Goal: Task Accomplishment & Management: Manage account settings

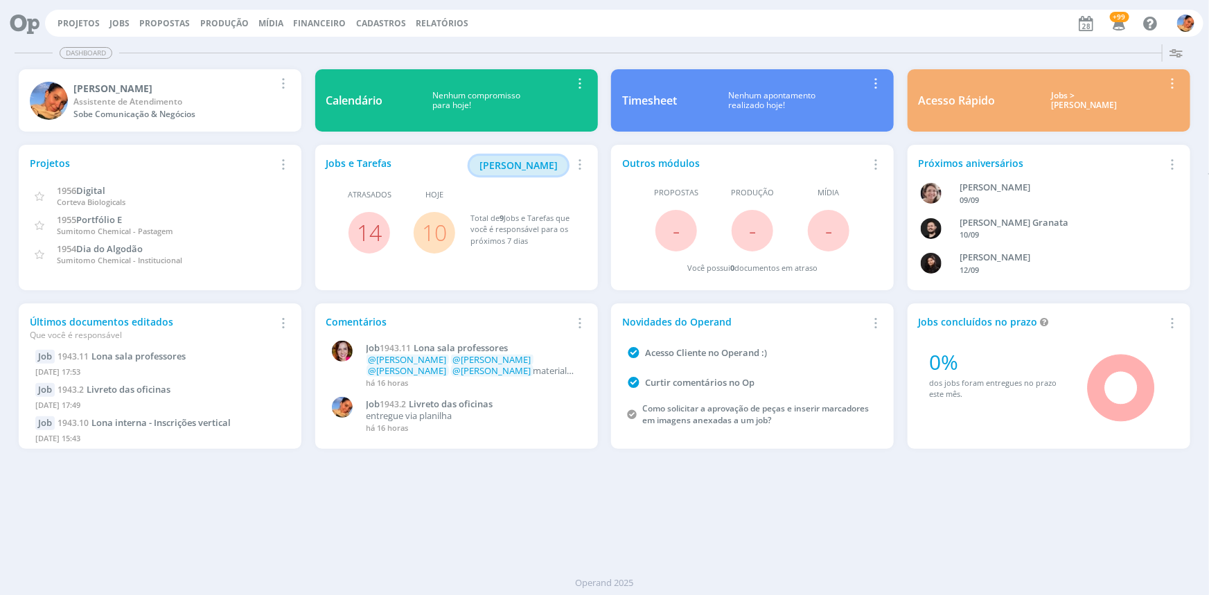
click at [507, 166] on span "[PERSON_NAME]" at bounding box center [519, 165] width 78 height 13
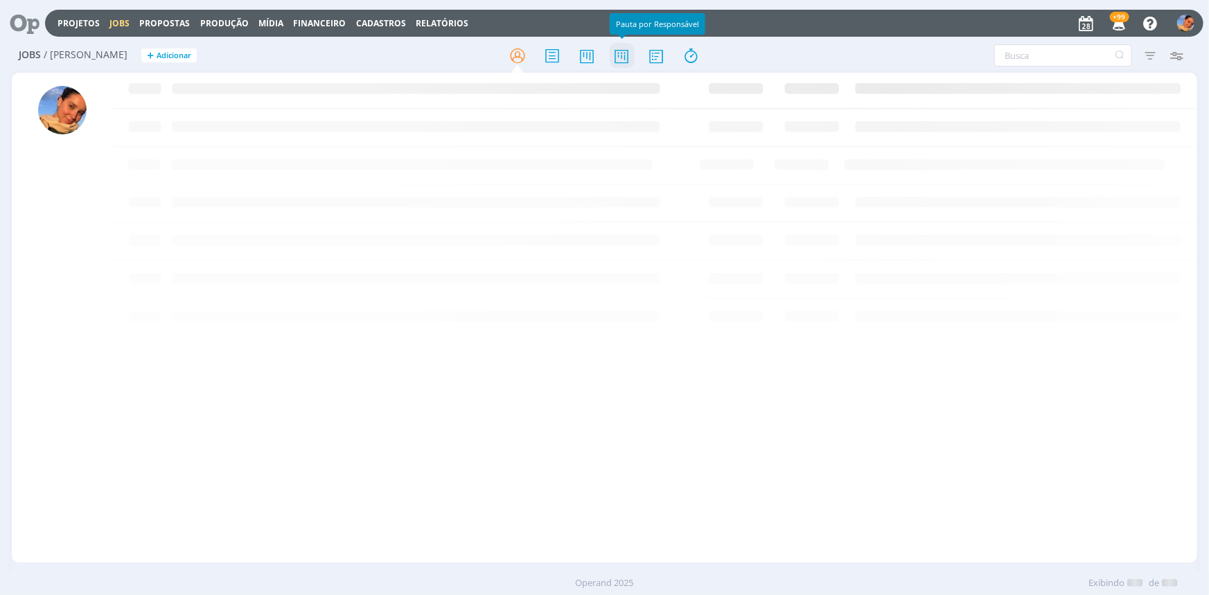
click at [625, 55] on icon at bounding box center [621, 55] width 25 height 27
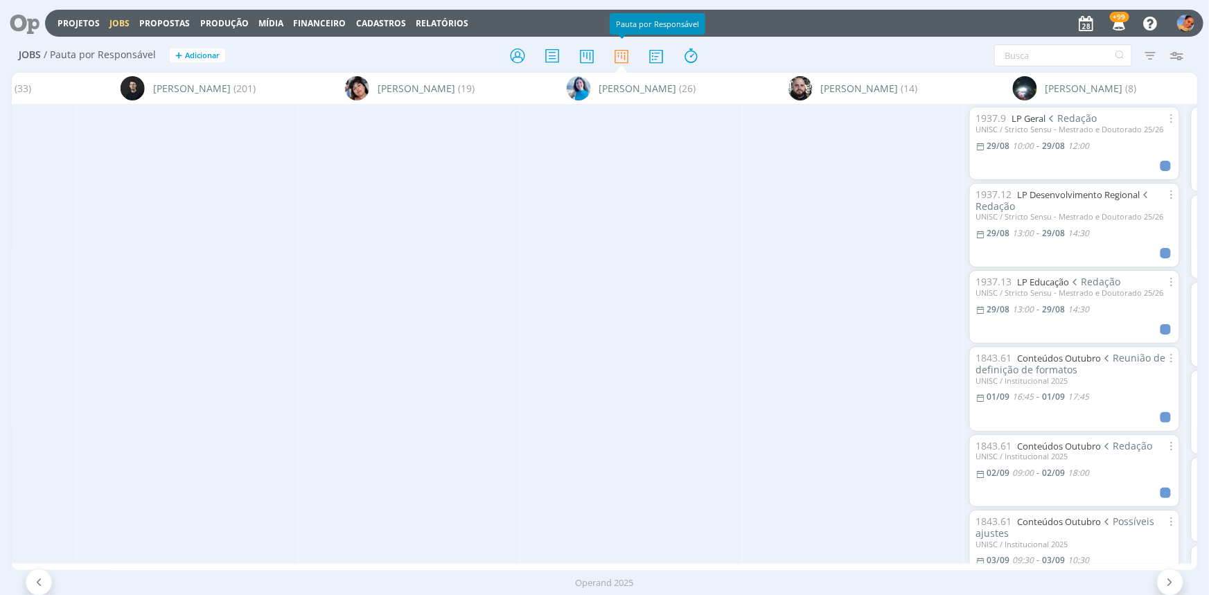
scroll to position [0, 1588]
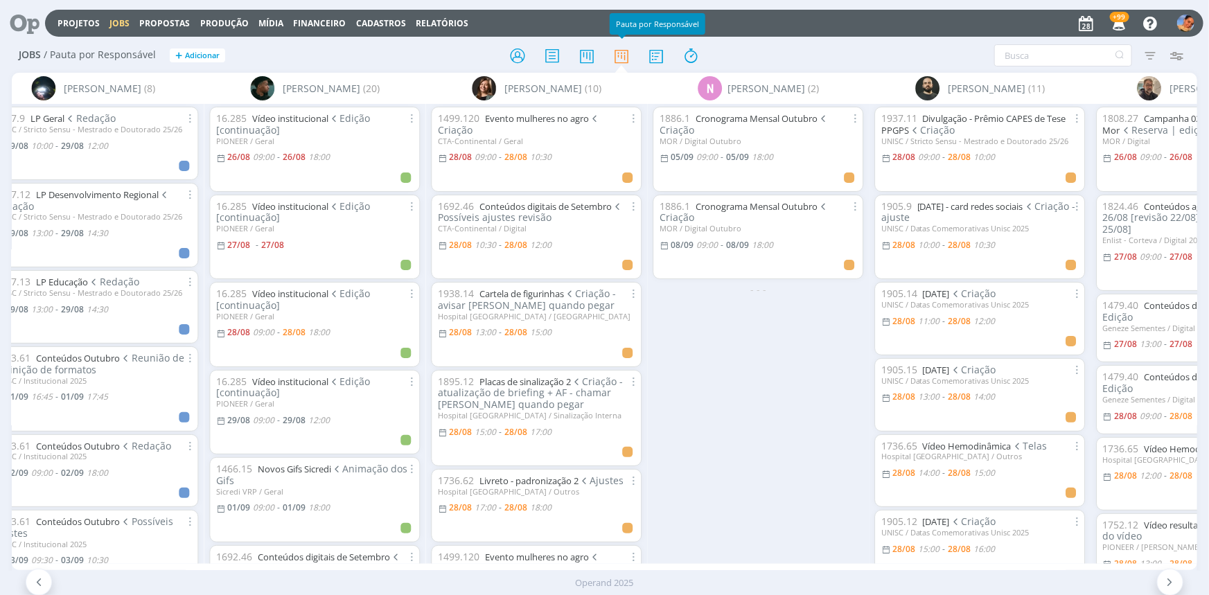
click at [723, 337] on div "1886.1 Cronograma Mensal Outubro Criação MOR / Digital Outubro 05/09 09:00 - 05…" at bounding box center [758, 333] width 222 height 459
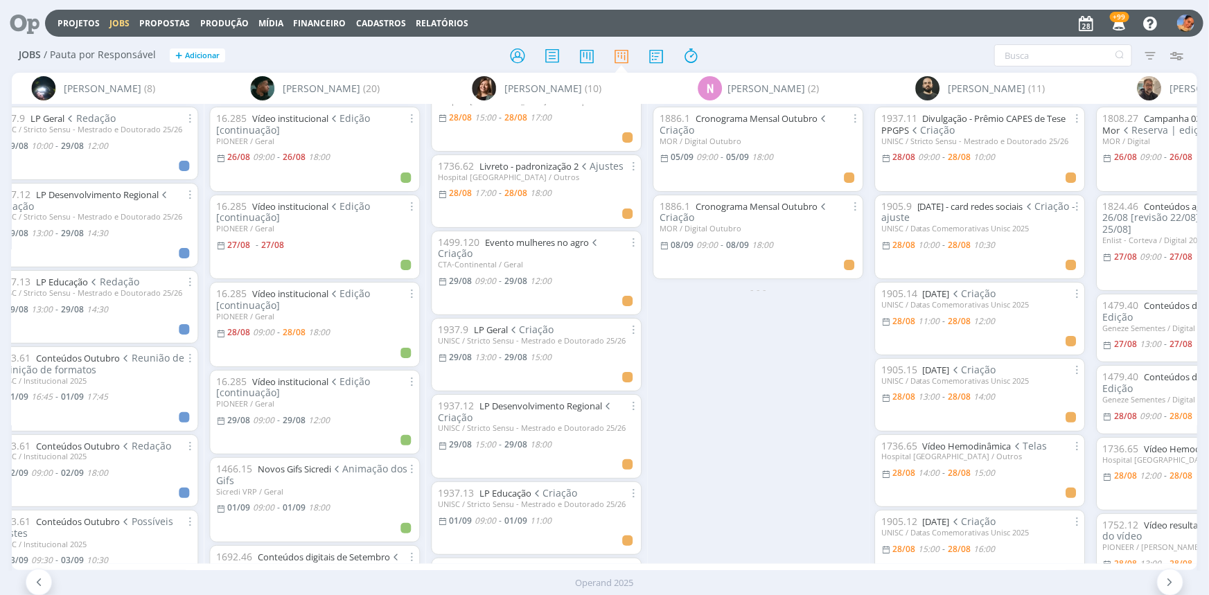
scroll to position [189, 0]
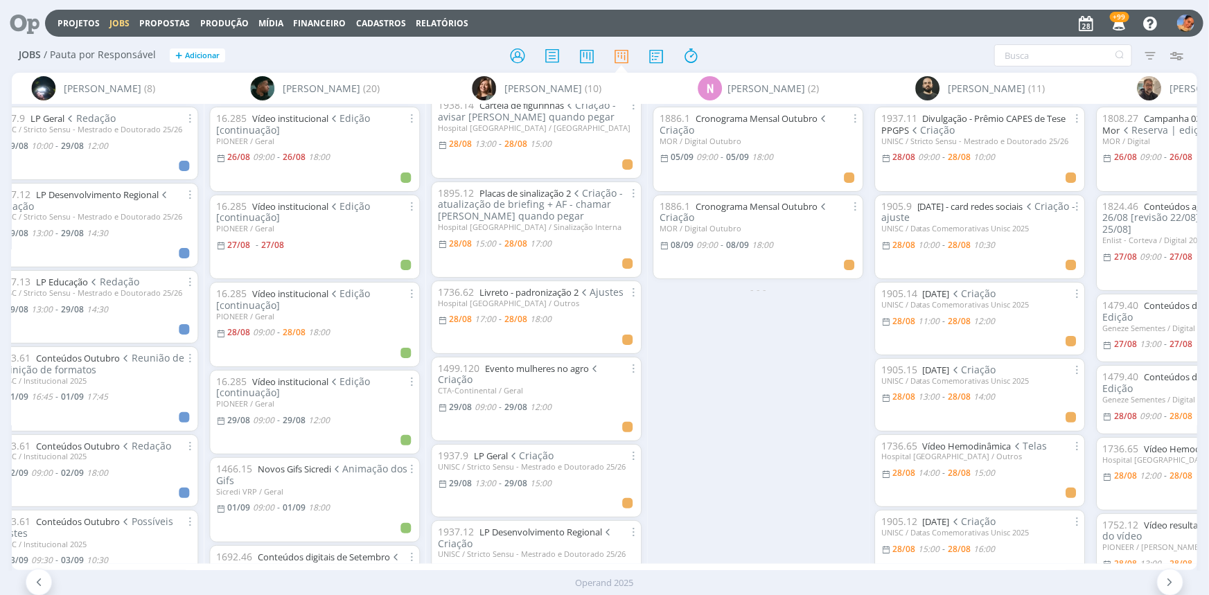
click at [821, 356] on div "1886.1 Cronograma Mensal Outubro Criação MOR / Digital Outubro 05/09 09:00 - 05…" at bounding box center [758, 333] width 222 height 459
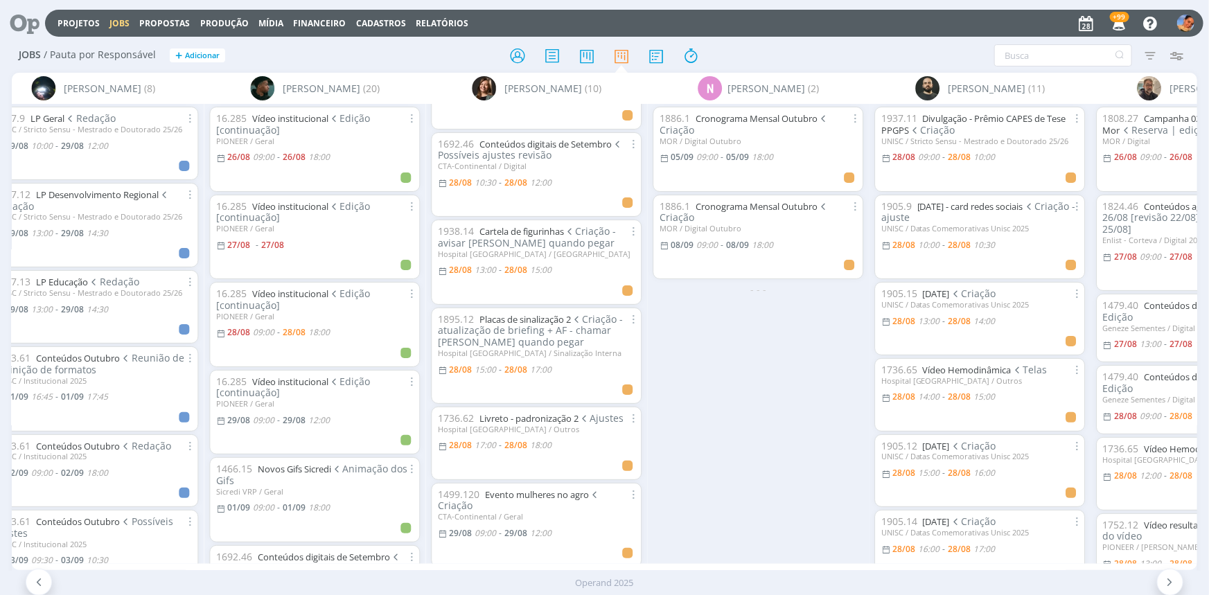
scroll to position [0, 0]
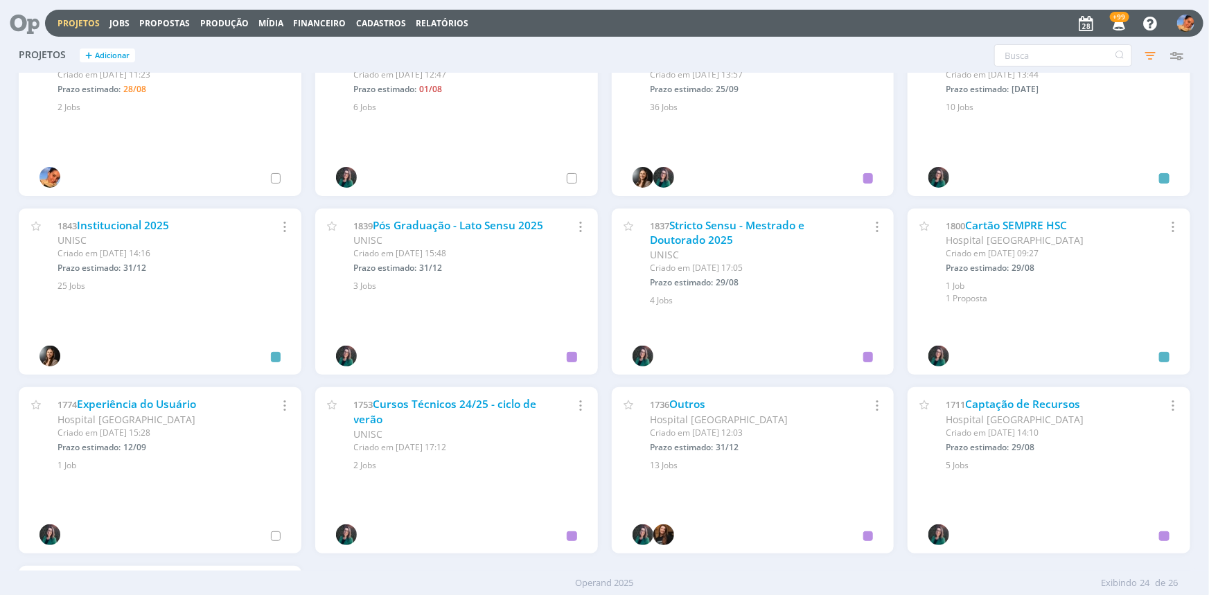
scroll to position [581, 0]
click at [681, 407] on link "Outros" at bounding box center [687, 403] width 36 height 15
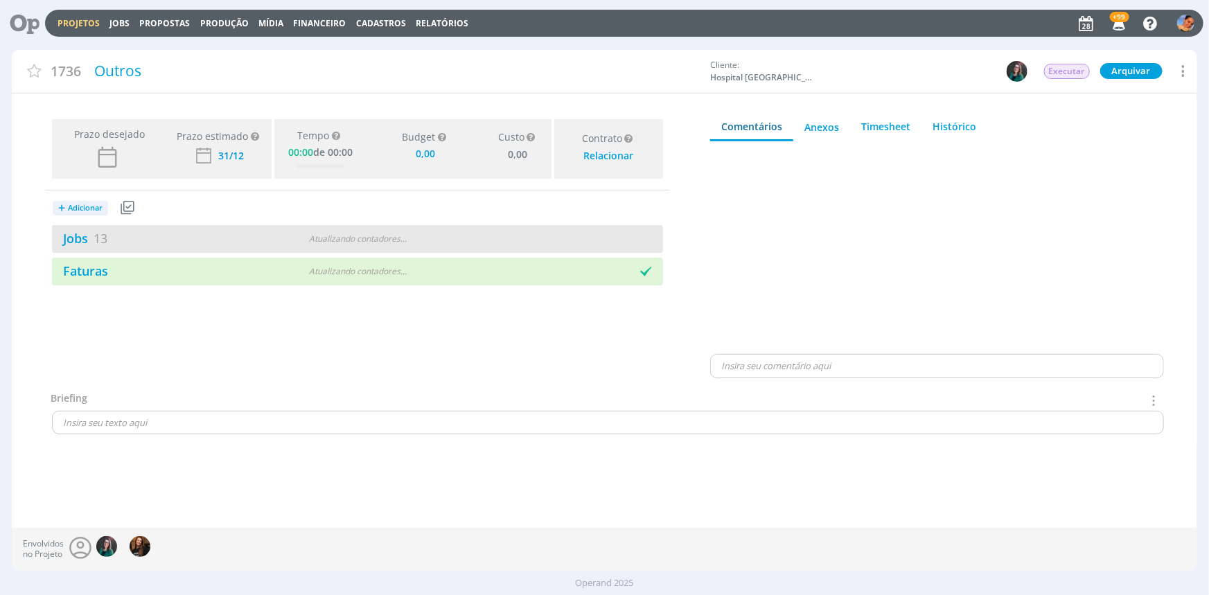
type input "0,00"
click at [468, 243] on div "Jobs 13 Atualizando contadores . . ." at bounding box center [357, 239] width 611 height 28
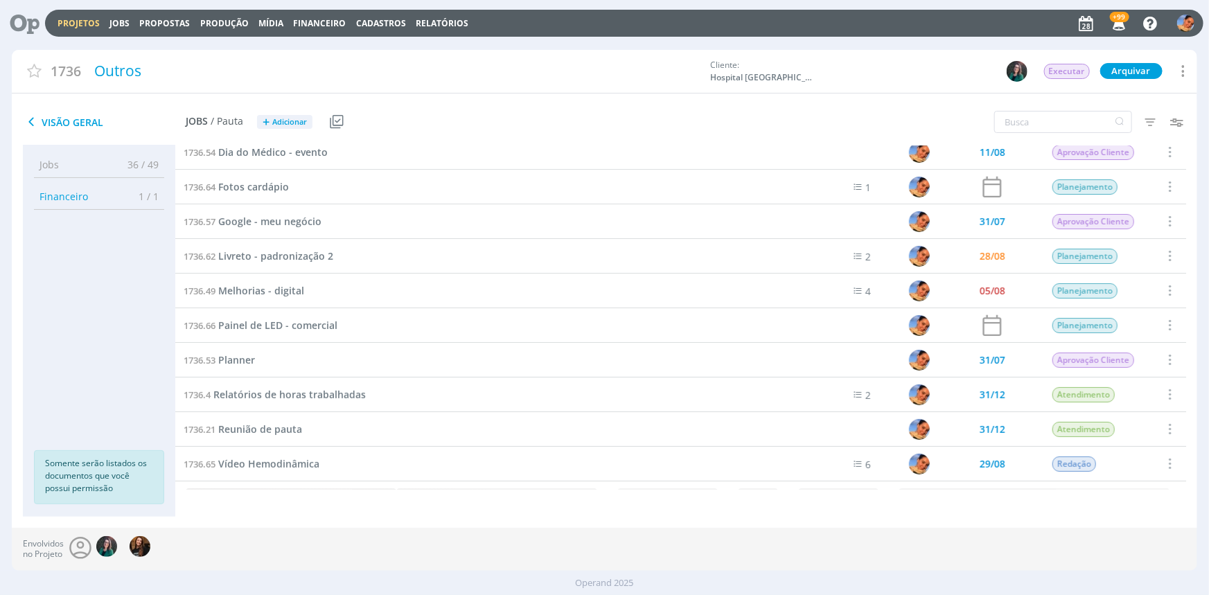
scroll to position [166, 0]
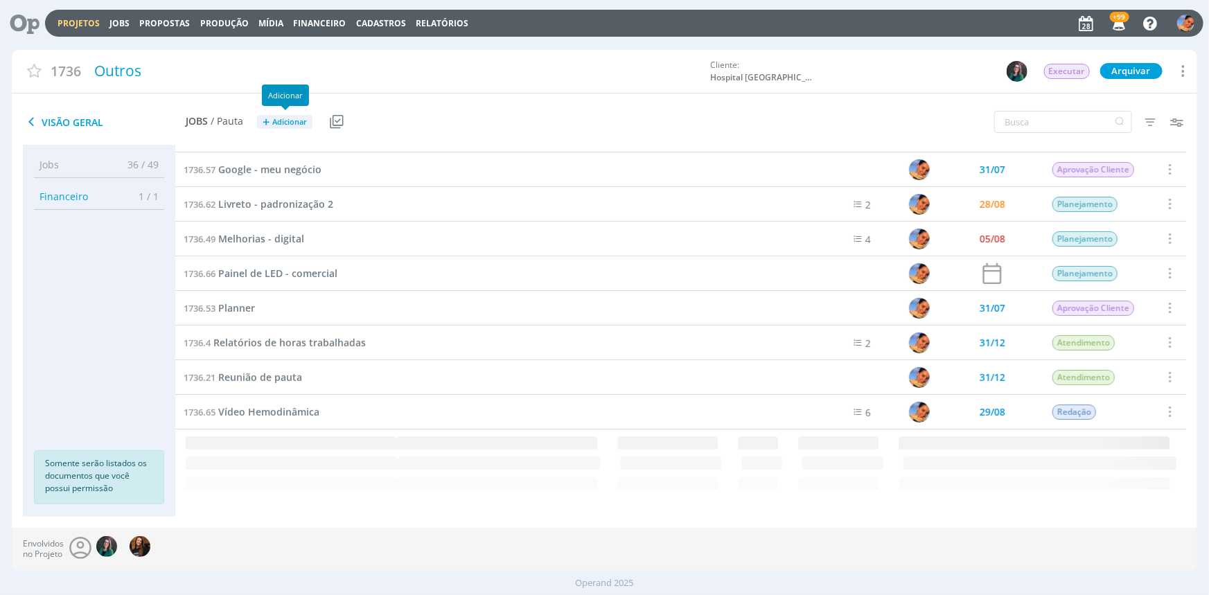
click at [290, 125] on span "Adicionar" at bounding box center [289, 122] width 35 height 9
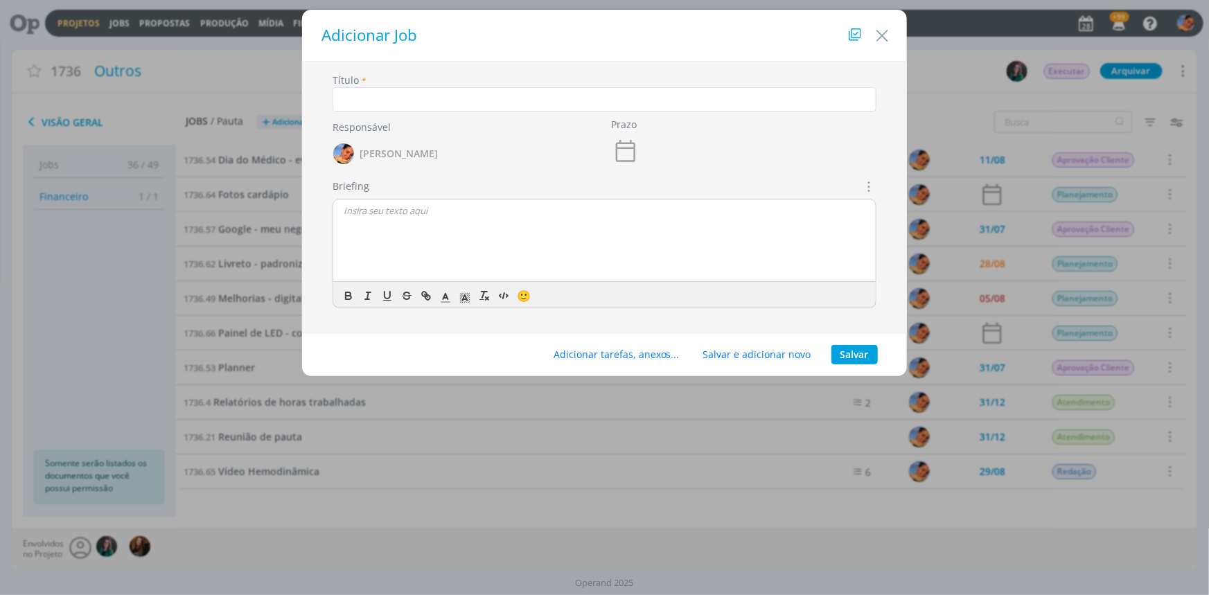
scroll to position [106, 0]
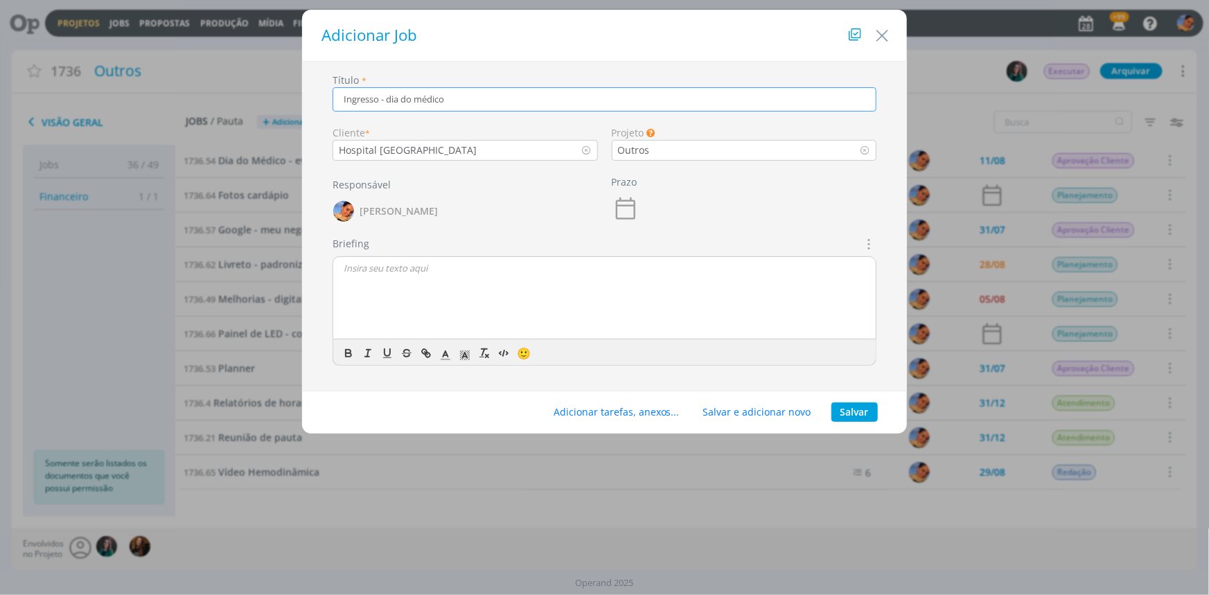
type input "Ingresso - dia do médico"
click at [866, 415] on button "Salvar" at bounding box center [855, 412] width 46 height 19
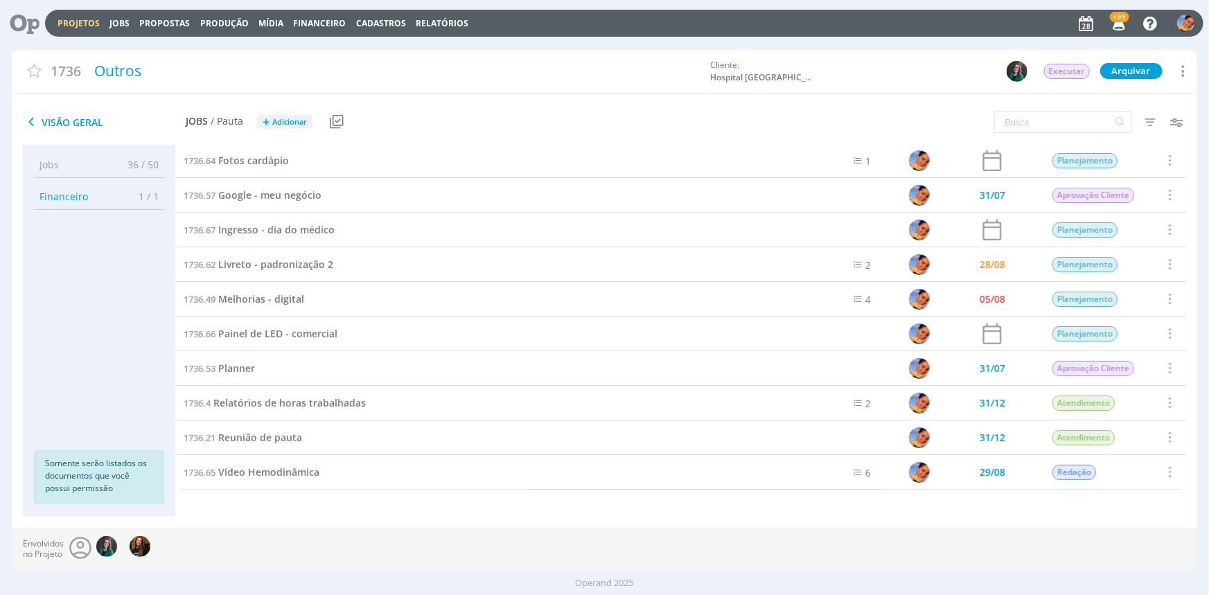
scroll to position [0, 0]
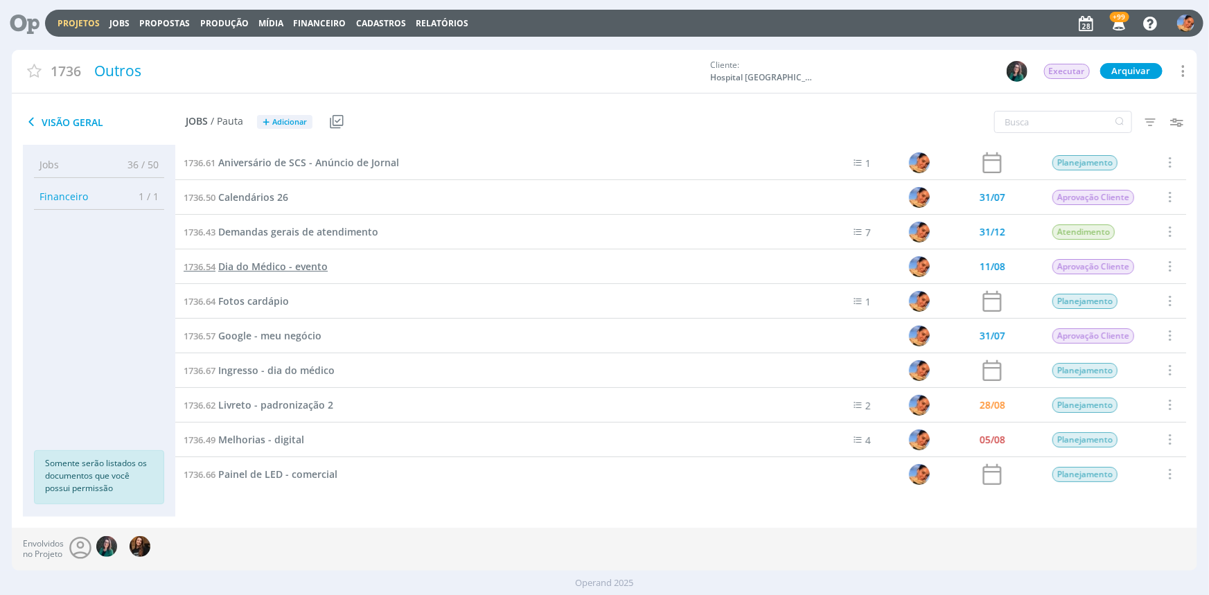
click at [297, 265] on span "Dia do Médico - evento" at bounding box center [273, 266] width 110 height 13
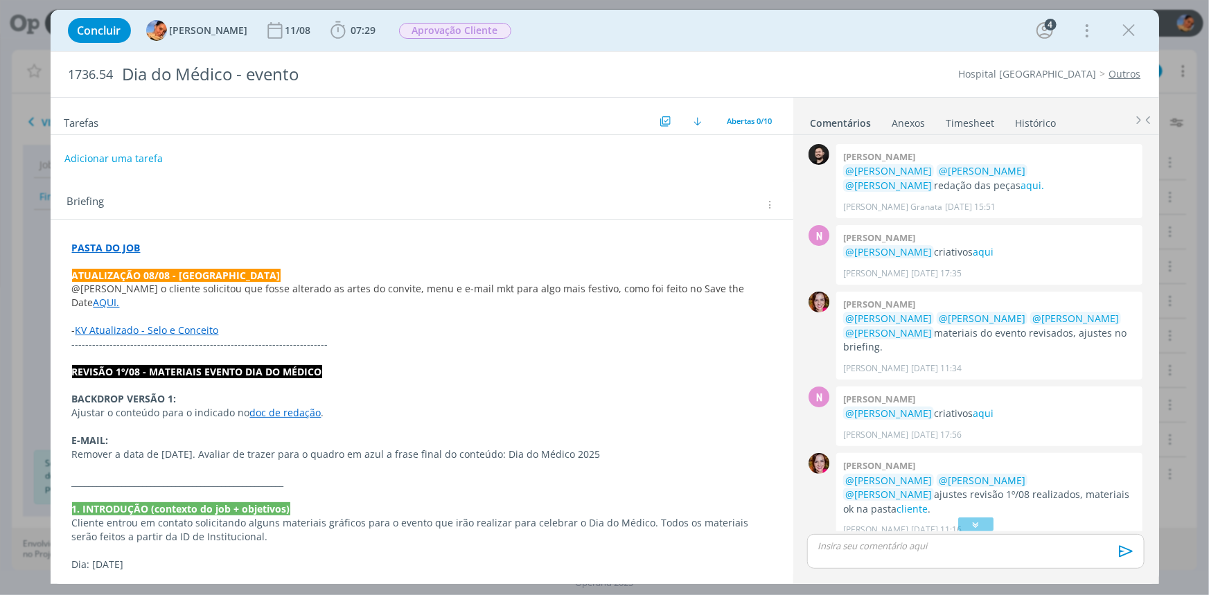
scroll to position [62, 0]
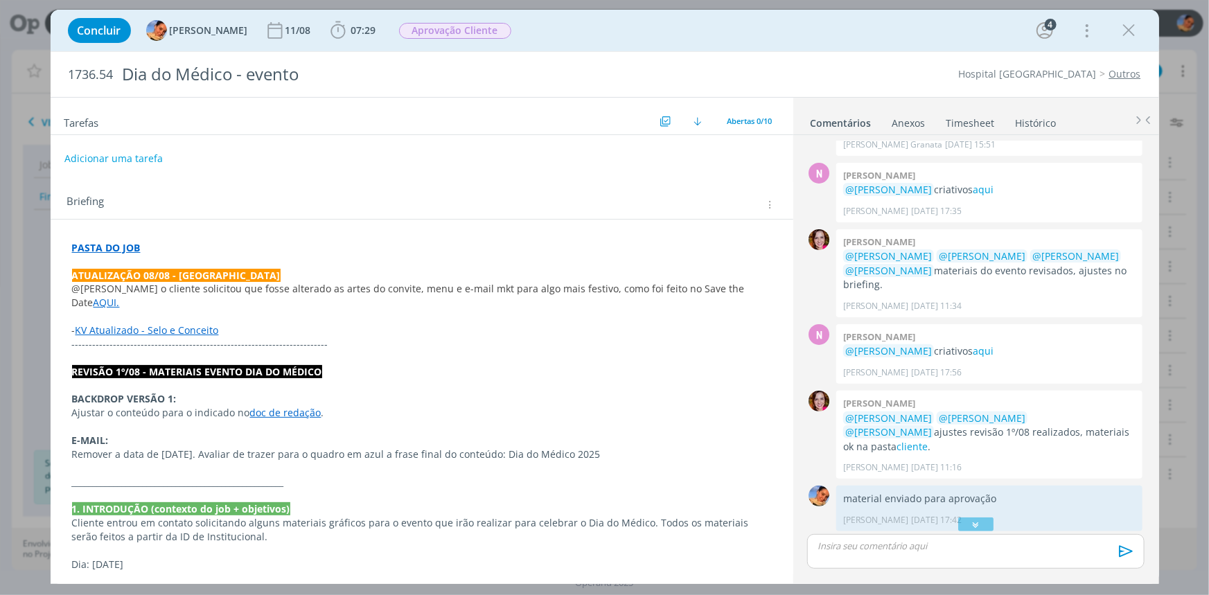
click at [1125, 26] on icon "dialog" at bounding box center [1129, 30] width 21 height 21
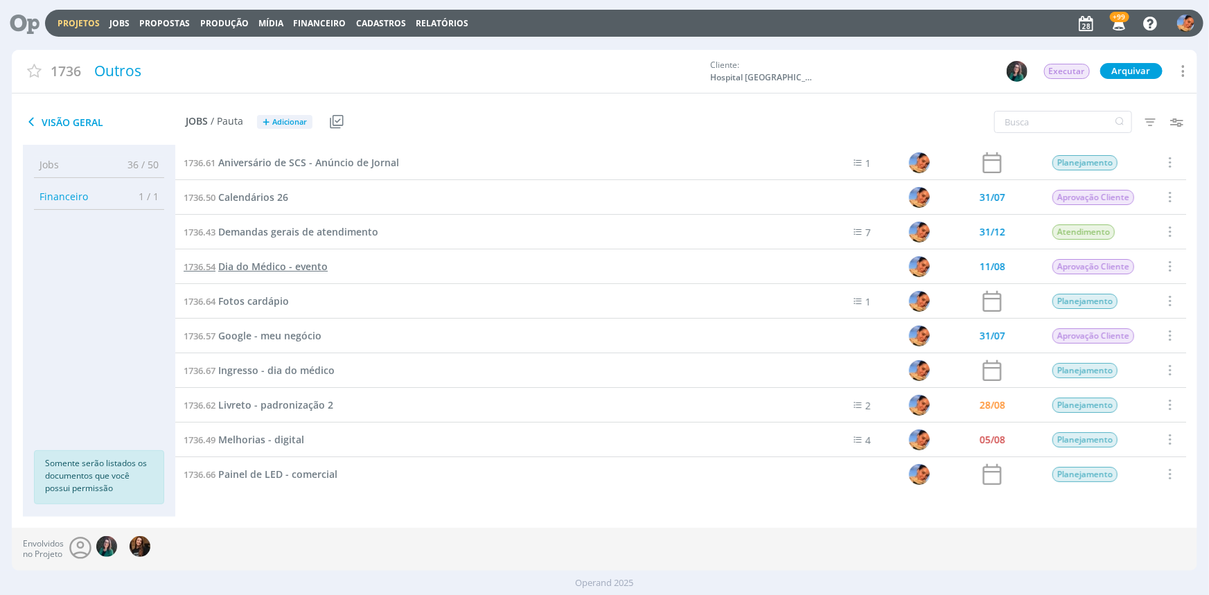
click at [310, 264] on span "Dia do Médico - evento" at bounding box center [273, 266] width 110 height 13
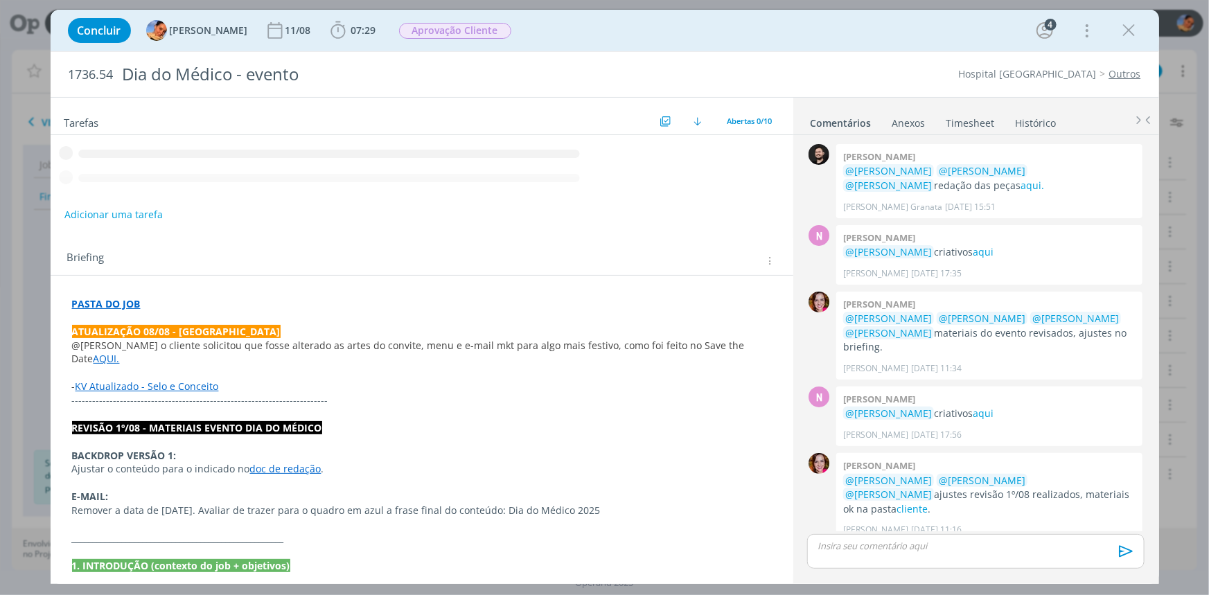
scroll to position [212, 0]
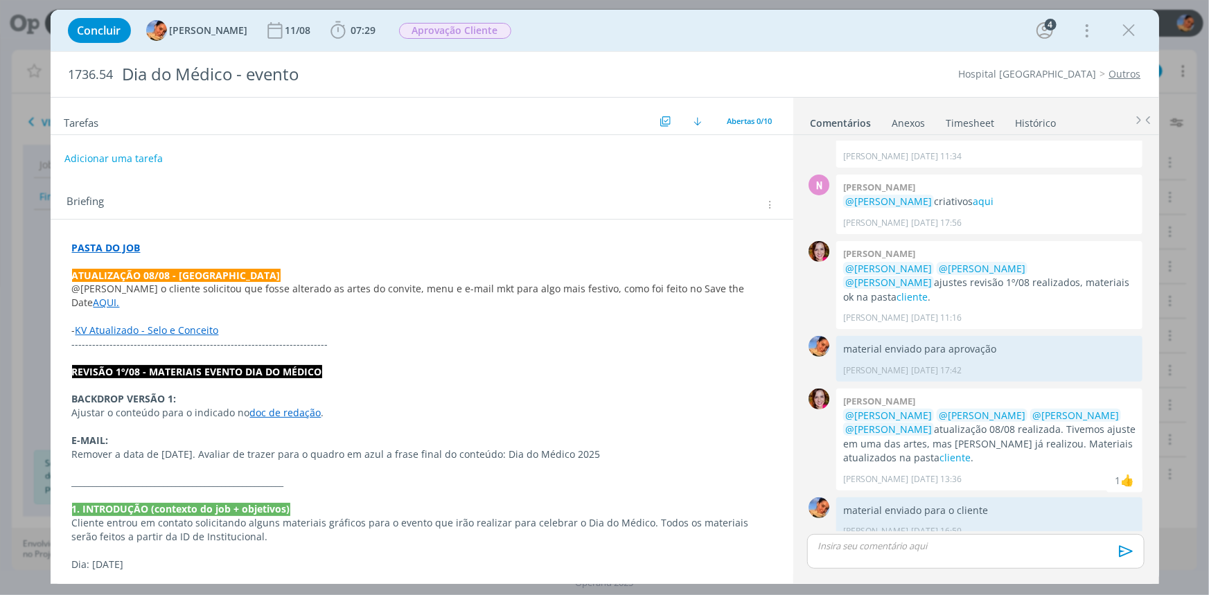
click at [169, 256] on p "dialog" at bounding box center [422, 262] width 700 height 14
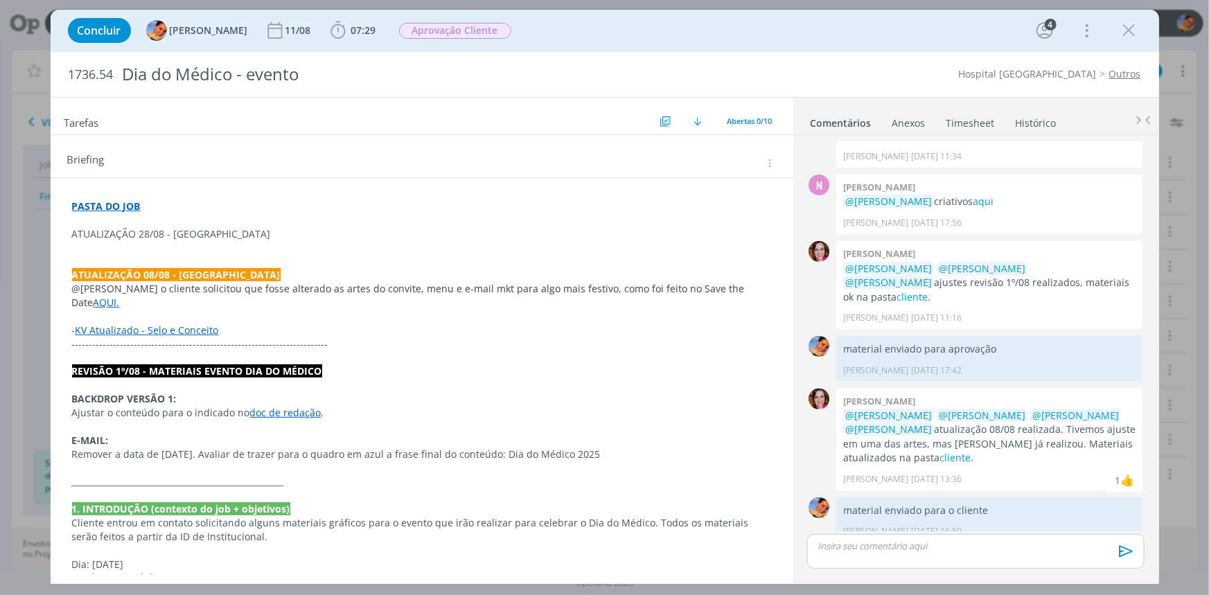
scroll to position [62, 0]
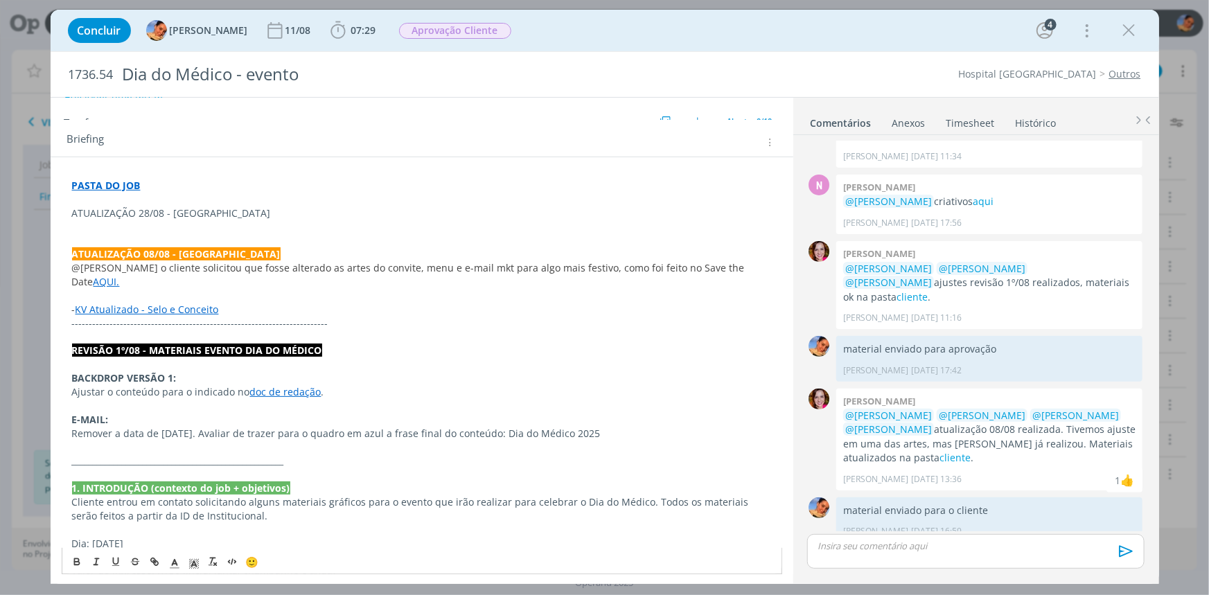
click at [249, 216] on p "ATUALIZAÇÃO 28/08 - Luíza" at bounding box center [422, 214] width 700 height 14
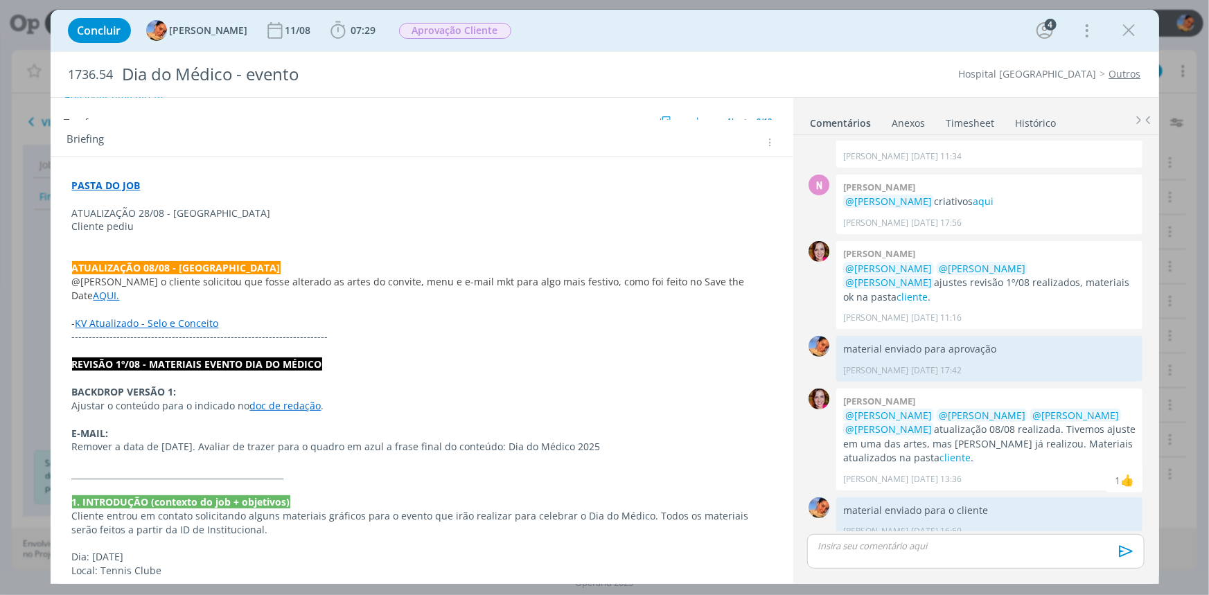
click at [304, 239] on p "dialog" at bounding box center [422, 241] width 700 height 14
click at [385, 201] on p "dialog" at bounding box center [422, 200] width 700 height 14
click at [372, 220] on p "Cliente pediu" at bounding box center [422, 227] width 700 height 14
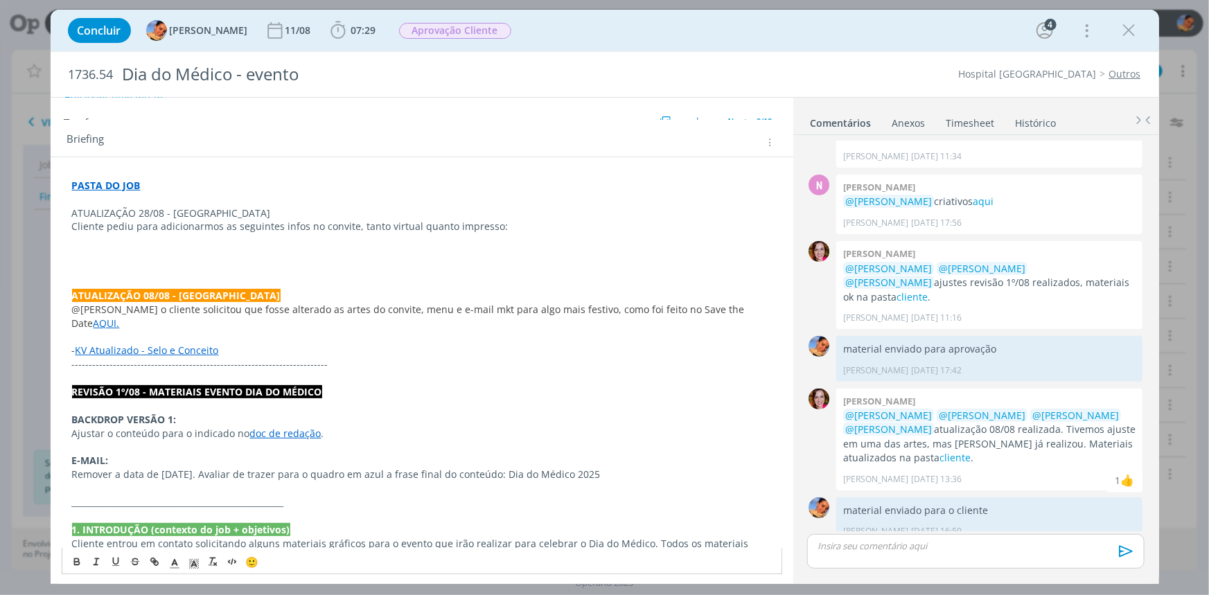
click at [228, 257] on p "dialog" at bounding box center [422, 254] width 700 height 14
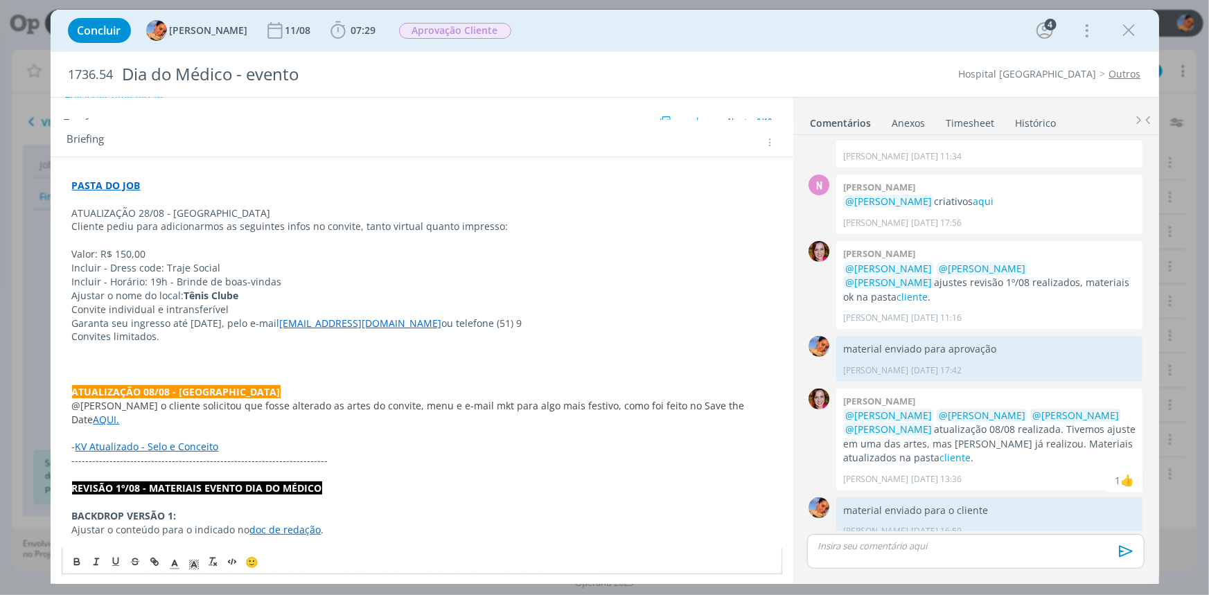
click at [464, 322] on p "Garanta seu ingresso até 1º de outubro, pelo e-mail hsc@unisc.br ou telefone (5…" at bounding box center [422, 324] width 700 height 14
drag, startPoint x: 461, startPoint y: 323, endPoint x: 445, endPoint y: 324, distance: 16.0
click at [445, 324] on p "Garanta seu ingresso até 1º de outubro, pelo e-mail hsc@unisc.br ou telefone (5…" at bounding box center [422, 324] width 700 height 14
click at [354, 351] on p "dialog" at bounding box center [422, 351] width 700 height 14
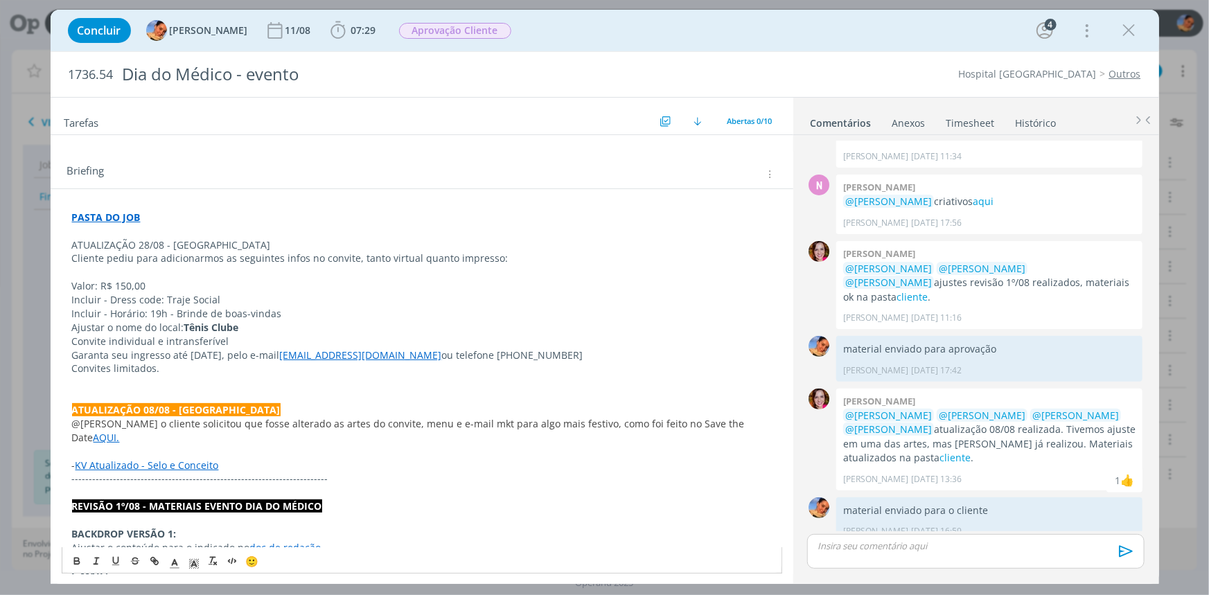
scroll to position [0, 0]
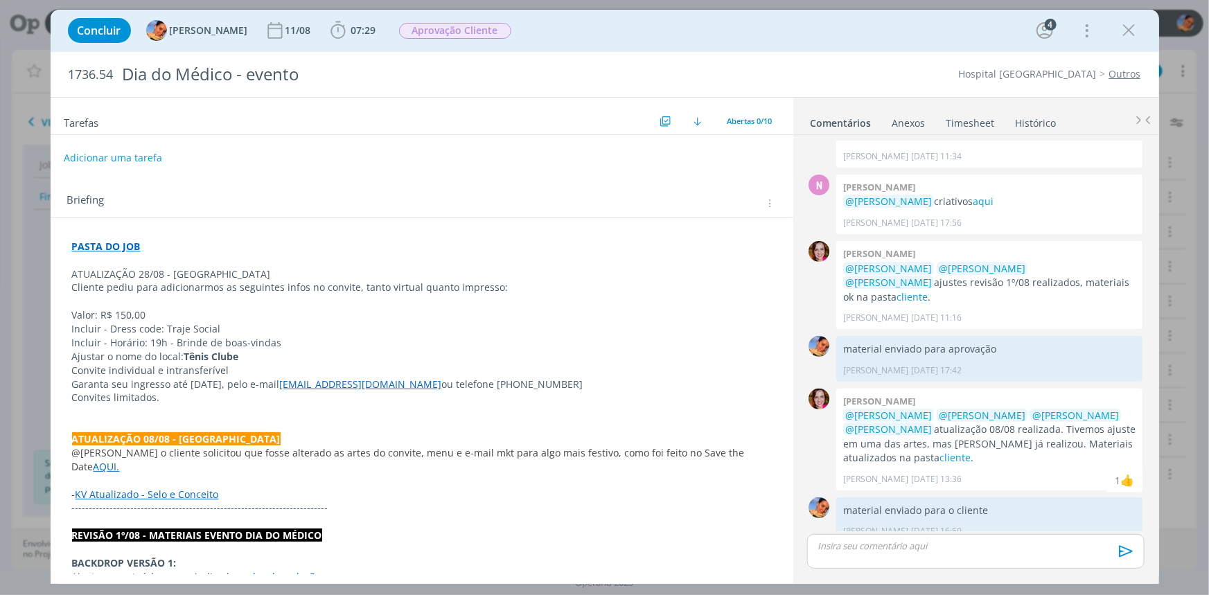
click at [154, 164] on button "Adicionar uma tarefa" at bounding box center [113, 158] width 98 height 24
type input "A"
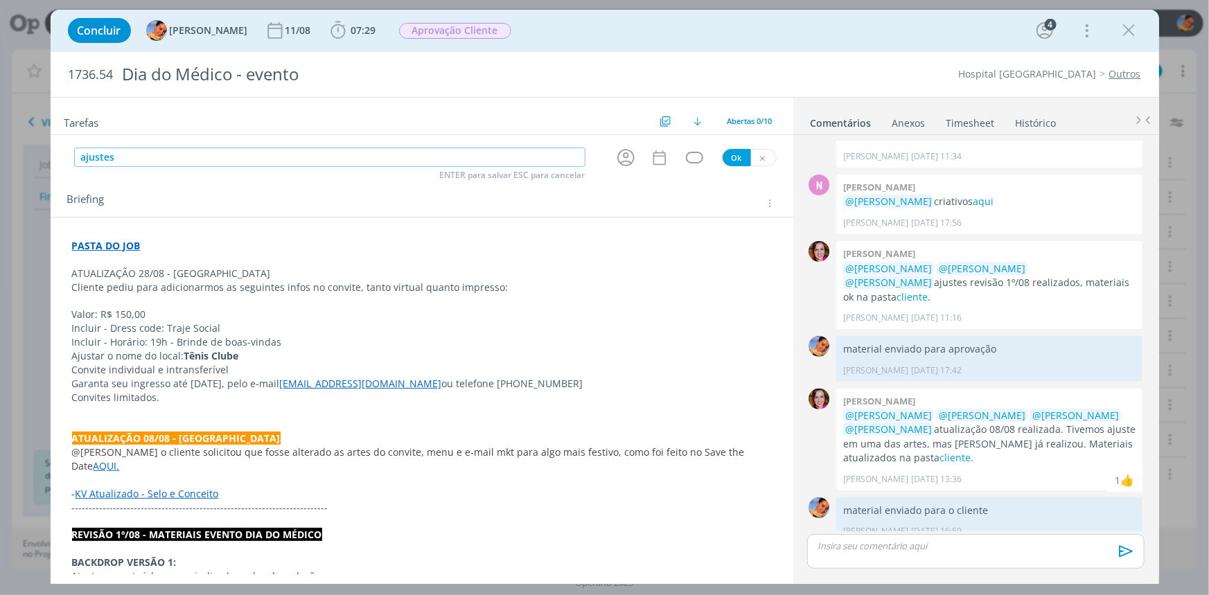
type input "ajustes"
click at [623, 159] on icon "dialog" at bounding box center [625, 157] width 21 height 21
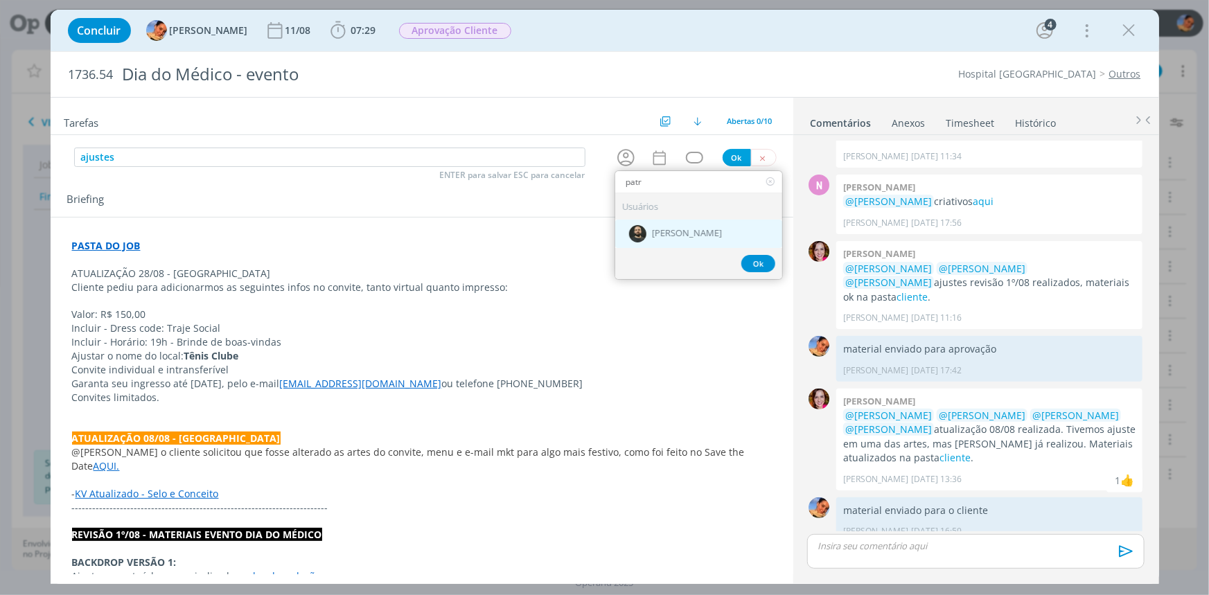
type input "patr"
drag, startPoint x: 649, startPoint y: 227, endPoint x: 652, endPoint y: 184, distance: 43.1
click at [649, 227] on div "[PERSON_NAME]" at bounding box center [698, 234] width 167 height 28
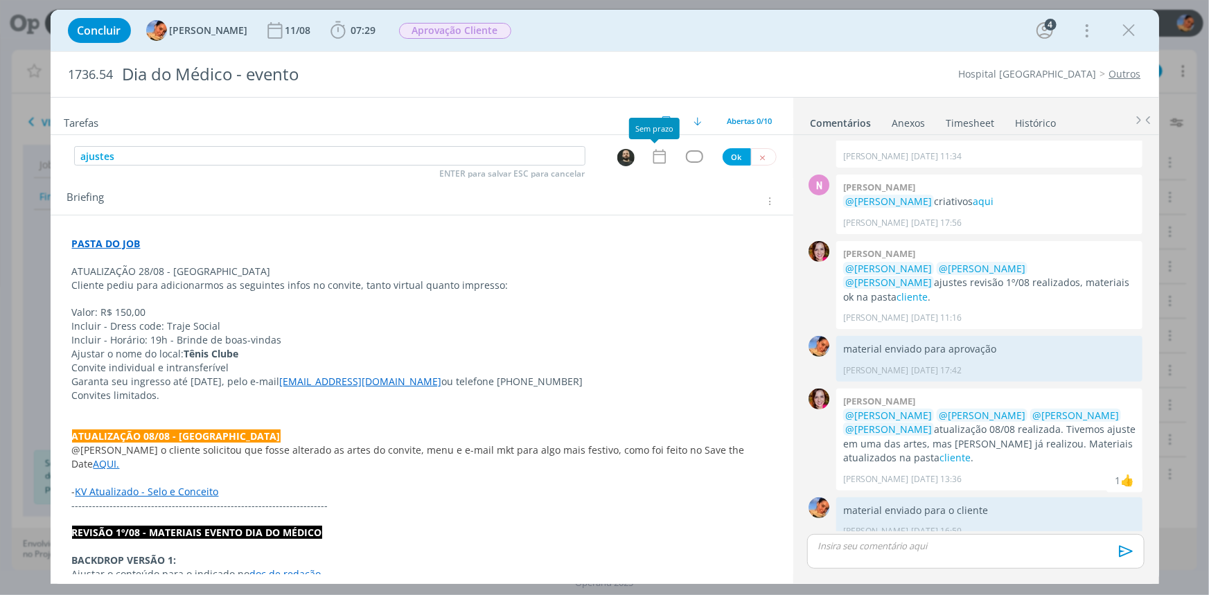
click at [651, 150] on icon "dialog" at bounding box center [660, 157] width 18 height 18
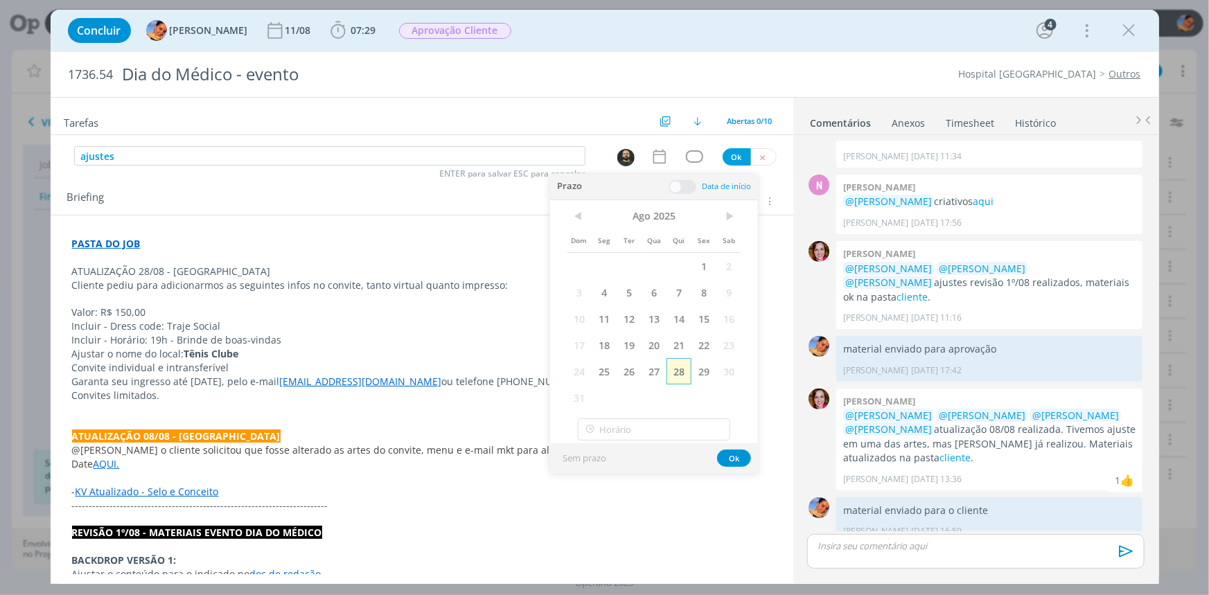
click at [679, 365] on span "28" at bounding box center [679, 371] width 25 height 26
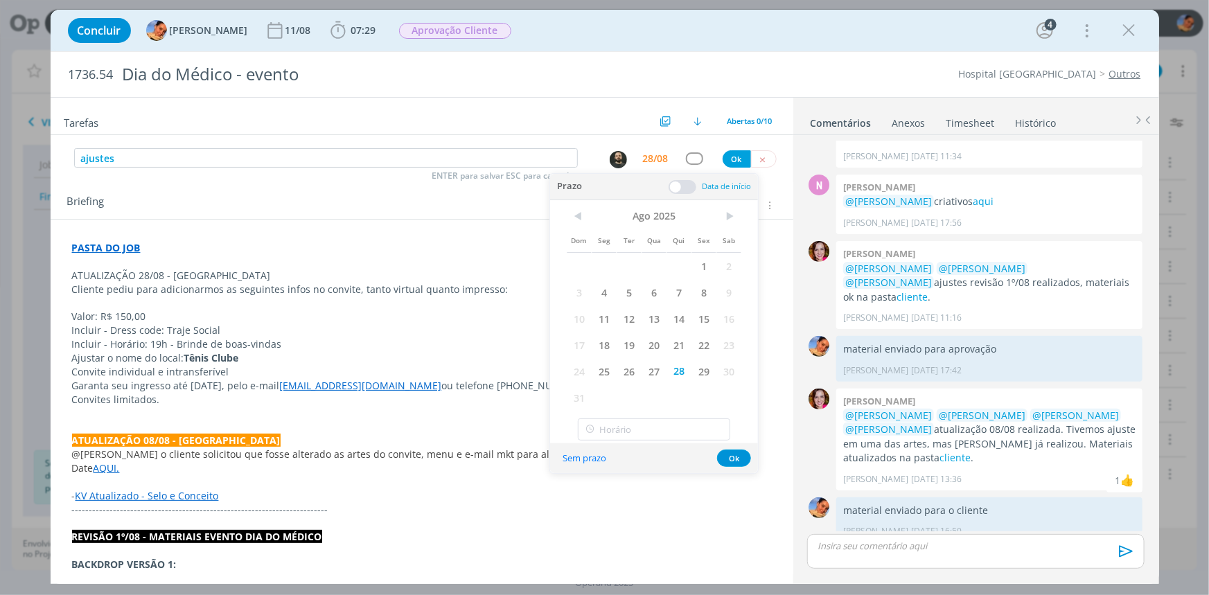
click at [685, 186] on span at bounding box center [683, 187] width 28 height 14
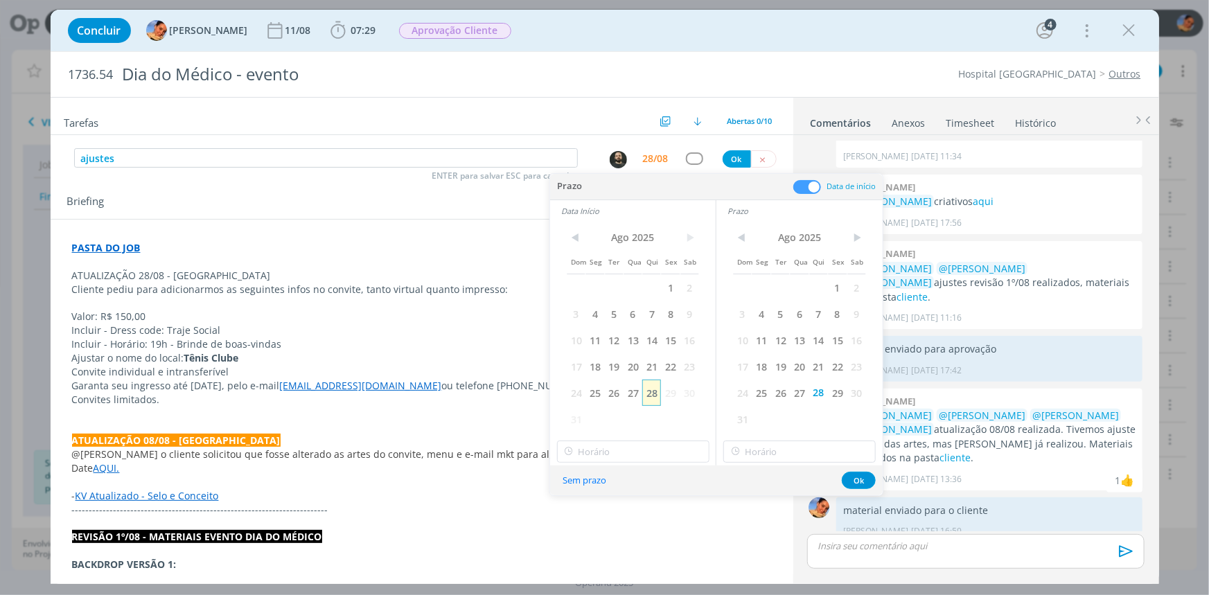
click at [657, 396] on span "28" at bounding box center [651, 393] width 19 height 26
click at [648, 439] on div "< Ago 2025 > Dom Seg Ter Qua Qui Sex Sab 1 2 3 4 5 6 7 8 9 10 11 12 13 14 15 16…" at bounding box center [633, 344] width 166 height 244
click at [646, 447] on input "11:00" at bounding box center [633, 452] width 152 height 22
click at [657, 368] on div "10:30" at bounding box center [634, 364] width 155 height 25
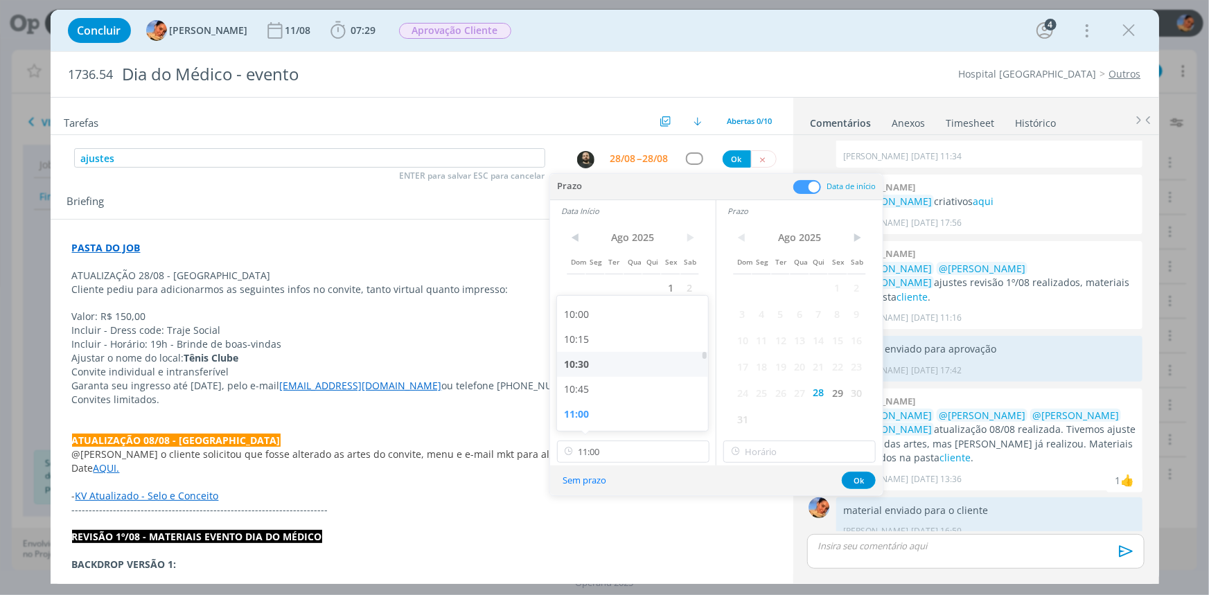
type input "10:30"
click at [748, 442] on input "11:00" at bounding box center [800, 452] width 152 height 22
click at [771, 402] on div "11:30" at bounding box center [801, 401] width 155 height 25
click at [806, 457] on input "11:30" at bounding box center [800, 452] width 152 height 22
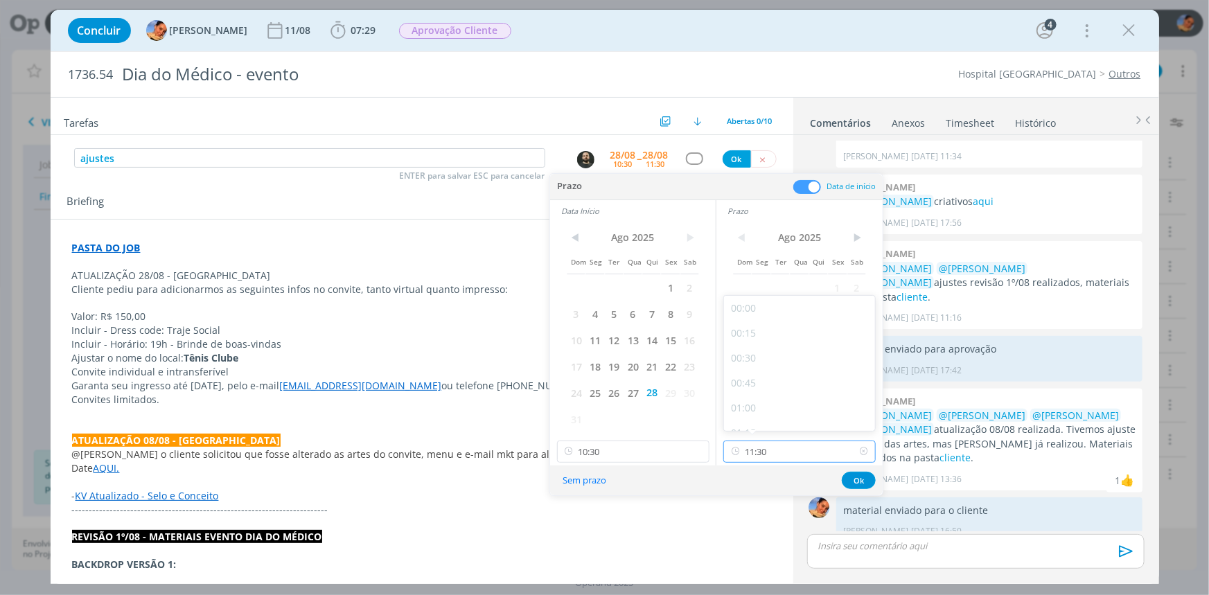
scroll to position [1042, 0]
click at [789, 366] on div "11:00" at bounding box center [801, 364] width 155 height 25
type input "11:00"
click at [852, 478] on button "Ok" at bounding box center [859, 480] width 34 height 17
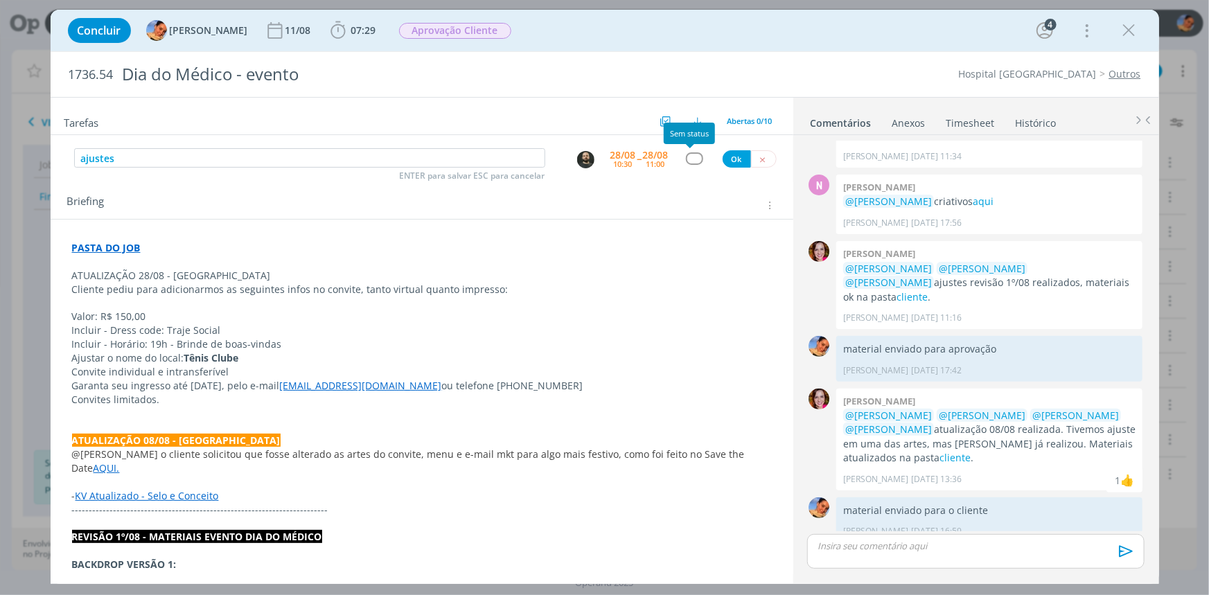
click at [688, 155] on div "dialog" at bounding box center [694, 158] width 17 height 12
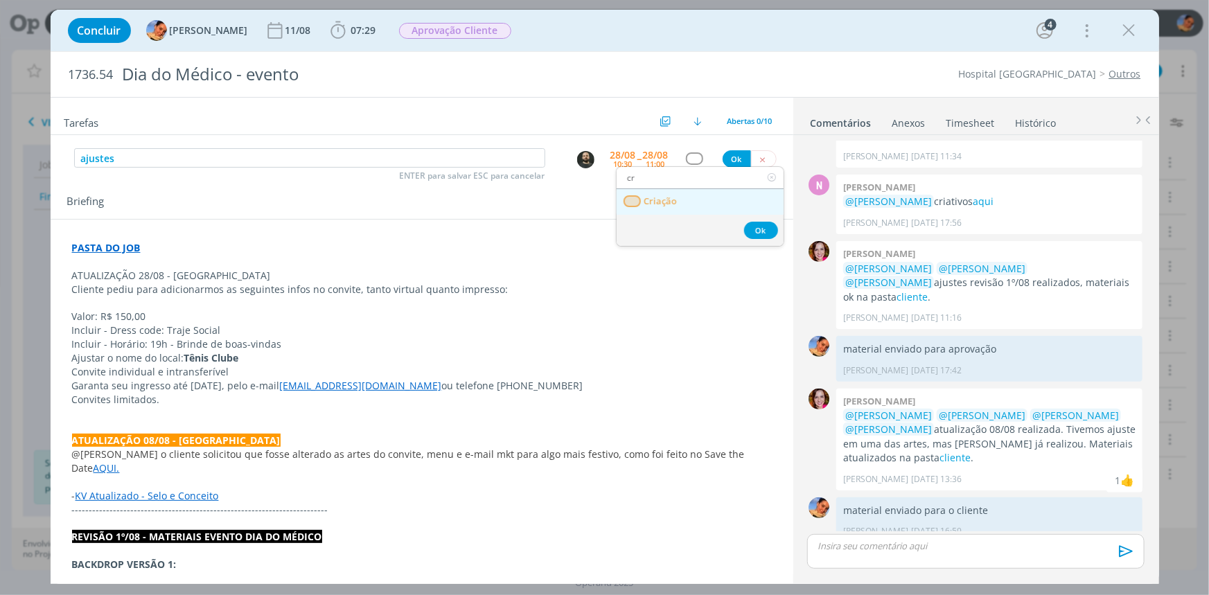
type input "cr"
click at [683, 213] on link "Criação" at bounding box center [700, 202] width 167 height 26
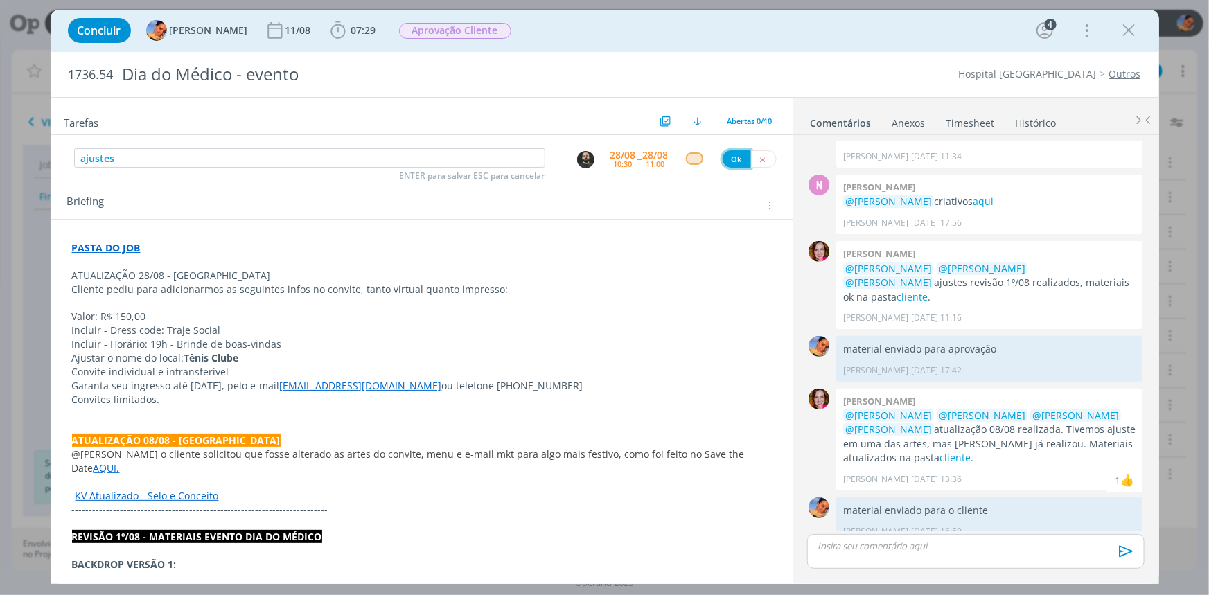
click at [723, 160] on button "Ok" at bounding box center [737, 158] width 28 height 17
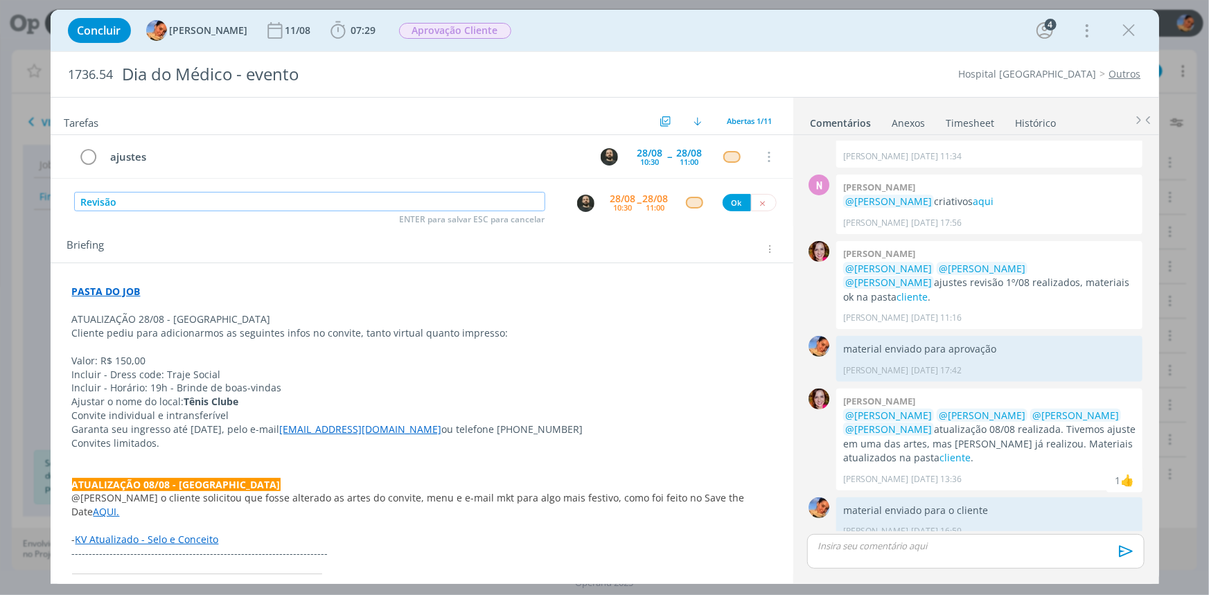
type input "Revisão"
click at [589, 208] on button "dialog" at bounding box center [586, 203] width 19 height 19
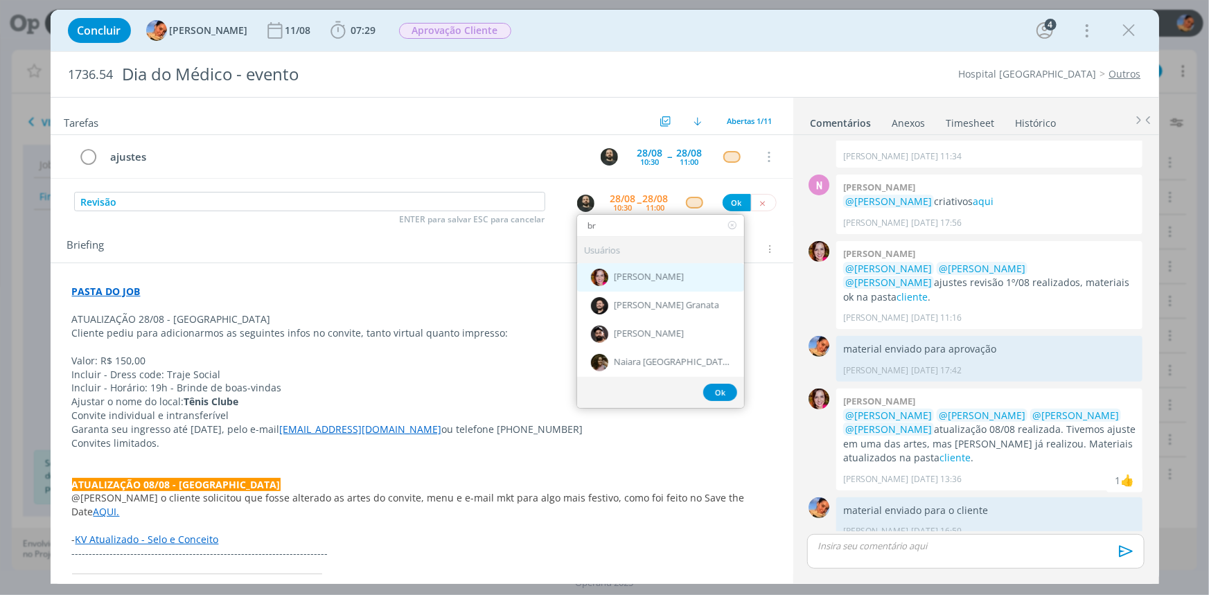
type input "br"
click at [628, 286] on div "[PERSON_NAME]" at bounding box center [660, 277] width 167 height 28
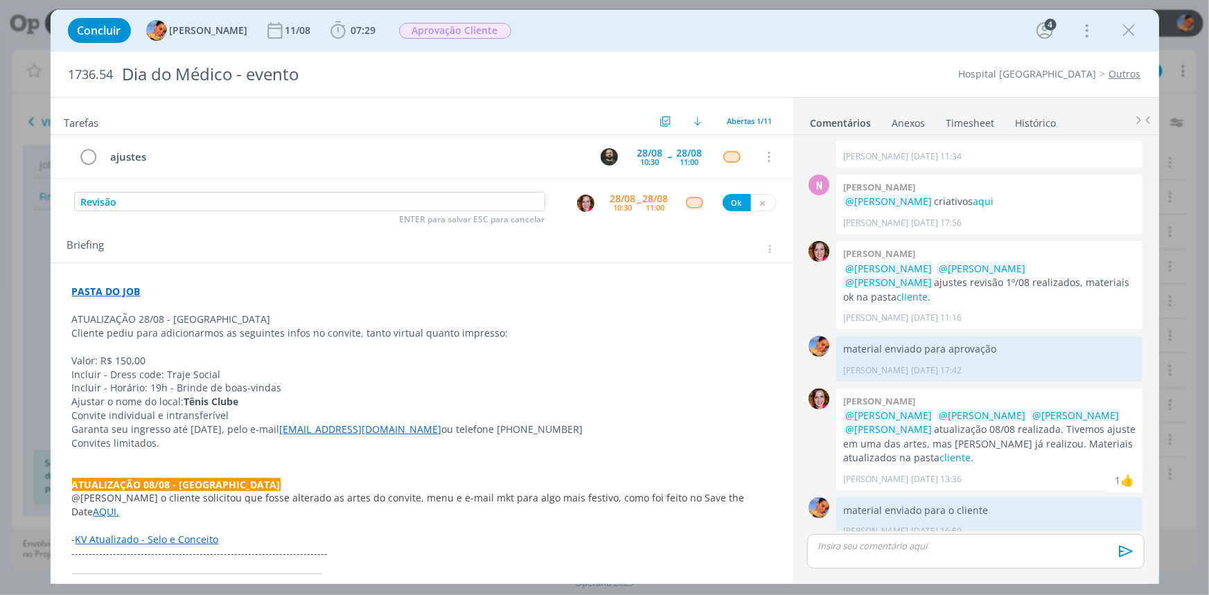
click at [622, 198] on div "28/08" at bounding box center [624, 199] width 26 height 10
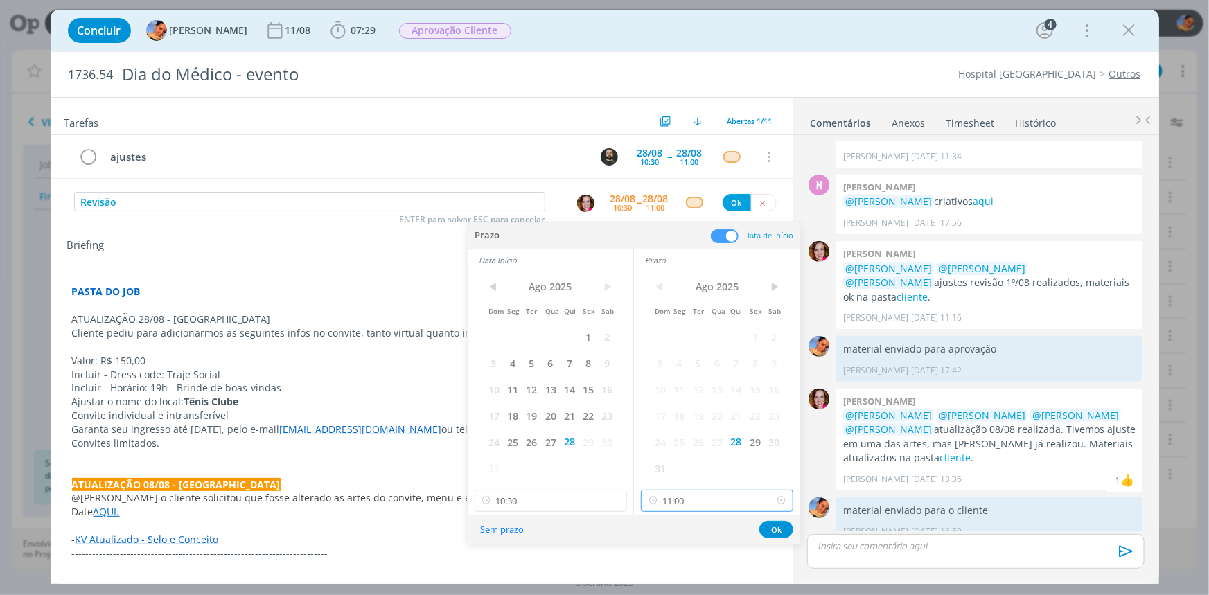
click at [692, 501] on input "11:00" at bounding box center [717, 501] width 152 height 22
click at [699, 429] on div "17:00" at bounding box center [719, 432] width 155 height 25
click at [657, 500] on icon at bounding box center [653, 501] width 17 height 22
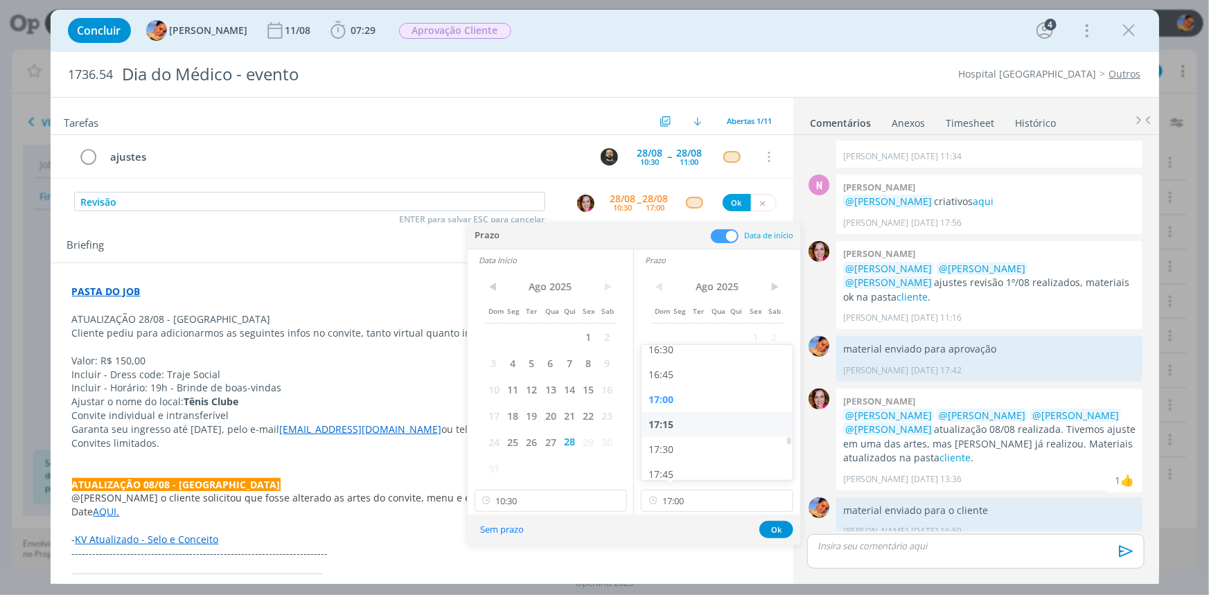
click at [684, 423] on div "17:15" at bounding box center [719, 424] width 155 height 25
type input "17:15"
click at [539, 505] on input "10:30" at bounding box center [551, 501] width 152 height 22
click at [568, 358] on div "17:00" at bounding box center [552, 356] width 155 height 25
type input "17:00"
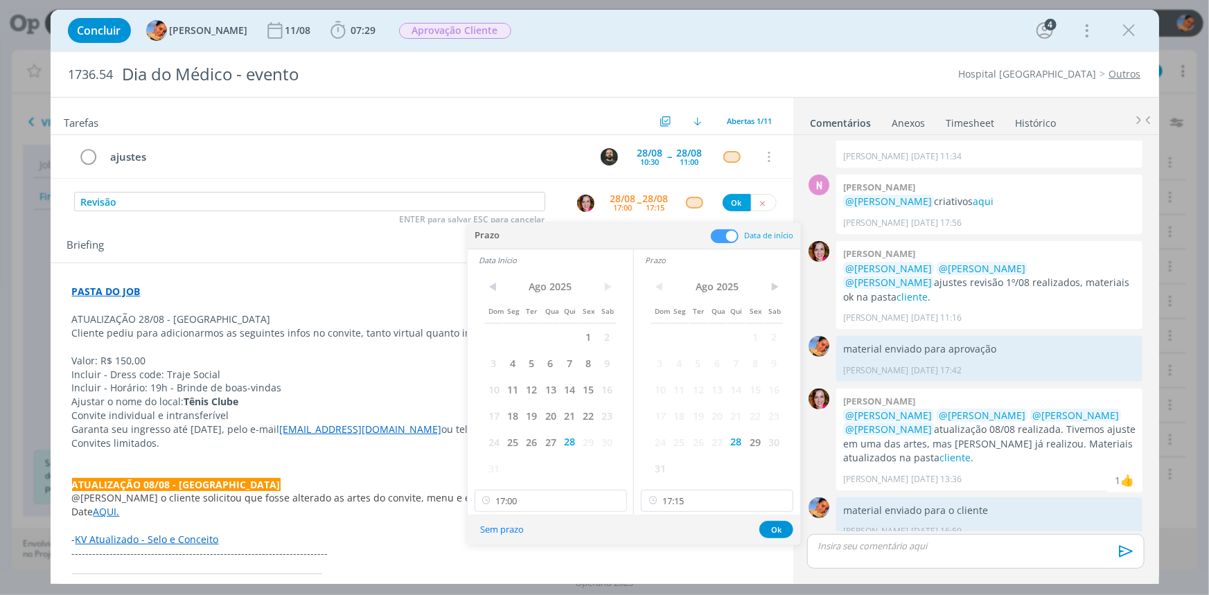
scroll to position [1697, 0]
click at [769, 527] on button "Ok" at bounding box center [777, 529] width 34 height 17
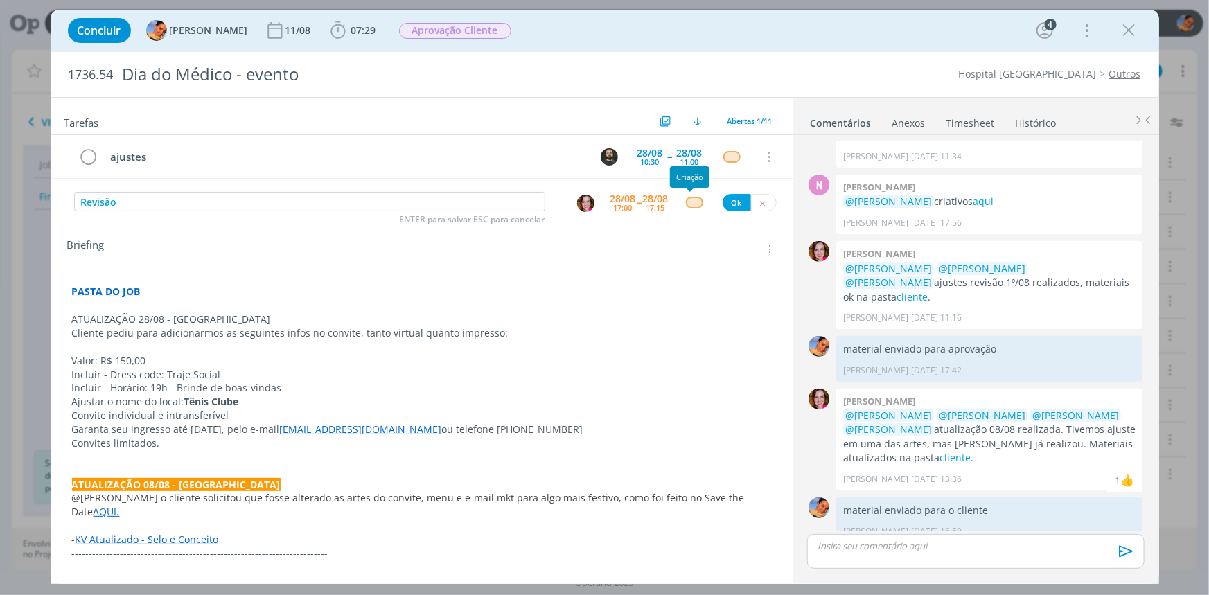
click at [690, 207] on div "dialog" at bounding box center [694, 203] width 17 height 12
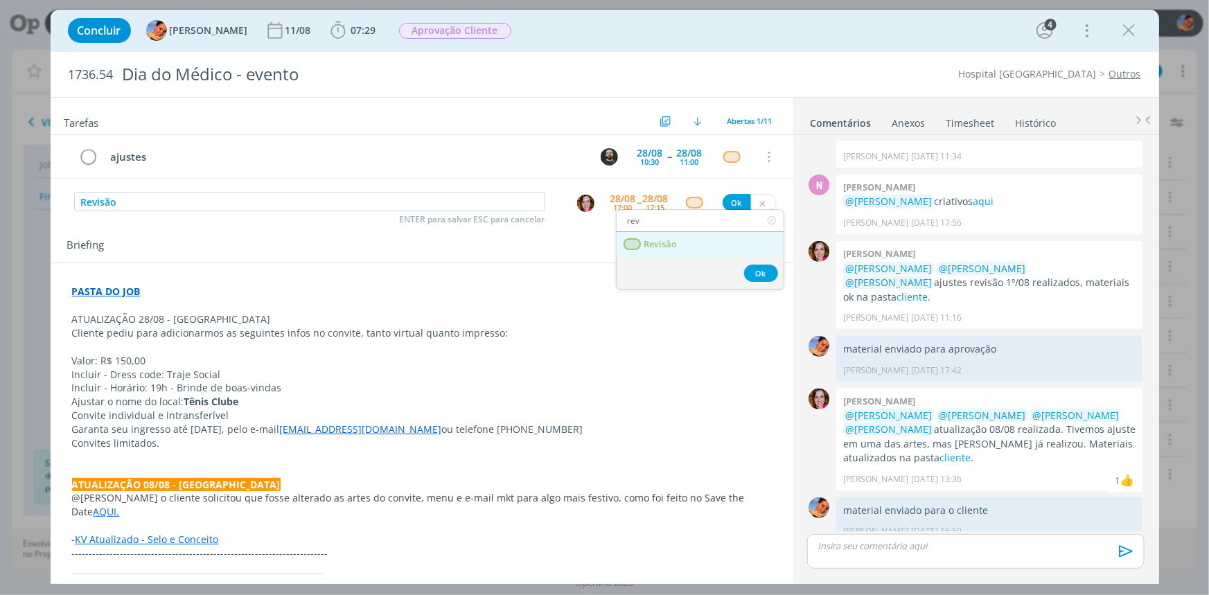
type input "rev"
drag, startPoint x: 681, startPoint y: 238, endPoint x: 699, endPoint y: 222, distance: 24.1
click at [681, 238] on link "Revisão" at bounding box center [700, 245] width 167 height 26
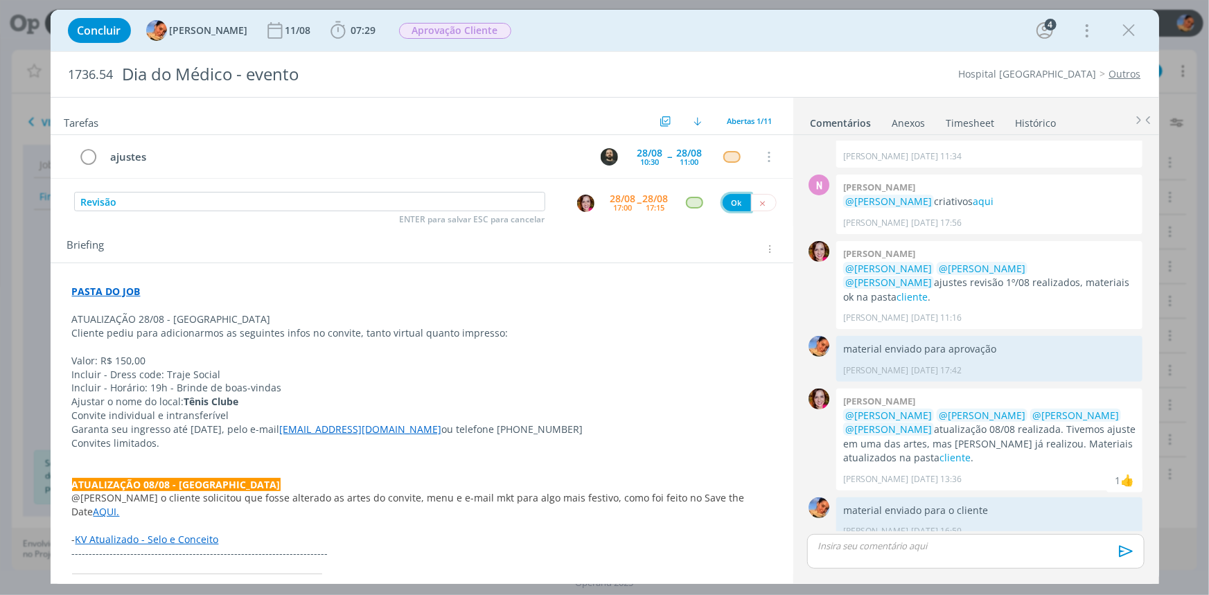
click at [733, 202] on button "Ok" at bounding box center [737, 202] width 28 height 17
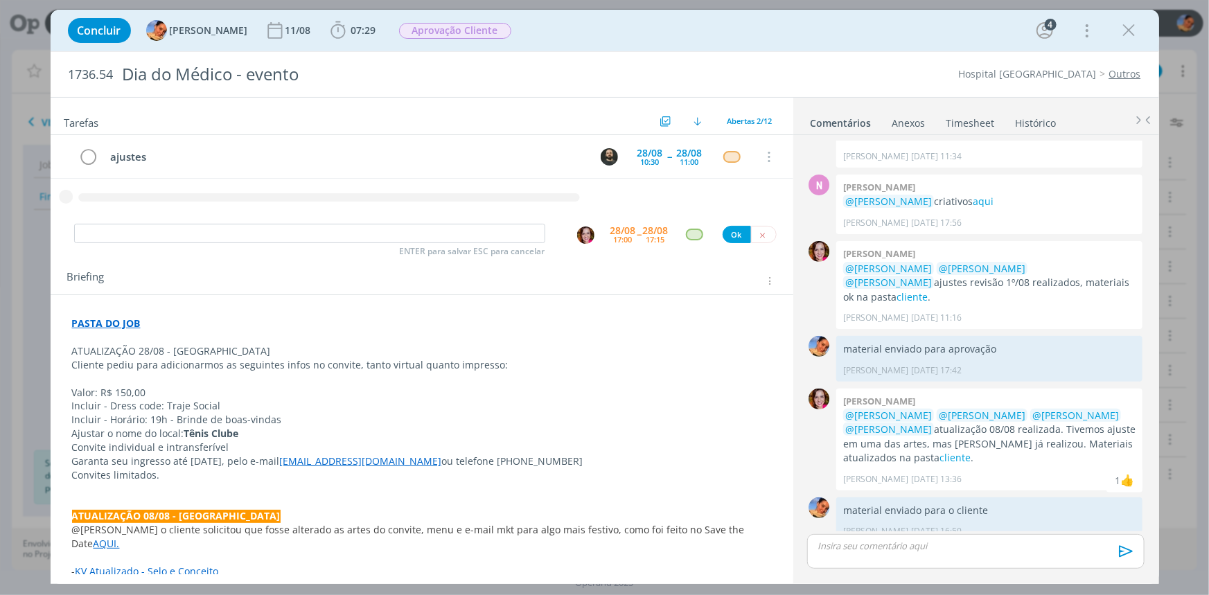
click at [310, 219] on div "ajustes 28/08 10:30 -- 28/08 11:00 Cancelar" at bounding box center [422, 178] width 743 height 87
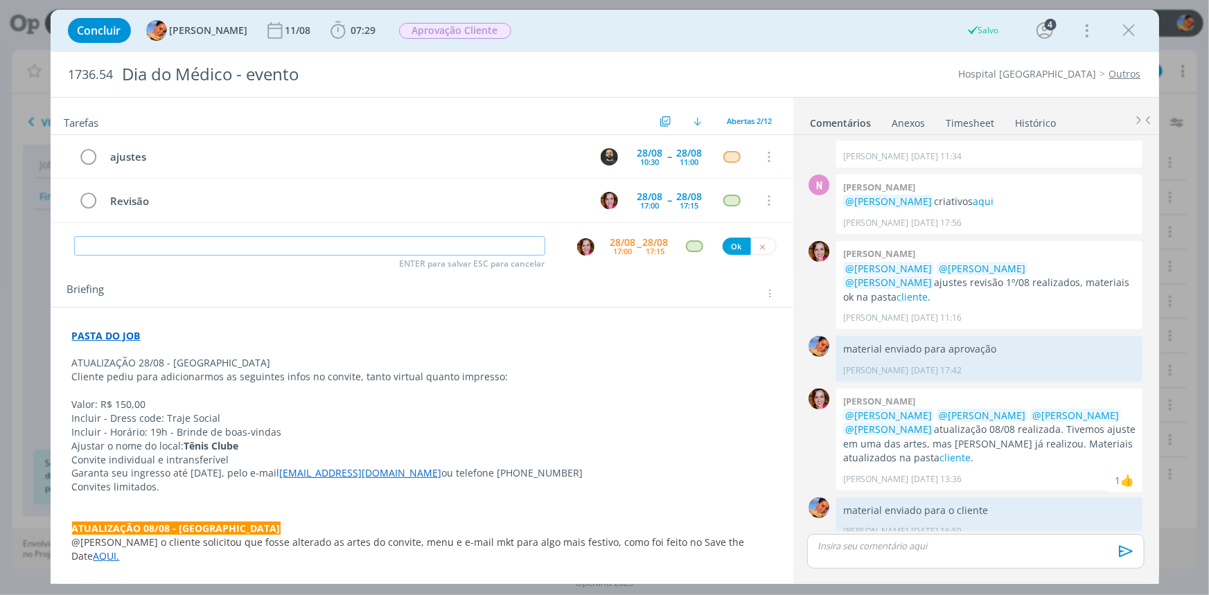
click at [297, 243] on input "dialog" at bounding box center [309, 245] width 471 height 19
click at [578, 250] on img "dialog" at bounding box center [585, 246] width 17 height 17
type input "entrega"
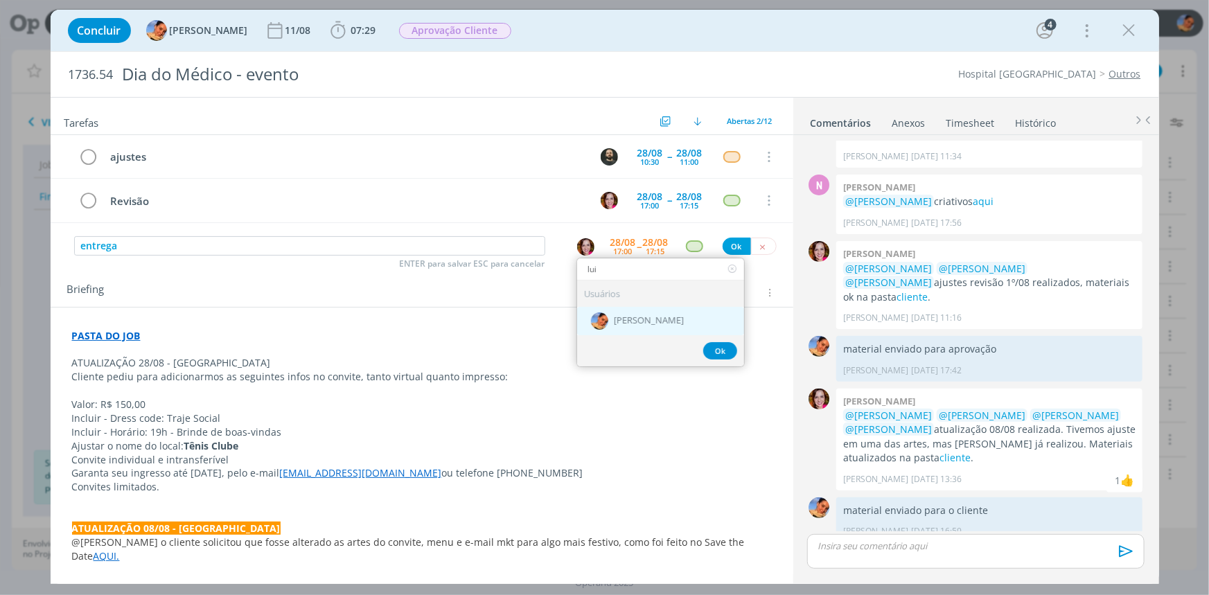
type input "lui"
drag, startPoint x: 615, startPoint y: 325, endPoint x: 636, endPoint y: 277, distance: 52.4
click at [615, 325] on span "[PERSON_NAME]" at bounding box center [649, 321] width 70 height 11
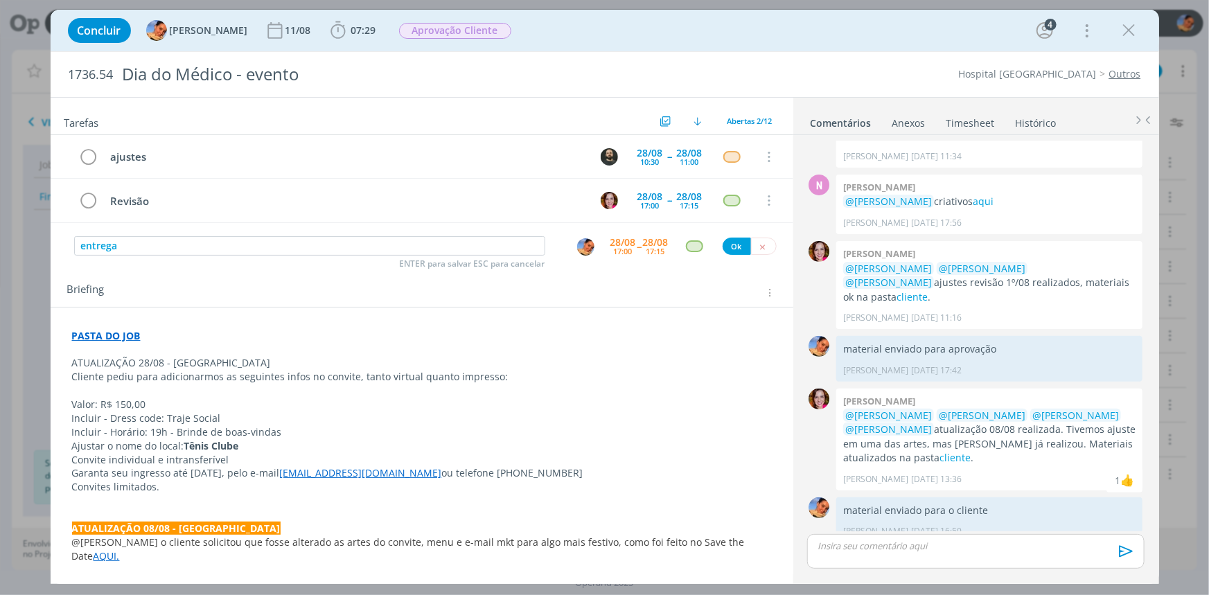
click at [640, 258] on div "Tarefas Usar Job de template Criar template a partir deste job Visualizar Templ…" at bounding box center [422, 336] width 743 height 477
click at [647, 248] on div "17:15" at bounding box center [656, 251] width 19 height 8
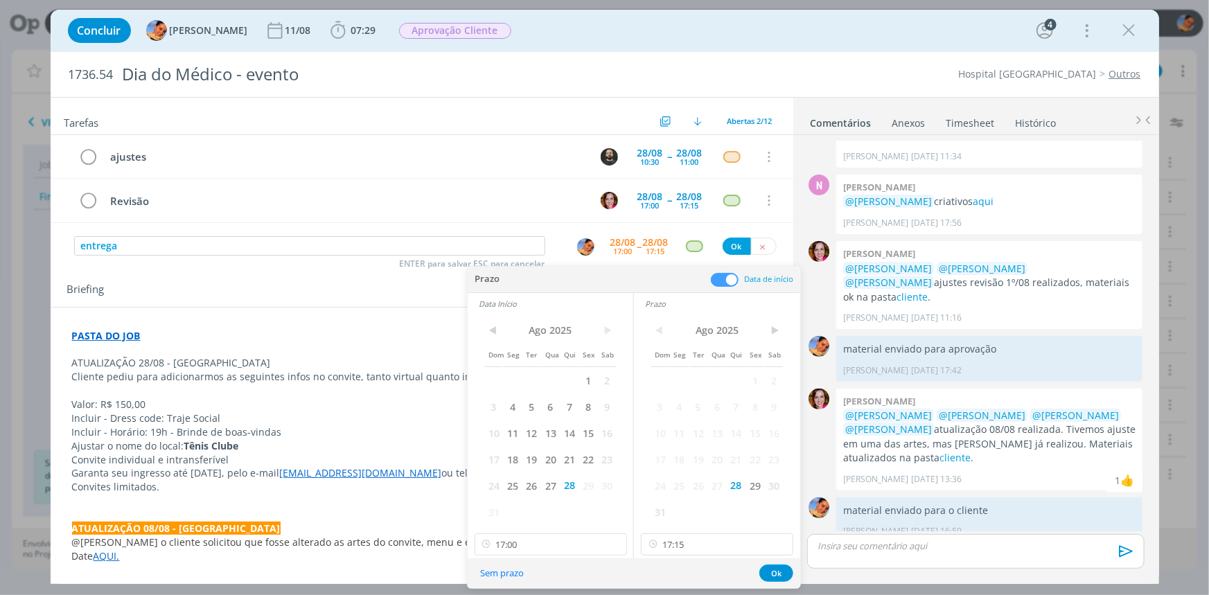
click at [718, 274] on span at bounding box center [725, 280] width 28 height 14
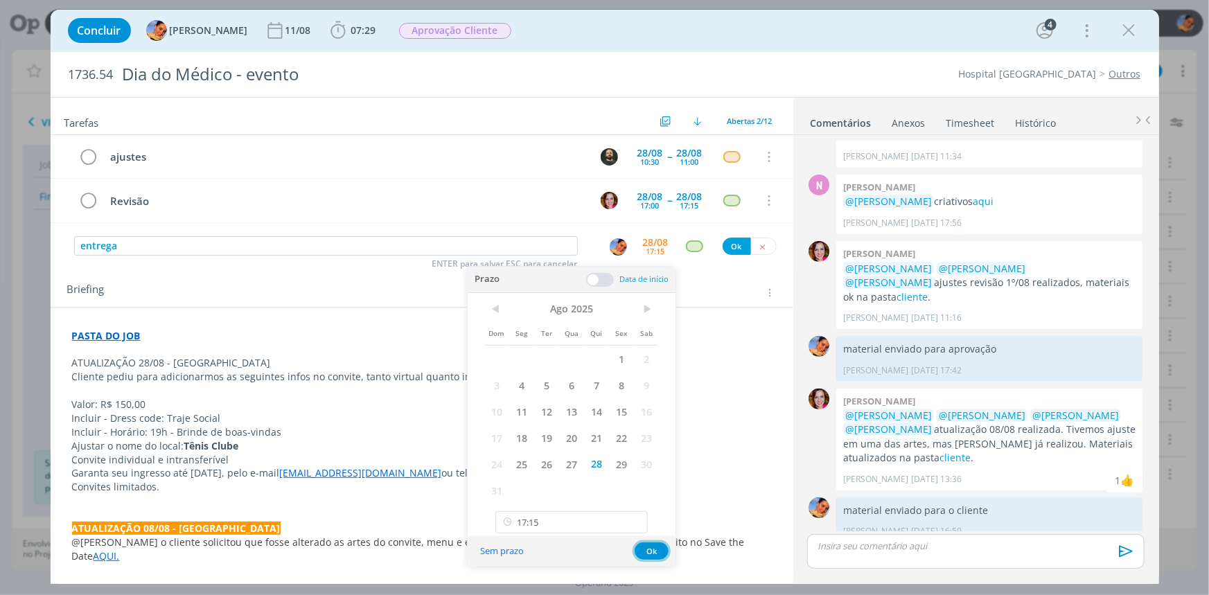
click at [650, 553] on button "Ok" at bounding box center [652, 551] width 34 height 17
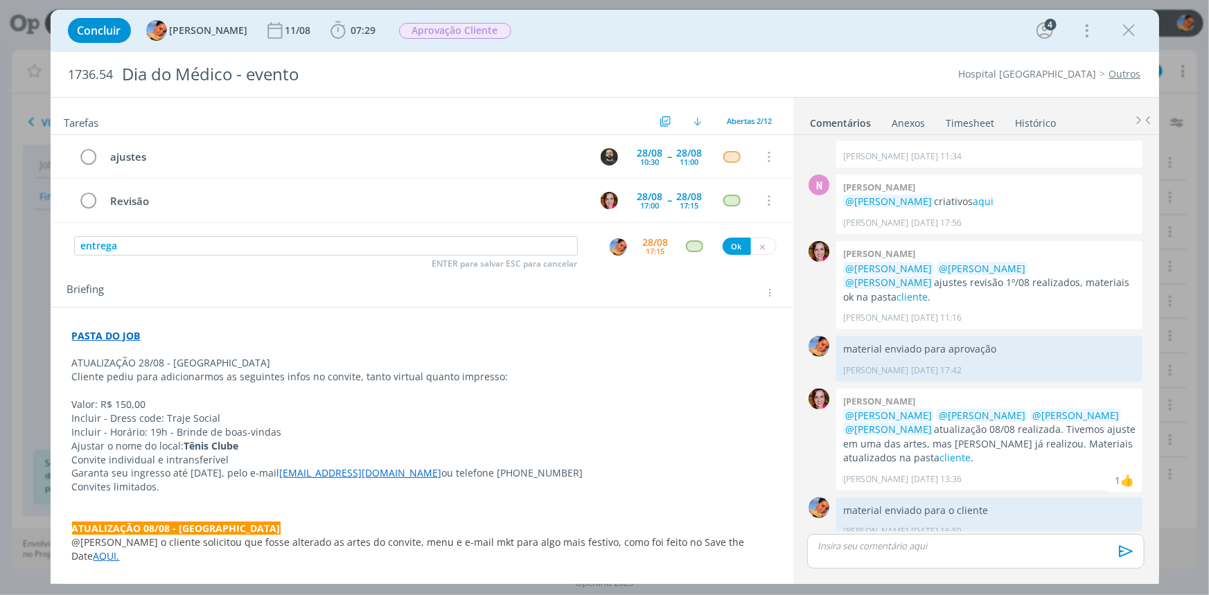
click at [692, 238] on div "entrega ENTER para salvar ESC para cancelar 28/08 17:15 Ok" at bounding box center [422, 246] width 743 height 25
click at [694, 246] on div "dialog" at bounding box center [694, 246] width 17 height 12
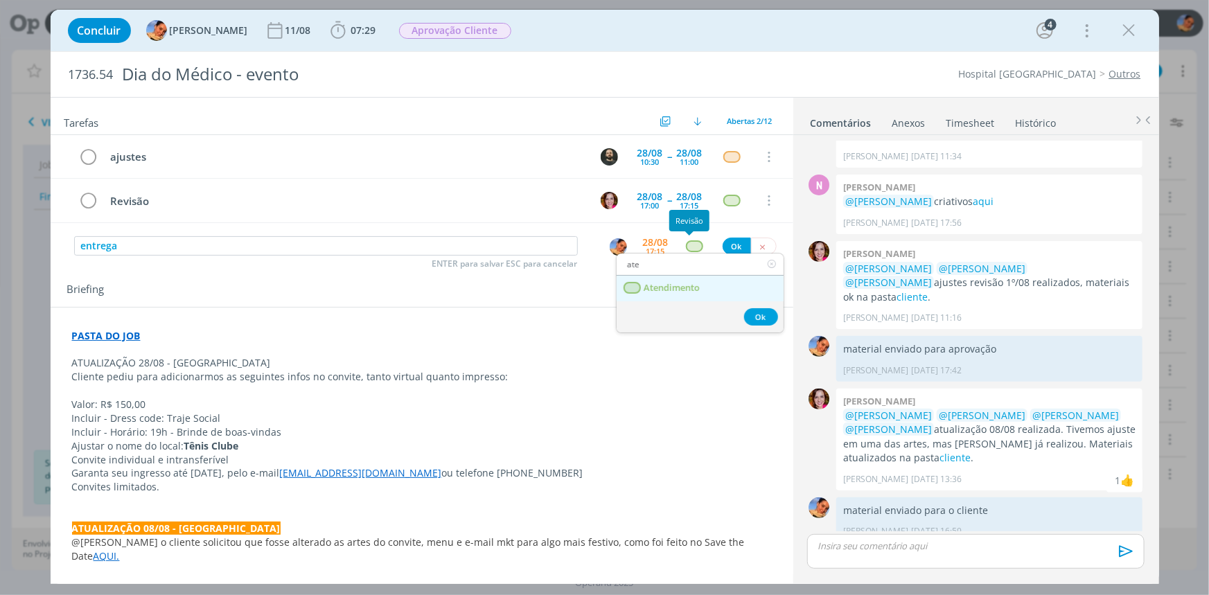
type input "ate"
click at [676, 277] on link "Atendimento" at bounding box center [700, 289] width 167 height 26
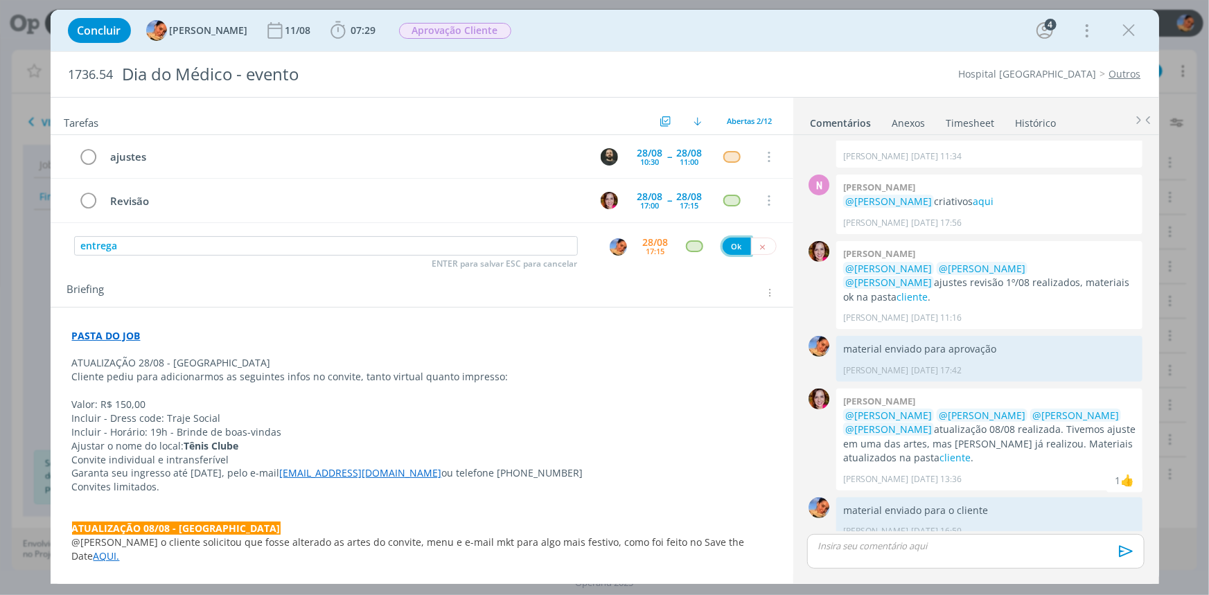
click at [731, 252] on button "Ok" at bounding box center [737, 246] width 28 height 17
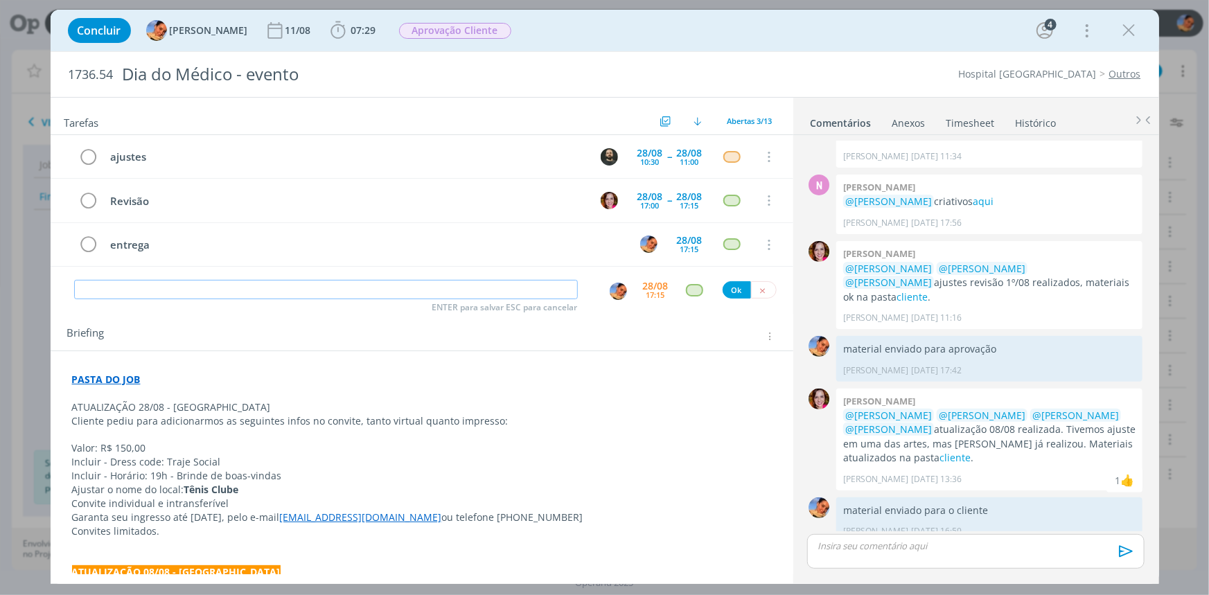
click at [273, 286] on input "dialog" at bounding box center [326, 289] width 504 height 19
click at [498, 32] on span "Aprovação Cliente" at bounding box center [455, 30] width 122 height 25
click at [488, 31] on span "Aprovação Cliente" at bounding box center [455, 31] width 112 height 16
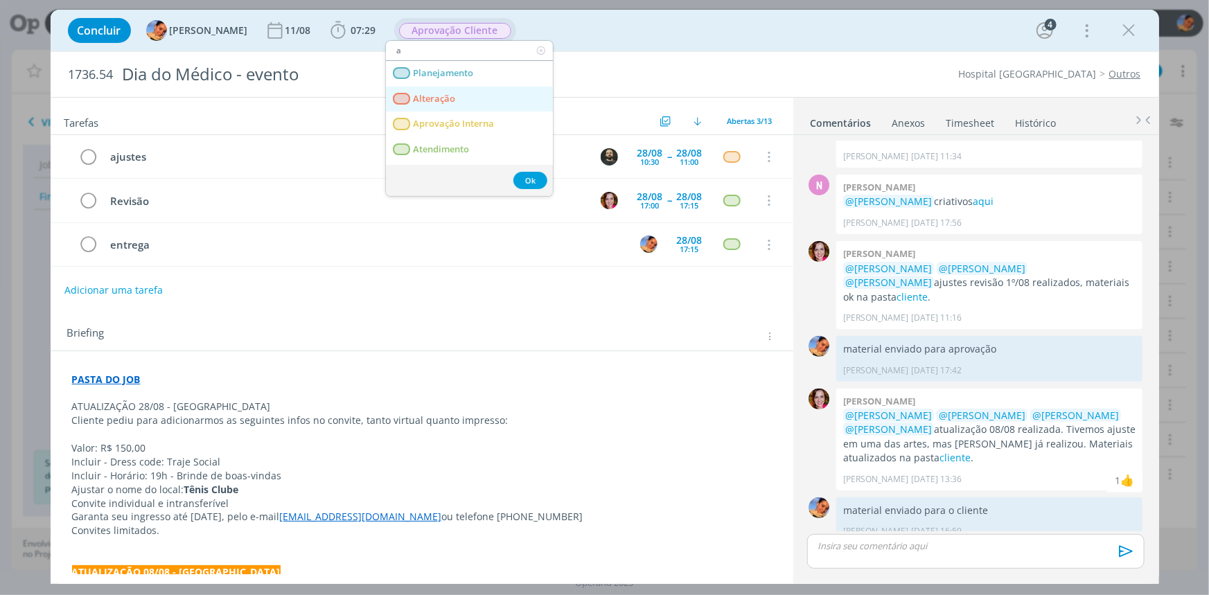
type input "a"
click at [479, 91] on link "Alteração" at bounding box center [469, 100] width 167 height 26
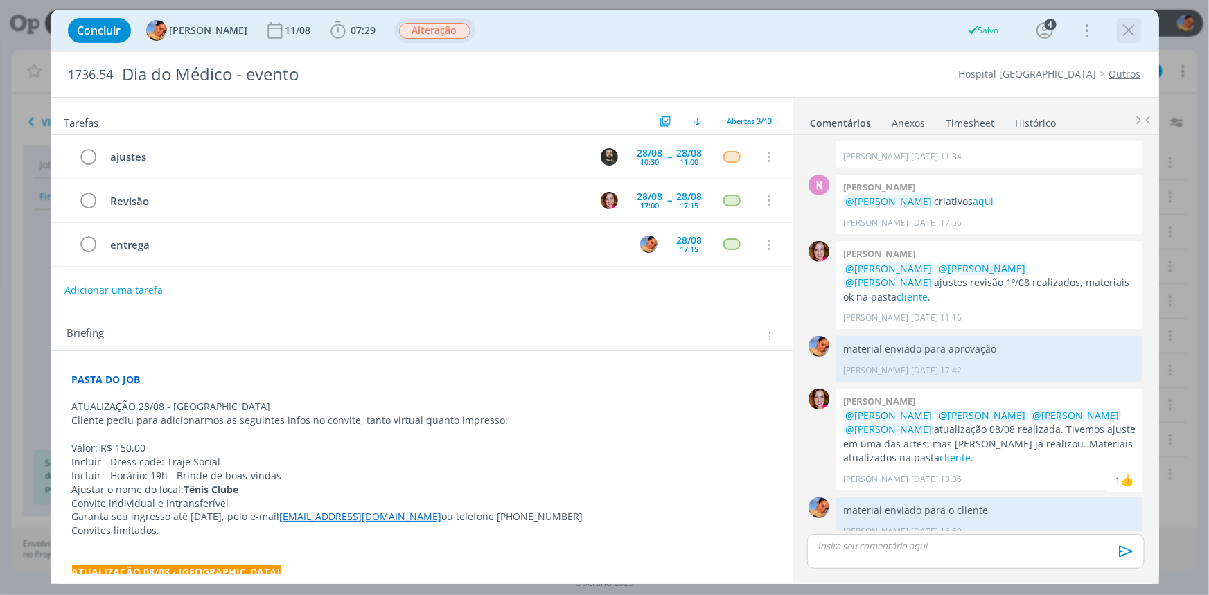
click at [1124, 28] on icon "dialog" at bounding box center [1129, 30] width 21 height 21
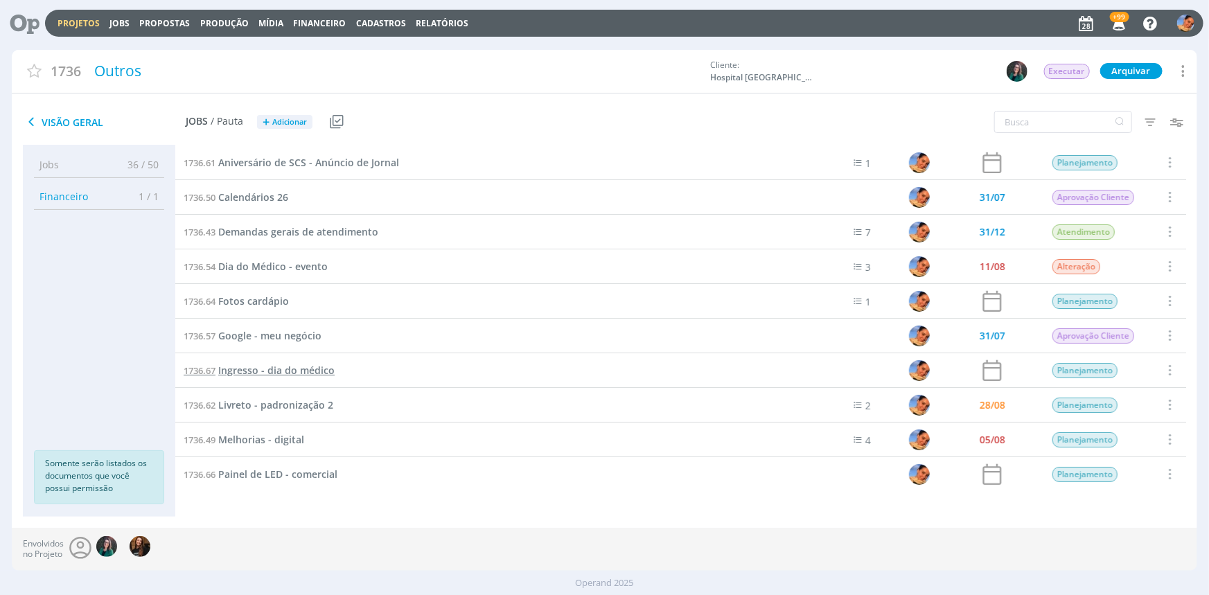
click at [265, 371] on span "Ingresso - dia do médico" at bounding box center [276, 370] width 116 height 13
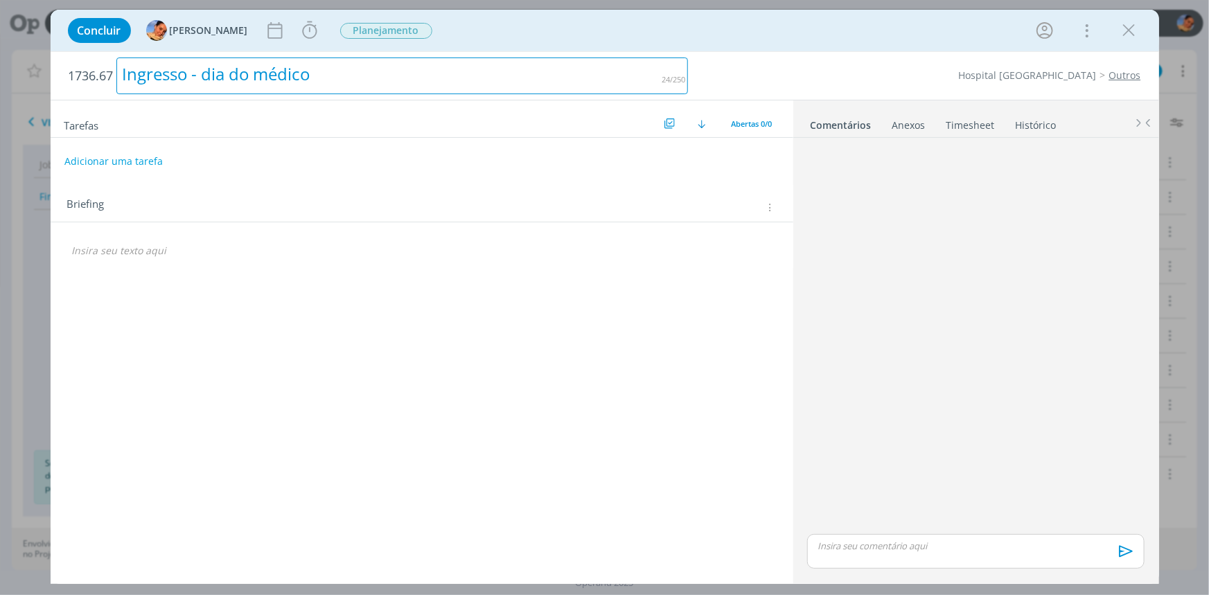
click at [213, 80] on div "Ingresso - dia do médico" at bounding box center [402, 76] width 572 height 37
click at [270, 77] on div "Ingresso - Dia do médico" at bounding box center [402, 76] width 572 height 37
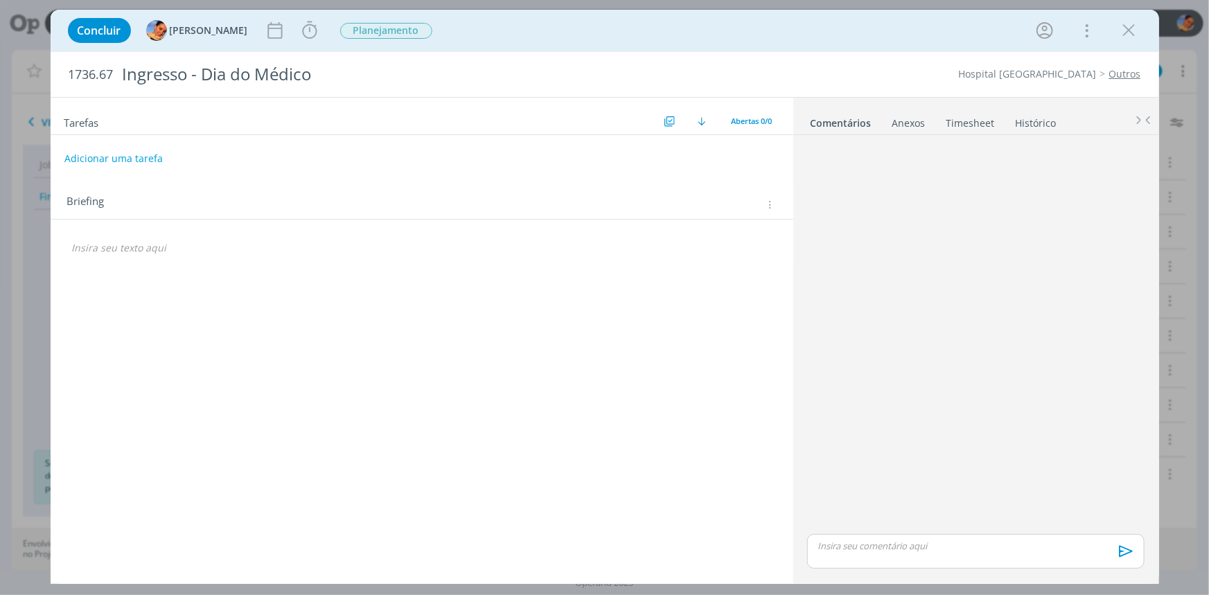
click at [748, 193] on div "Briefing Briefings Predefinidos Versões do Briefing Ver Briefing do Projeto" at bounding box center [422, 200] width 743 height 37
click at [779, 213] on div "Briefing Briefings Predefinidos Versões do Briefing Ver Briefing do Projeto" at bounding box center [423, 205] width 713 height 18
click at [775, 206] on div "Briefings Predefinidos Versões do Briefing Ver Briefing do Projeto" at bounding box center [772, 205] width 16 height 10
click at [769, 202] on icon "dialog" at bounding box center [769, 205] width 10 height 12
click at [754, 220] on div "Briefings Predefinidos" at bounding box center [684, 228] width 179 height 24
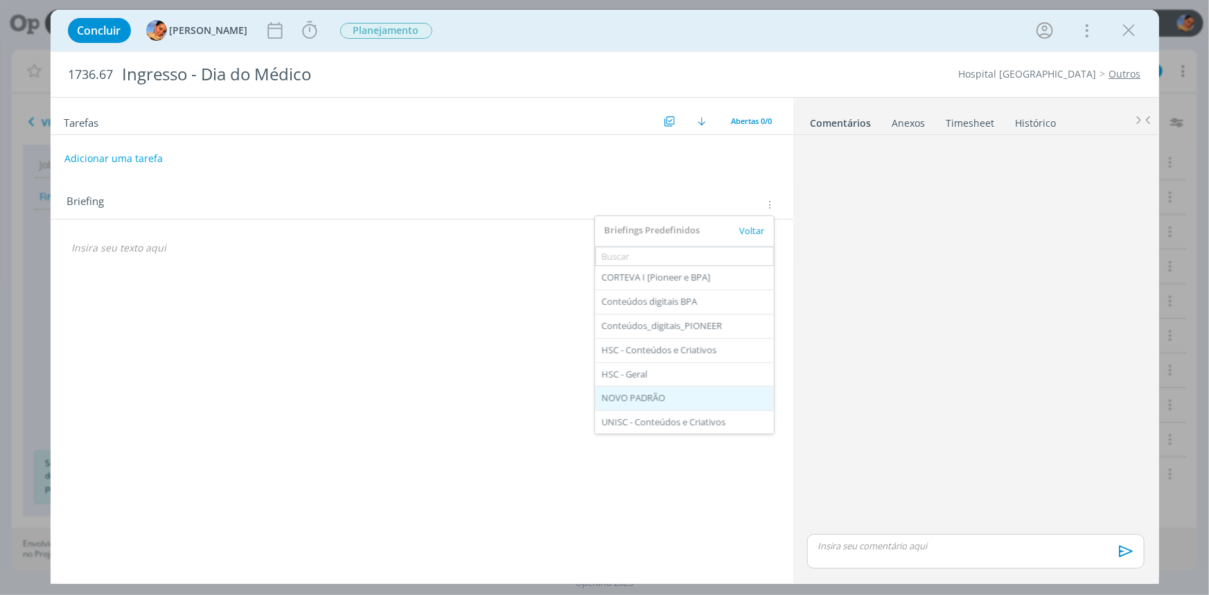
click at [710, 395] on div "NOVO PADRÃO" at bounding box center [684, 399] width 179 height 24
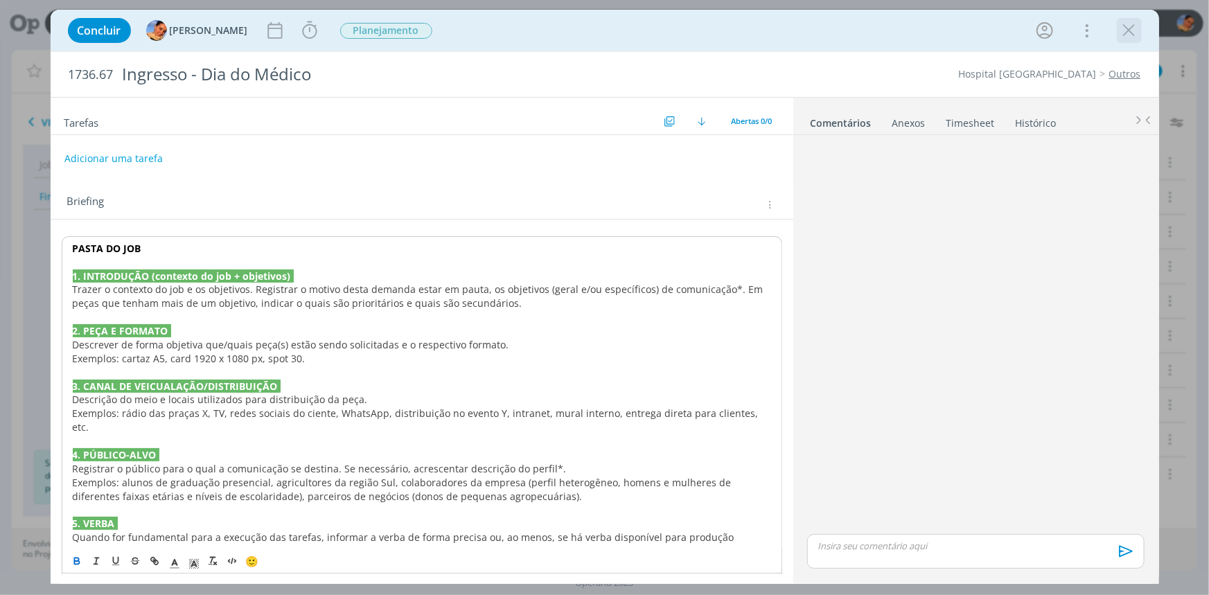
click at [1125, 27] on icon "dialog" at bounding box center [1129, 30] width 21 height 21
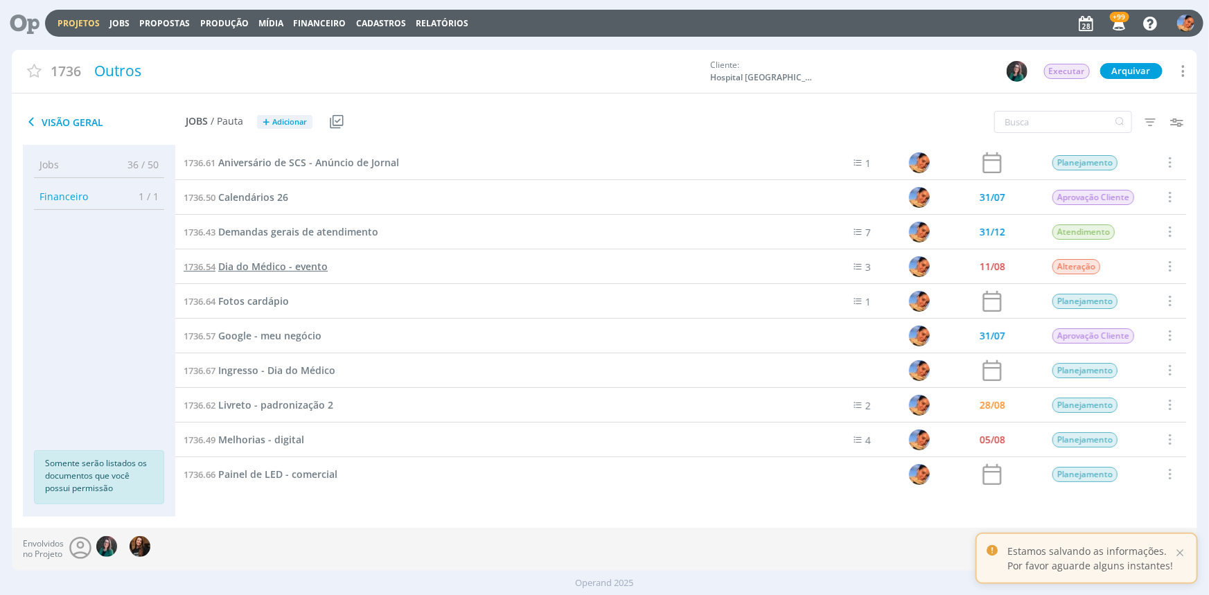
click at [313, 266] on span "Dia do Médico - evento" at bounding box center [273, 266] width 110 height 13
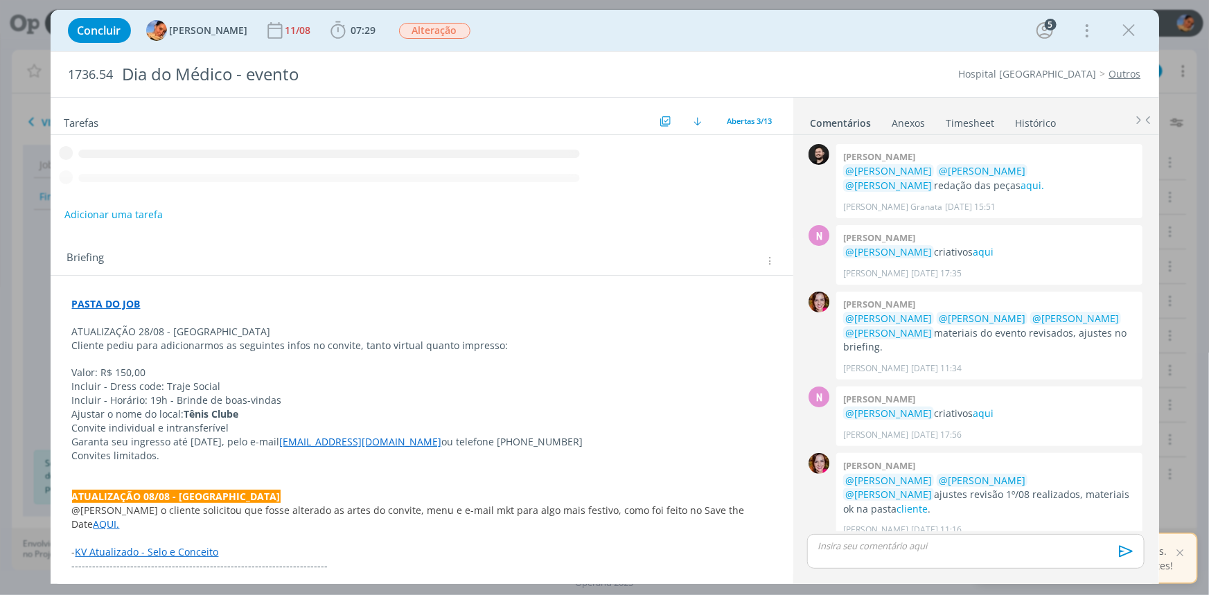
scroll to position [212, 0]
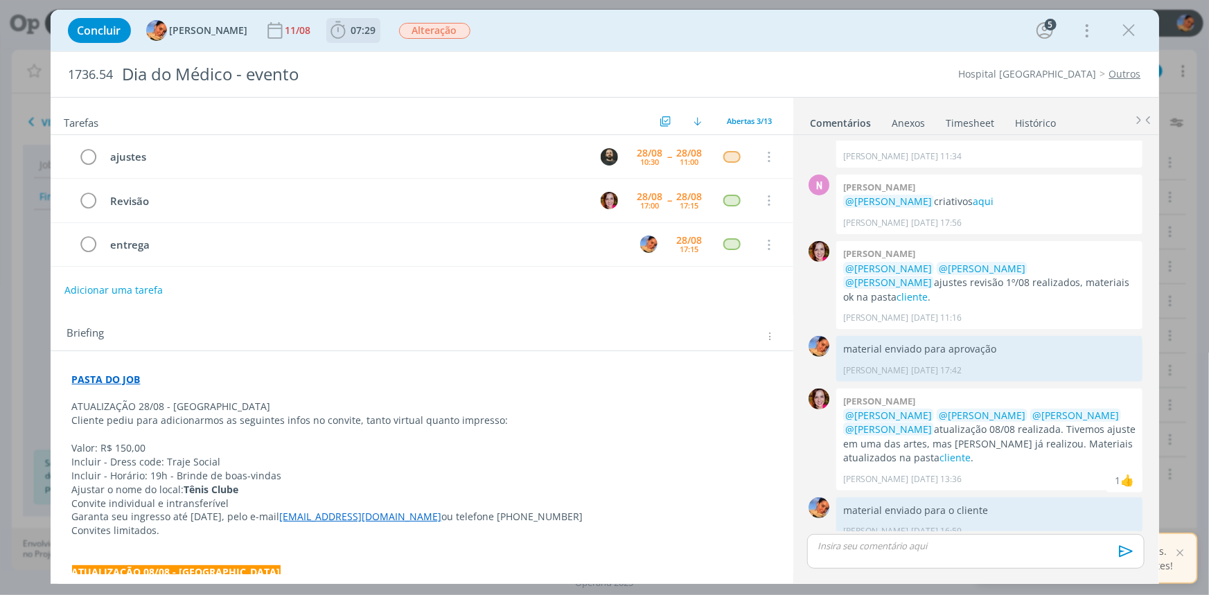
click at [361, 34] on span "07:29" at bounding box center [363, 30] width 25 height 13
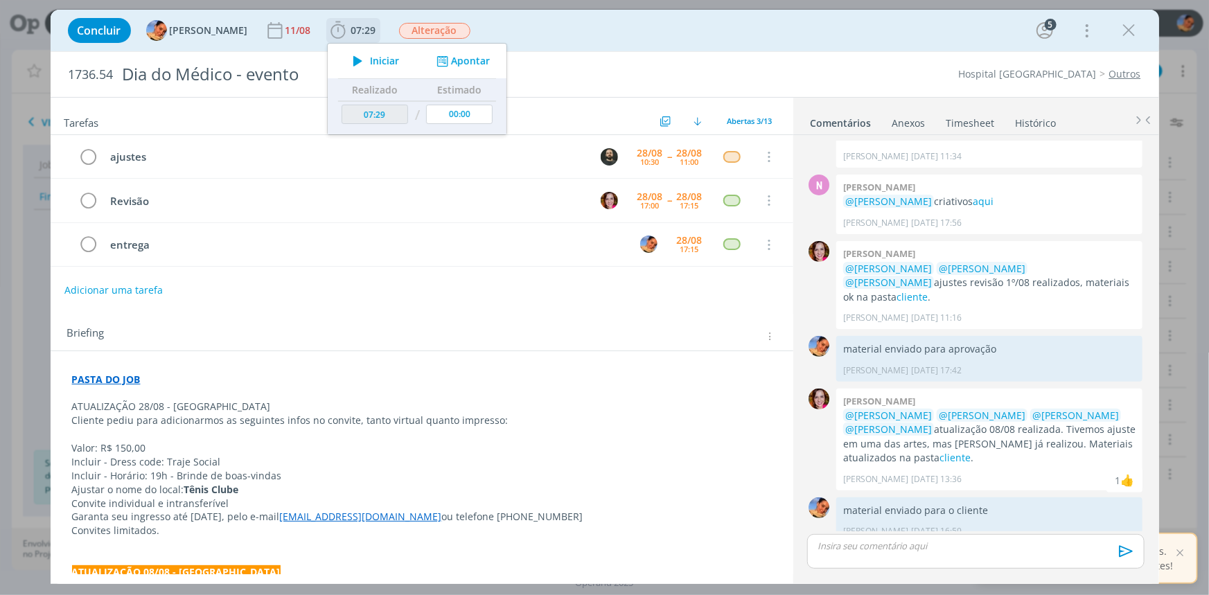
click at [451, 54] on button "Apontar" at bounding box center [461, 61] width 58 height 15
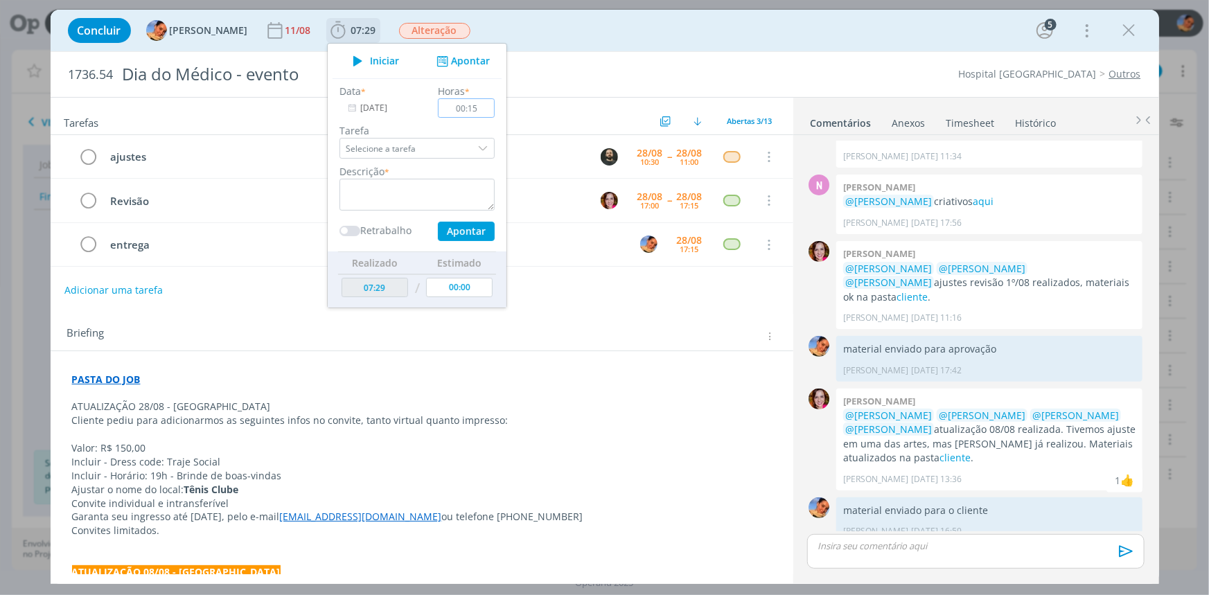
type input "00:15"
click at [444, 201] on textarea "dialog" at bounding box center [417, 195] width 155 height 32
type textarea "n"
type textarea "atualização de briefing + novas pautas"
click at [437, 224] on button "Apontar" at bounding box center [465, 231] width 57 height 19
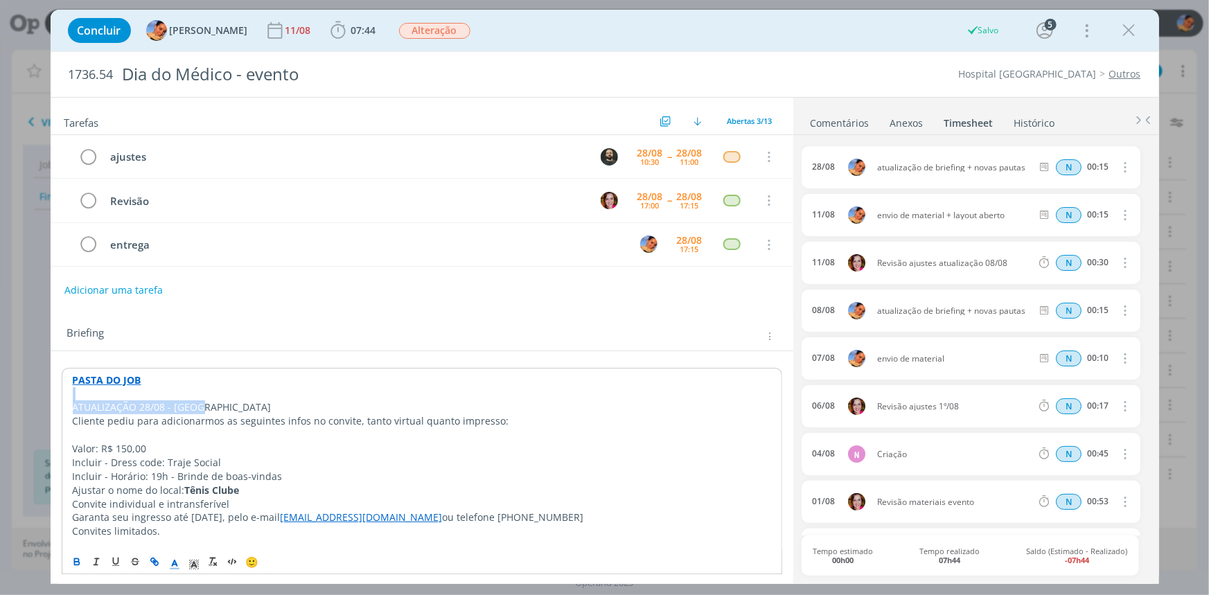
drag, startPoint x: 212, startPoint y: 407, endPoint x: 70, endPoint y: 487, distance: 162.9
click at [47, 403] on div "Concluir Luíza Santana 11/08 07:44 Iniciar Apontar Data * 28/08/2025 Horas * 00…" at bounding box center [604, 297] width 1209 height 595
click at [129, 455] on p "Incluir - Dress code: Traje Social" at bounding box center [422, 462] width 700 height 14
drag, startPoint x: 194, startPoint y: 405, endPoint x: 71, endPoint y: 406, distance: 122.7
click at [72, 406] on p "ATUALIZAÇÃO 28/08 - Luíza" at bounding box center [422, 407] width 700 height 14
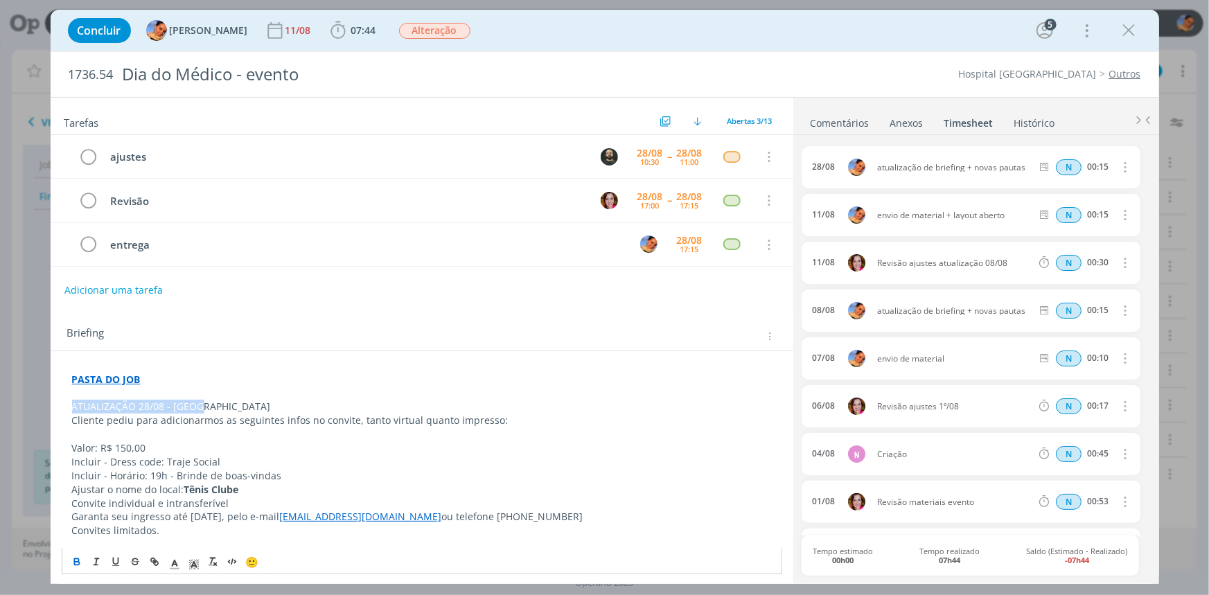
click at [82, 556] on button "dialog" at bounding box center [77, 562] width 19 height 17
click at [173, 555] on span "dialog" at bounding box center [174, 562] width 19 height 17
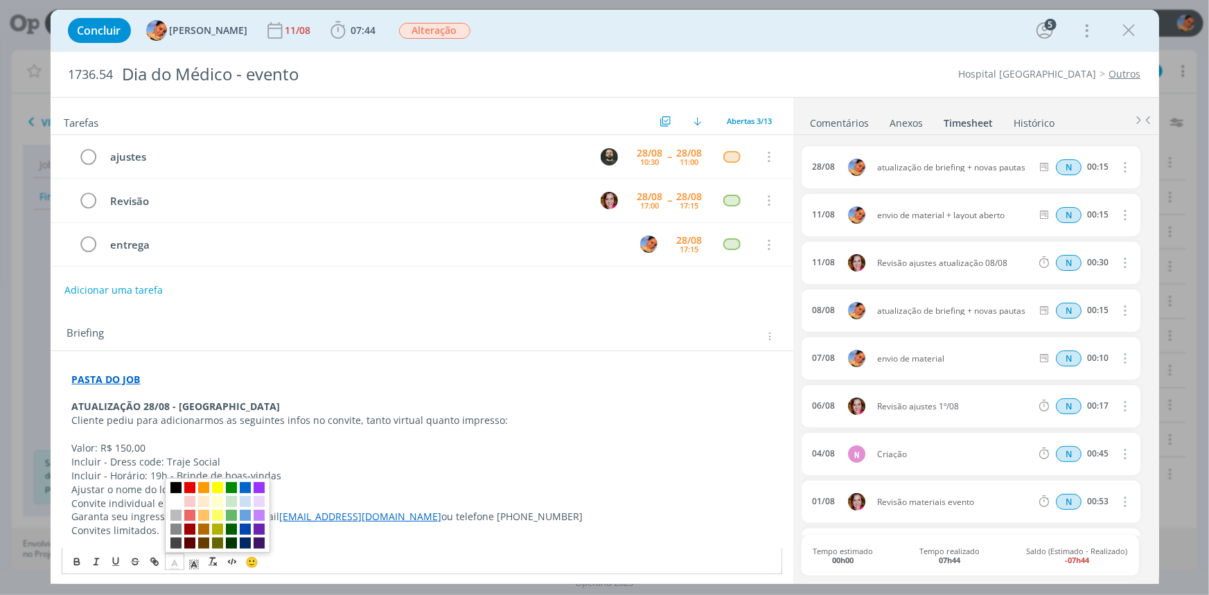
click at [168, 499] on span "dialog" at bounding box center [217, 515] width 105 height 75
click at [177, 500] on span "dialog" at bounding box center [175, 501] width 11 height 11
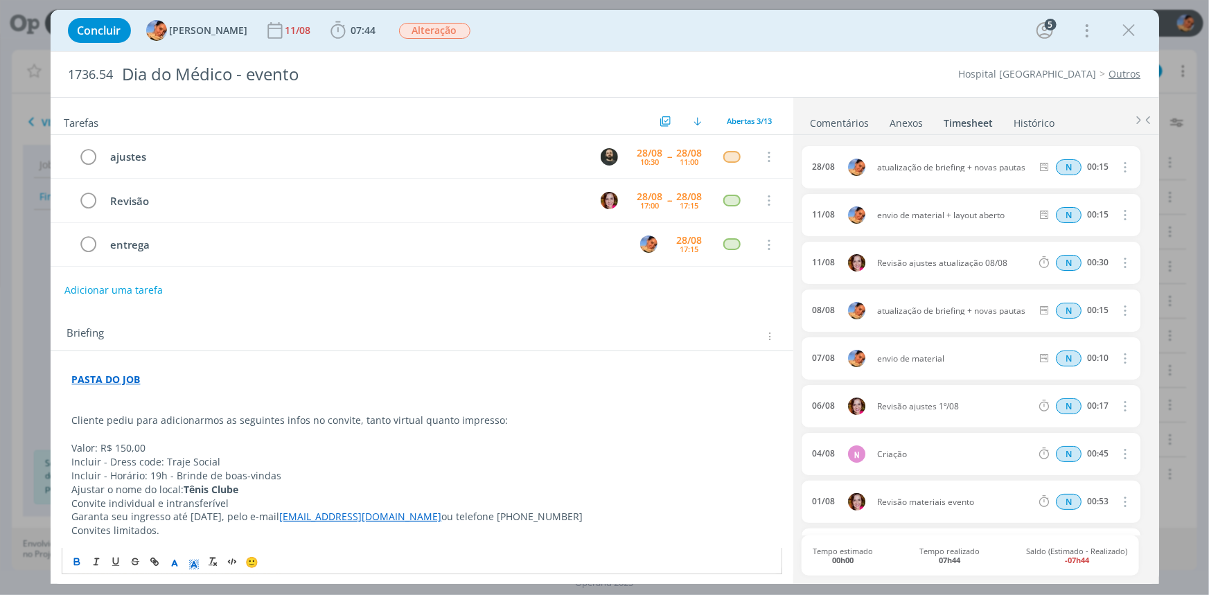
click at [193, 559] on icon "dialog" at bounding box center [194, 564] width 12 height 12
click at [225, 491] on span "dialog" at bounding box center [223, 487] width 11 height 11
click at [242, 466] on p "Incluir - Dress code: Traje Social" at bounding box center [422, 462] width 700 height 14
click at [286, 30] on div "11/08" at bounding box center [300, 31] width 28 height 10
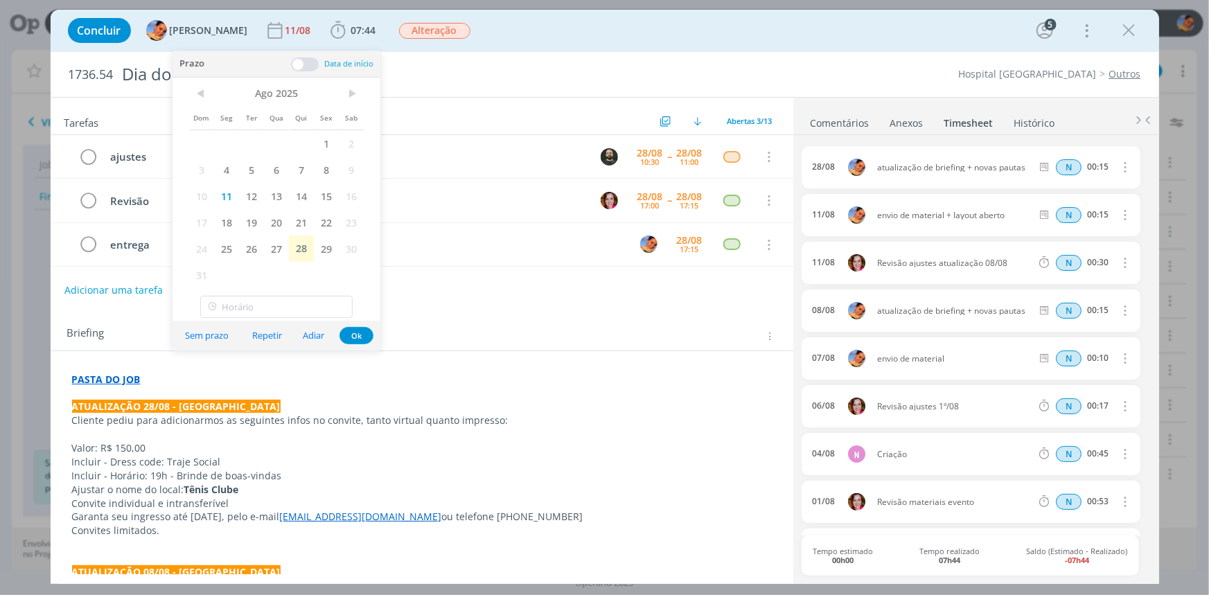
click at [298, 259] on span "28" at bounding box center [301, 249] width 25 height 26
drag, startPoint x: 356, startPoint y: 335, endPoint x: 631, endPoint y: 193, distance: 309.0
click at [356, 336] on button "Ok" at bounding box center [357, 335] width 34 height 17
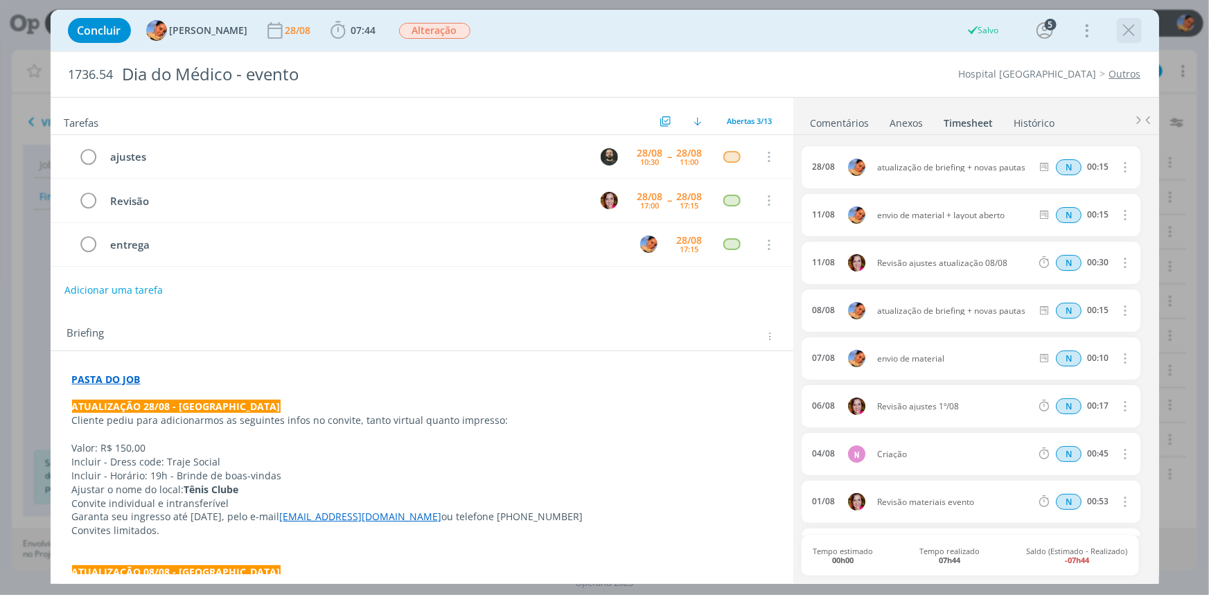
click at [1126, 35] on icon "dialog" at bounding box center [1129, 30] width 21 height 21
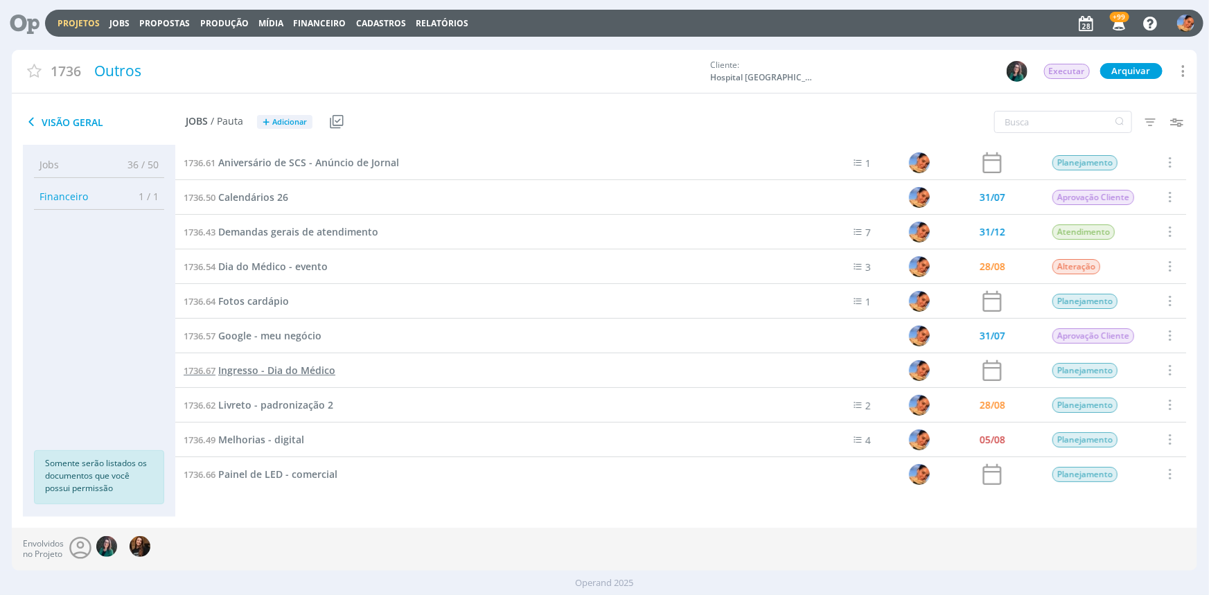
click at [313, 376] on span "Ingresso - Dia do Médico" at bounding box center [276, 370] width 117 height 13
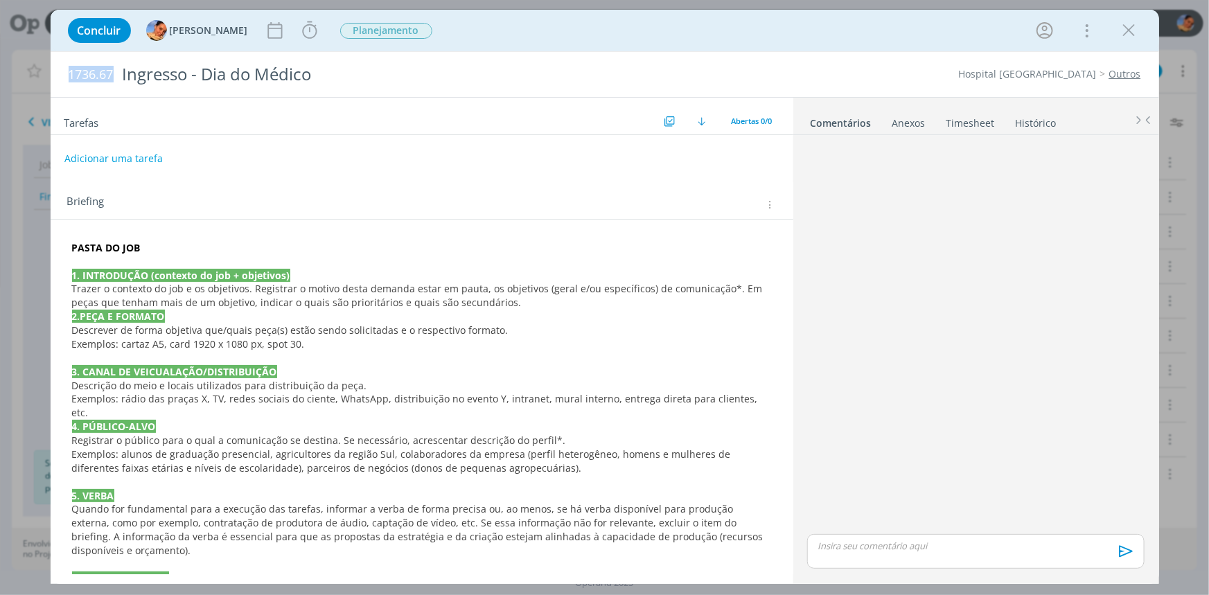
drag, startPoint x: 112, startPoint y: 67, endPoint x: 0, endPoint y: 73, distance: 112.4
click at [0, 73] on div "Concluir Luíza Santana Iniciar Apontar Data * 28/08/2025 Horas * 00:00 Tarefa S…" at bounding box center [604, 297] width 1209 height 595
copy span "1736.67"
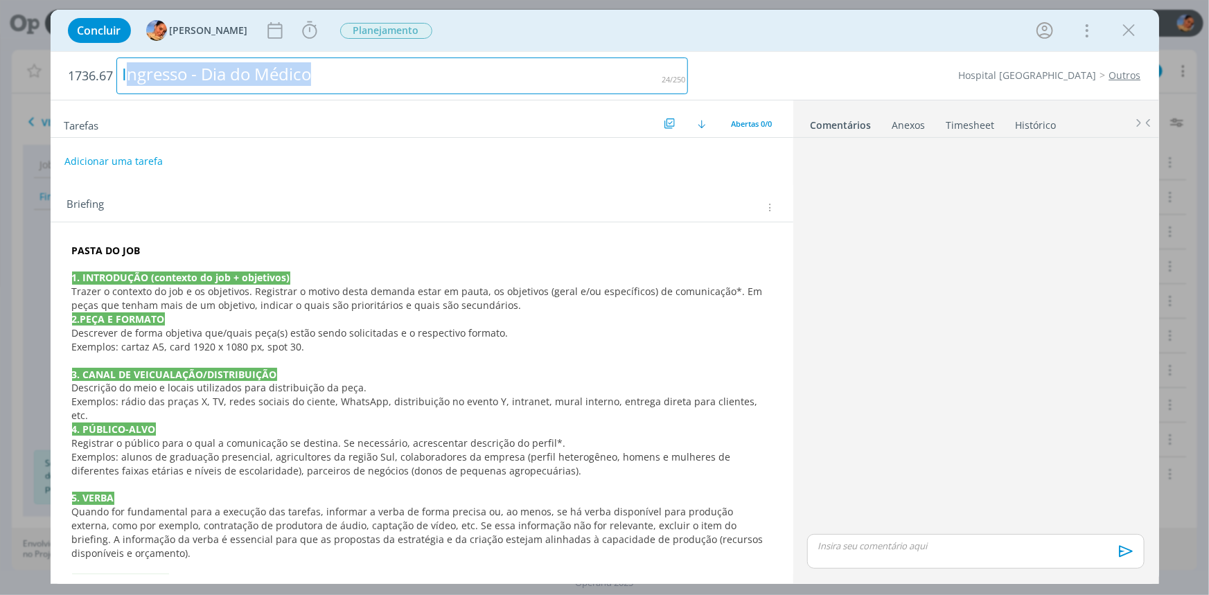
drag, startPoint x: 319, startPoint y: 76, endPoint x: 130, endPoint y: 89, distance: 189.7
click at [130, 89] on div "Ingresso - Dia do Médico" at bounding box center [402, 76] width 572 height 37
click at [404, 82] on div "Ingresso - Dia do Médico" at bounding box center [402, 76] width 572 height 37
drag, startPoint x: 402, startPoint y: 78, endPoint x: 60, endPoint y: 90, distance: 342.6
click at [60, 90] on div "1736.67 Ingresso - Dia do Médico Hospital Santa Cruz Outros" at bounding box center [605, 76] width 1109 height 48
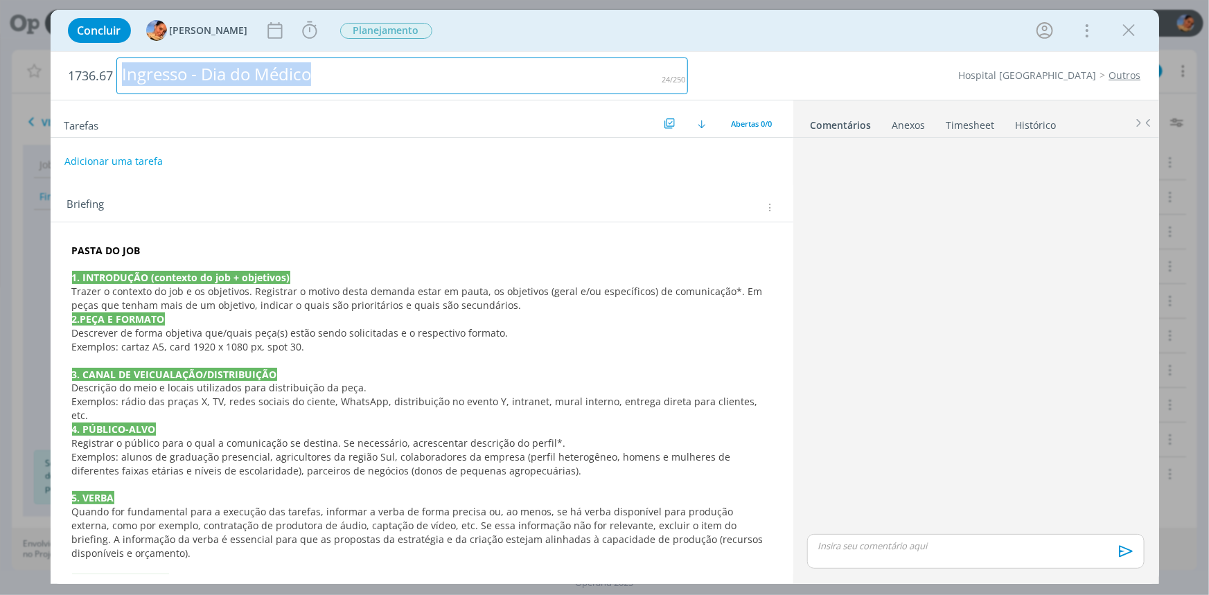
copy div "Ingresso - Dia do Médico"
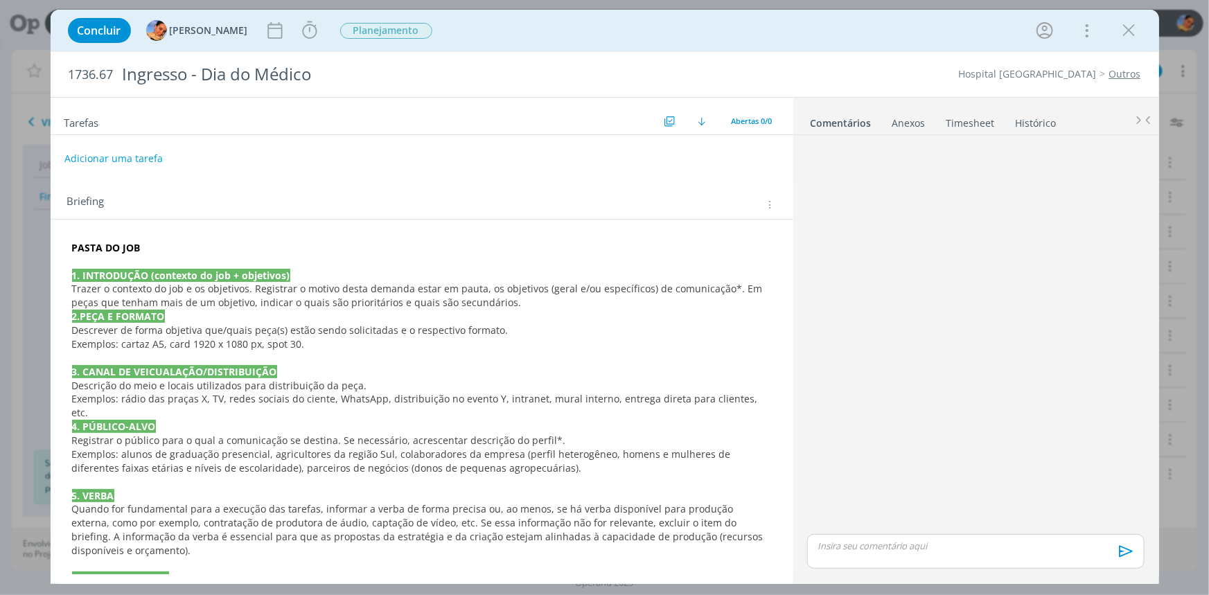
click at [188, 254] on div "PASTA DO JOB 1. INTRODUÇÃO (contexto do job + objetivos) Trazer o contexto do j…" at bounding box center [422, 571] width 721 height 671
drag, startPoint x: 193, startPoint y: 244, endPoint x: 0, endPoint y: 222, distance: 193.9
click at [0, 222] on div "Concluir Luíza Santana Iniciar Apontar Data * 28/08/2025 Horas * 00:00 Tarefa S…" at bounding box center [604, 297] width 1209 height 595
click at [161, 557] on button "dialog" at bounding box center [155, 562] width 19 height 17
paste input "https://sobeae.sharepoint.com/:f:/s/SOBEAE/EvjtFAStjkZPoP8rHqv1t00BScDmjCNbplEk…"
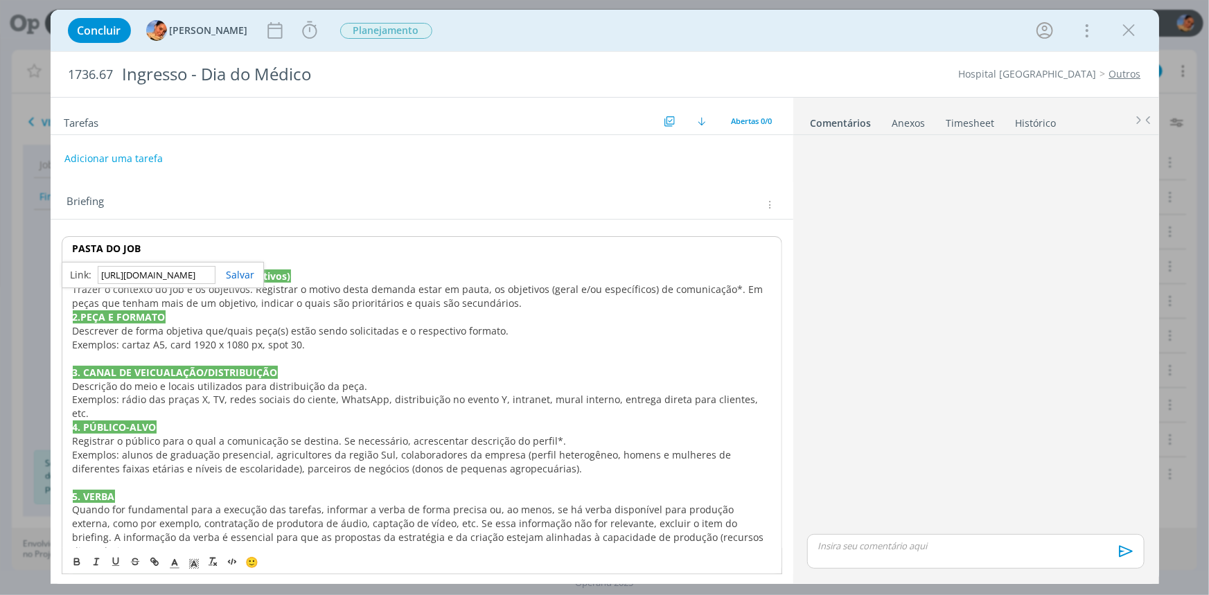
scroll to position [0, 345]
type input "https://sobeae.sharepoint.com/:f:/s/SOBEAE/EvjtFAStjkZPoP8rHqv1t00BScDmjCNbplEk…"
click at [234, 275] on link "dialog" at bounding box center [236, 274] width 40 height 13
click at [225, 301] on span "o contexto do job e os objetivos. Registrar o motivo desta demanda estar em pau…" at bounding box center [420, 296] width 694 height 27
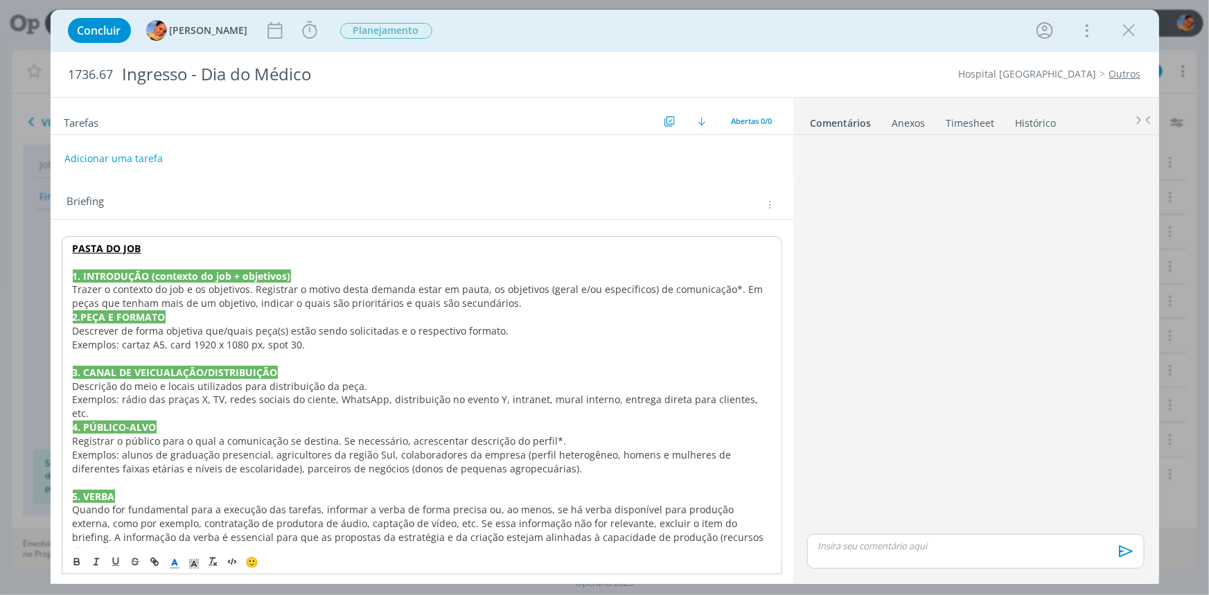
drag, startPoint x: 179, startPoint y: 256, endPoint x: 49, endPoint y: 256, distance: 131.0
click at [49, 256] on div "Concluir Luíza Santana Iniciar Apontar Data * 28/08/2025 Horas * 00:00 Tarefa S…" at bounding box center [604, 297] width 1209 height 595
click at [114, 243] on strong "PASTA DO JOB" at bounding box center [107, 248] width 69 height 13
click at [353, 434] on span "Registrar o público para o qual a comunicação se destina. Se necessário, acresc…" at bounding box center [319, 440] width 494 height 13
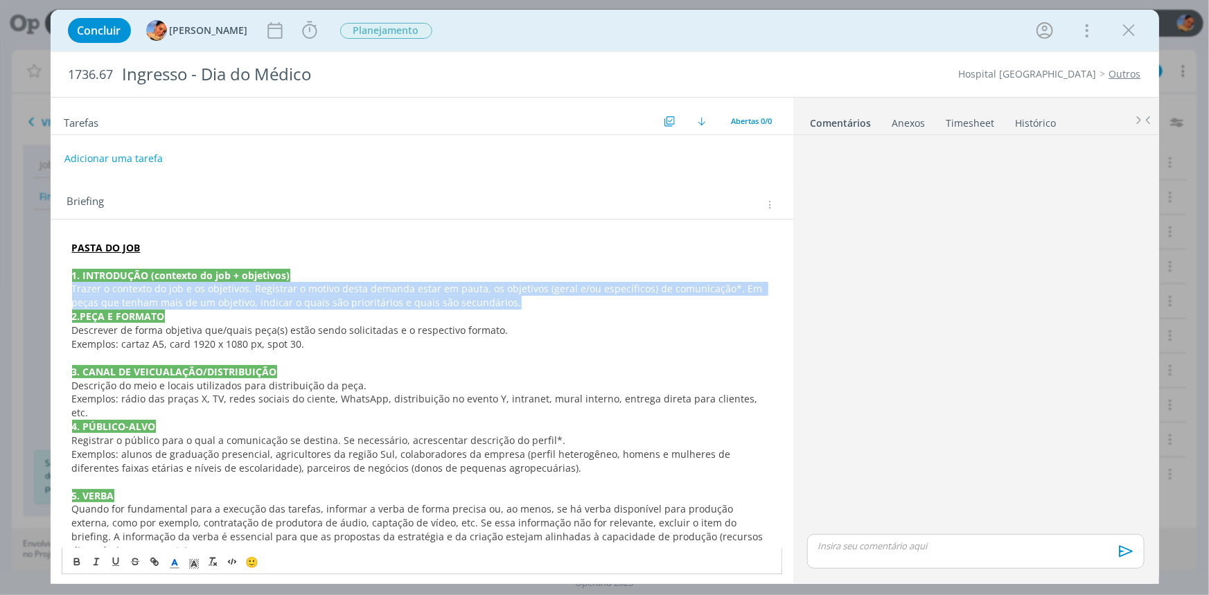
drag, startPoint x: 495, startPoint y: 299, endPoint x: 49, endPoint y: 286, distance: 446.5
click at [49, 286] on div "Concluir Luíza Santana Iniciar Apontar Data * 28/08/2025 Horas * 00:00 Tarefa S…" at bounding box center [604, 297] width 1209 height 595
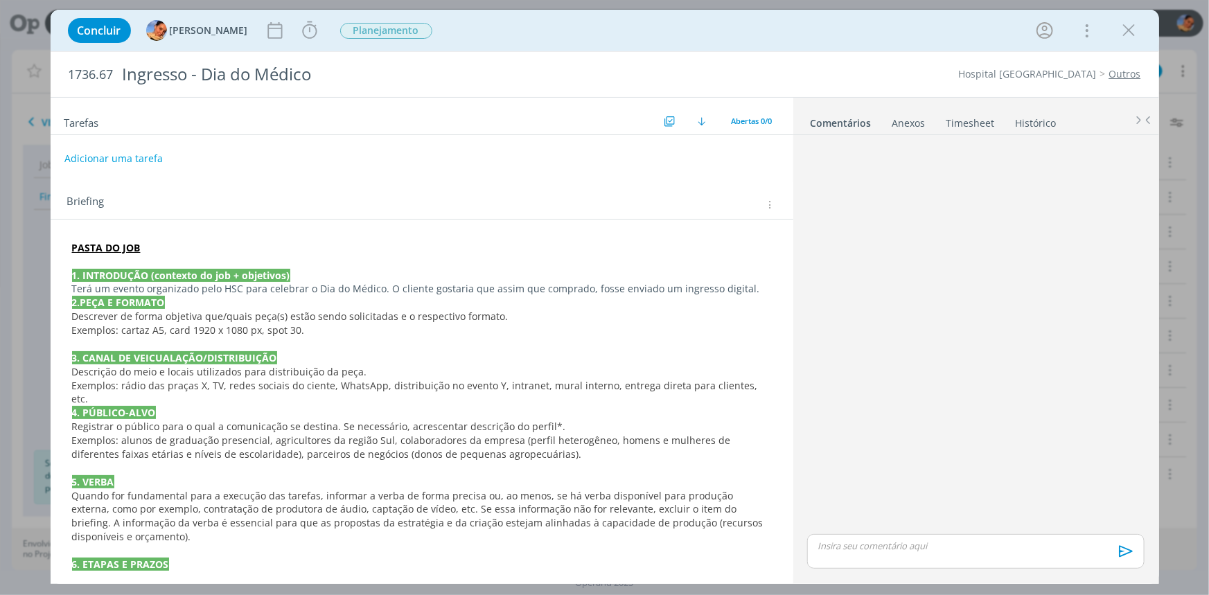
click at [742, 287] on p "Terá um evento organizado pelo HSC para celebrar o Dia do Médico. O cliente gos…" at bounding box center [422, 289] width 700 height 14
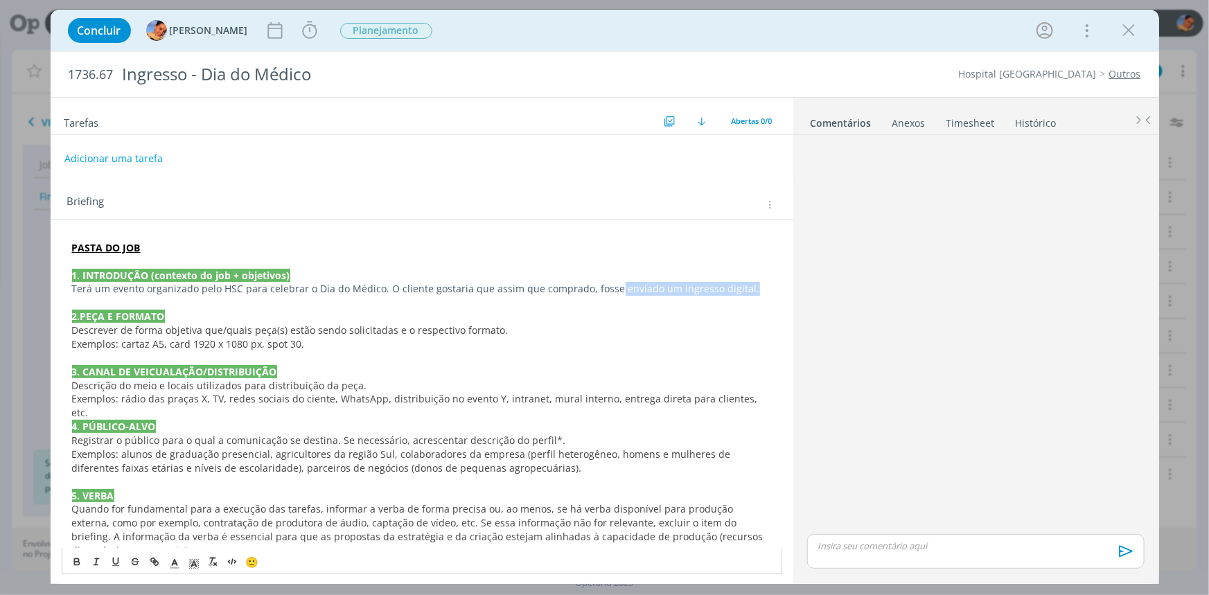
drag, startPoint x: 742, startPoint y: 287, endPoint x: 608, endPoint y: 289, distance: 133.8
click at [608, 289] on p "Terá um evento organizado pelo HSC para celebrar o Dia do Médico. O cliente gos…" at bounding box center [422, 289] width 700 height 14
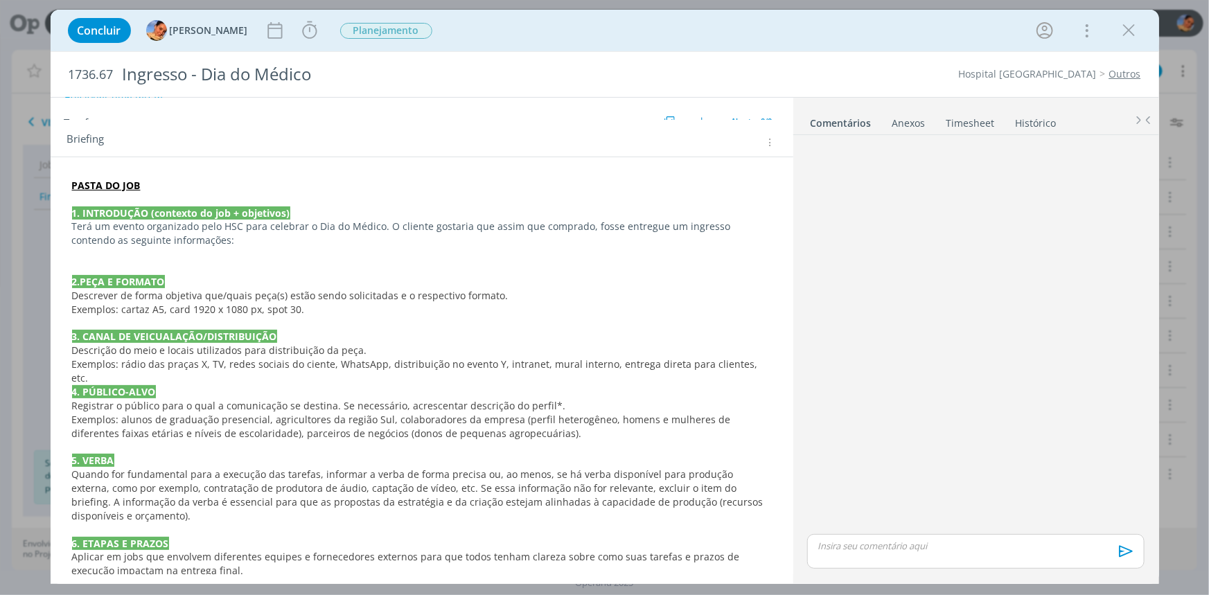
click at [254, 241] on p "Terá um evento organizado pelo HSC para celebrar o Dia do Médico. O cliente gos…" at bounding box center [422, 234] width 700 height 28
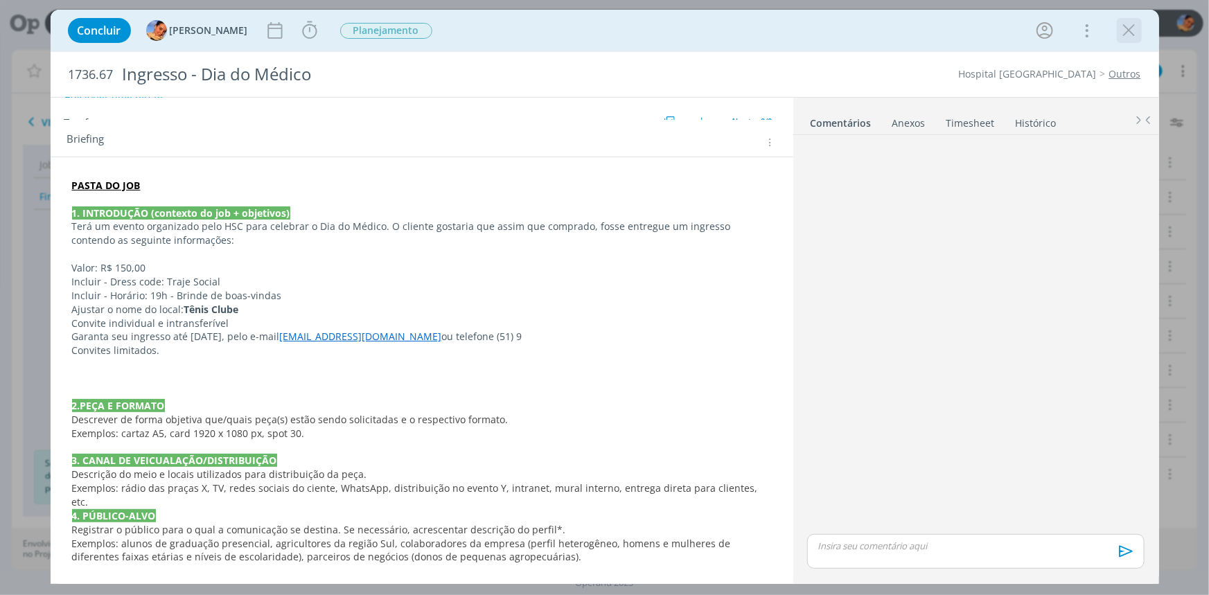
click at [1127, 24] on icon "dialog" at bounding box center [1129, 30] width 21 height 21
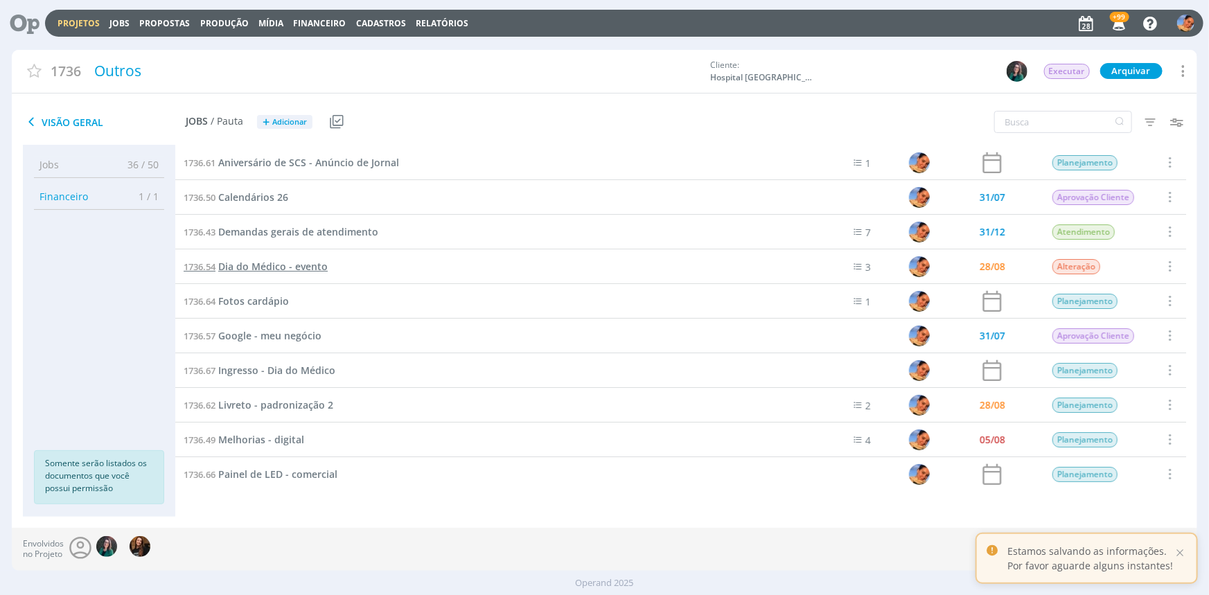
click at [297, 261] on span "Dia do Médico - evento" at bounding box center [273, 266] width 110 height 13
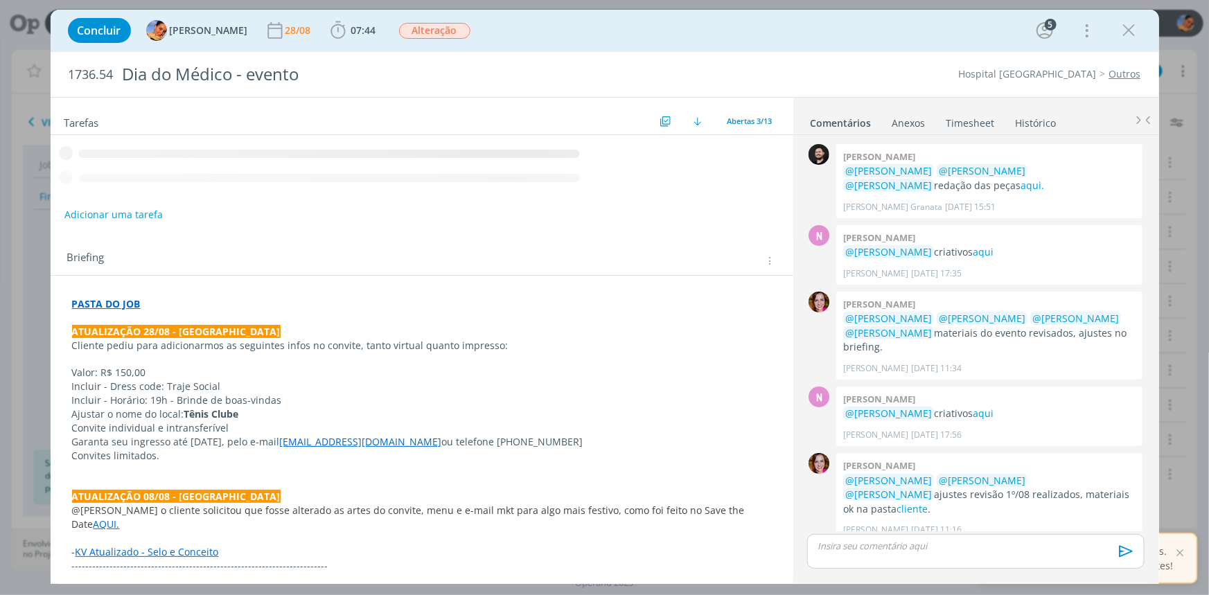
scroll to position [212, 0]
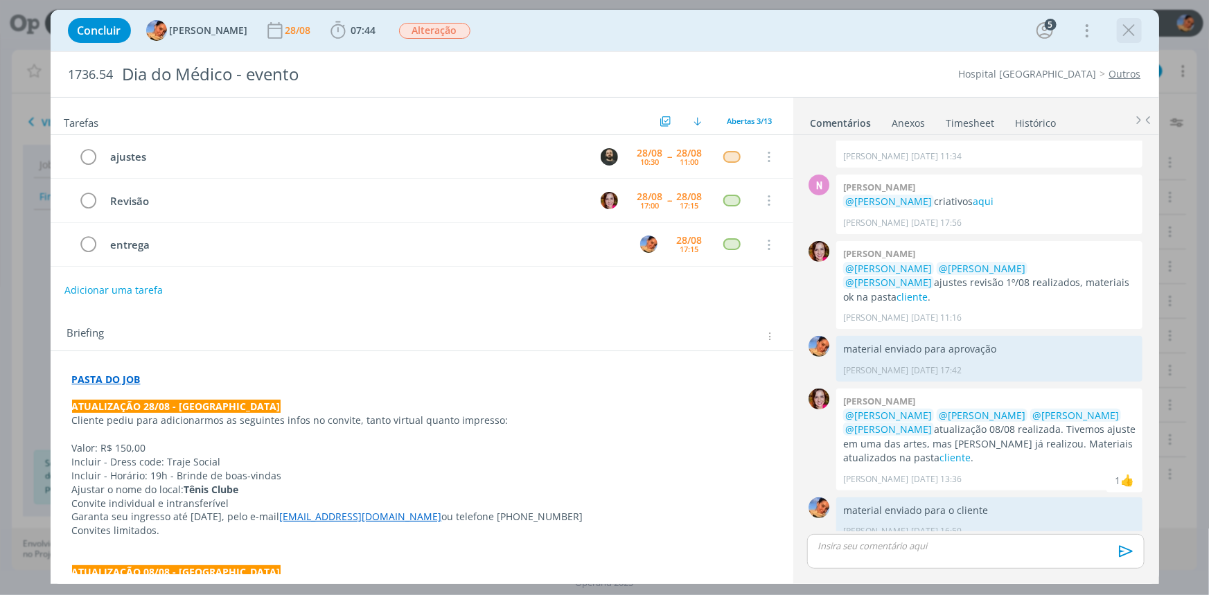
click at [1128, 34] on icon "dialog" at bounding box center [1129, 30] width 21 height 21
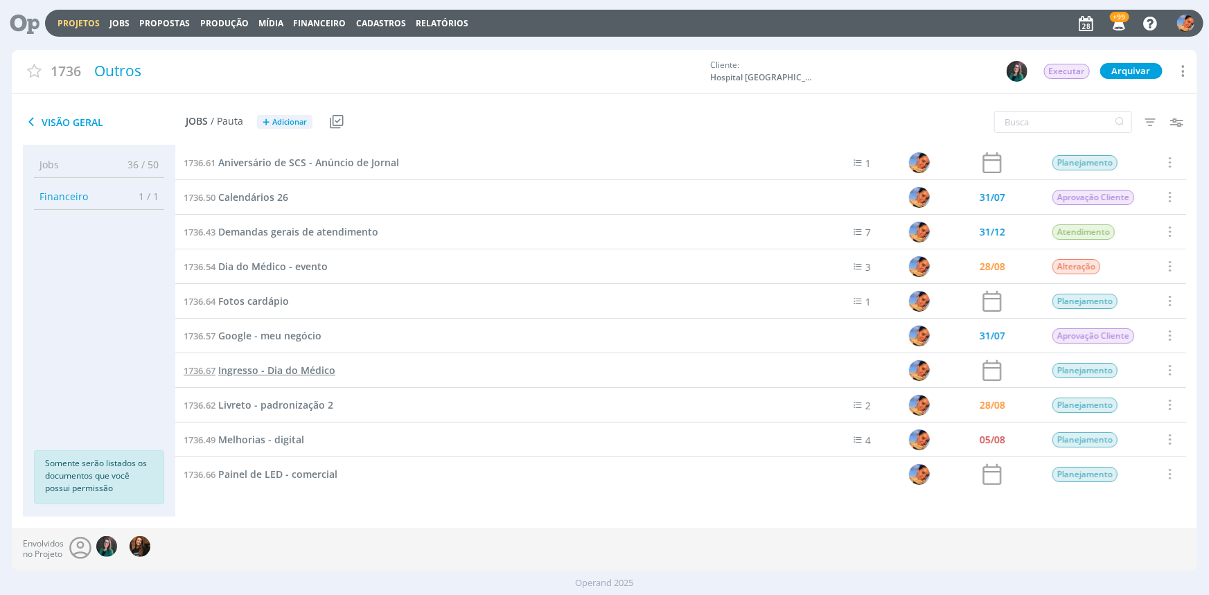
click at [318, 376] on span "Ingresso - Dia do Médico" at bounding box center [276, 370] width 117 height 13
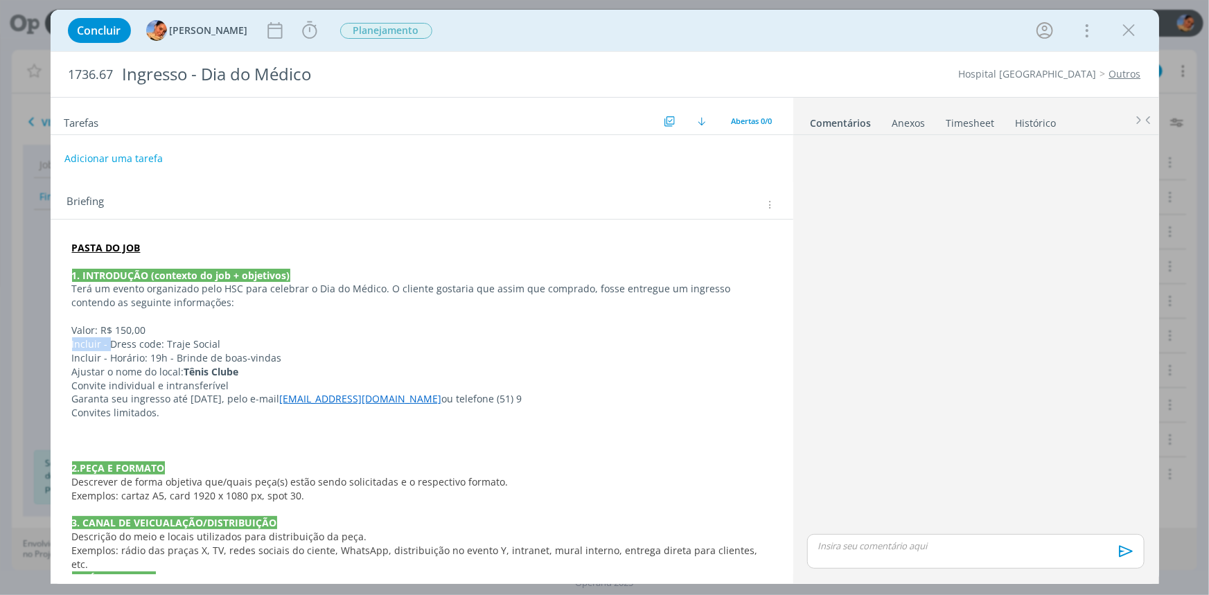
drag, startPoint x: 107, startPoint y: 341, endPoint x: 60, endPoint y: 345, distance: 48.0
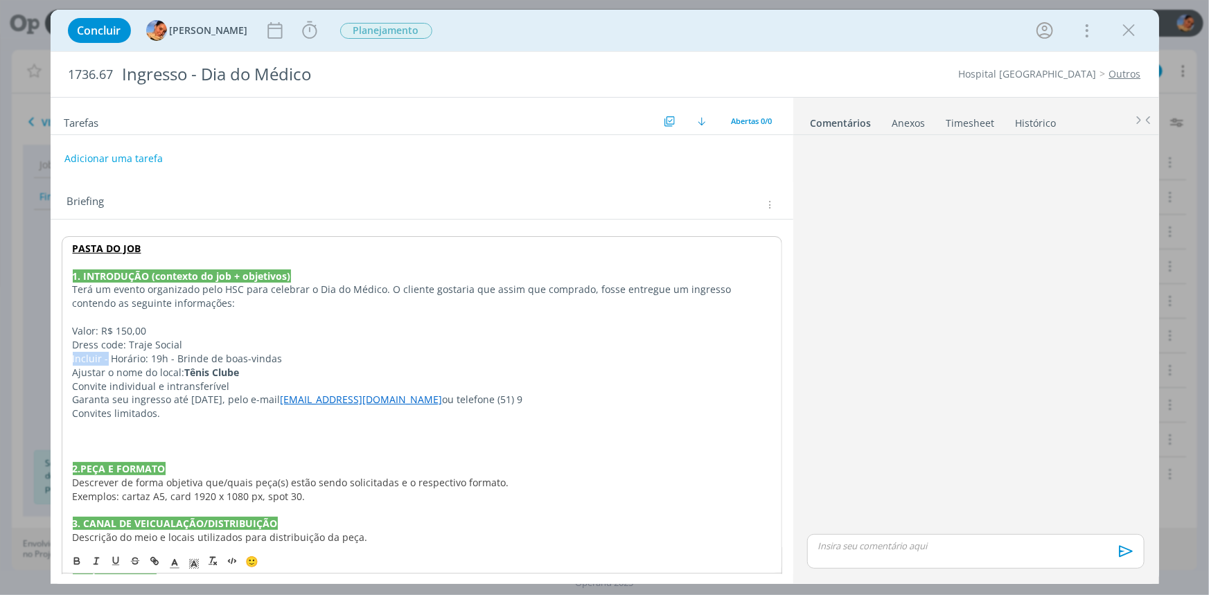
drag, startPoint x: 107, startPoint y: 357, endPoint x: 39, endPoint y: 360, distance: 68.0
click at [39, 360] on div "Concluir Luíza Santana Iniciar Apontar Data * 28/08/2025 Horas * 00:00 Tarefa S…" at bounding box center [604, 297] width 1209 height 595
drag, startPoint x: 162, startPoint y: 372, endPoint x: 55, endPoint y: 374, distance: 106.7
drag, startPoint x: 155, startPoint y: 371, endPoint x: 102, endPoint y: 371, distance: 53.4
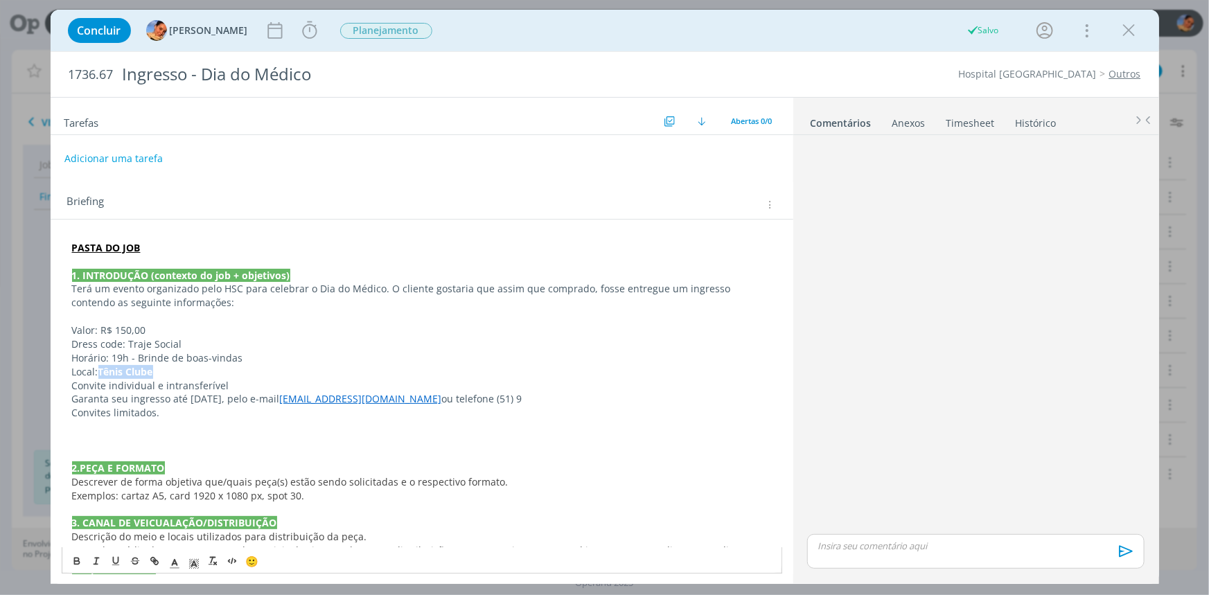
click at [102, 371] on strong "Tênis Clube" at bounding box center [125, 371] width 55 height 13
click at [74, 563] on icon "dialog" at bounding box center [76, 563] width 5 height 3
click at [146, 404] on p "Garanta seu ingresso até 1º de outubro, pelo e-mail hsc@unisc.br ou telefone (5…" at bounding box center [422, 399] width 700 height 14
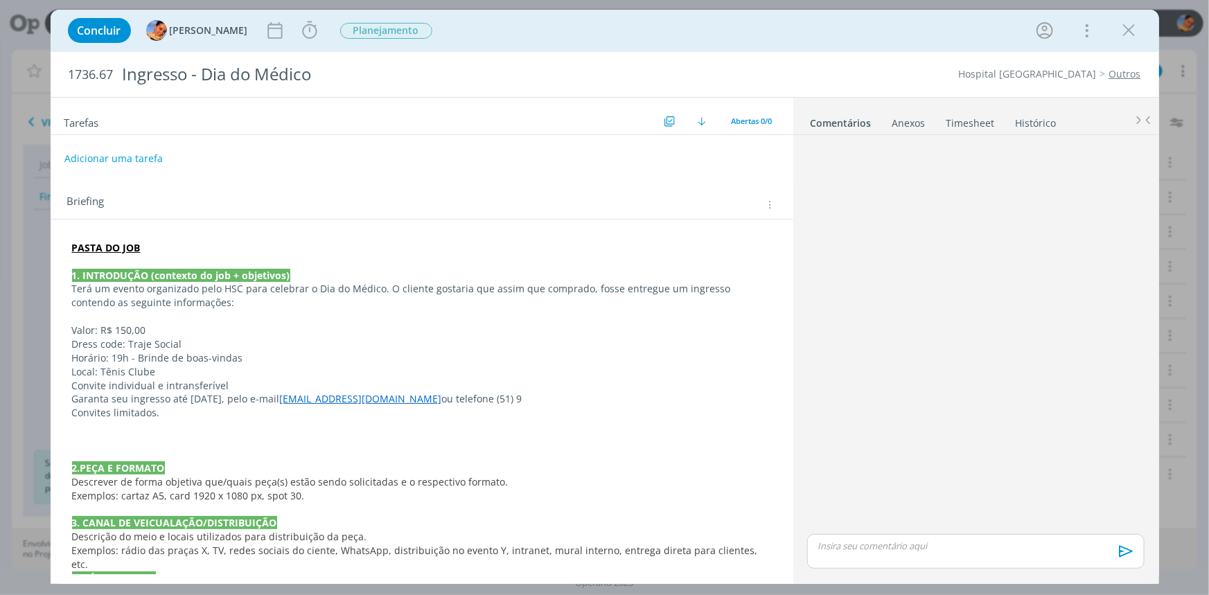
click at [73, 353] on p "Horário: 19h - Brinde de boas-vindas" at bounding box center [422, 358] width 700 height 14
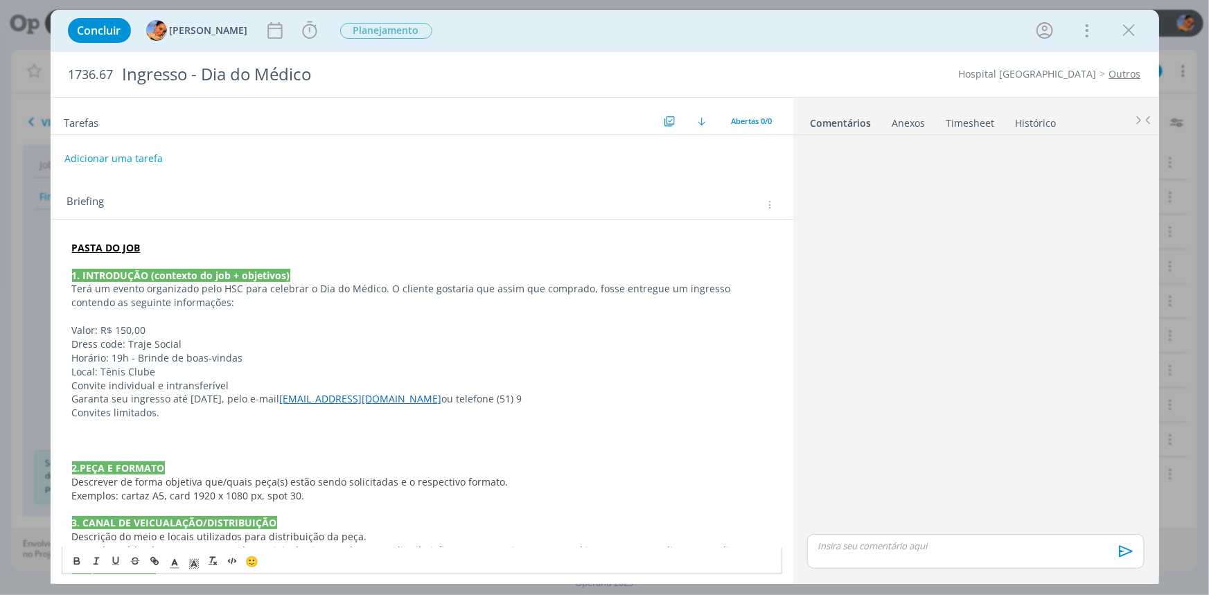
click at [204, 344] on p "Dress code: Traje Social" at bounding box center [422, 345] width 700 height 14
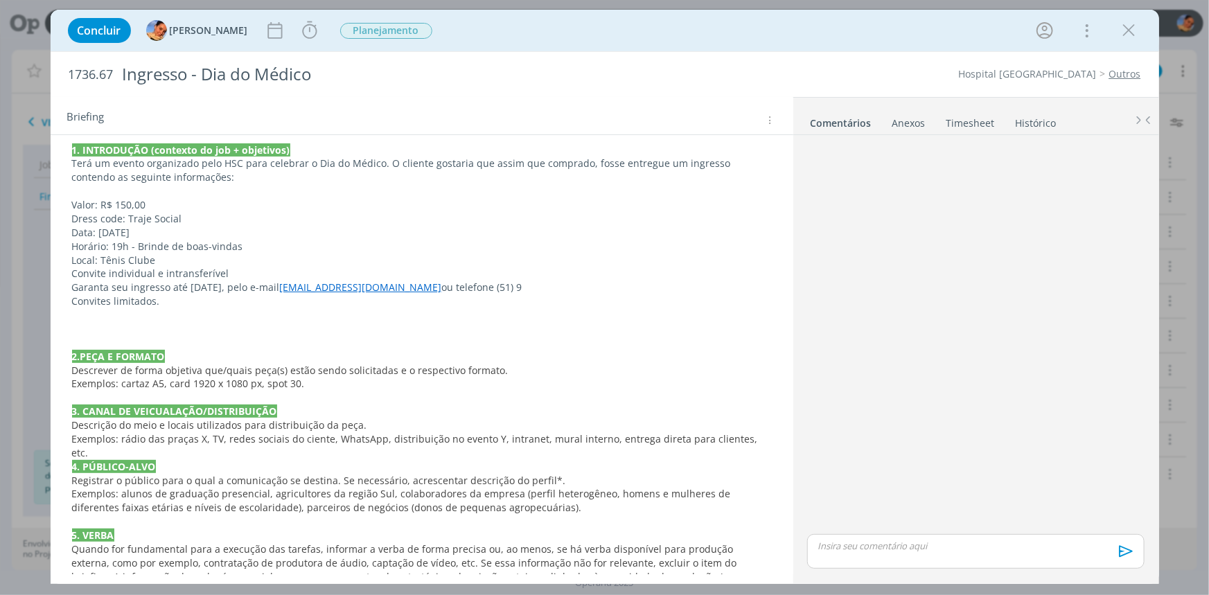
scroll to position [189, 0]
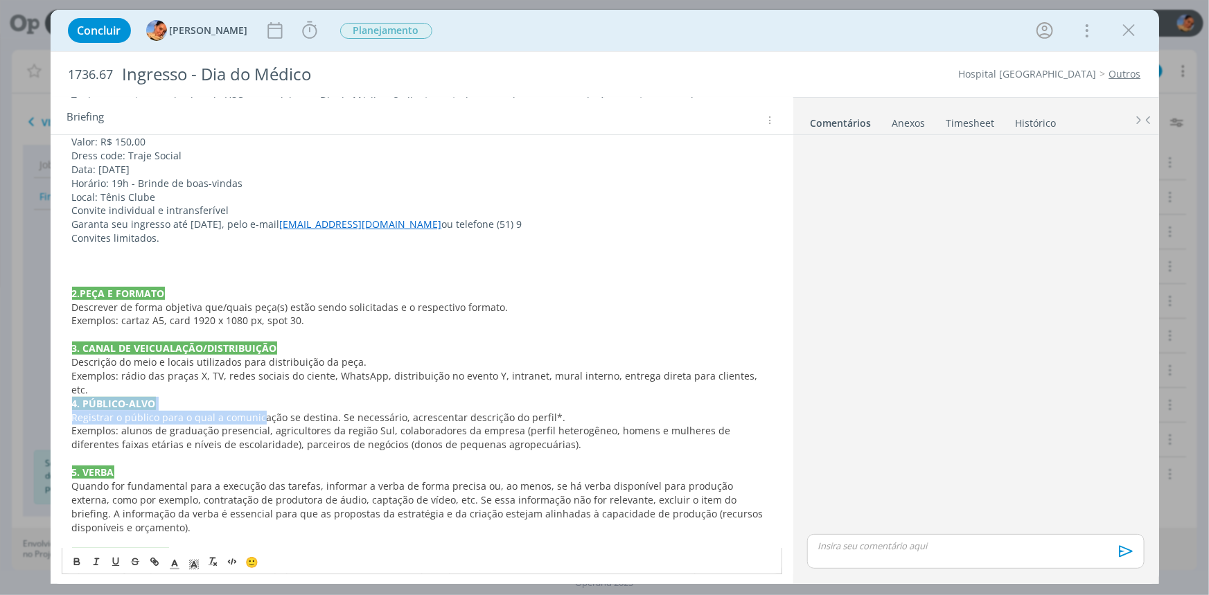
drag, startPoint x: 755, startPoint y: 376, endPoint x: 403, endPoint y: 383, distance: 352.8
click at [260, 398] on div "PASTA DO JOB 1. INTRODUÇÃO (contexto do job + objetivos) Terá um evento organiz…" at bounding box center [422, 466] width 721 height 837
click at [529, 411] on span "Registrar o público para o qual a comunicação se destina. Se necessário, acresc…" at bounding box center [319, 417] width 494 height 13
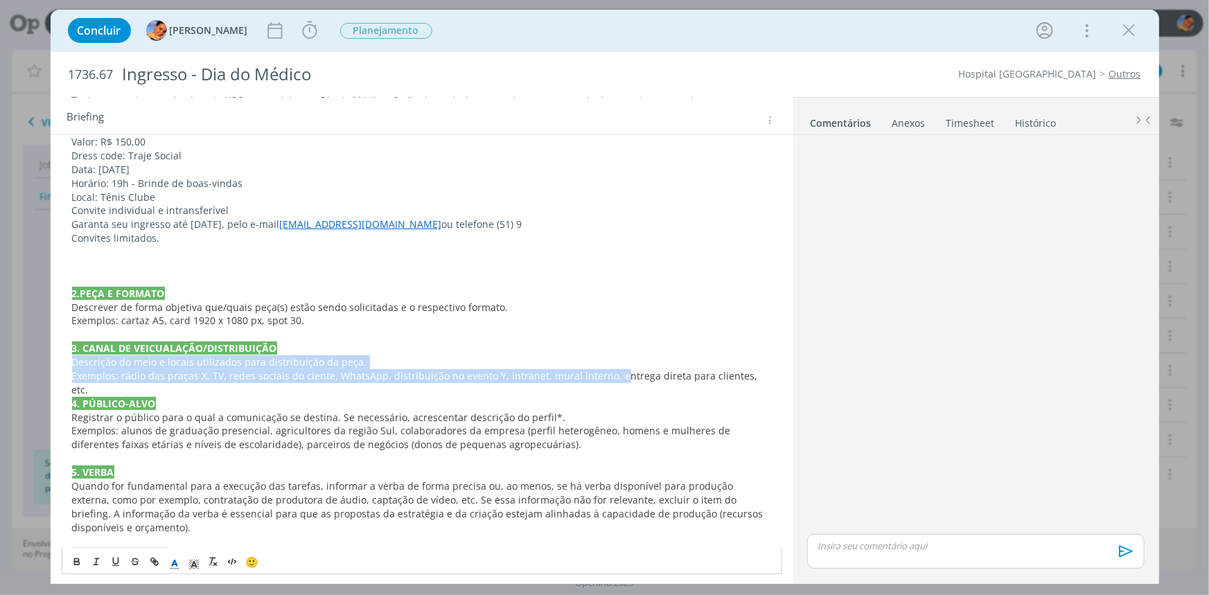
drag, startPoint x: 609, startPoint y: 378, endPoint x: 56, endPoint y: 359, distance: 553.4
click at [56, 359] on div "PASTA DO JOB 1. INTRODUÇÃO (contexto do job + objetivos) Terá um evento organiz…" at bounding box center [422, 473] width 743 height 885
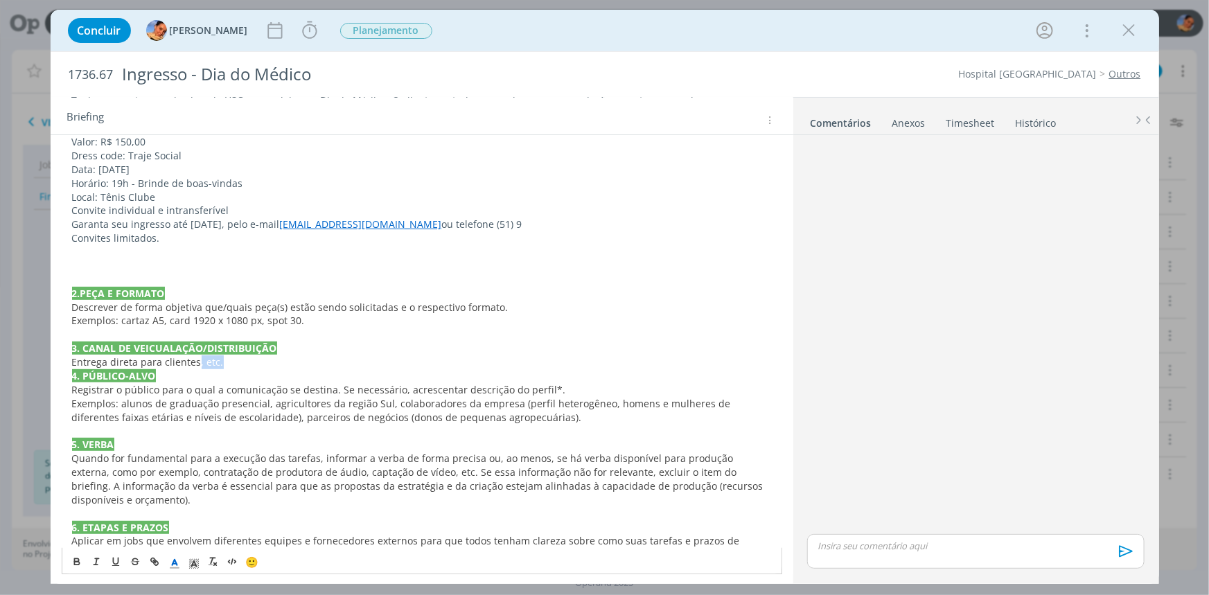
drag, startPoint x: 227, startPoint y: 358, endPoint x: 195, endPoint y: 358, distance: 31.9
click at [195, 358] on p "Entrega direta para clientes, etc." at bounding box center [422, 363] width 700 height 14
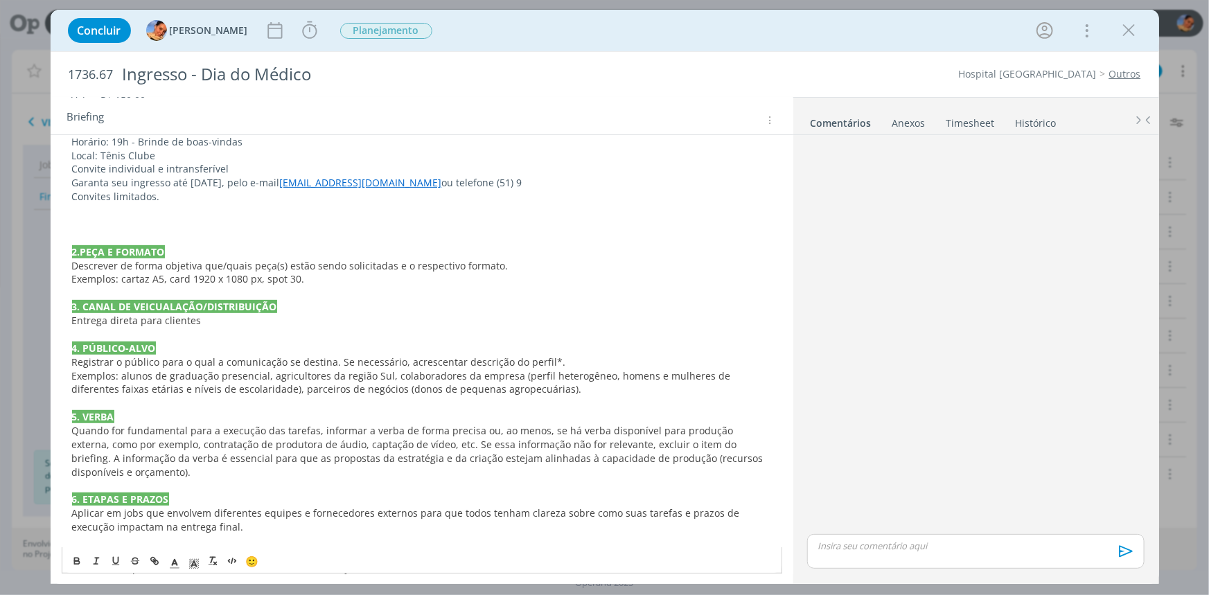
scroll to position [252, 0]
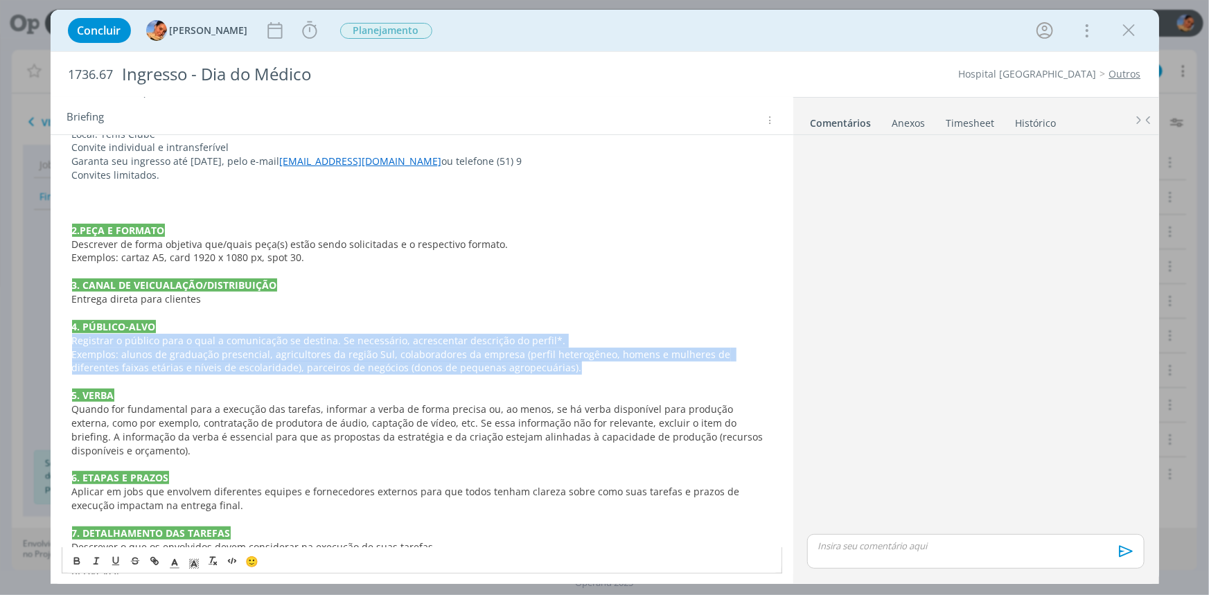
drag, startPoint x: 532, startPoint y: 369, endPoint x: 46, endPoint y: 338, distance: 486.8
click at [46, 338] on div "Concluir Luíza Santana Iniciar Apontar Data * 28/08/2025 Horas * 00:00 Tarefa S…" at bounding box center [604, 297] width 1209 height 595
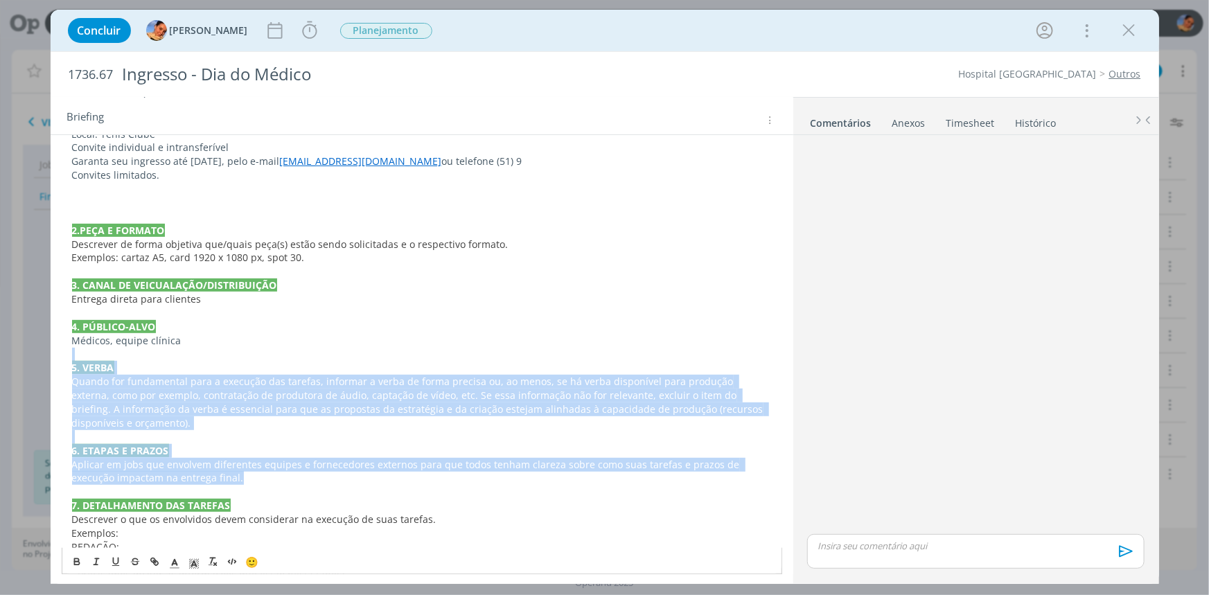
drag, startPoint x: 192, startPoint y: 472, endPoint x: 60, endPoint y: 358, distance: 173.9
click at [60, 358] on div "PASTA DO JOB 1. INTRODUÇÃO (contexto do job + objetivos) Terá um evento organiz…" at bounding box center [422, 389] width 743 height 843
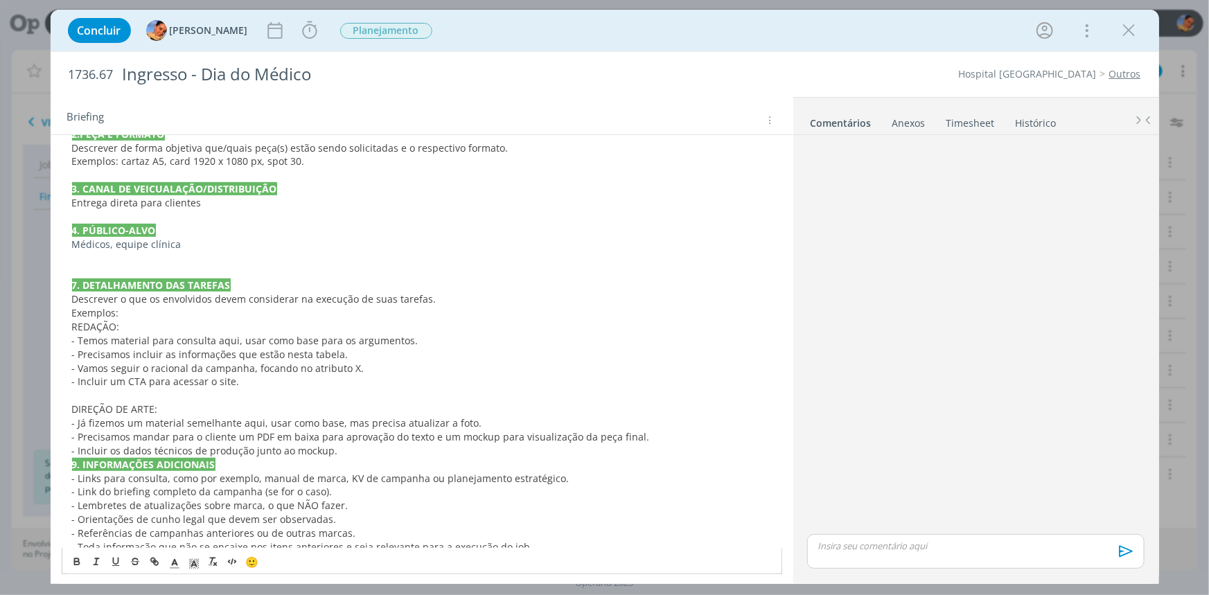
scroll to position [364, 0]
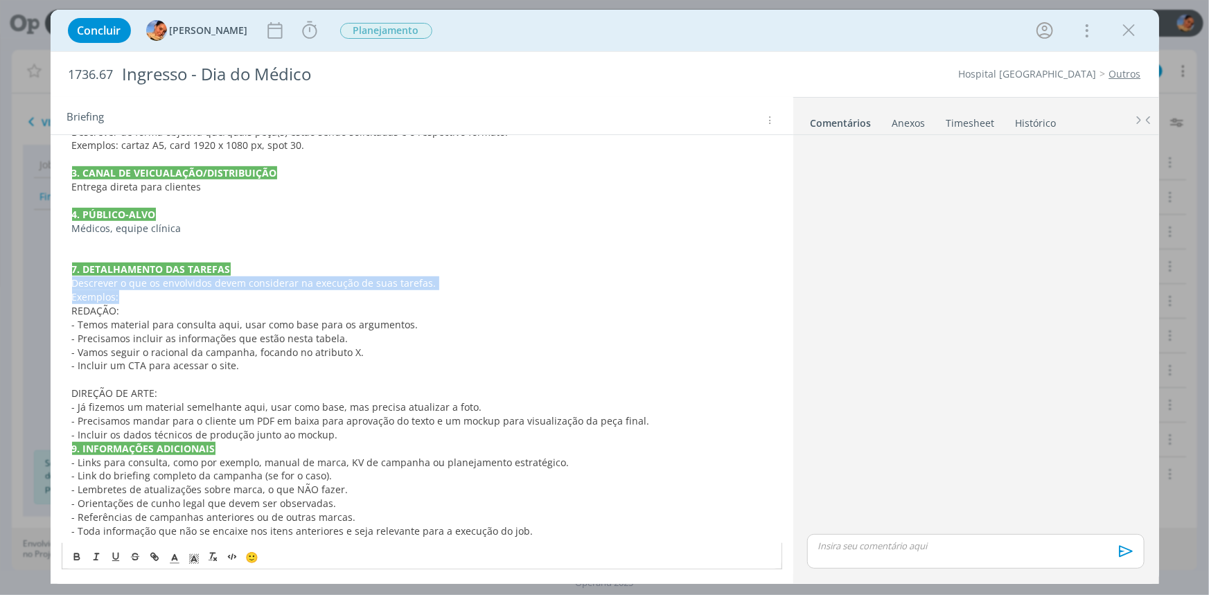
drag, startPoint x: 146, startPoint y: 291, endPoint x: 0, endPoint y: 281, distance: 146.6
click at [0, 281] on div "Concluir Luíza Santana Iniciar Apontar Data * 28/08/2025 Horas * 00:00 Tarefa S…" at bounding box center [604, 297] width 1209 height 595
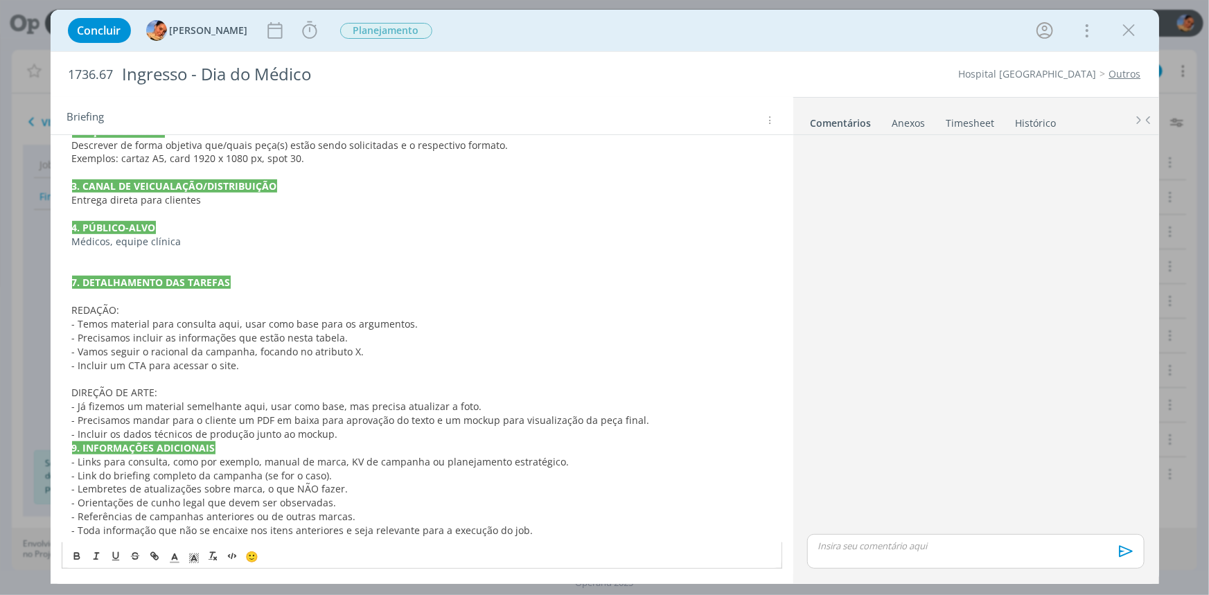
click at [70, 310] on div "PASTA DO JOB 1. INTRODUÇÃO (contexto do job + objetivos) Terá um evento organiz…" at bounding box center [422, 214] width 721 height 657
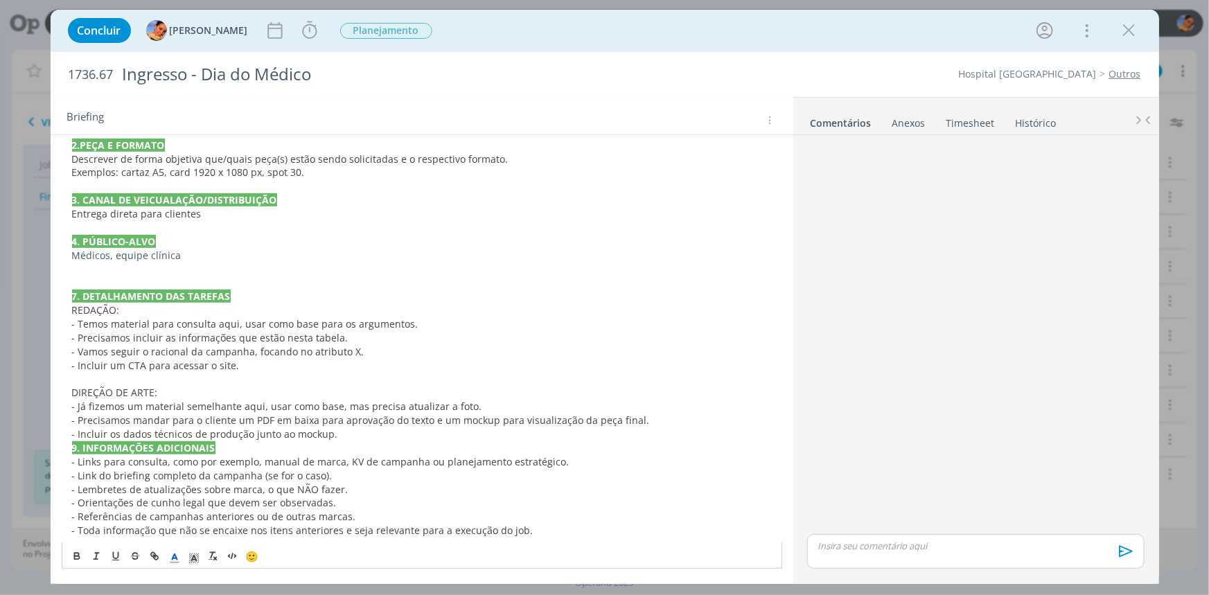
scroll to position [337, 0]
click at [183, 270] on p "dialog" at bounding box center [422, 270] width 700 height 14
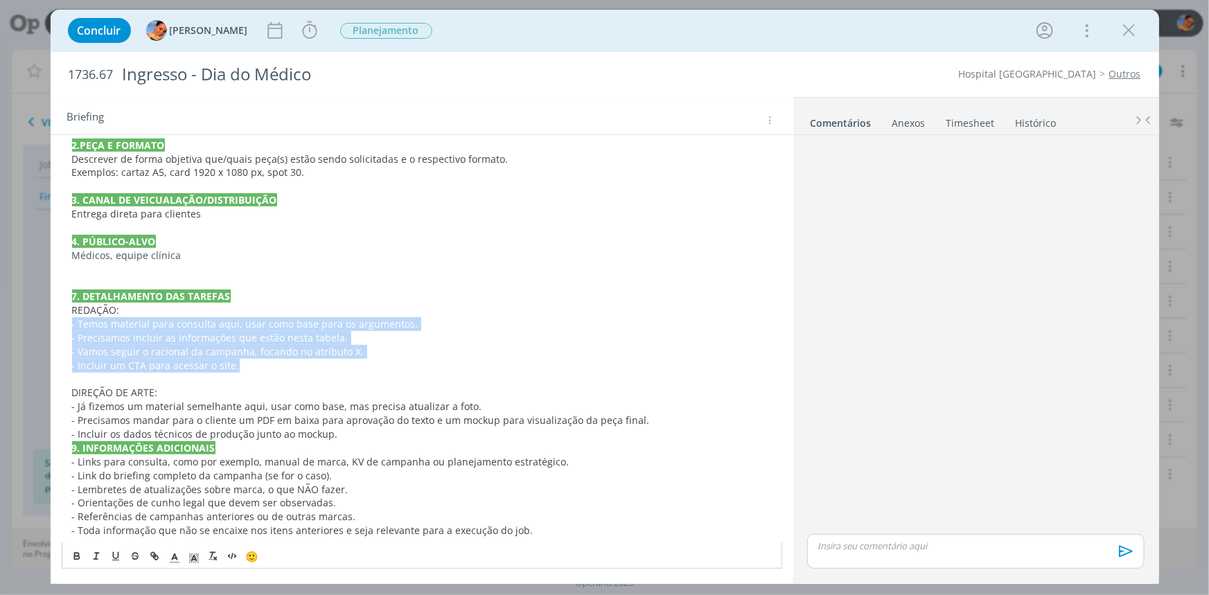
drag, startPoint x: 289, startPoint y: 360, endPoint x: 50, endPoint y: 329, distance: 241.2
click at [51, 329] on div "PASTA DO JOB 1. INTRODUÇÃO (contexto do job + objetivos) Terá um evento organiz…" at bounding box center [422, 229] width 743 height 692
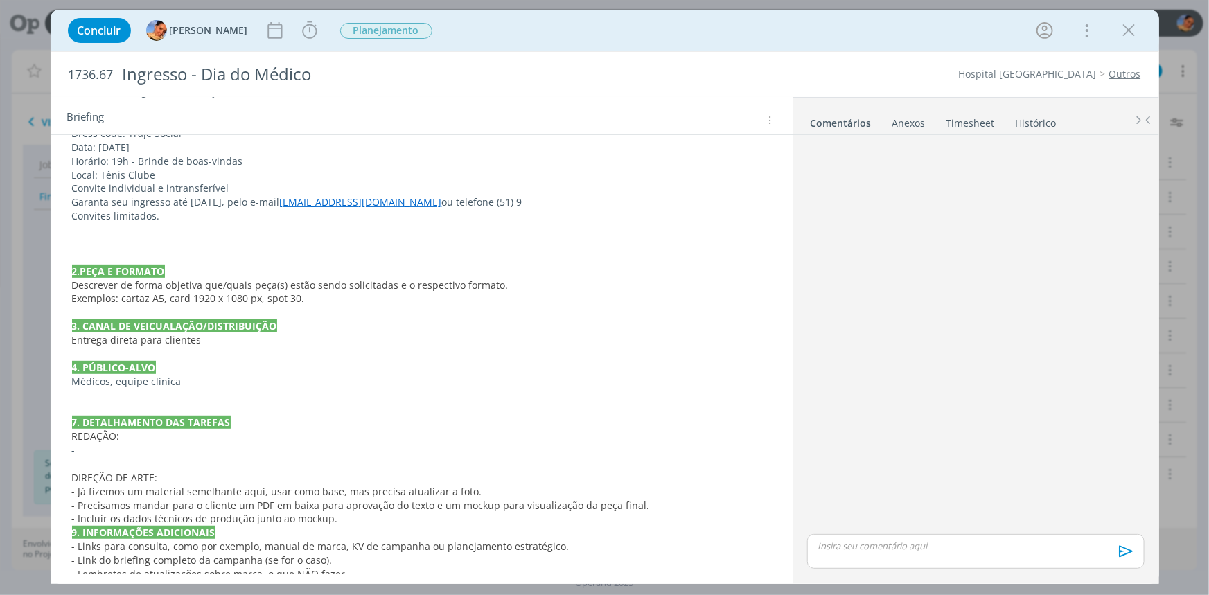
scroll to position [189, 0]
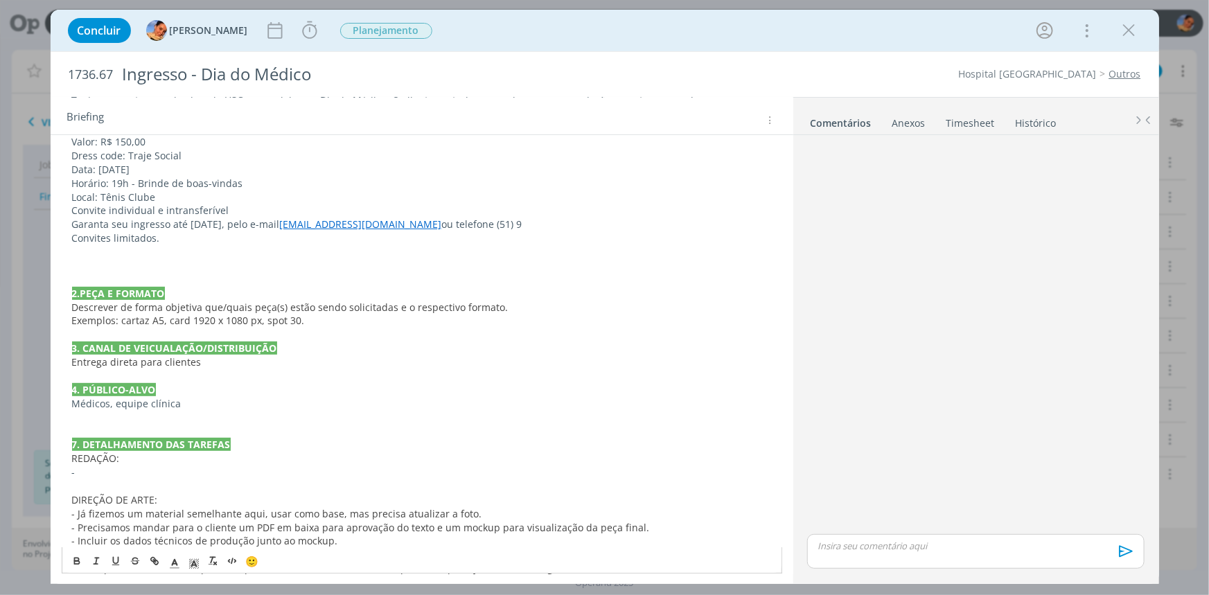
click at [139, 270] on p "dialog" at bounding box center [422, 266] width 700 height 14
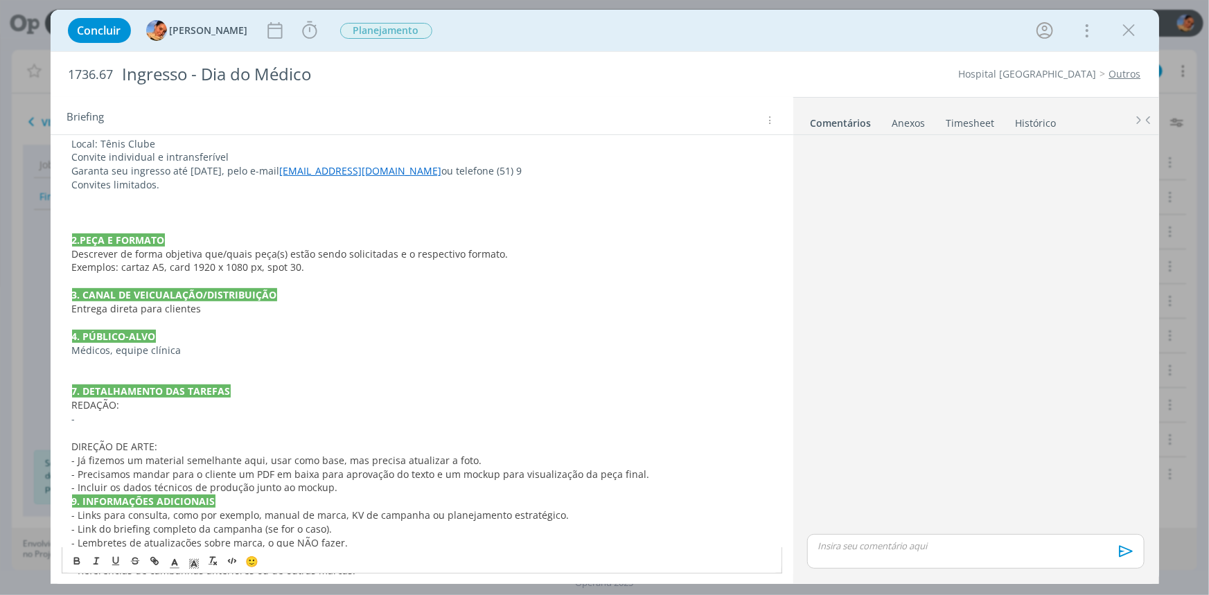
scroll to position [295, 0]
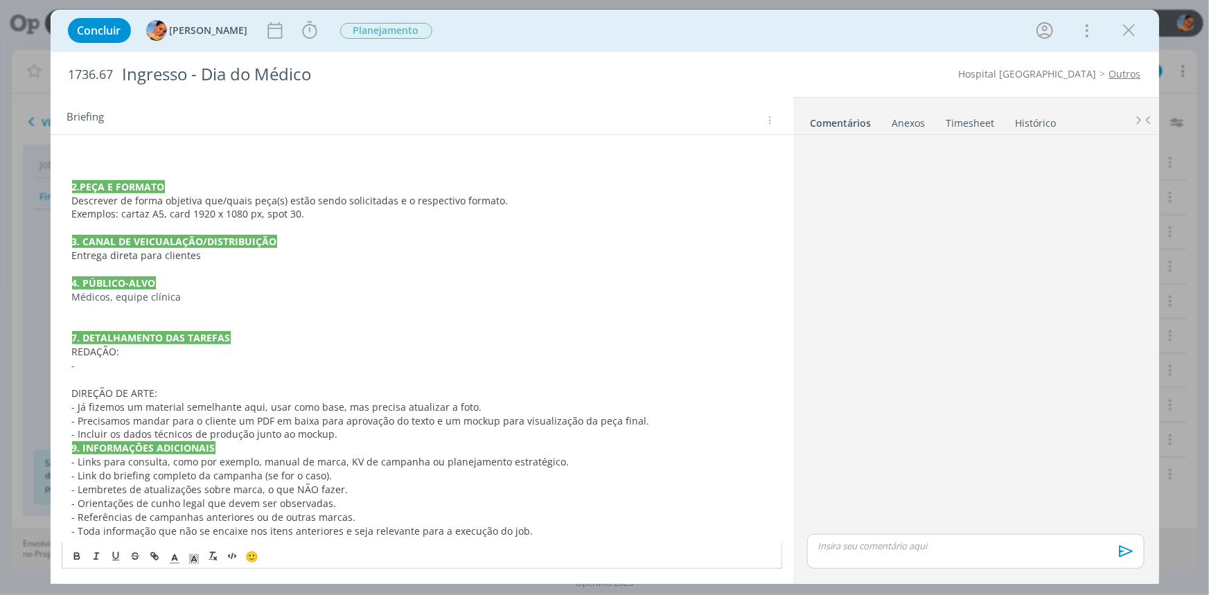
click at [114, 374] on p "dialog" at bounding box center [422, 380] width 700 height 14
click at [112, 365] on p "-" at bounding box center [422, 366] width 700 height 14
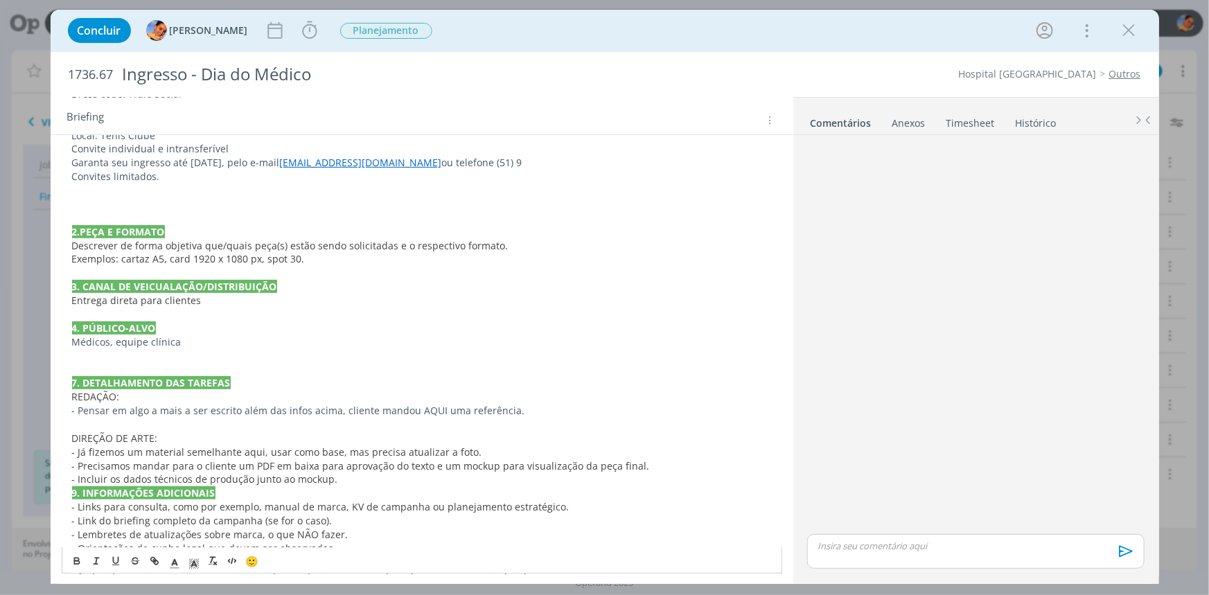
scroll to position [232, 0]
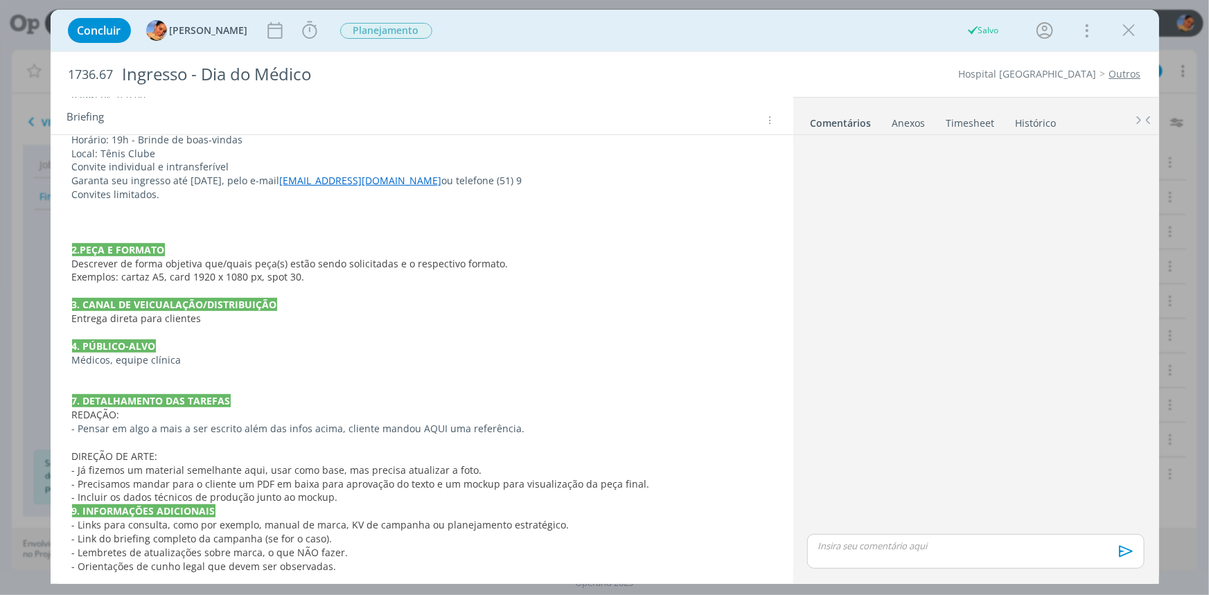
click at [409, 410] on p "REDAÇÃO:" at bounding box center [422, 415] width 700 height 14
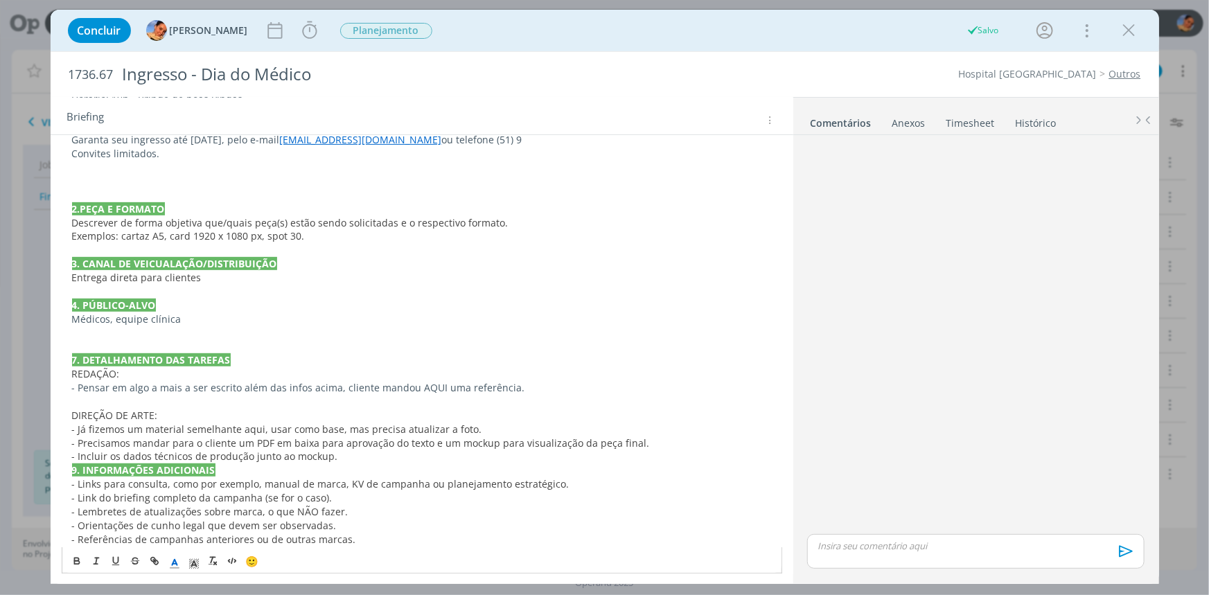
scroll to position [295, 0]
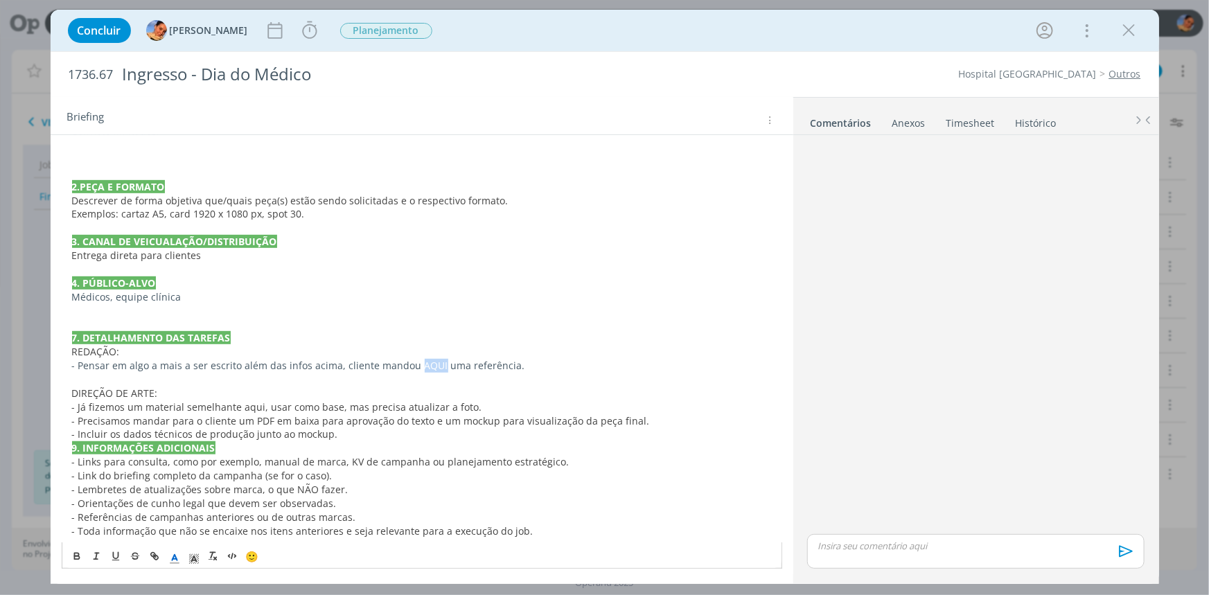
drag, startPoint x: 411, startPoint y: 362, endPoint x: 434, endPoint y: 362, distance: 22.9
click at [434, 362] on p "- Pensar em algo a mais a ser escrito além das infos acima, cliente mandou AQUI…" at bounding box center [422, 366] width 700 height 14
click at [149, 560] on icon "dialog" at bounding box center [154, 556] width 11 height 11
paste input "Valor: R$ 150,00 Incluir - Dress code: Traje Social Incluir - Horário: 19h - Br…"
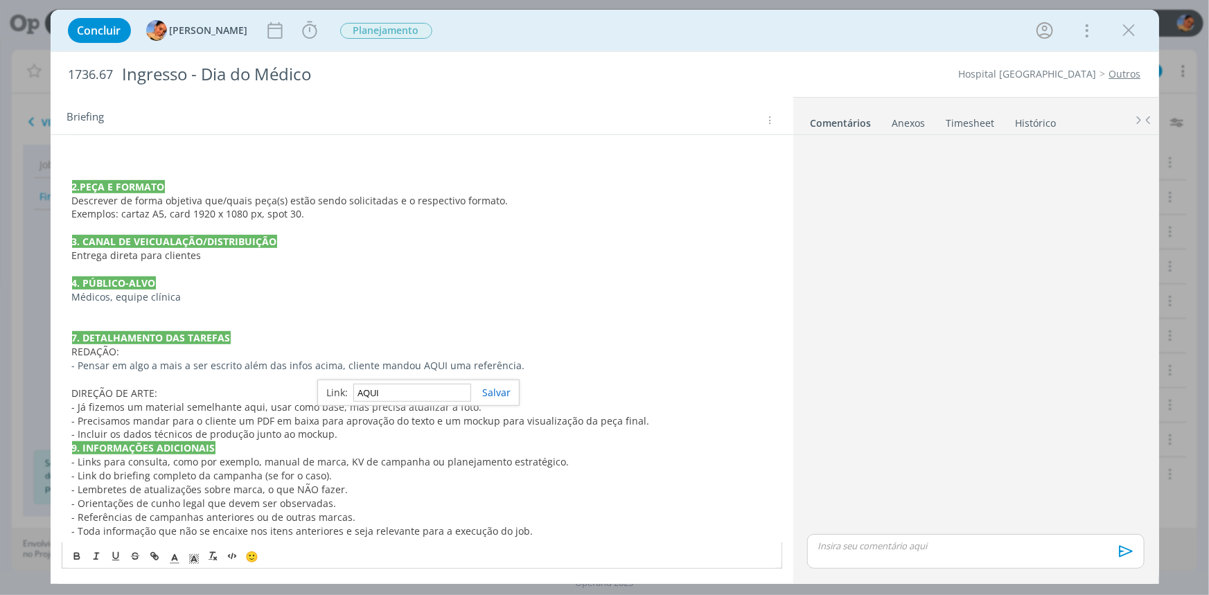
paste input "https://sobeae.sharepoint.com/:i:/s/SOBEAE/Ed0o9bBM24JLuHsmhzvDX2QBeDVLYPhnZiz6…"
click at [485, 396] on link "dialog" at bounding box center [491, 392] width 40 height 13
click at [487, 398] on p "DIREÇÃO DE ARTE:" at bounding box center [422, 394] width 700 height 14
click at [256, 342] on p "7. DETALHAMENTO DAS TAREFAS" at bounding box center [422, 338] width 700 height 14
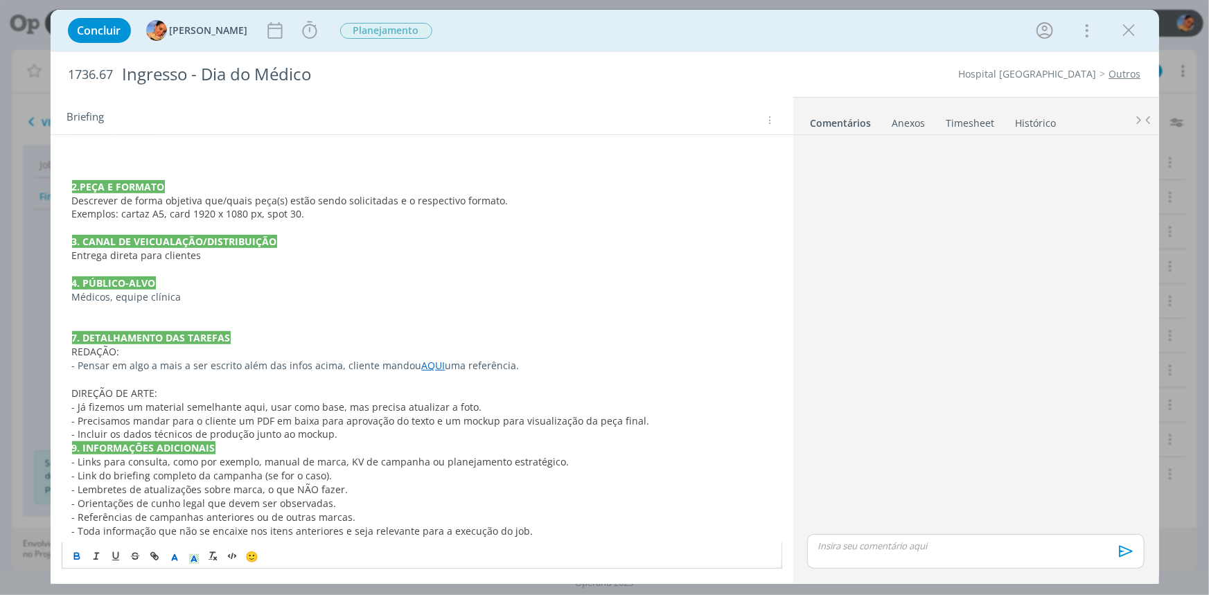
click at [218, 310] on p "dialog" at bounding box center [422, 311] width 700 height 14
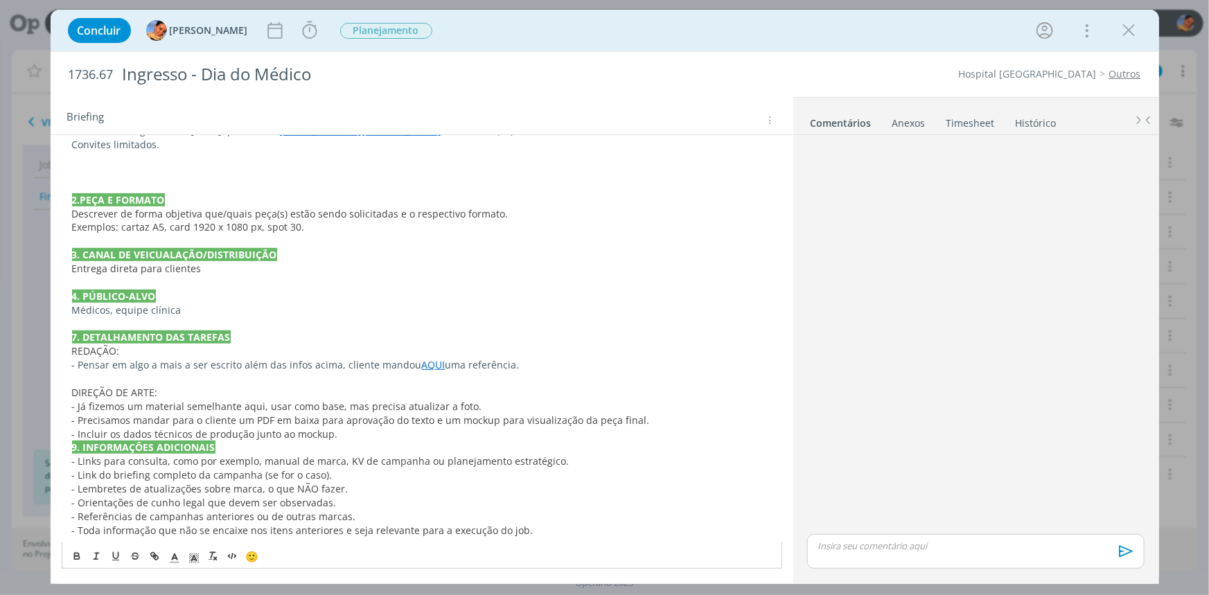
scroll to position [281, 0]
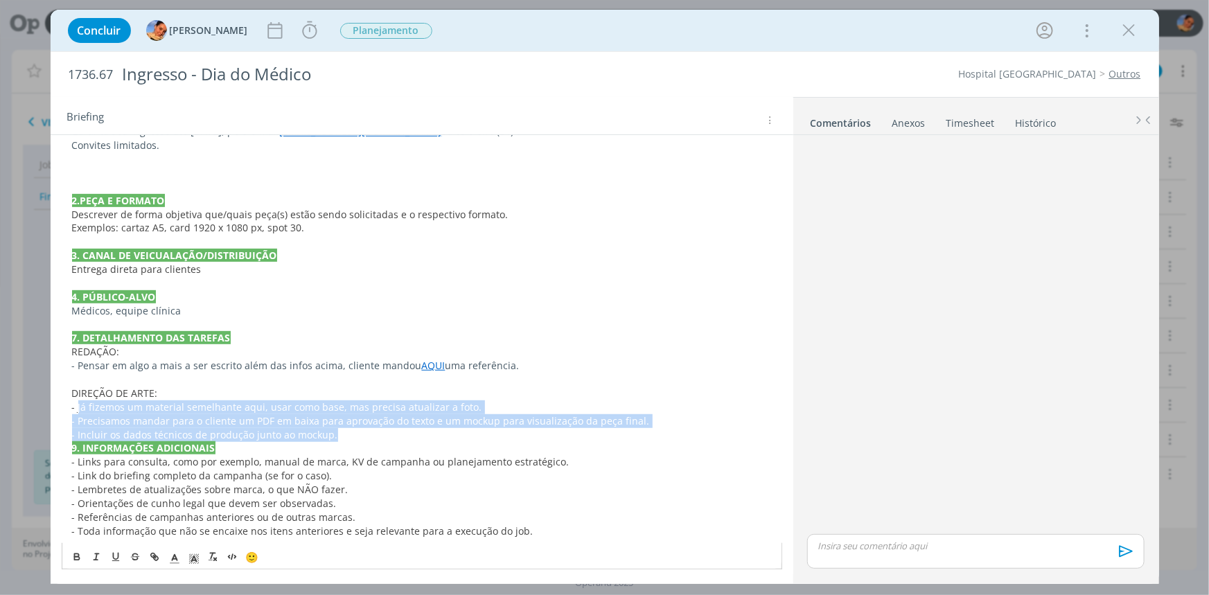
drag, startPoint x: 347, startPoint y: 440, endPoint x: 77, endPoint y: 405, distance: 272.6
click at [77, 405] on div "PASTA DO JOB 1. INTRODUÇÃO (contexto do job + objetivos) Terá um evento organiz…" at bounding box center [422, 249] width 721 height 588
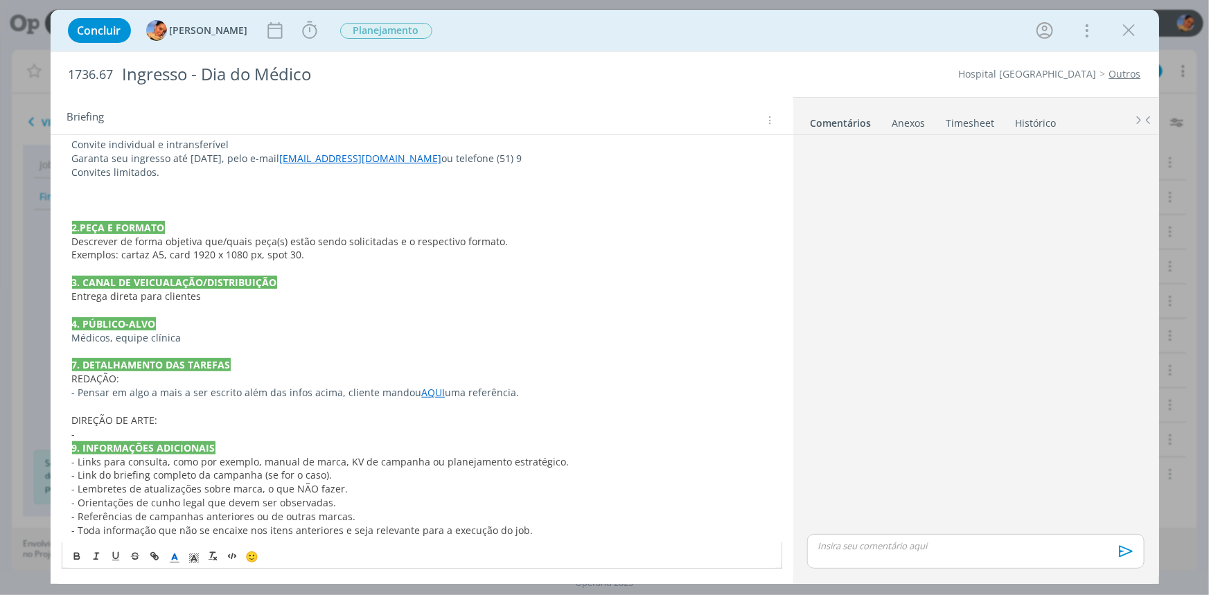
scroll to position [254, 0]
drag, startPoint x: 169, startPoint y: 432, endPoint x: 132, endPoint y: 430, distance: 37.4
click at [132, 430] on p "- Seguir a ref AQUI" at bounding box center [422, 435] width 700 height 14
click at [156, 560] on icon "dialog" at bounding box center [156, 559] width 4 height 4
paste input "https://sobeae.sharepoint.com/:i:/s/SOBEAE/Ed0o9bBM24JLuHsmhzvDX2QBeDVLYPhnZiz6…"
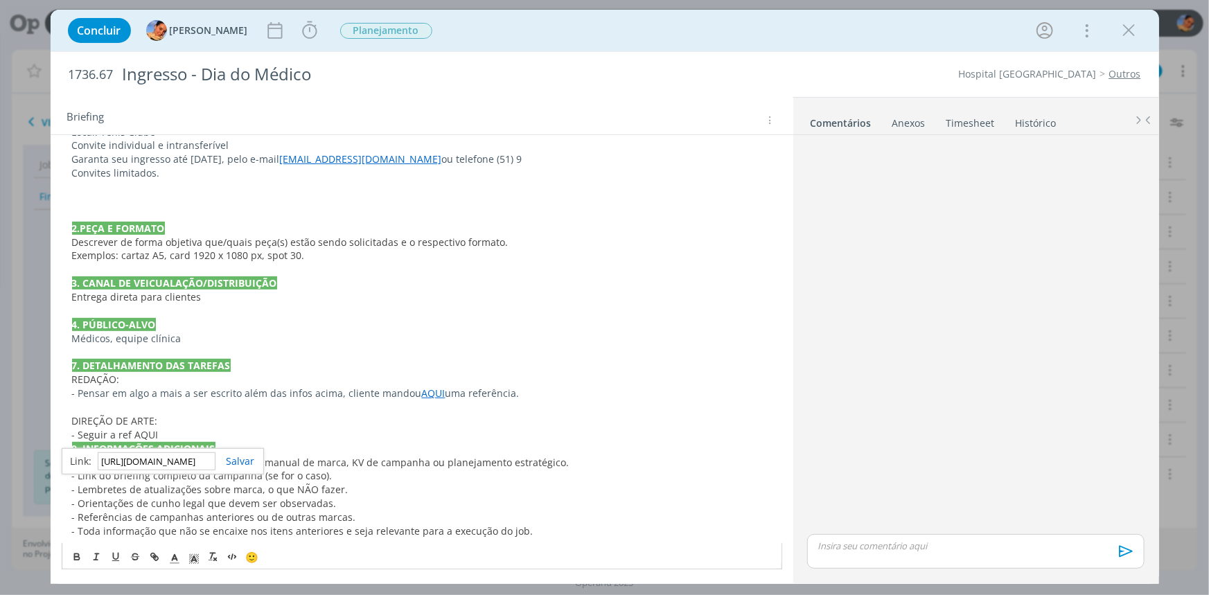
scroll to position [0, 362]
type input "https://sobeae.sharepoint.com/:i:/s/SOBEAE/Ed0o9bBM24JLuHsmhzvDX2QBeDVLYPhnZiz6…"
click at [233, 463] on link "dialog" at bounding box center [236, 461] width 40 height 13
click at [233, 463] on span "- Links para consulta, como por exemplo, manual de marca, KV de campanha ou pla…" at bounding box center [321, 462] width 498 height 13
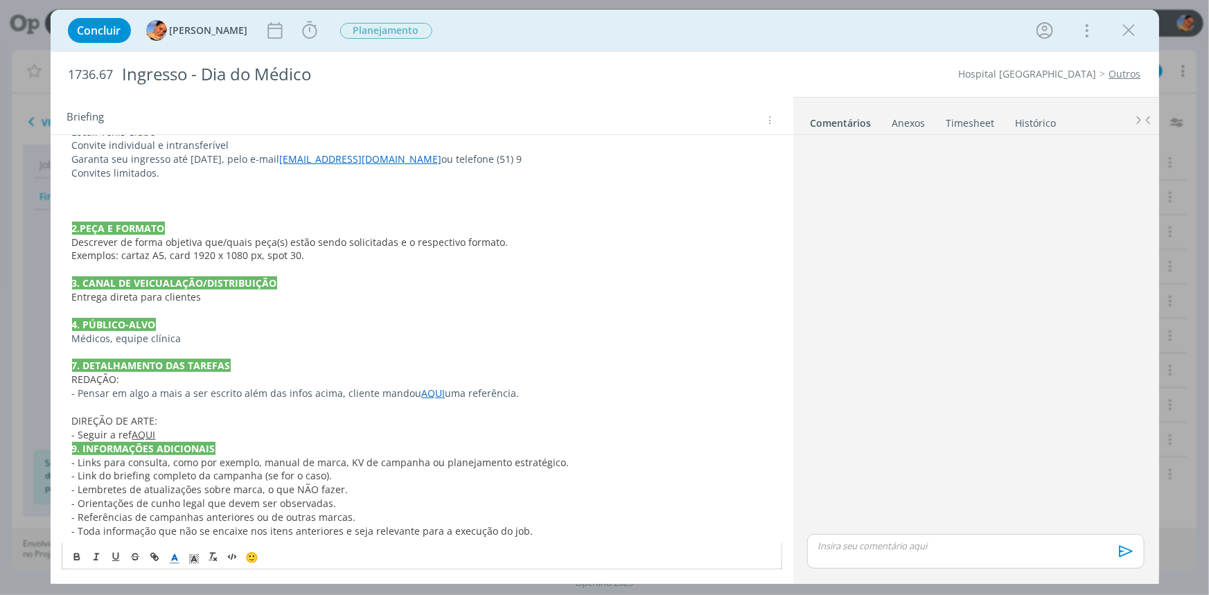
click at [241, 433] on p "- Seguir a ref AQUI" at bounding box center [422, 435] width 700 height 14
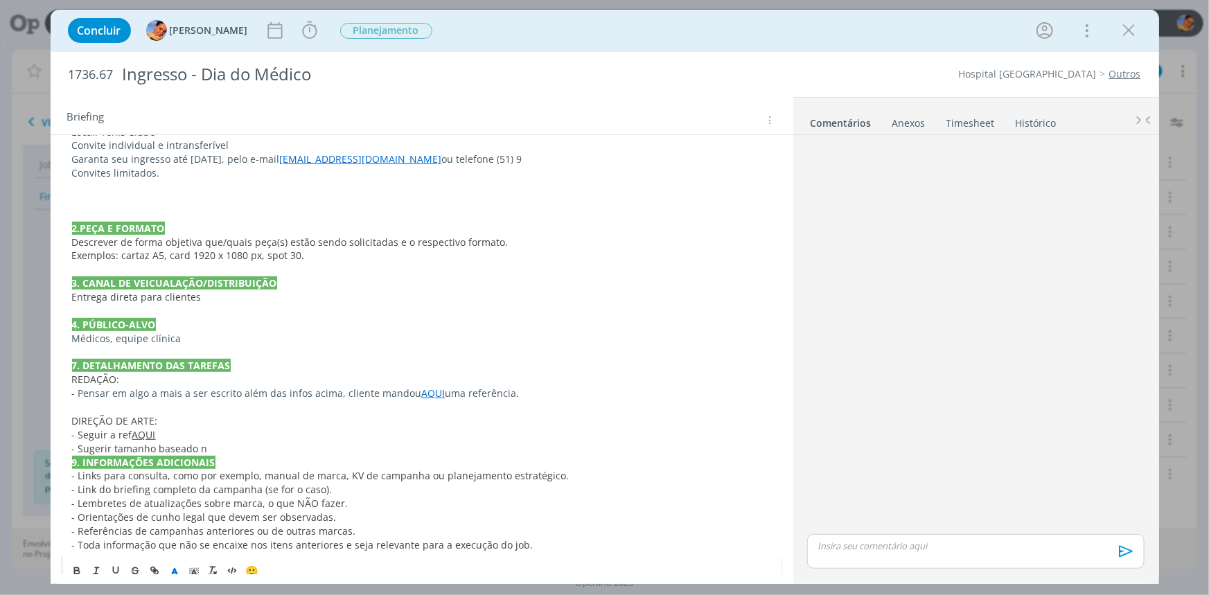
click at [170, 436] on p "- Seguir a ref AQUI" at bounding box center [422, 435] width 700 height 14
drag, startPoint x: 165, startPoint y: 436, endPoint x: 130, endPoint y: 444, distance: 36.3
click at [130, 438] on p "- Seguir a ref AQUI" at bounding box center [422, 435] width 700 height 14
click at [168, 561] on icon "dialog" at bounding box center [174, 564] width 12 height 12
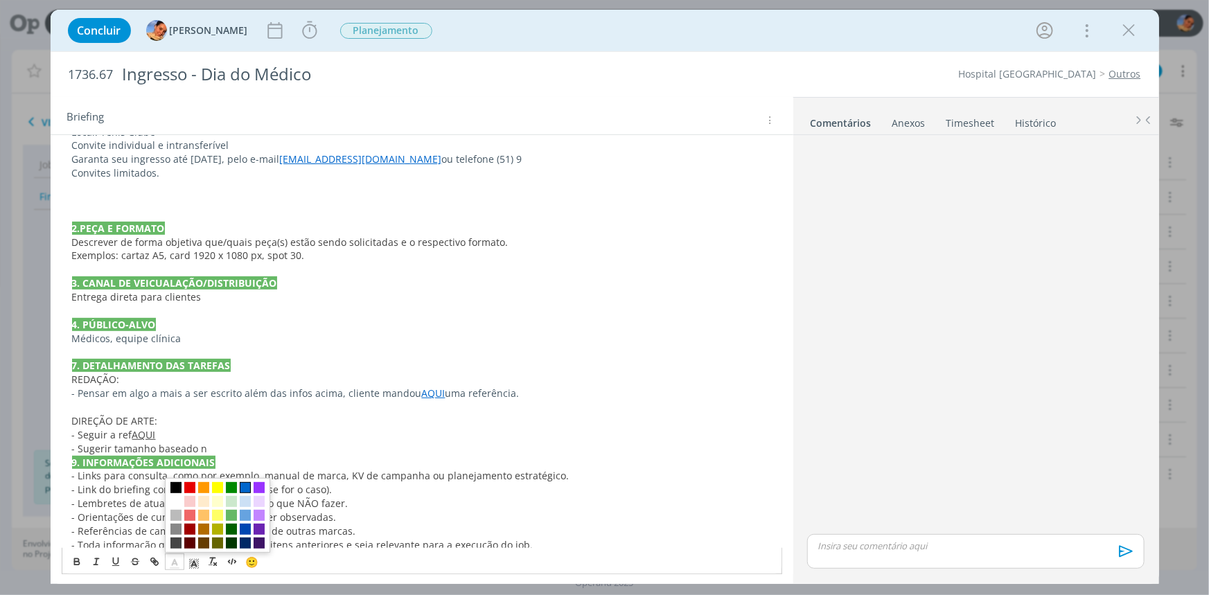
click at [240, 492] on span "dialog" at bounding box center [245, 487] width 11 height 11
click at [229, 483] on span "- Link do briefing completo da campanha (se for o caso)." at bounding box center [202, 489] width 261 height 13
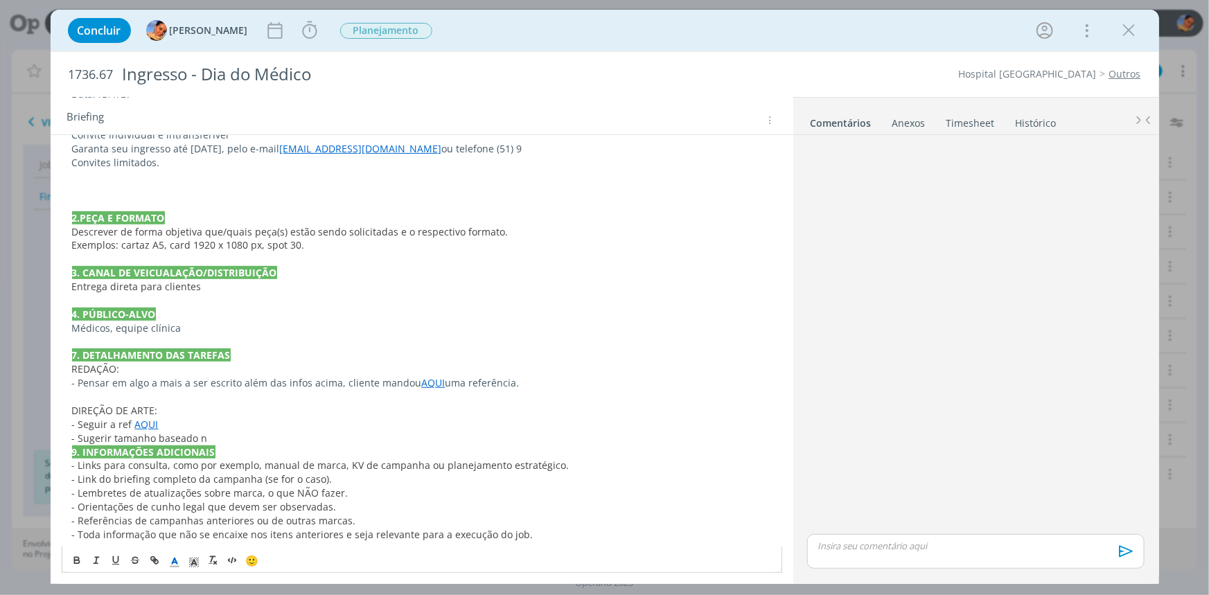
scroll to position [268, 0]
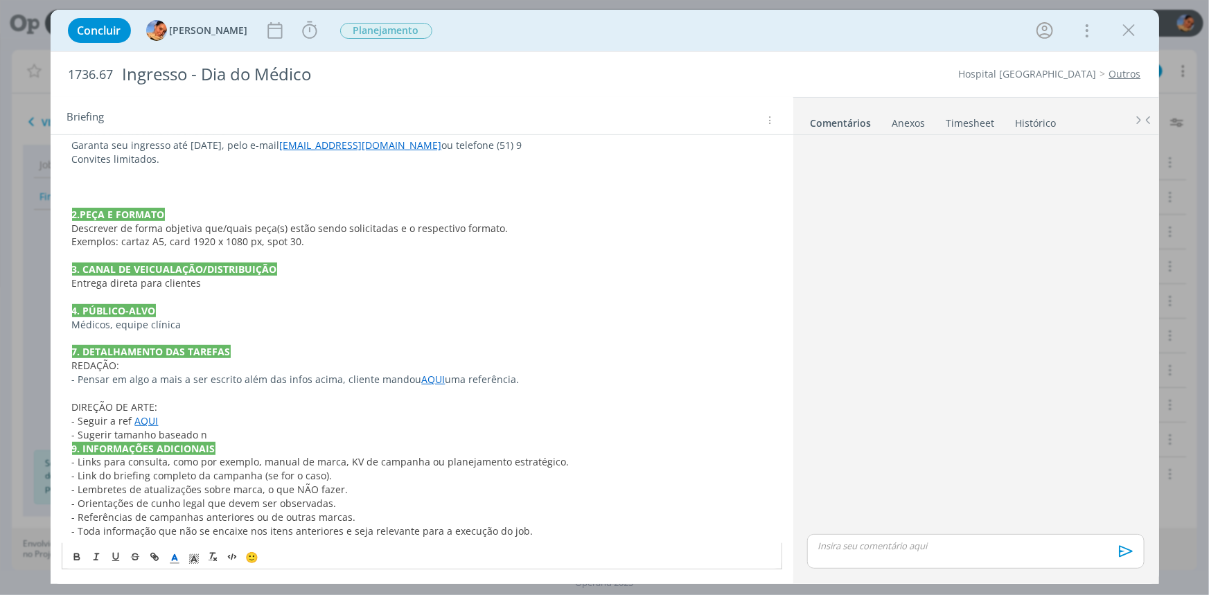
click at [222, 431] on p "- Sugerir tamanho baseado n" at bounding box center [422, 435] width 700 height 14
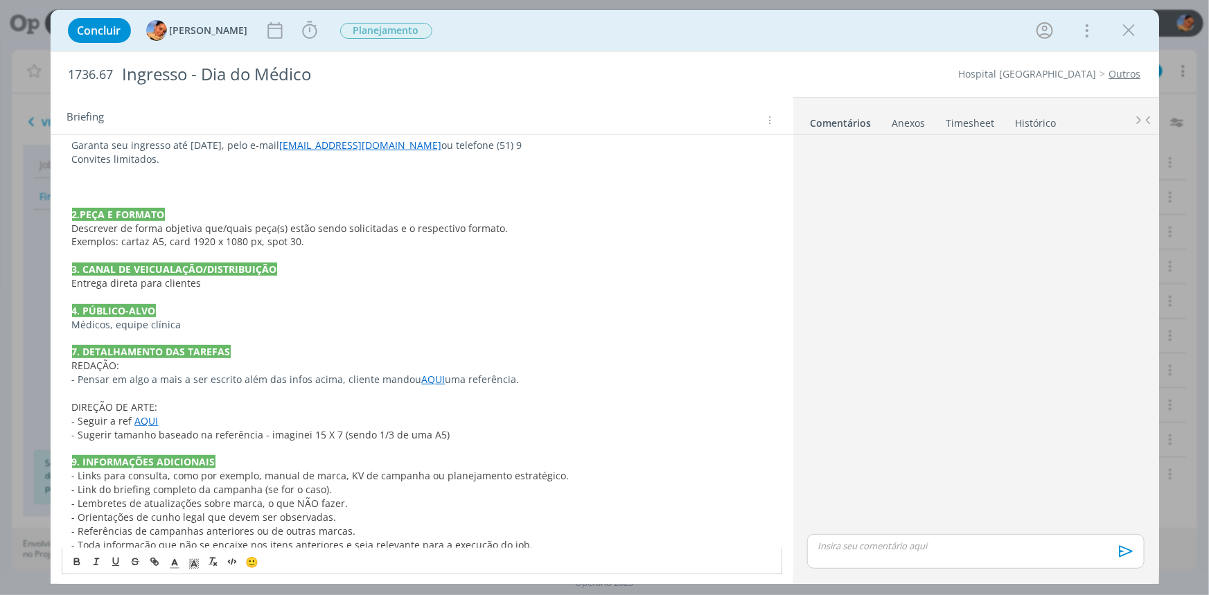
scroll to position [281, 0]
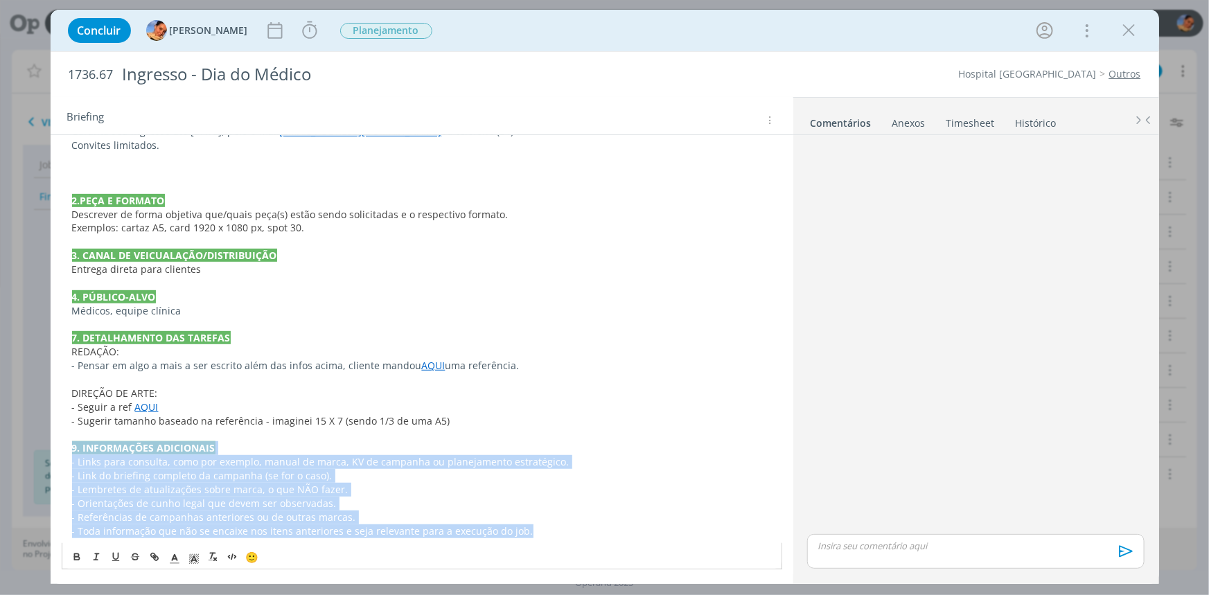
drag, startPoint x: 529, startPoint y: 528, endPoint x: 49, endPoint y: 444, distance: 487.7
click at [49, 444] on div "Concluir Luíza Santana Iniciar Apontar Data * 28/08/2025 Horas * 00:00 Tarefa S…" at bounding box center [604, 297] width 1209 height 595
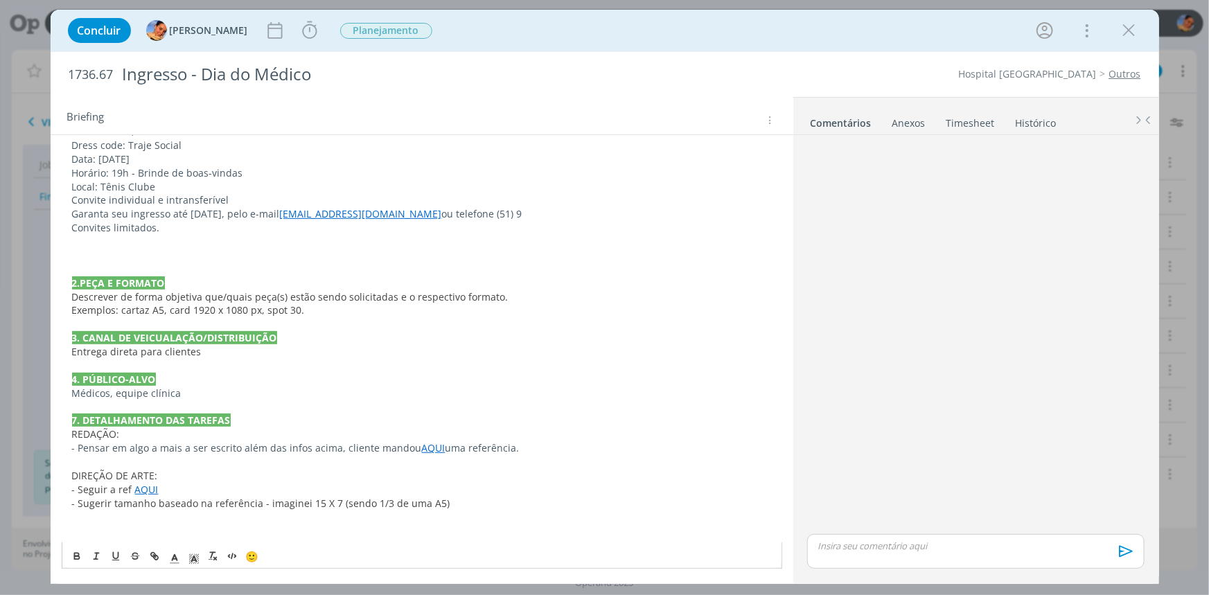
scroll to position [185, 0]
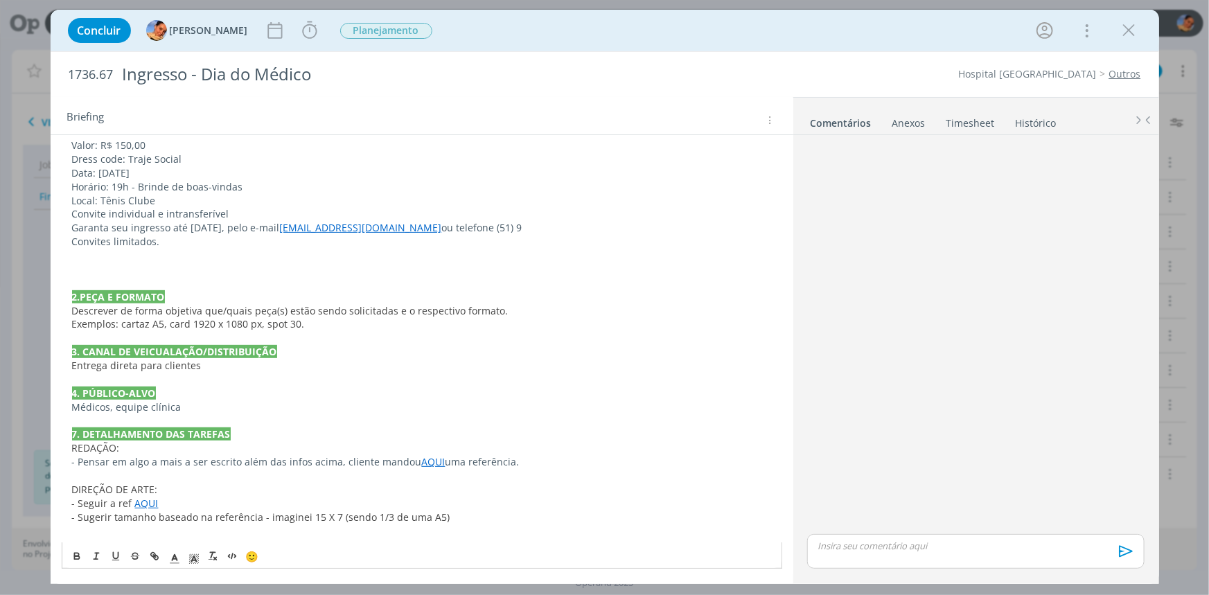
click at [155, 258] on p "dialog" at bounding box center [422, 256] width 700 height 14
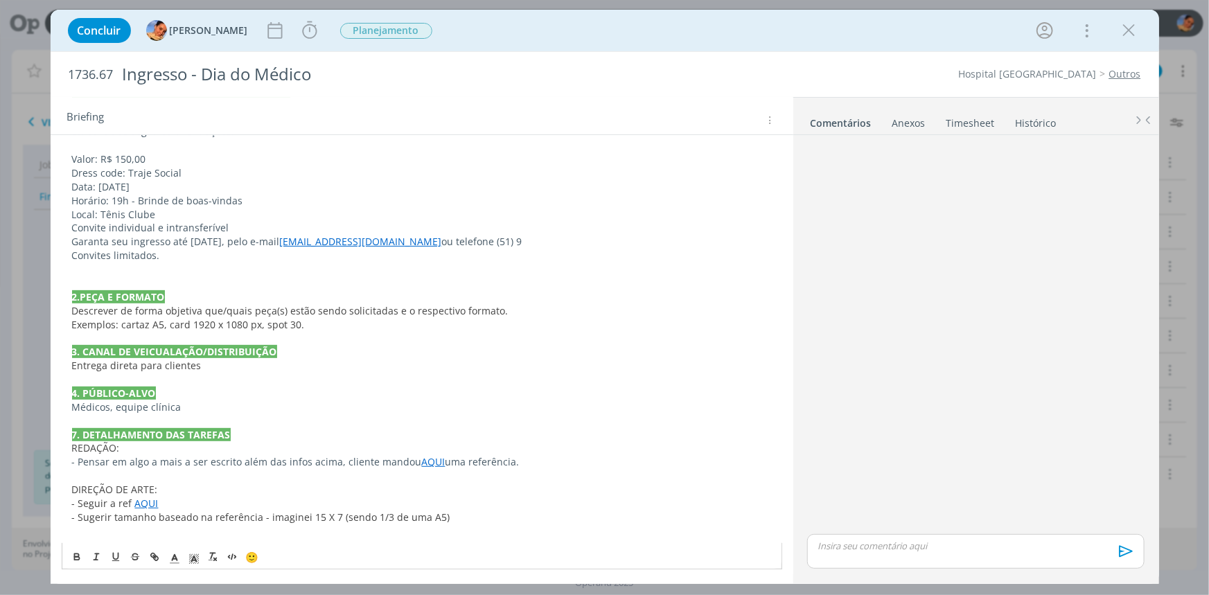
scroll to position [0, 0]
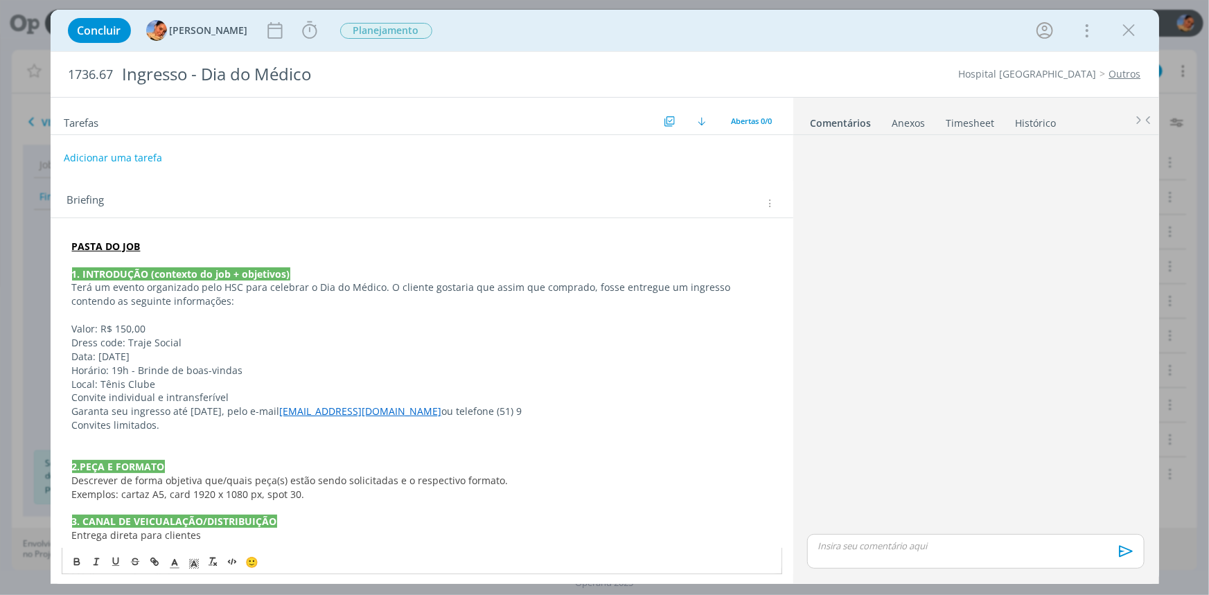
click at [121, 161] on button "Adicionar uma tarefa" at bounding box center [113, 158] width 98 height 24
click at [121, 161] on input "dialog" at bounding box center [329, 157] width 511 height 19
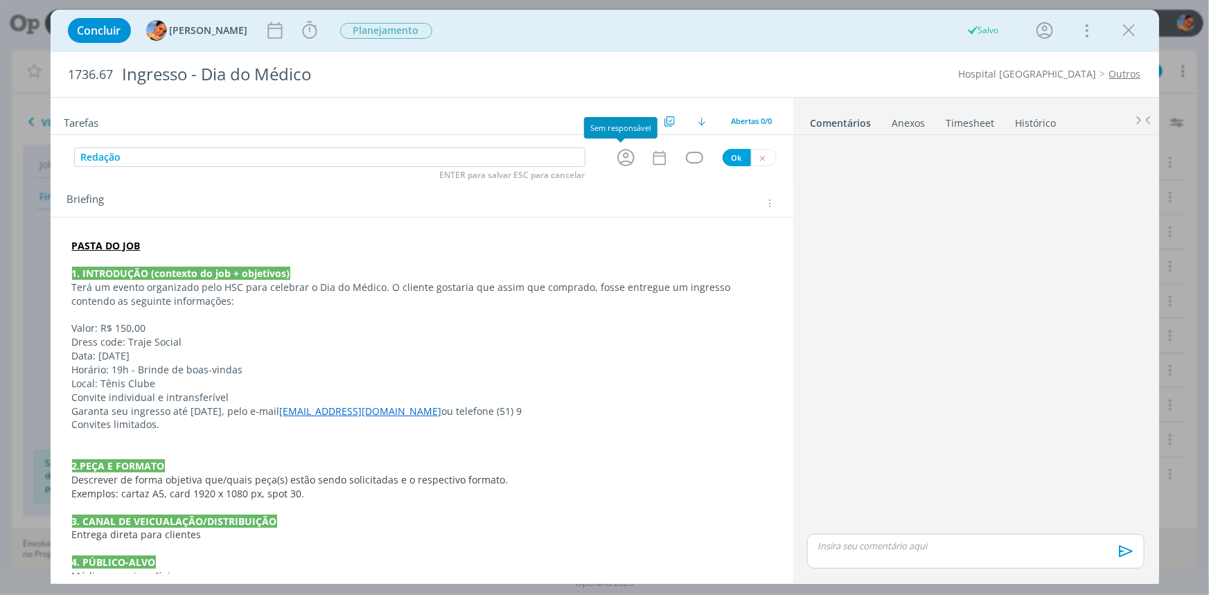
click at [623, 159] on icon "dialog" at bounding box center [625, 157] width 21 height 21
type input "Redação"
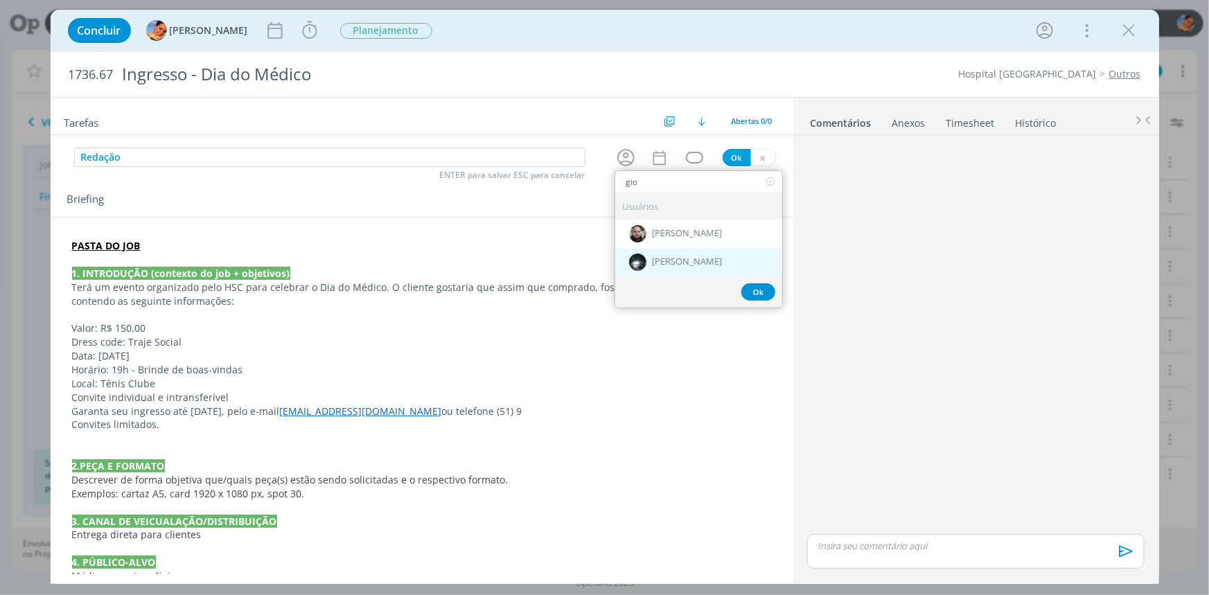
type input "gio"
click at [713, 250] on div "[PERSON_NAME]" at bounding box center [698, 262] width 167 height 28
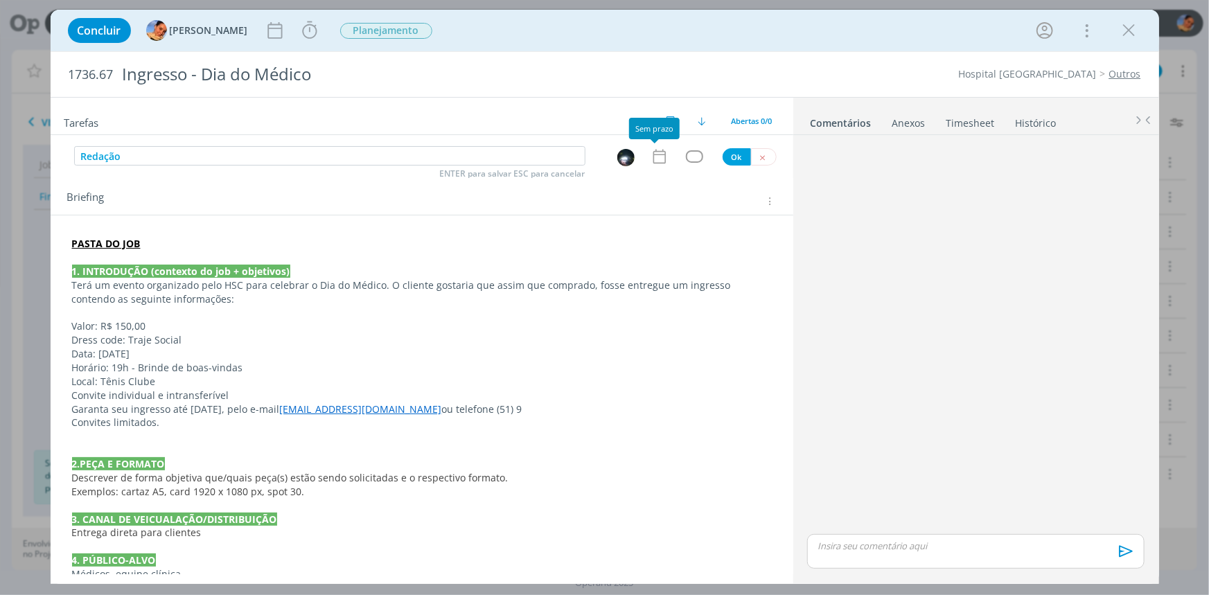
click at [655, 149] on icon "dialog" at bounding box center [660, 157] width 18 height 18
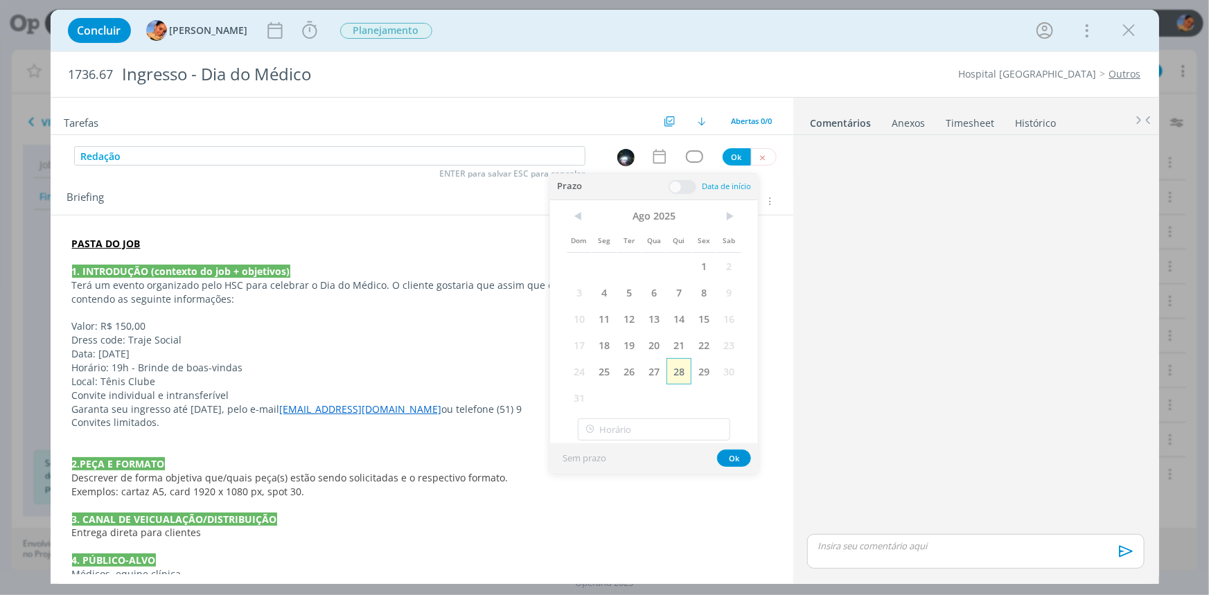
click at [678, 372] on span "28" at bounding box center [679, 371] width 25 height 26
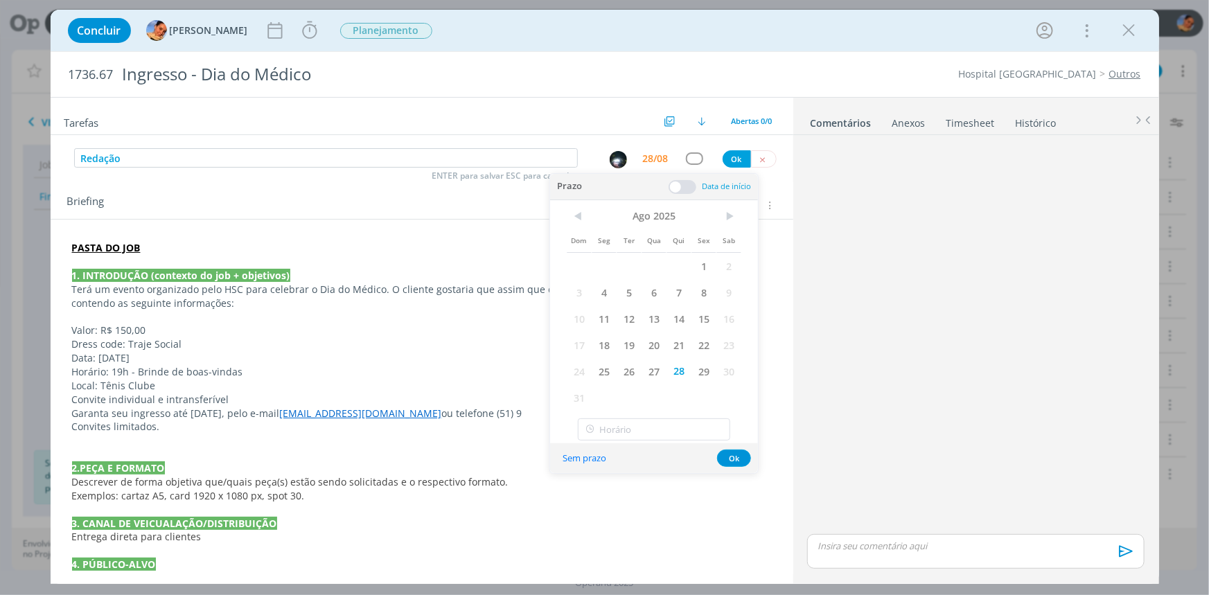
click at [679, 186] on span at bounding box center [683, 187] width 28 height 14
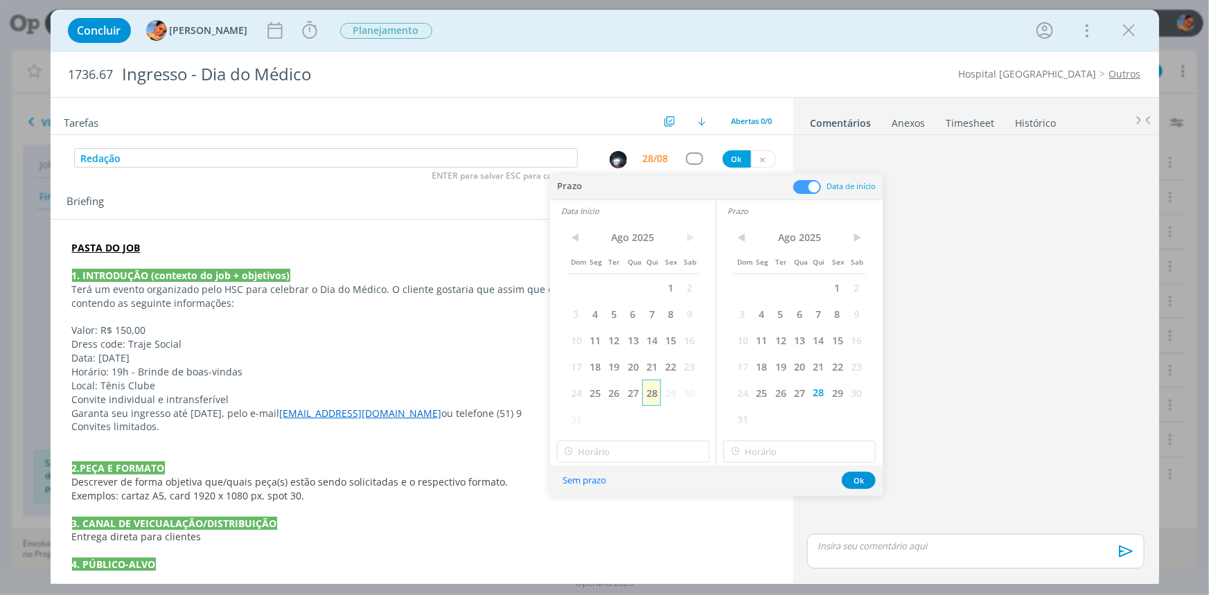
click at [656, 402] on span "28" at bounding box center [651, 393] width 19 height 26
type input "11:00"
click at [653, 450] on input "11:00" at bounding box center [633, 452] width 152 height 22
click at [648, 409] on div "11:00" at bounding box center [634, 414] width 155 height 25
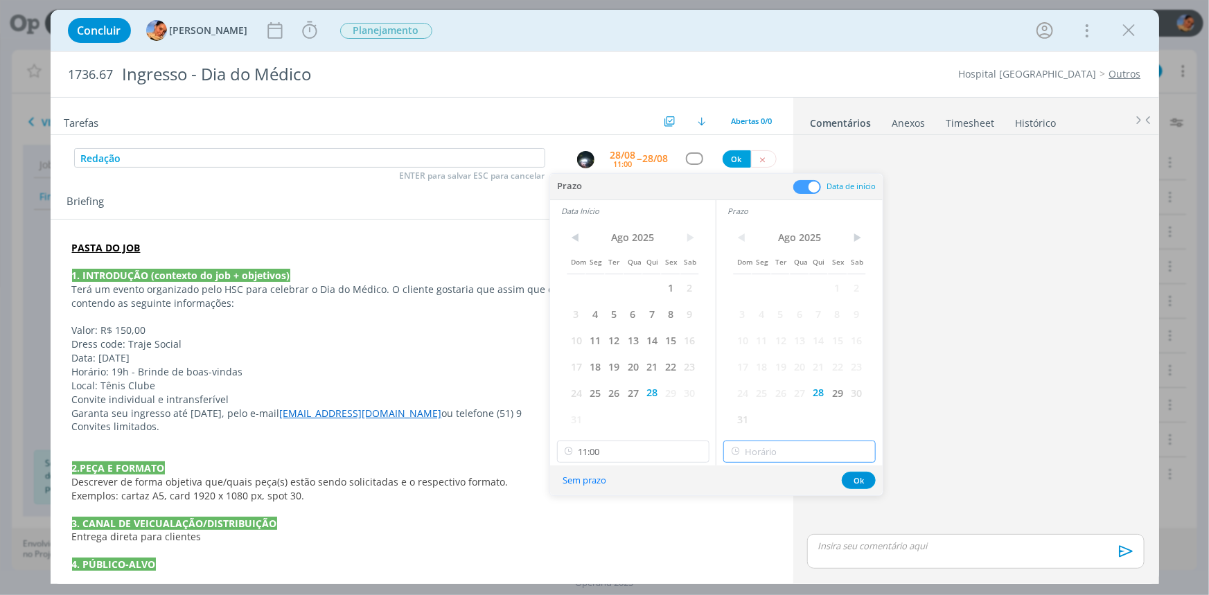
type input "11:00"
click at [755, 448] on input "11:00" at bounding box center [800, 452] width 152 height 22
click at [644, 442] on input "11:00" at bounding box center [633, 452] width 152 height 22
click at [634, 366] on div "10:30" at bounding box center [634, 364] width 155 height 25
type input "10:30"
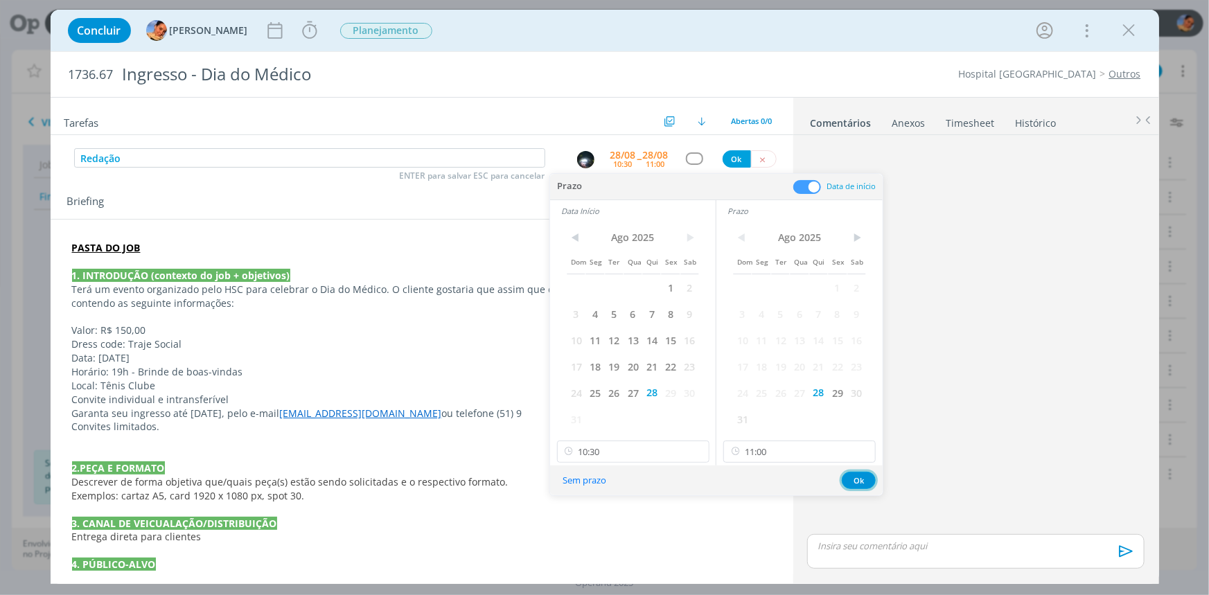
click at [859, 484] on button "Ok" at bounding box center [859, 480] width 34 height 17
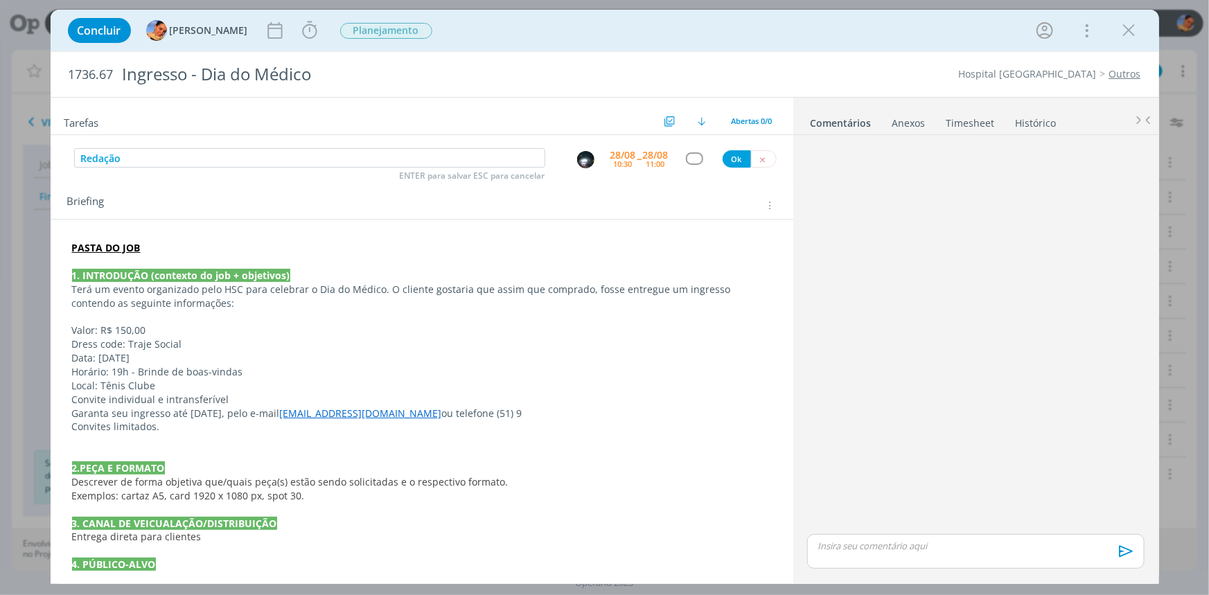
click at [692, 158] on div "dialog" at bounding box center [694, 158] width 17 height 12
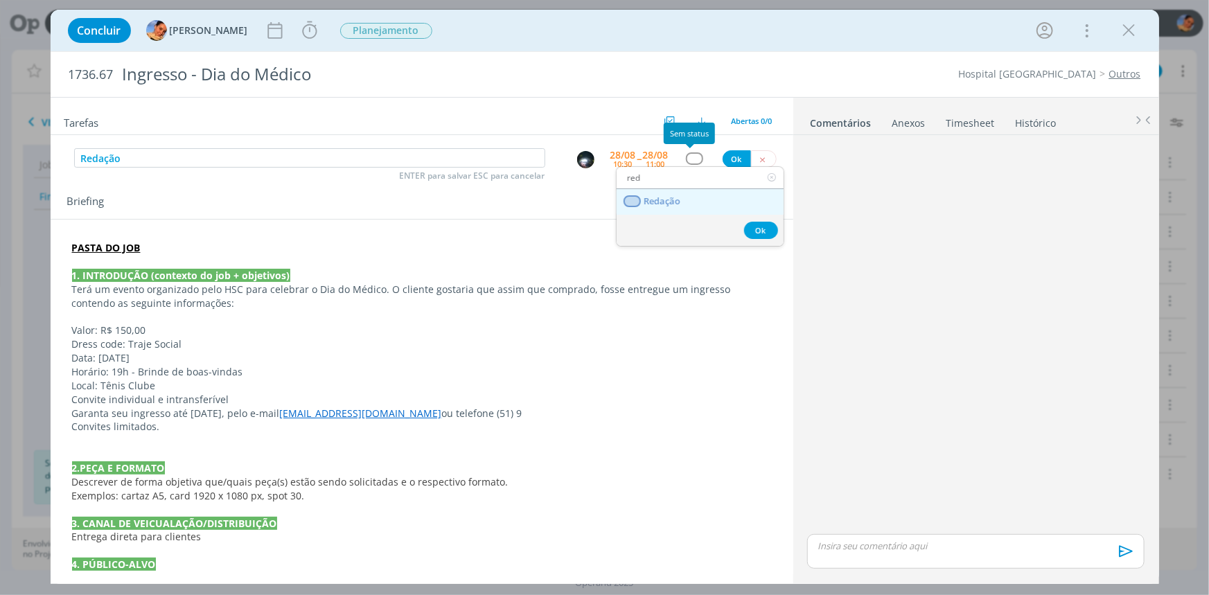
type input "red"
click at [684, 190] on link "Redação" at bounding box center [700, 202] width 167 height 26
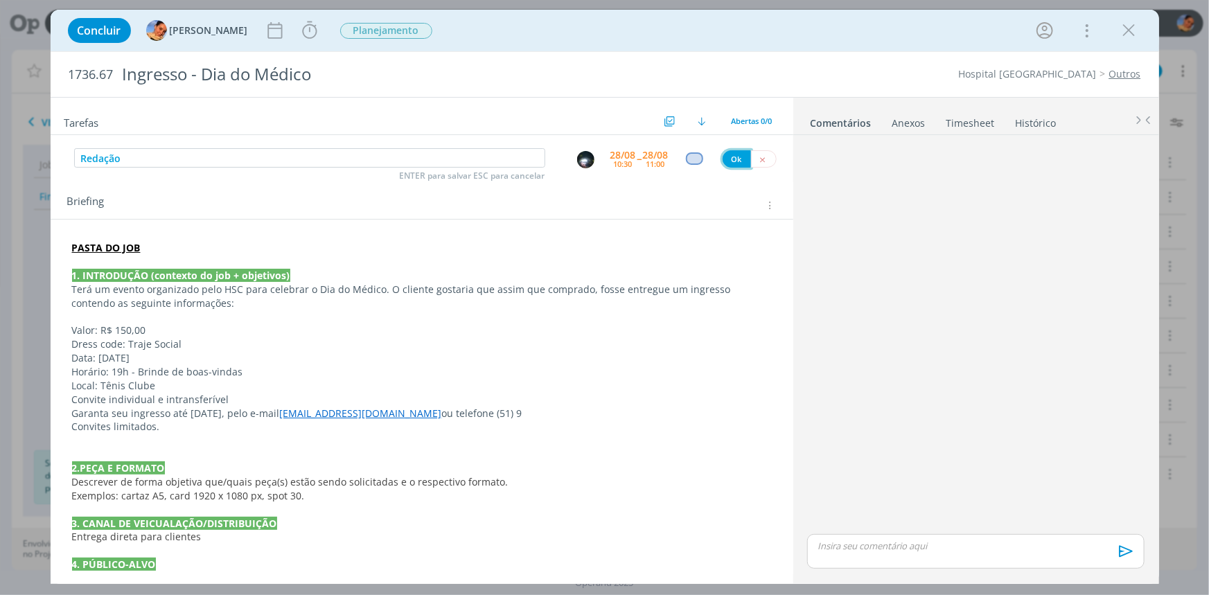
click at [723, 152] on button "Ok" at bounding box center [737, 158] width 28 height 17
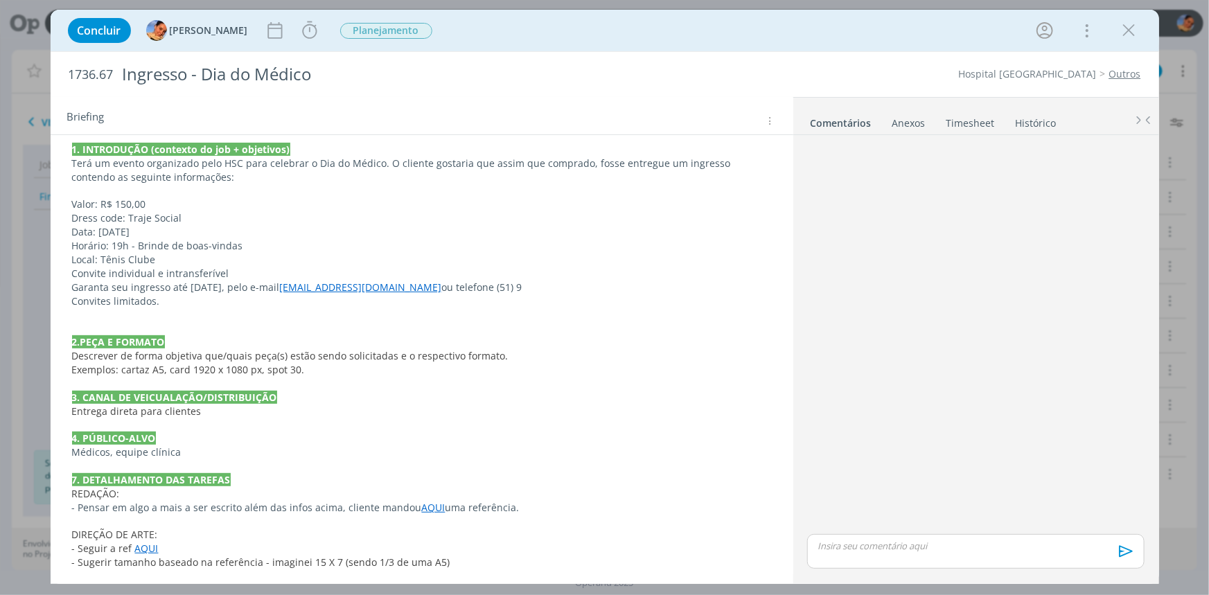
scroll to position [188, 0]
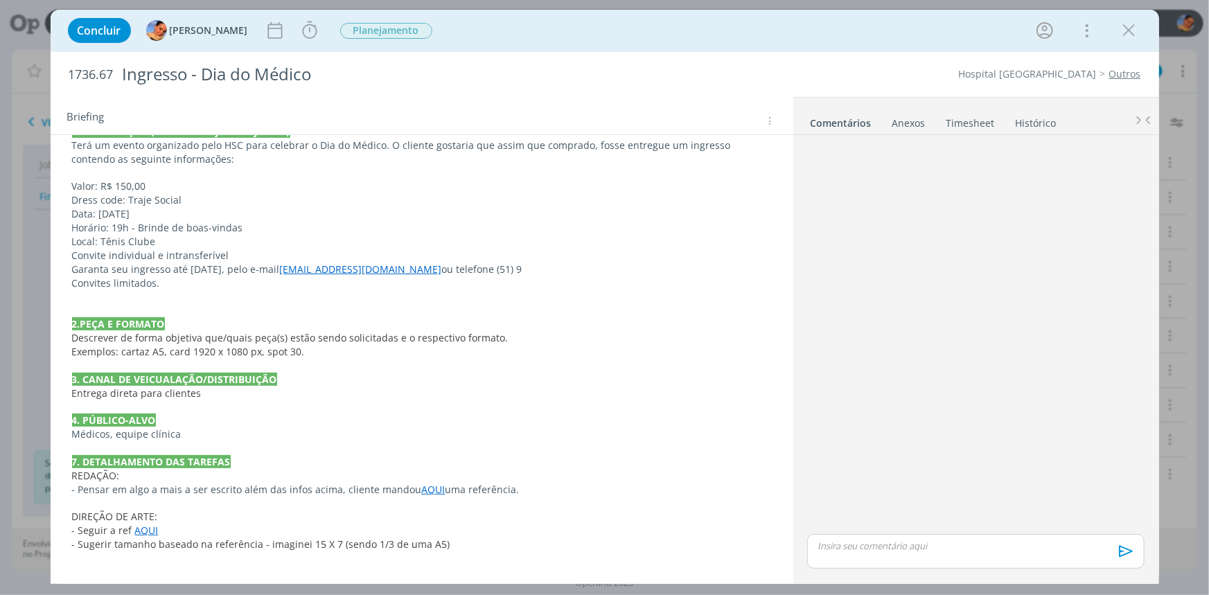
click at [563, 360] on p "dialog" at bounding box center [422, 366] width 700 height 14
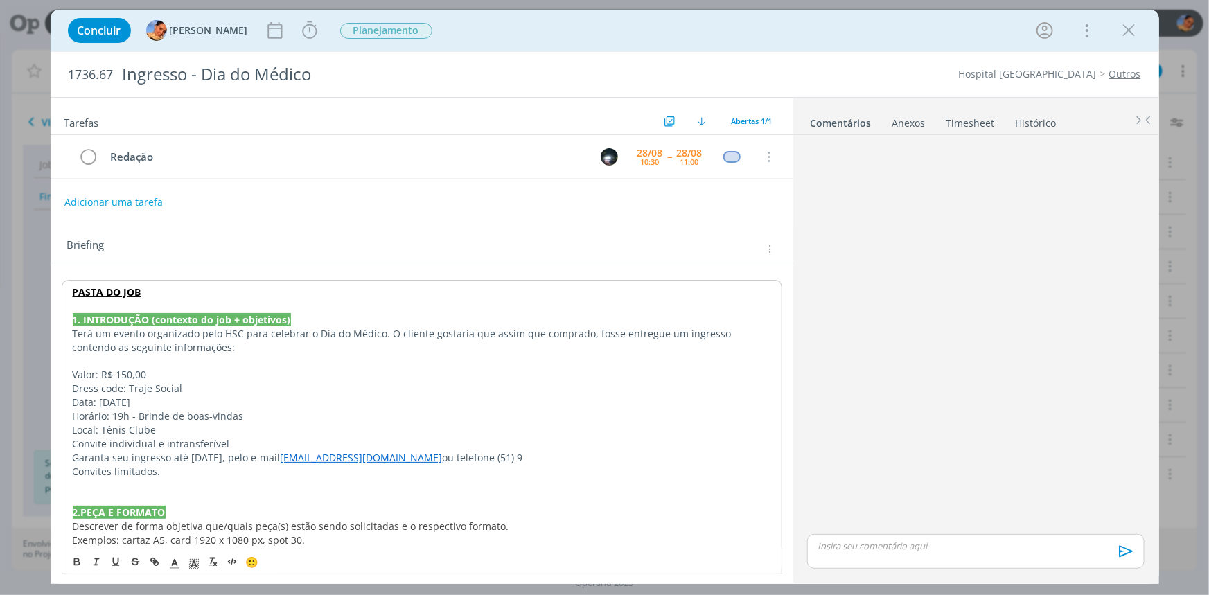
click at [150, 188] on div "Redação 28/08 10:30 -- 28/08 11:00 Cancelar" at bounding box center [422, 162] width 743 height 55
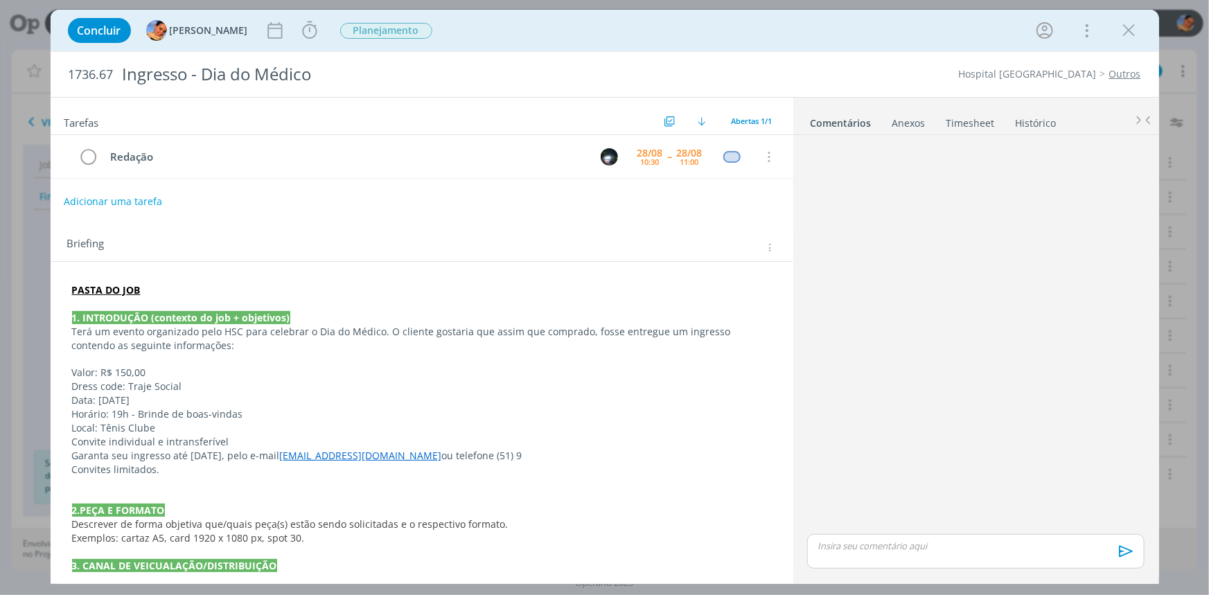
click at [149, 190] on button "Adicionar uma tarefa" at bounding box center [113, 202] width 98 height 24
type input "Criação"
click at [627, 201] on icon "dialog" at bounding box center [625, 201] width 21 height 21
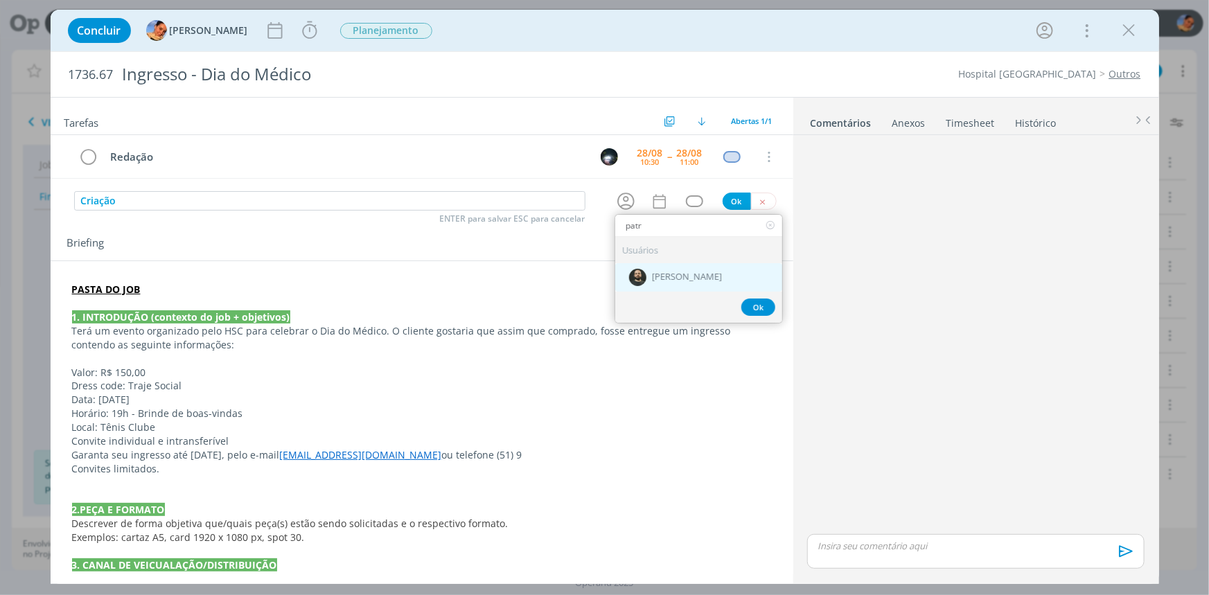
type input "patr"
click at [682, 268] on div "[PERSON_NAME]" at bounding box center [698, 277] width 167 height 28
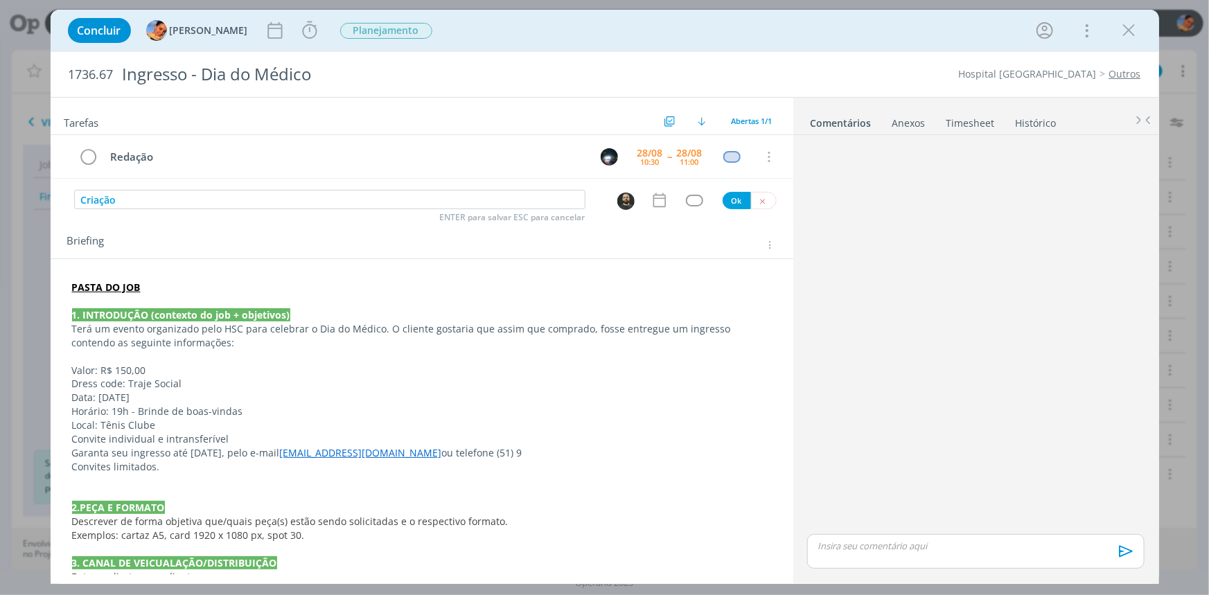
click at [663, 208] on div "dialog" at bounding box center [663, 200] width 24 height 18
click at [660, 206] on icon "dialog" at bounding box center [660, 200] width 18 height 18
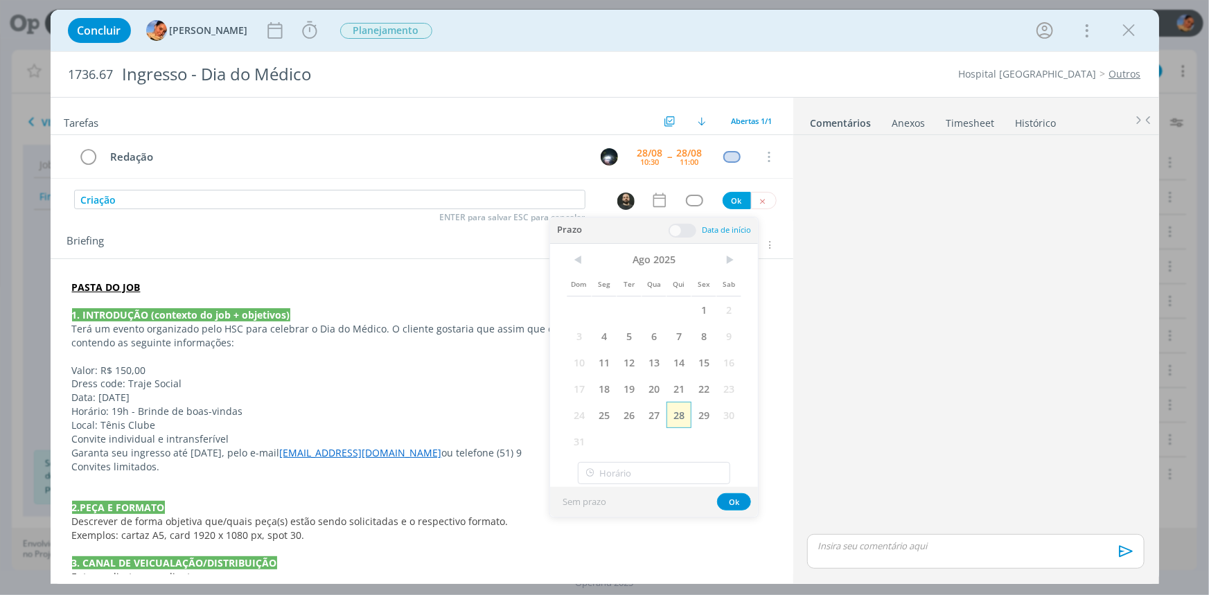
click at [677, 408] on span "28" at bounding box center [679, 415] width 25 height 26
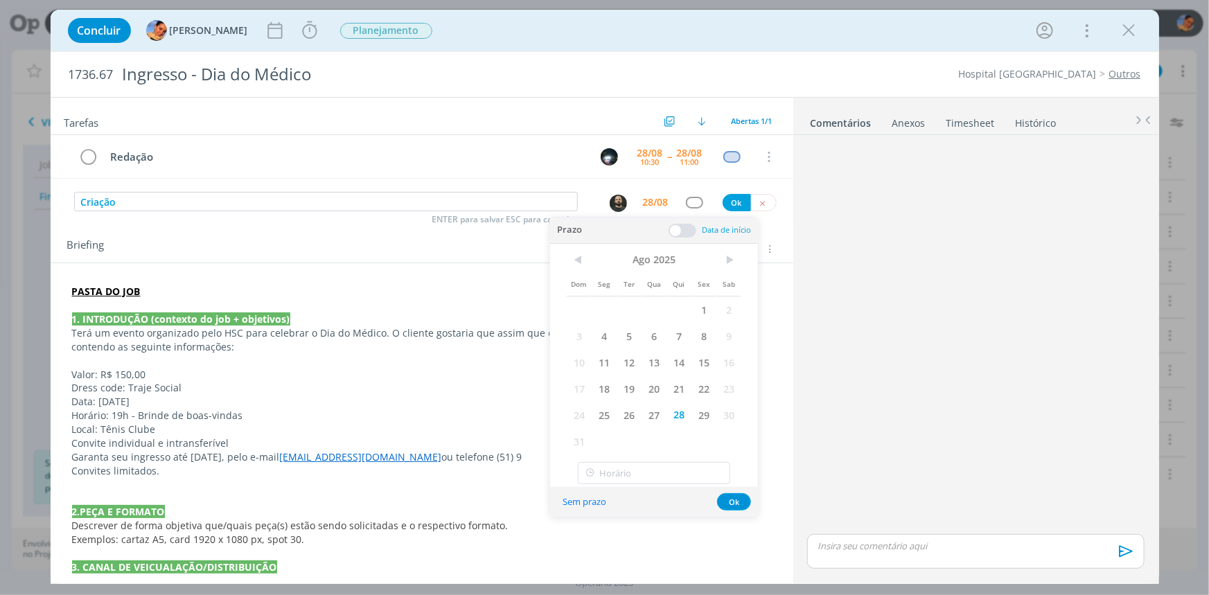
click at [690, 229] on span at bounding box center [683, 231] width 28 height 14
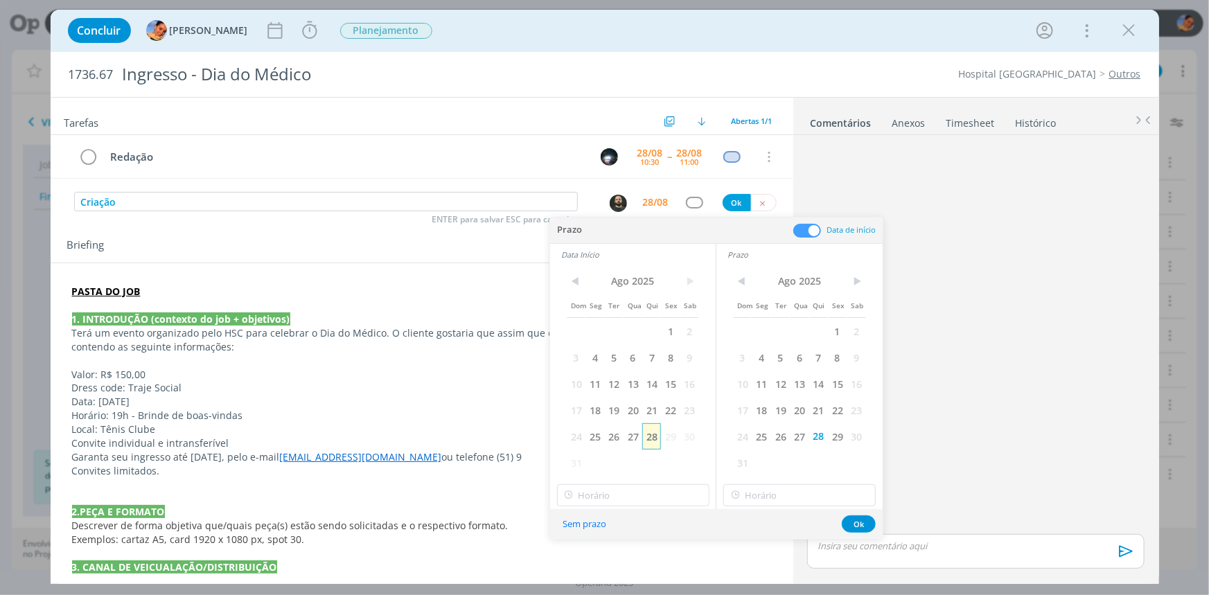
click at [645, 441] on span "28" at bounding box center [651, 436] width 19 height 26
type input "11:00"
click at [655, 496] on input "11:00" at bounding box center [633, 495] width 152 height 22
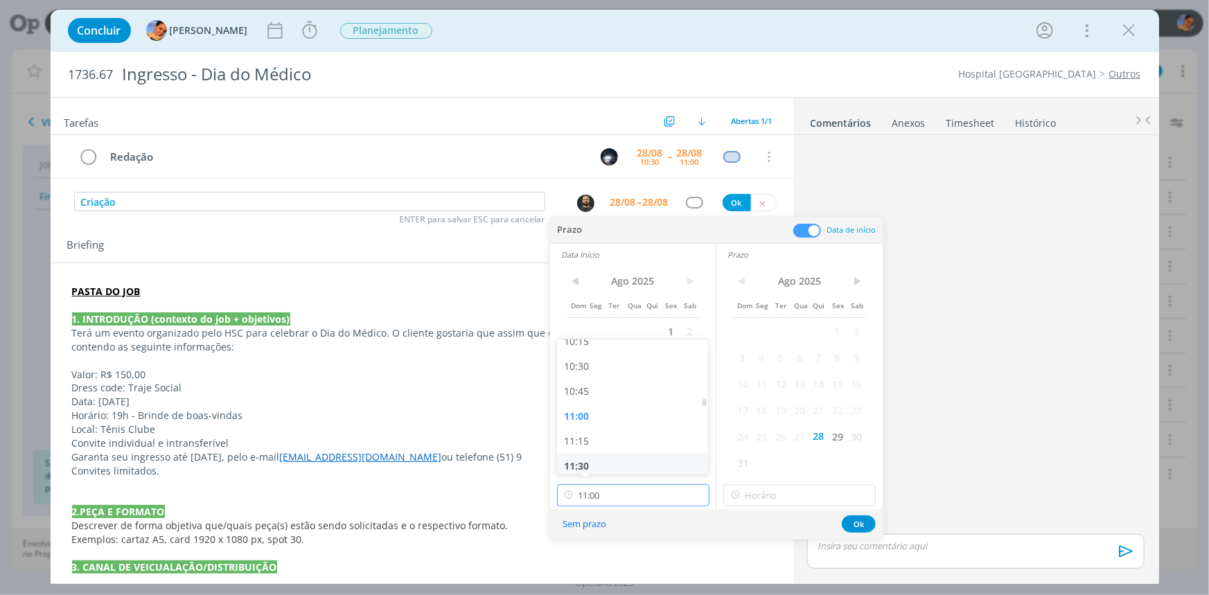
scroll to position [1055, 0]
click at [627, 397] on div "11:00" at bounding box center [634, 395] width 155 height 25
drag, startPoint x: 770, startPoint y: 492, endPoint x: 775, endPoint y: 482, distance: 11.5
click at [769, 492] on input "11:00" at bounding box center [800, 495] width 152 height 22
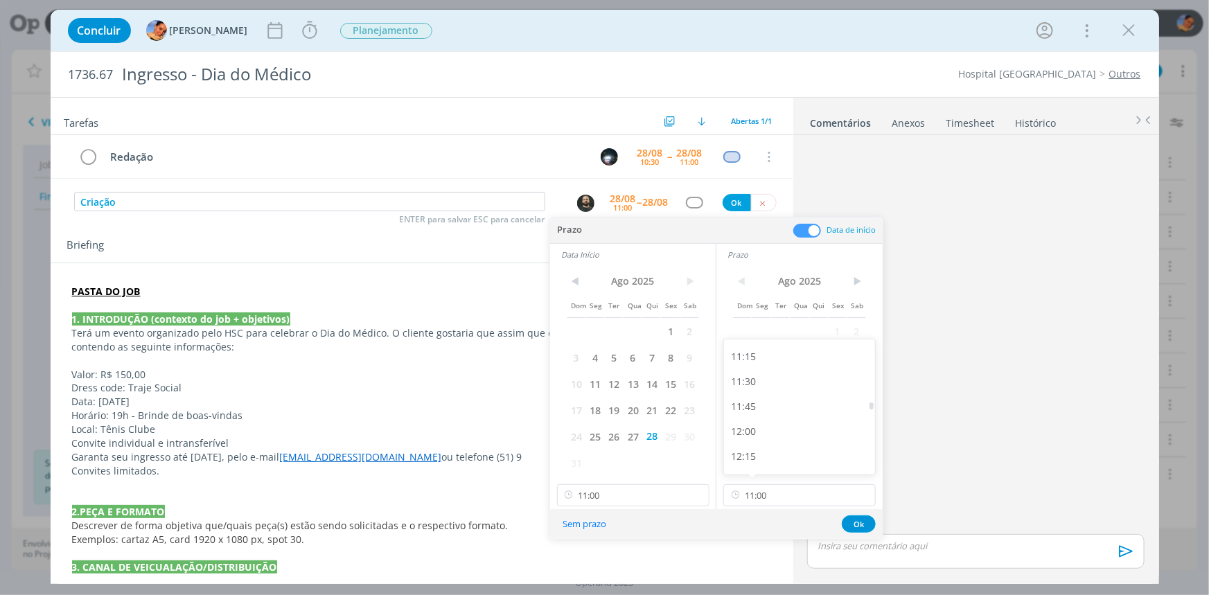
click at [789, 430] on div "12:00" at bounding box center [801, 431] width 155 height 25
type input "12:00"
click at [855, 525] on button "Ok" at bounding box center [859, 524] width 34 height 17
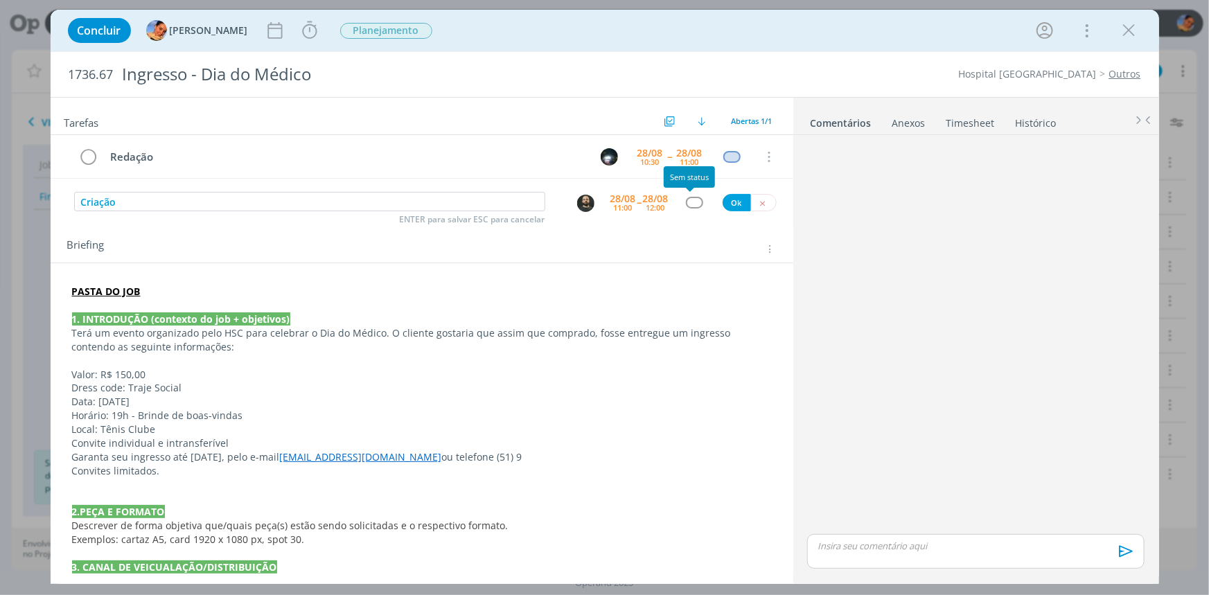
click at [687, 195] on div "Criação ENTER para salvar ESC para cancelar 28/08 11:00 -- 28/08 12:00 Ok" at bounding box center [422, 202] width 743 height 25
click at [685, 208] on div "Criação ENTER para salvar ESC para cancelar 28/08 11:00 -- 28/08 12:00 Ok" at bounding box center [422, 202] width 743 height 25
click at [690, 202] on div "dialog" at bounding box center [694, 203] width 17 height 12
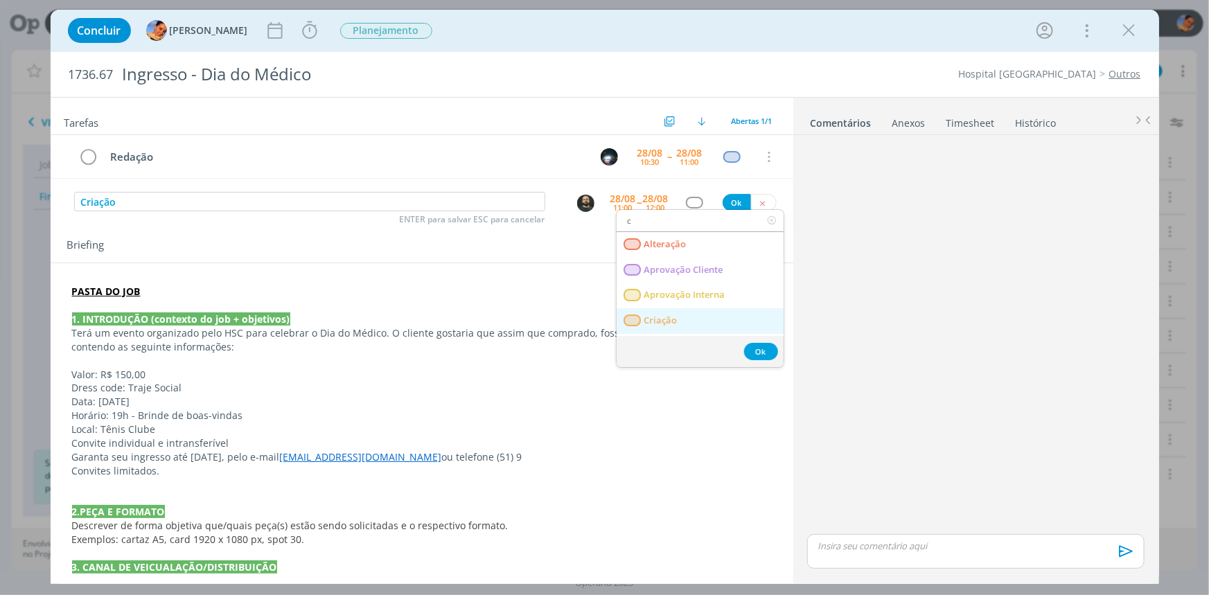
type input "c"
click at [665, 320] on span "Criação" at bounding box center [660, 320] width 33 height 11
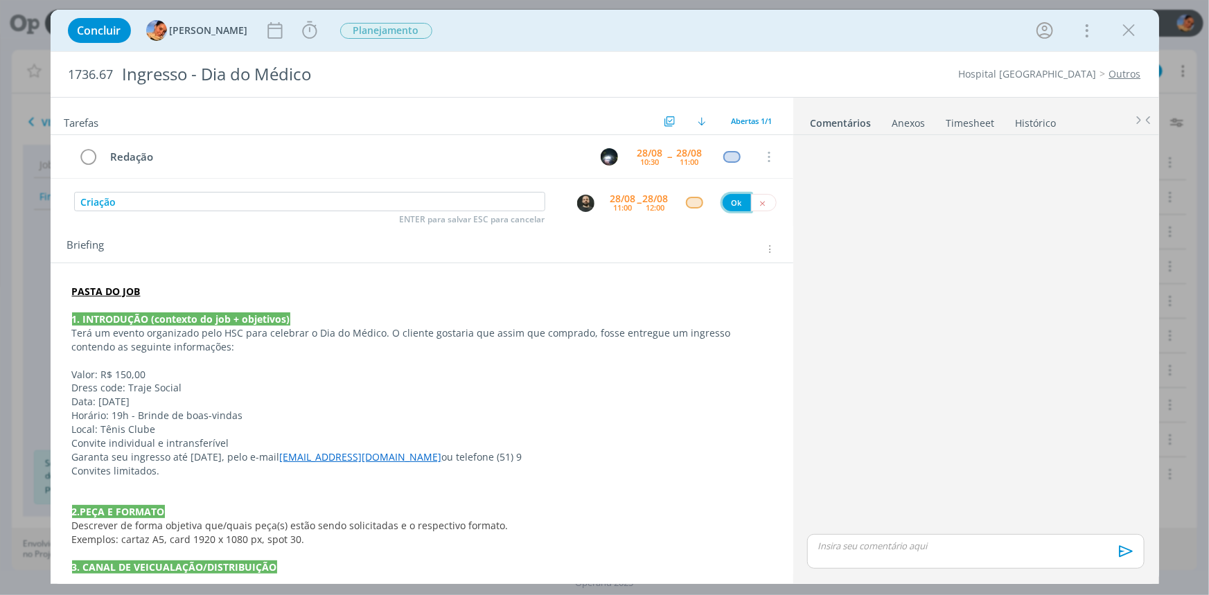
click at [736, 206] on button "Ok" at bounding box center [737, 202] width 28 height 17
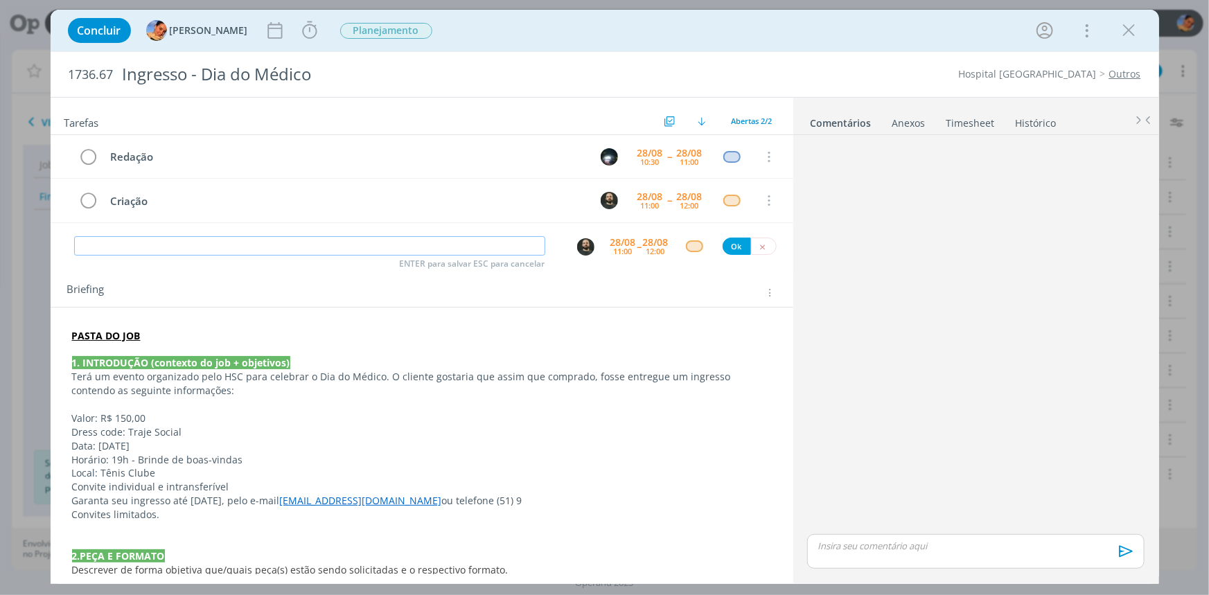
click at [369, 245] on input "dialog" at bounding box center [309, 245] width 471 height 19
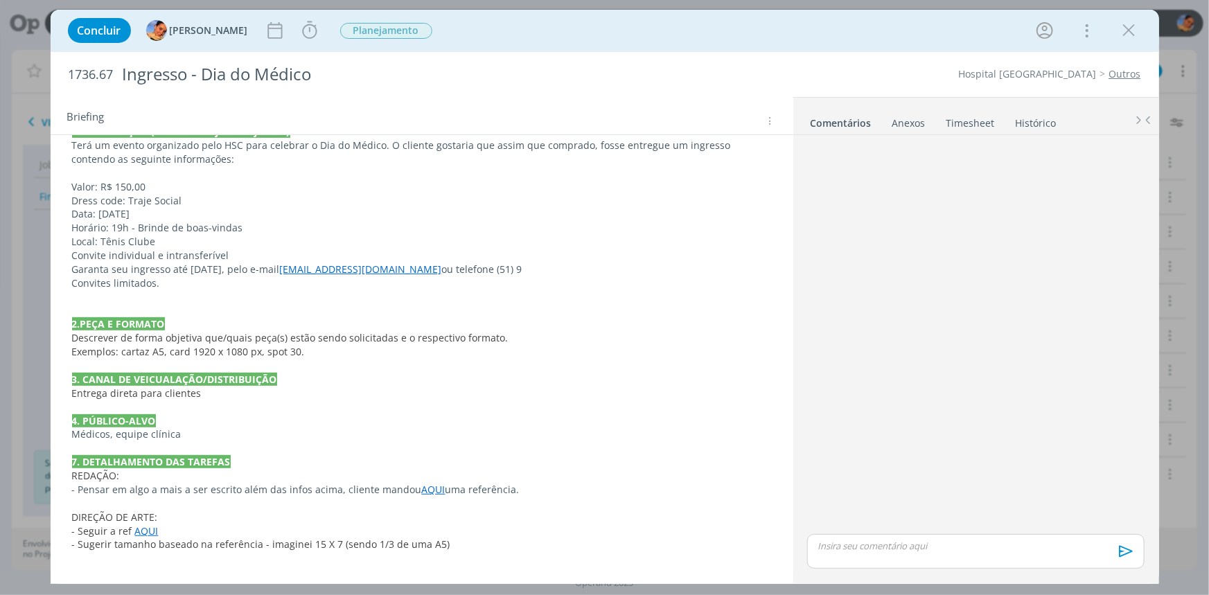
scroll to position [0, 0]
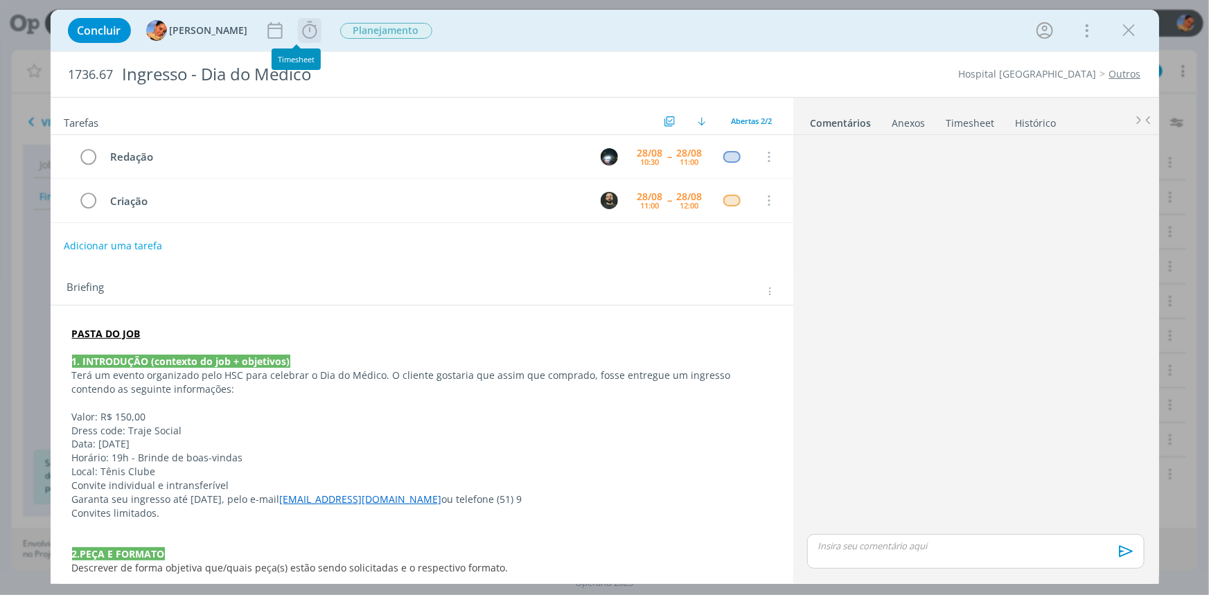
click at [299, 39] on icon "dialog" at bounding box center [309, 30] width 21 height 21
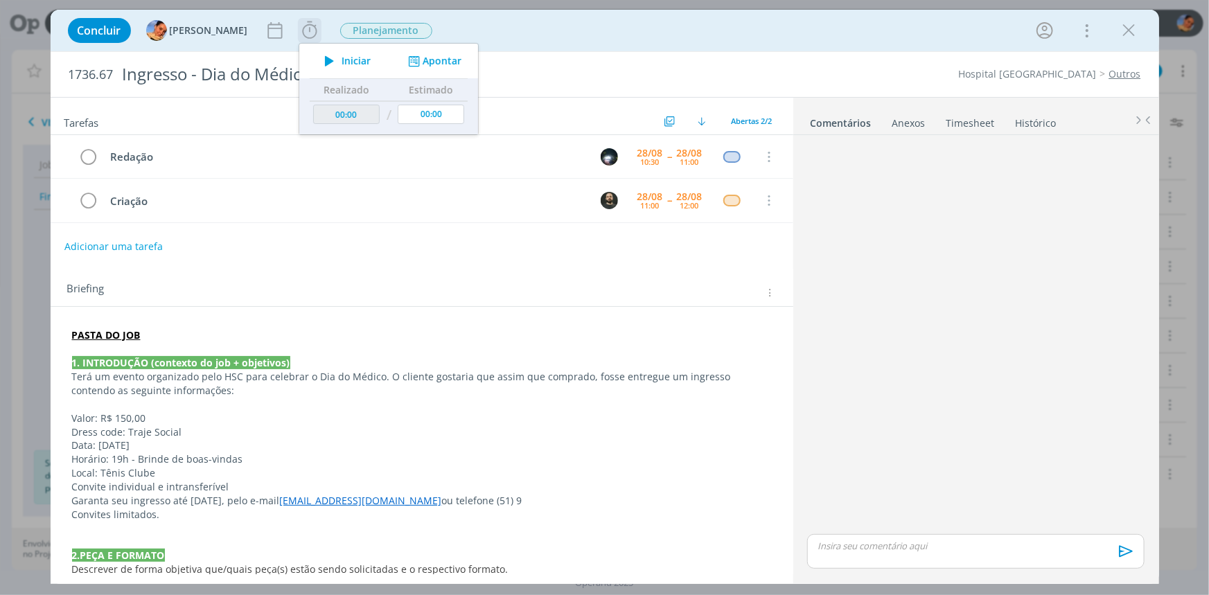
click at [405, 58] on icon "dialog" at bounding box center [413, 61] width 17 height 13
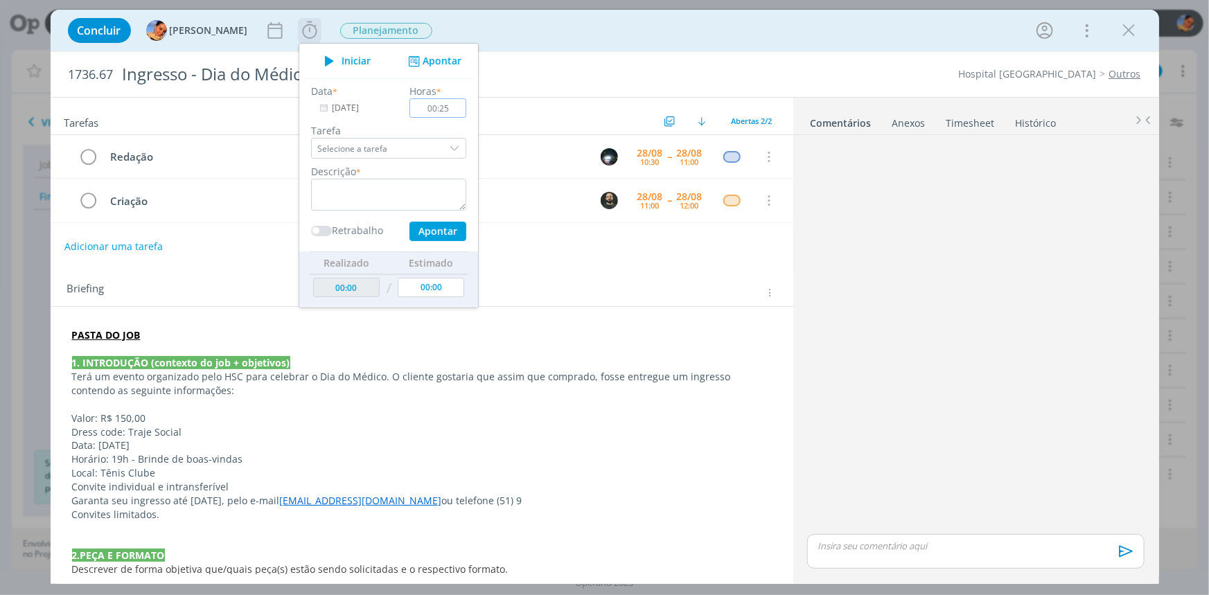
type input "00:25"
click at [420, 202] on textarea "dialog" at bounding box center [388, 195] width 155 height 32
type textarea "abertura do job + briefing + pautas"
click at [431, 225] on button "Apontar" at bounding box center [437, 231] width 57 height 19
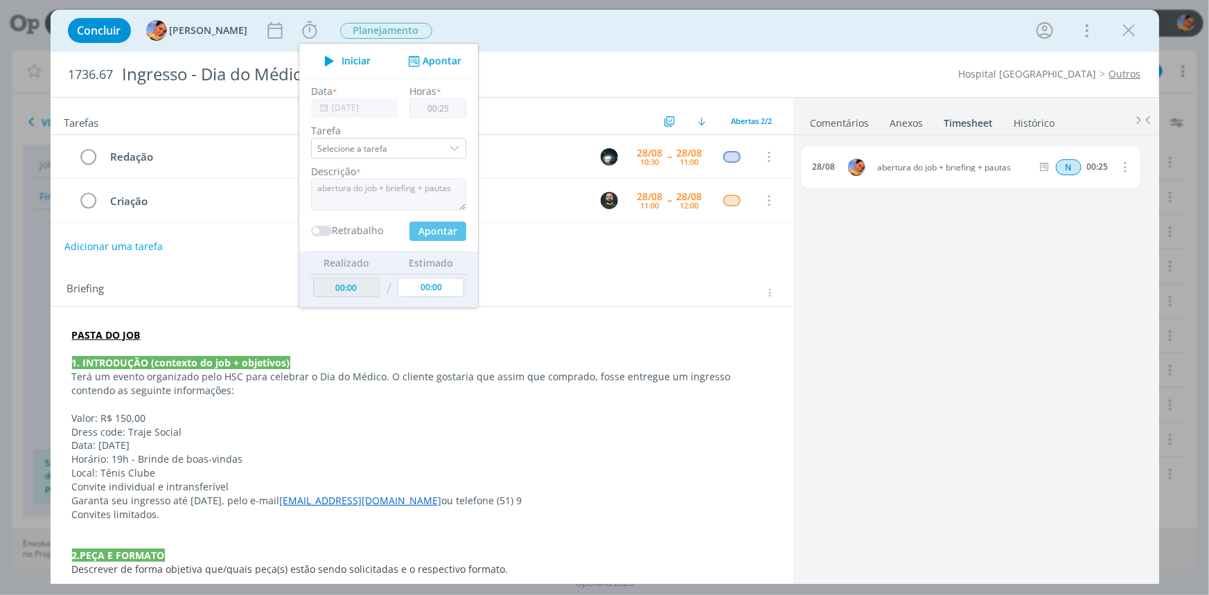
type input "00:00"
type input "00:25"
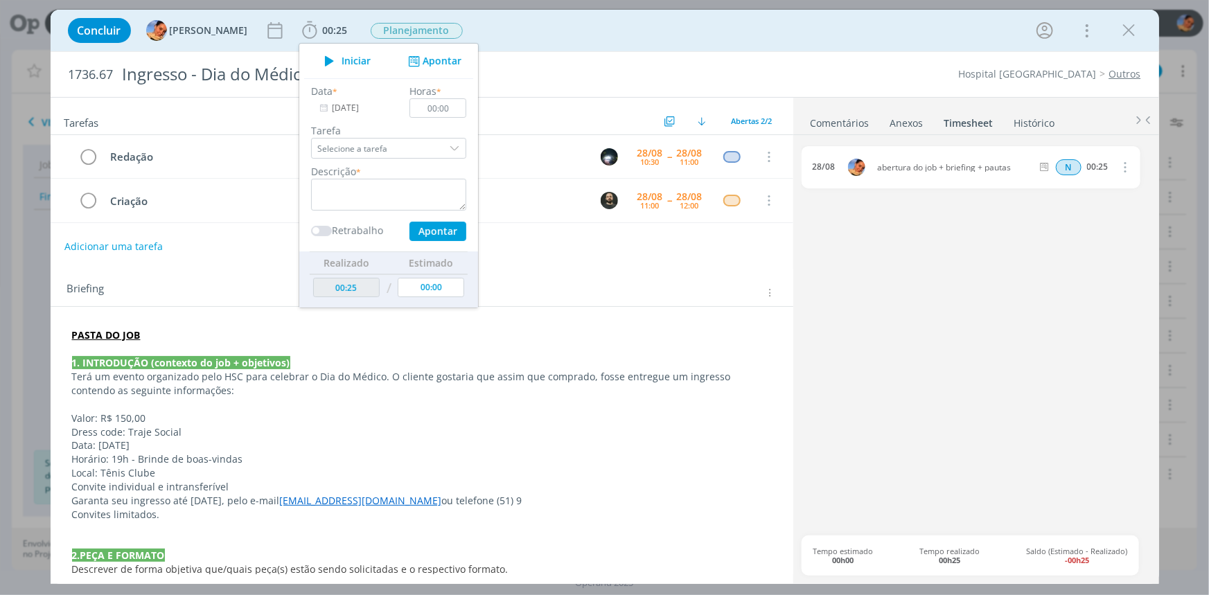
click at [1008, 104] on ul "Comentários Anexos 0 Timesheet Histórico" at bounding box center [977, 116] width 366 height 37
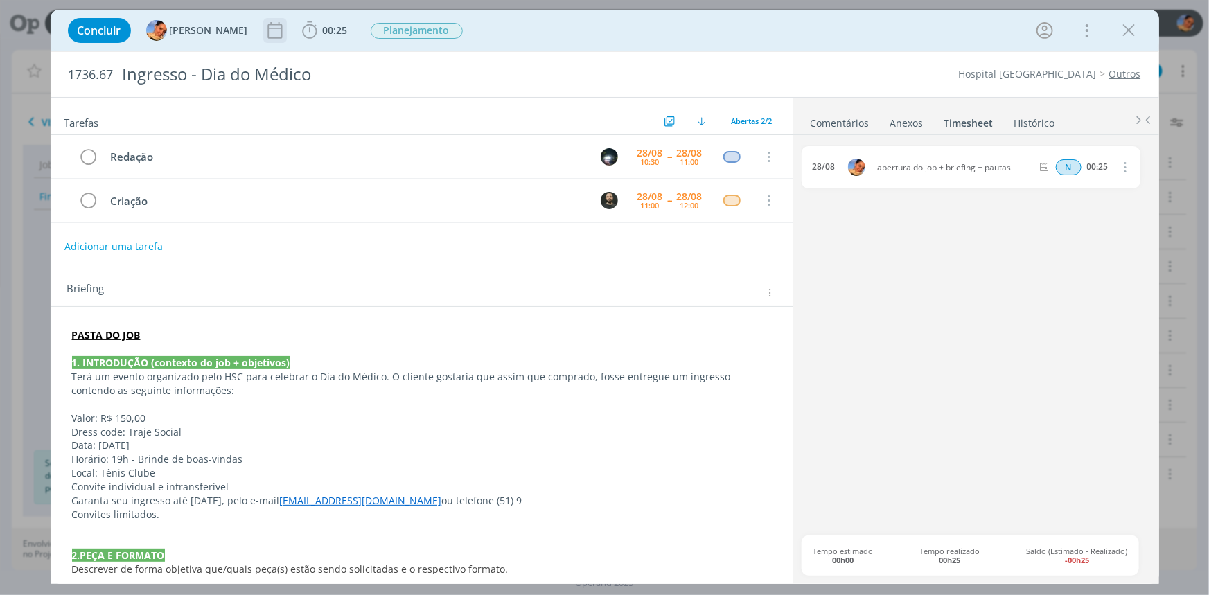
click at [265, 30] on icon "dialog" at bounding box center [275, 30] width 21 height 21
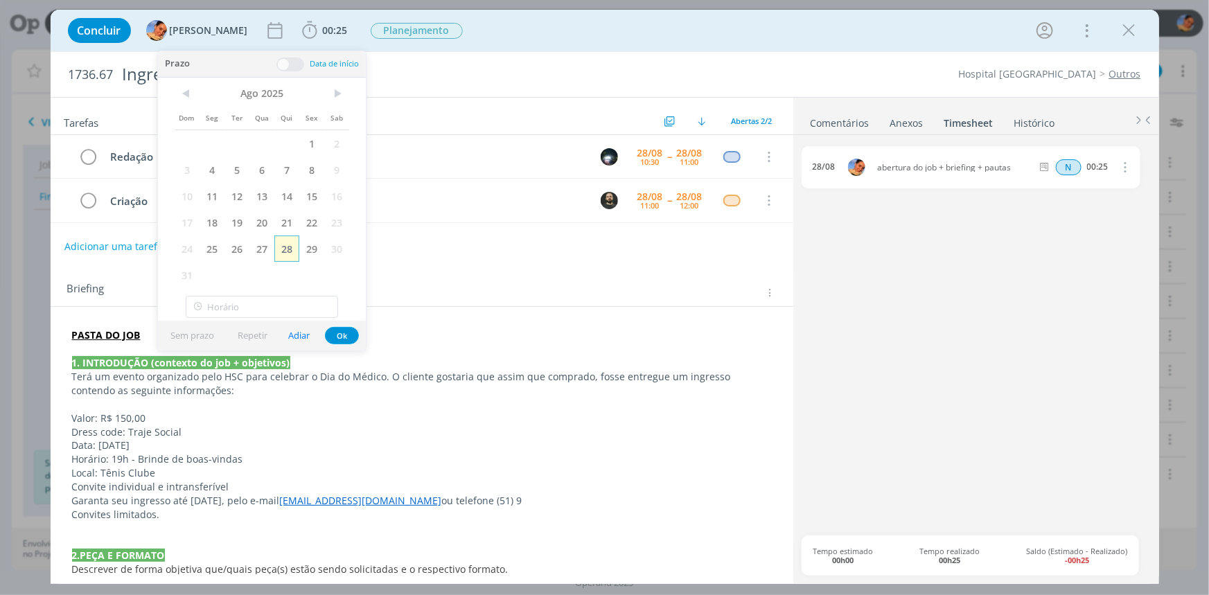
click at [297, 241] on span "28" at bounding box center [286, 249] width 25 height 26
click at [338, 327] on button "Ok" at bounding box center [342, 335] width 34 height 17
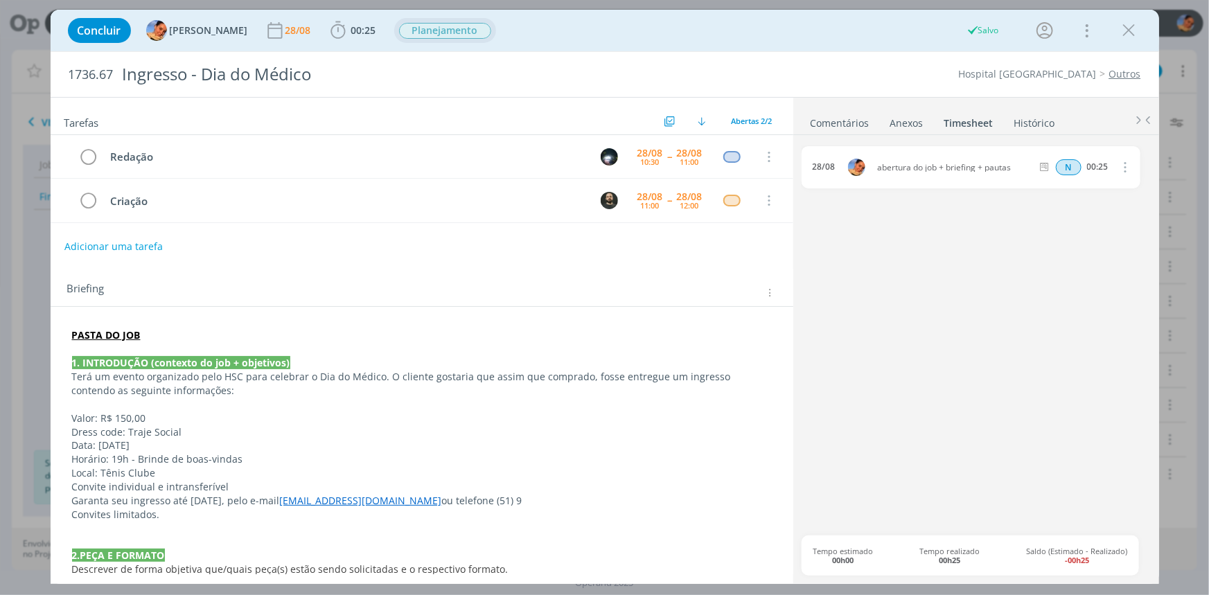
click at [437, 22] on button "Planejamento" at bounding box center [445, 30] width 94 height 17
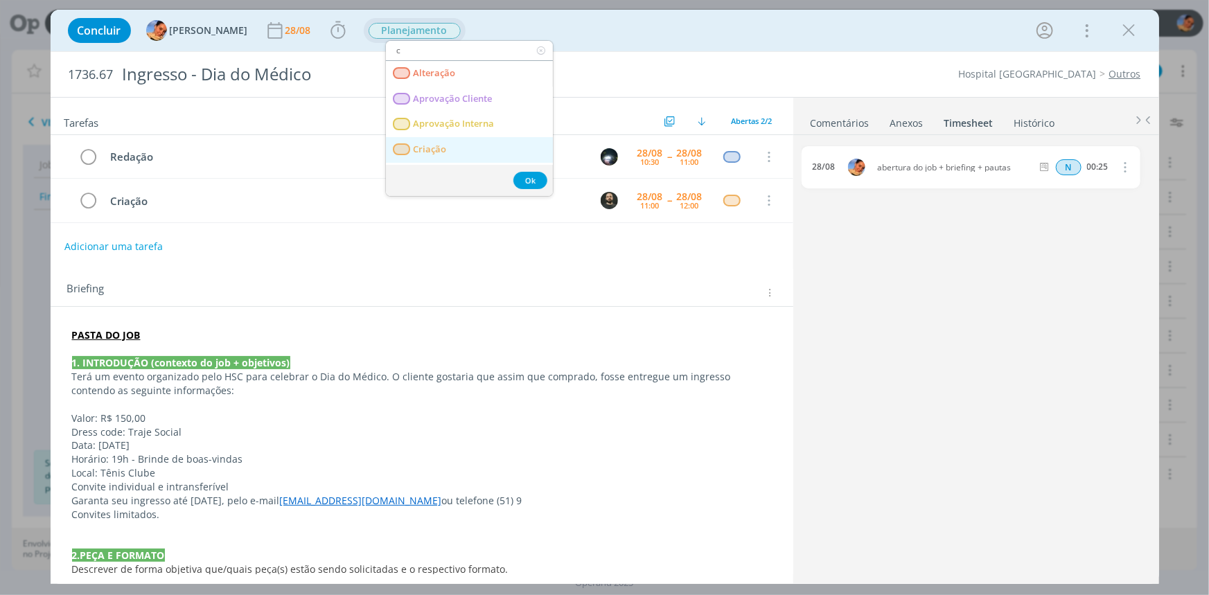
type input "c"
click at [459, 146] on link "Criação" at bounding box center [469, 150] width 167 height 26
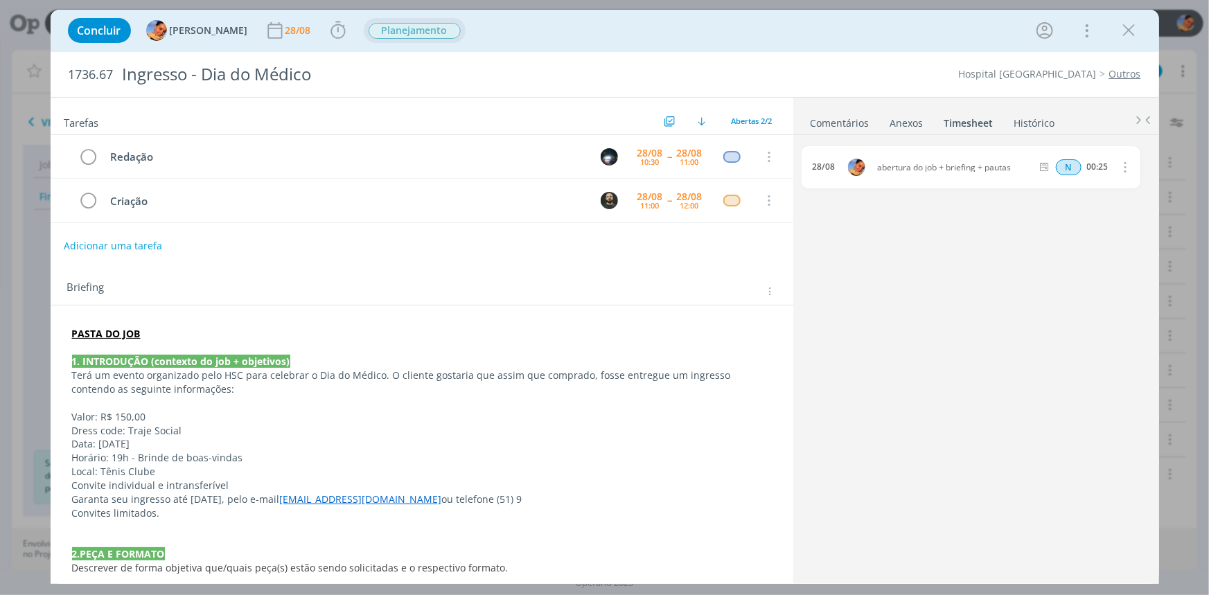
click at [137, 254] on button "Adicionar uma tarefa" at bounding box center [113, 246] width 98 height 24
click at [139, 249] on input "dialog" at bounding box center [329, 244] width 511 height 19
click at [621, 234] on button "dialog" at bounding box center [626, 245] width 23 height 23
type input "Revisão"
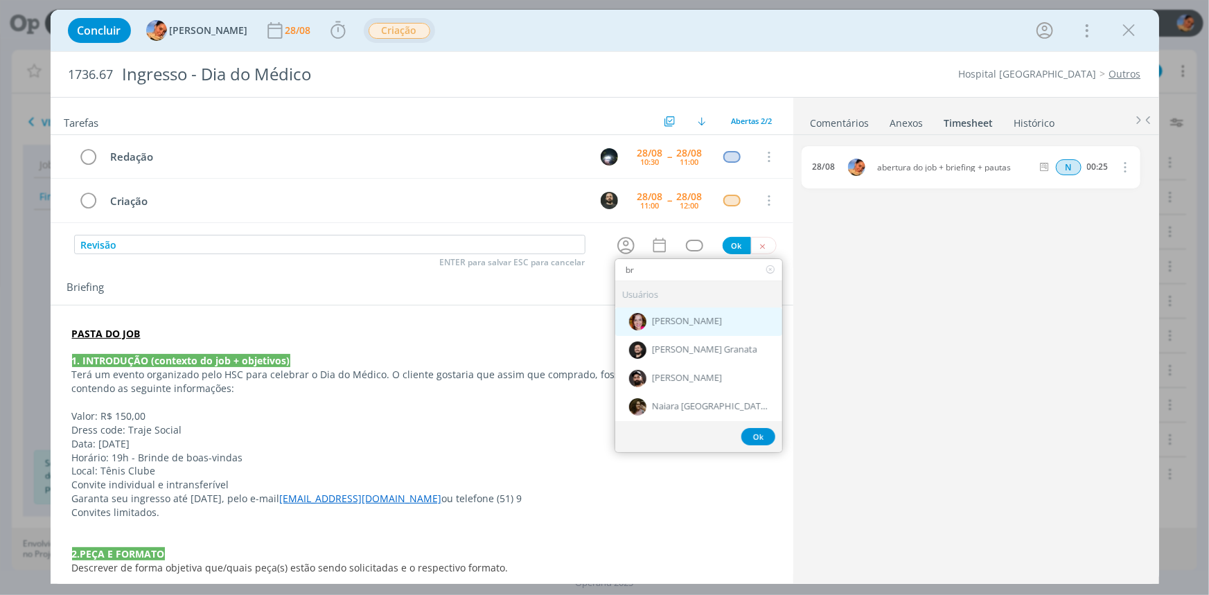
type input "br"
click at [652, 322] on span "[PERSON_NAME]" at bounding box center [687, 321] width 70 height 11
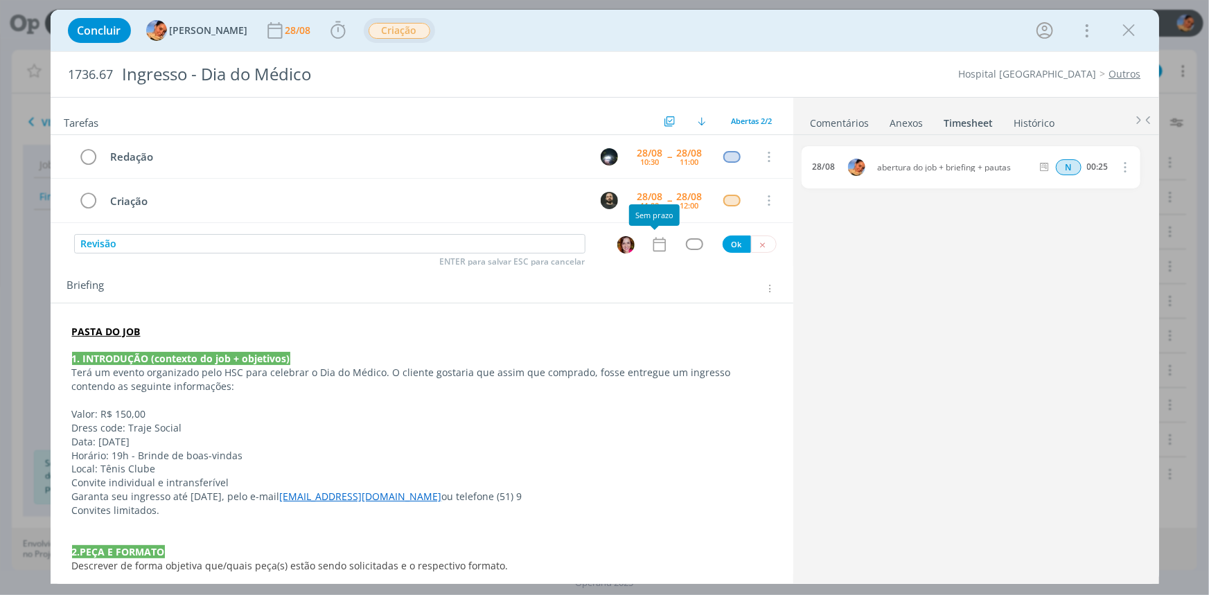
click at [653, 236] on icon "dialog" at bounding box center [660, 245] width 18 height 18
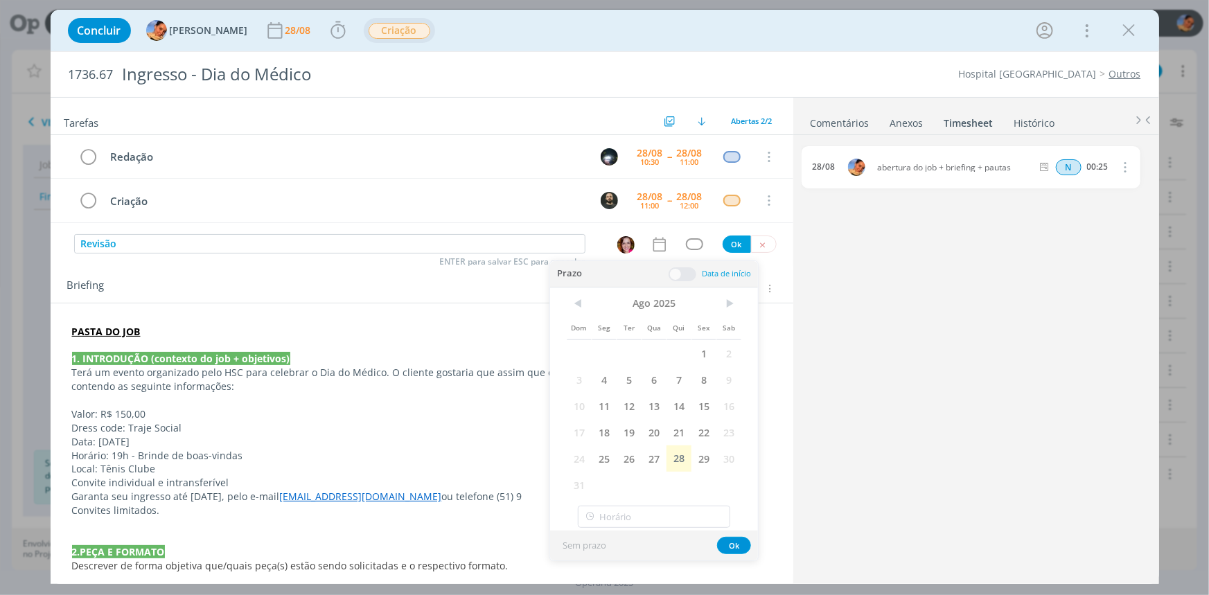
click at [672, 473] on div "Dom Seg Ter Qua Qui Sex Sab 1 2 3 4 5 6 7 8 9 10 11 12 13 14 15 16 17 18 19 20 …" at bounding box center [654, 395] width 175 height 205
click at [680, 463] on span "28" at bounding box center [679, 459] width 25 height 26
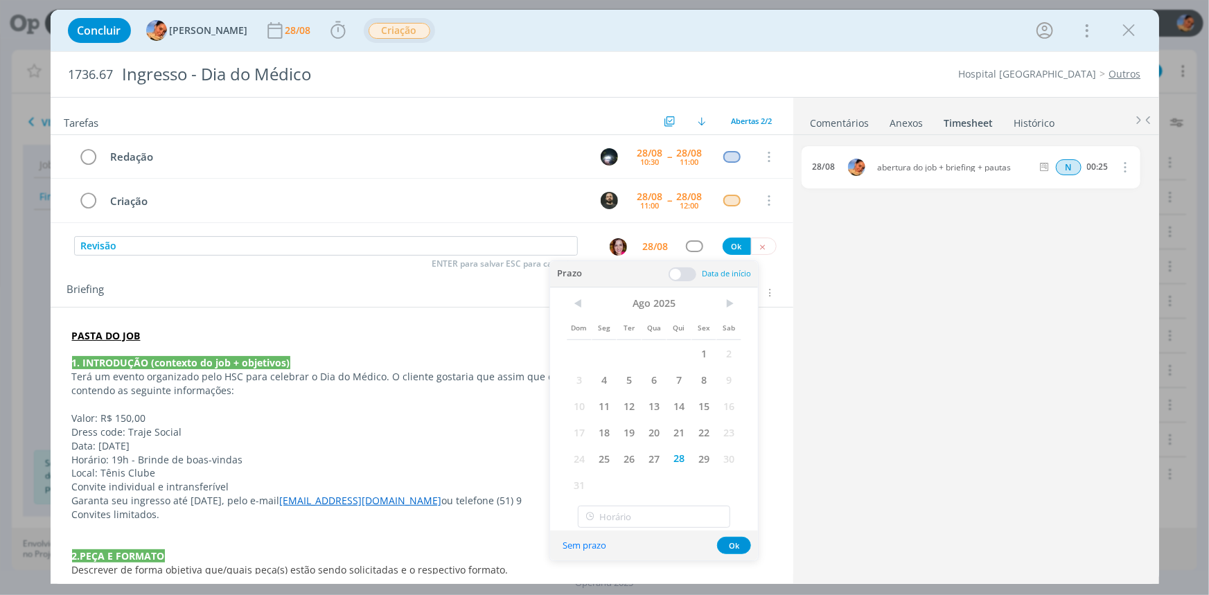
click at [681, 276] on span at bounding box center [683, 275] width 28 height 14
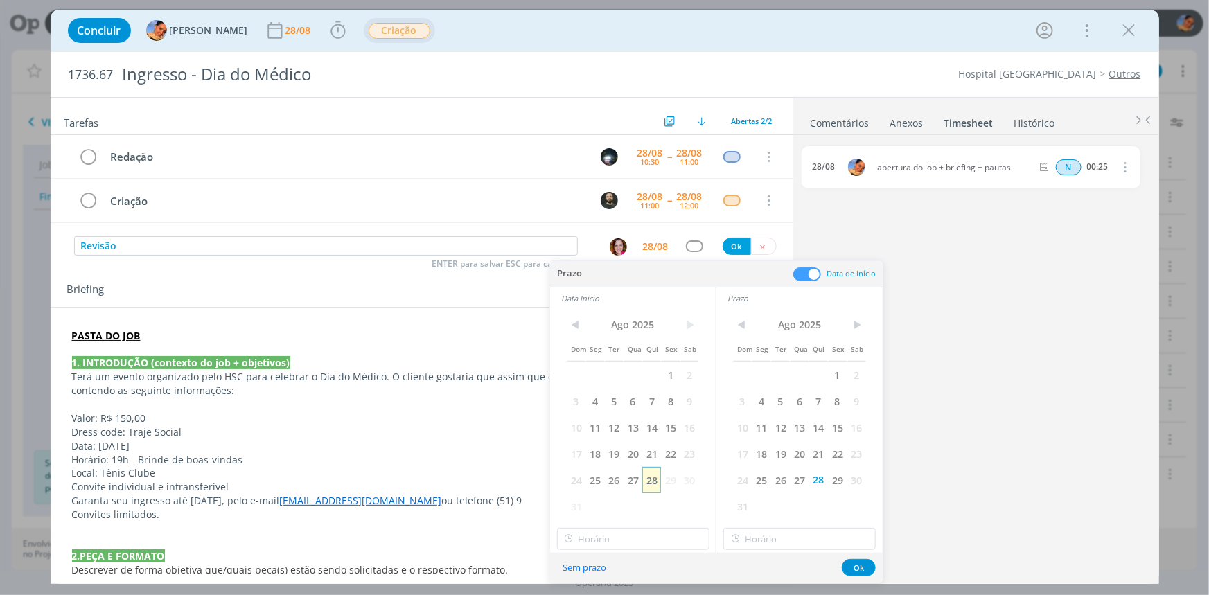
click at [648, 481] on span "28" at bounding box center [651, 480] width 19 height 26
click at [642, 528] on input "11:00" at bounding box center [633, 539] width 152 height 22
click at [637, 432] on div "17:15" at bounding box center [634, 432] width 155 height 25
type input "17:15"
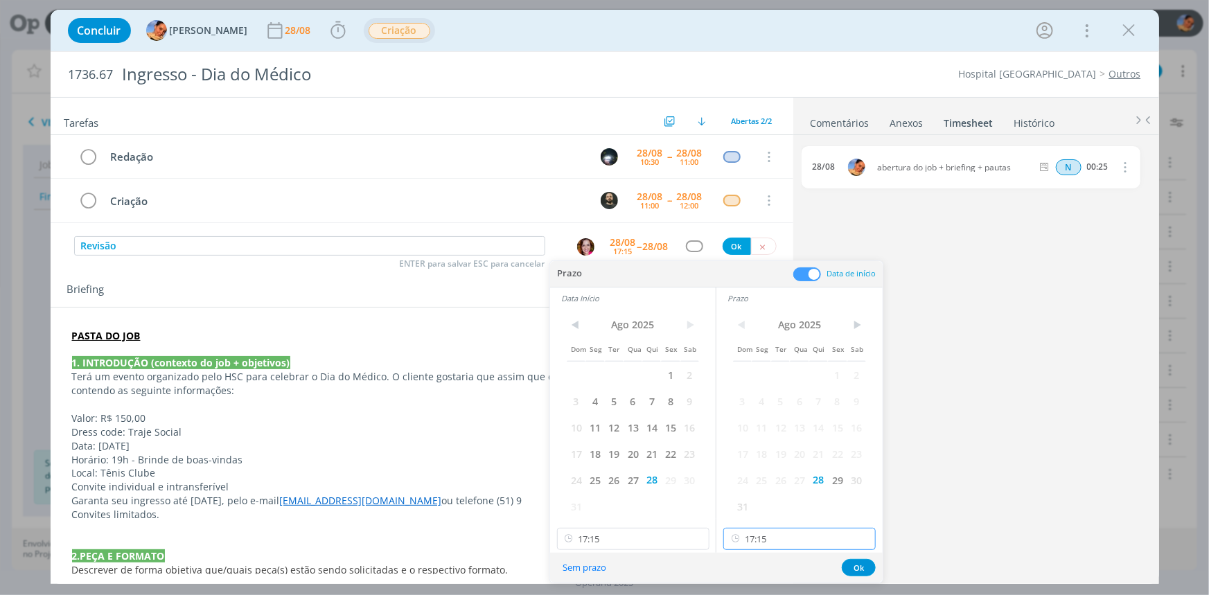
click at [755, 534] on input "17:15" at bounding box center [800, 539] width 152 height 22
click at [813, 393] on div "18:00" at bounding box center [801, 387] width 155 height 25
type input "18:00"
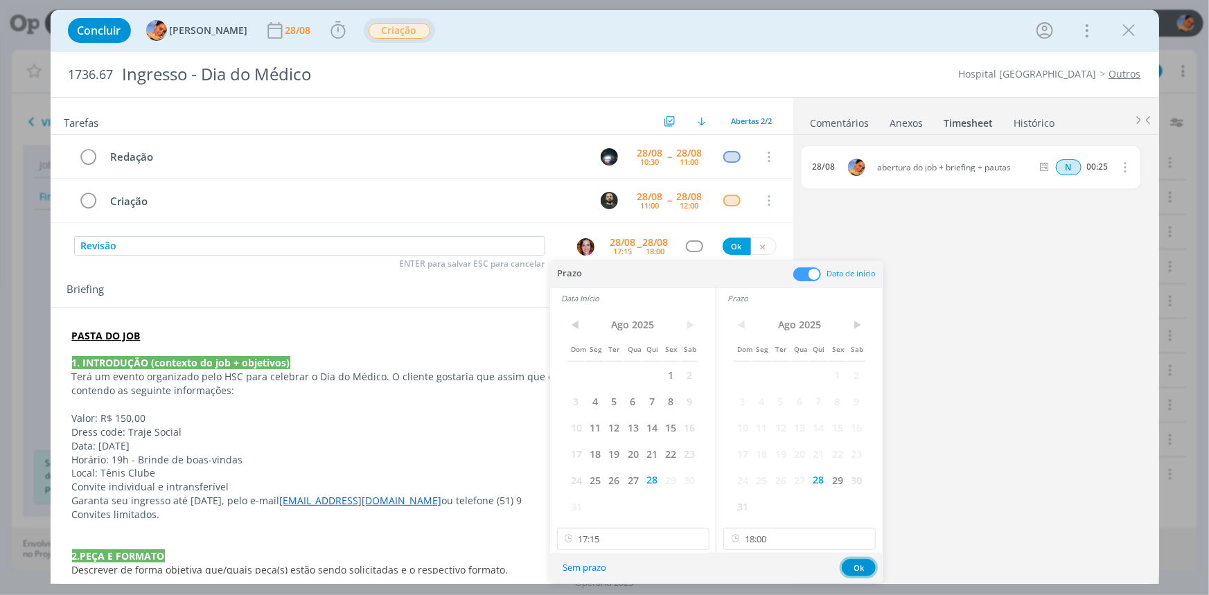
click at [850, 567] on button "Ok" at bounding box center [859, 567] width 34 height 17
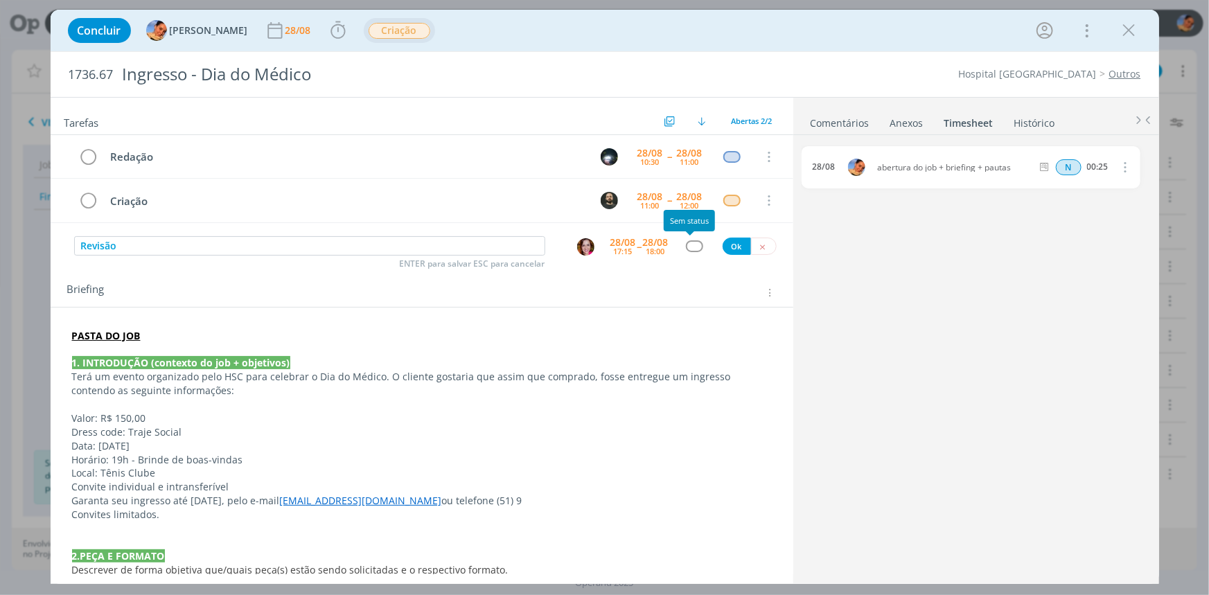
click at [694, 243] on div "dialog" at bounding box center [694, 246] width 17 height 12
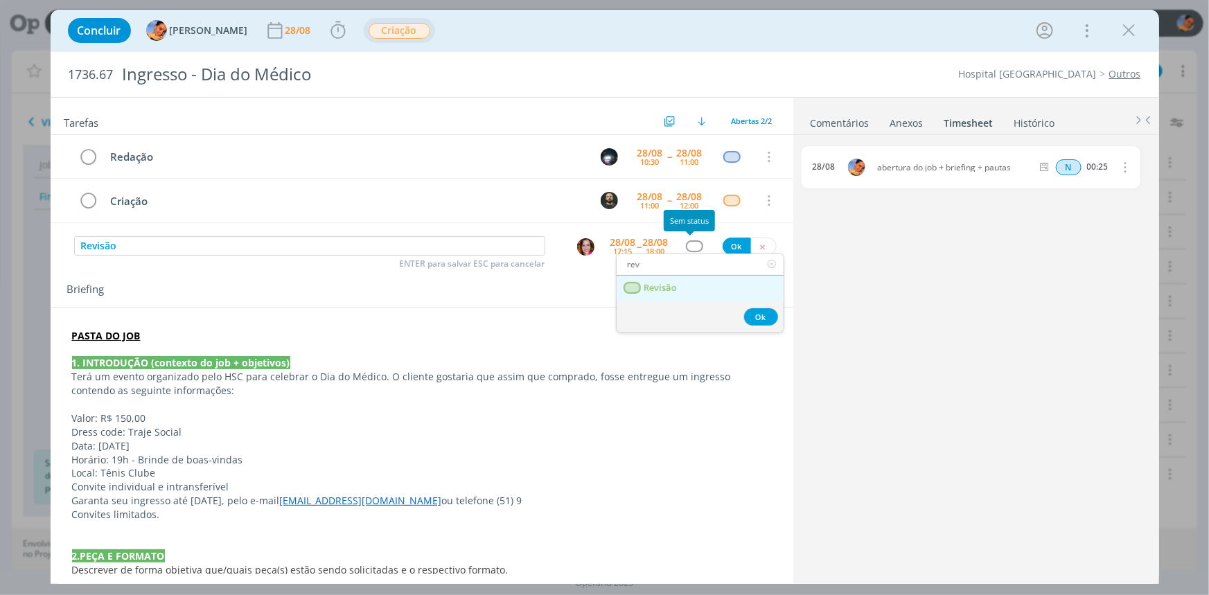
type input "rev"
click at [678, 290] on link "Revisão" at bounding box center [700, 289] width 167 height 26
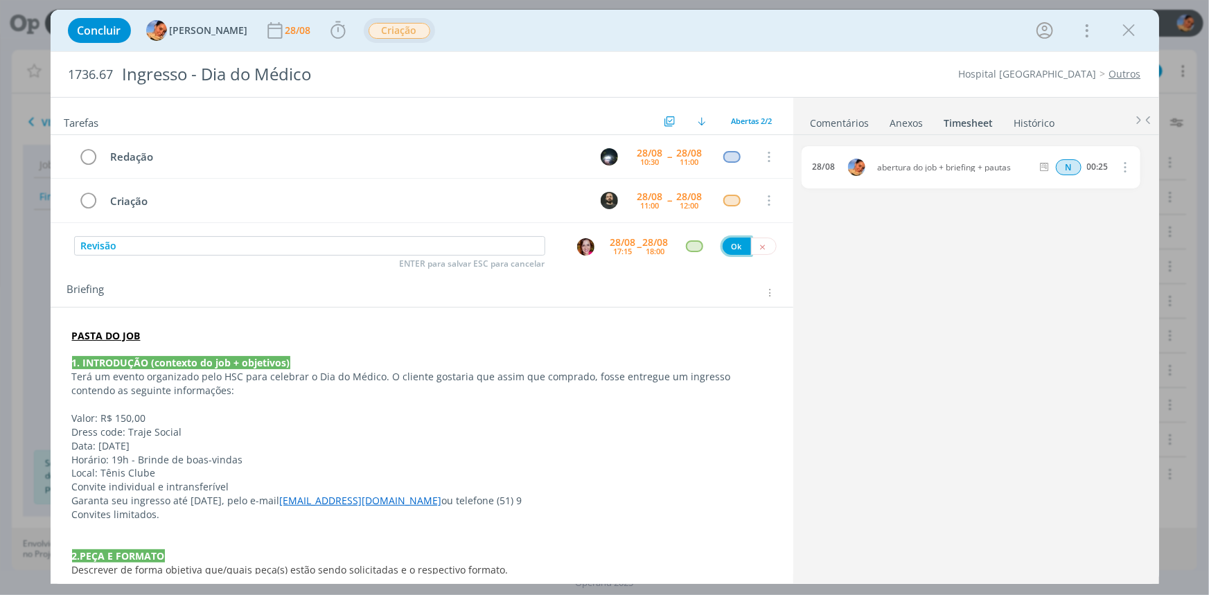
click at [723, 243] on button "Ok" at bounding box center [737, 246] width 28 height 17
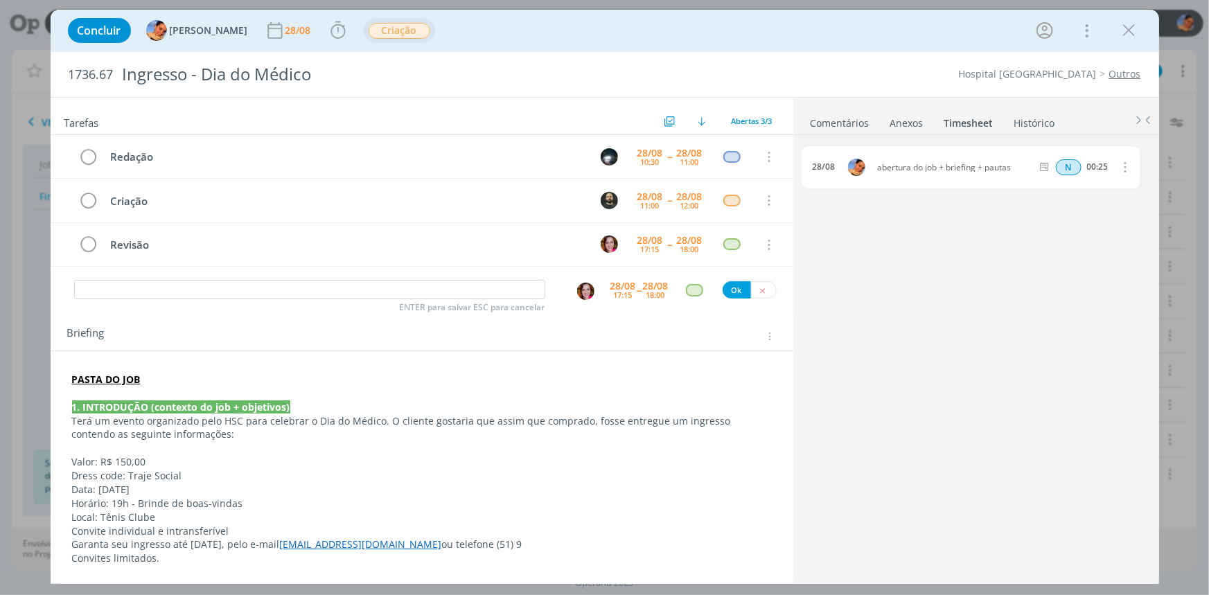
click at [430, 298] on div "ENTER para salvar ESC para cancelar" at bounding box center [309, 290] width 471 height 21
click at [431, 295] on input "dialog" at bounding box center [309, 289] width 471 height 19
click at [577, 291] on img "dialog" at bounding box center [585, 291] width 17 height 17
type input "Entrega"
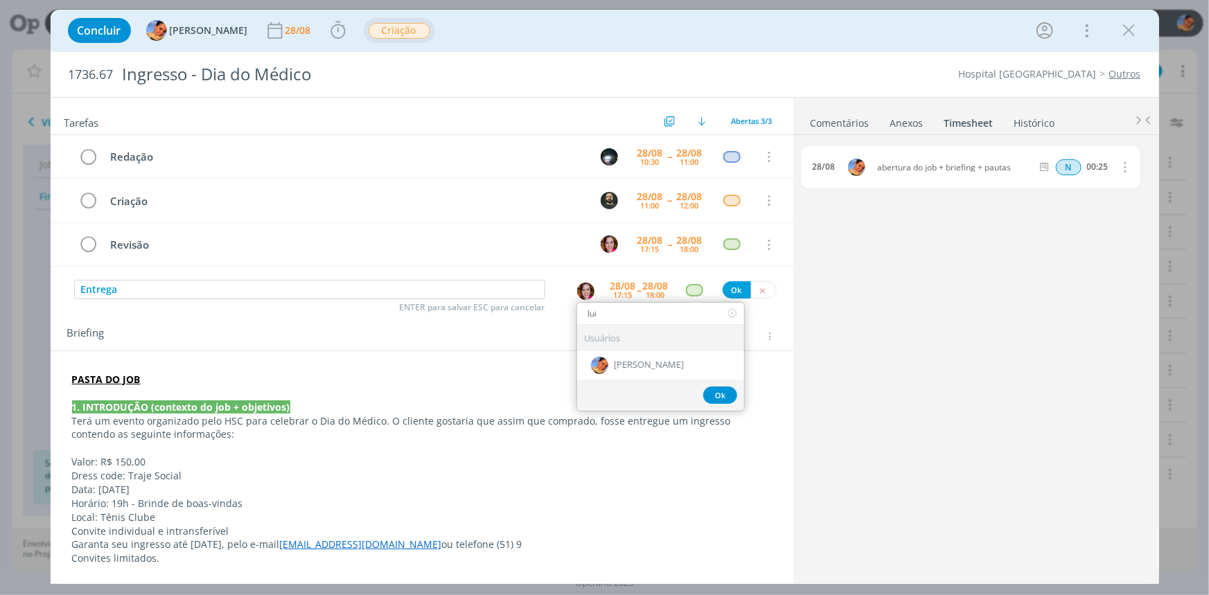
type input "lui"
click at [622, 344] on div "Usuários" at bounding box center [660, 338] width 167 height 26
click at [624, 353] on div "[PERSON_NAME]" at bounding box center [660, 365] width 167 height 28
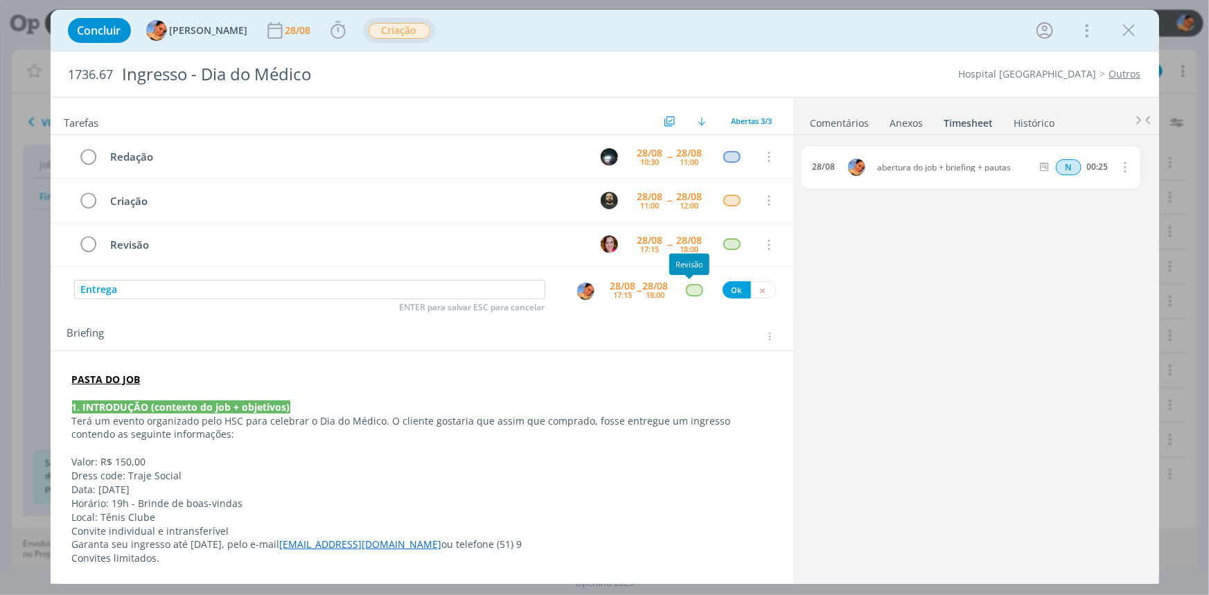
click at [687, 290] on div "dialog" at bounding box center [694, 290] width 17 height 12
type input "at"
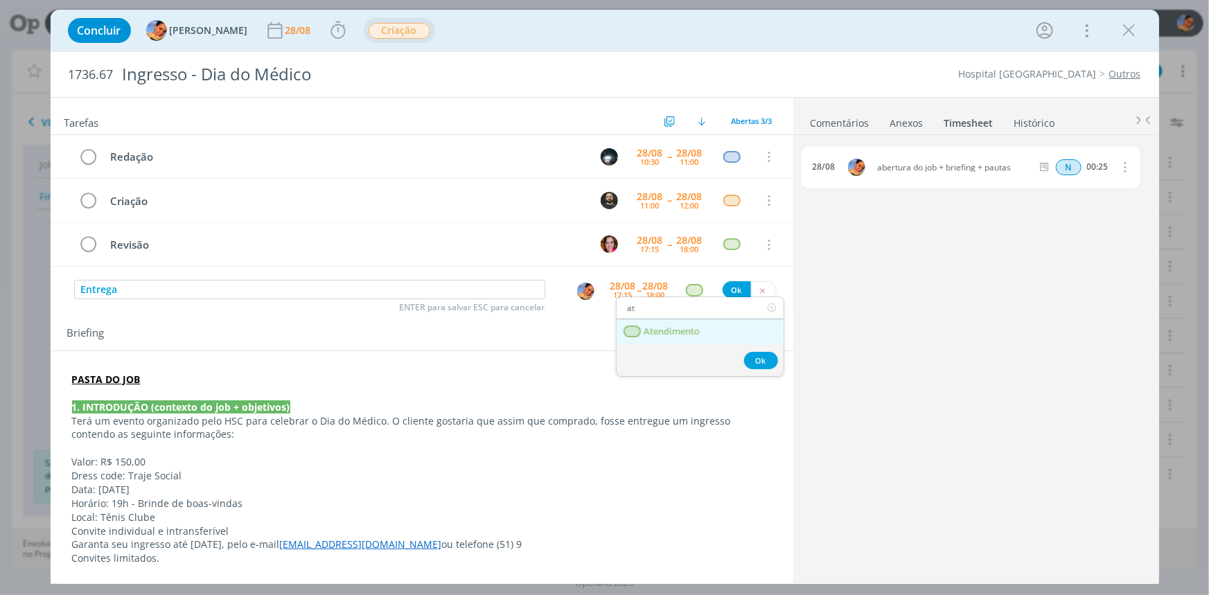
click at [688, 332] on span "Atendimento" at bounding box center [672, 331] width 56 height 11
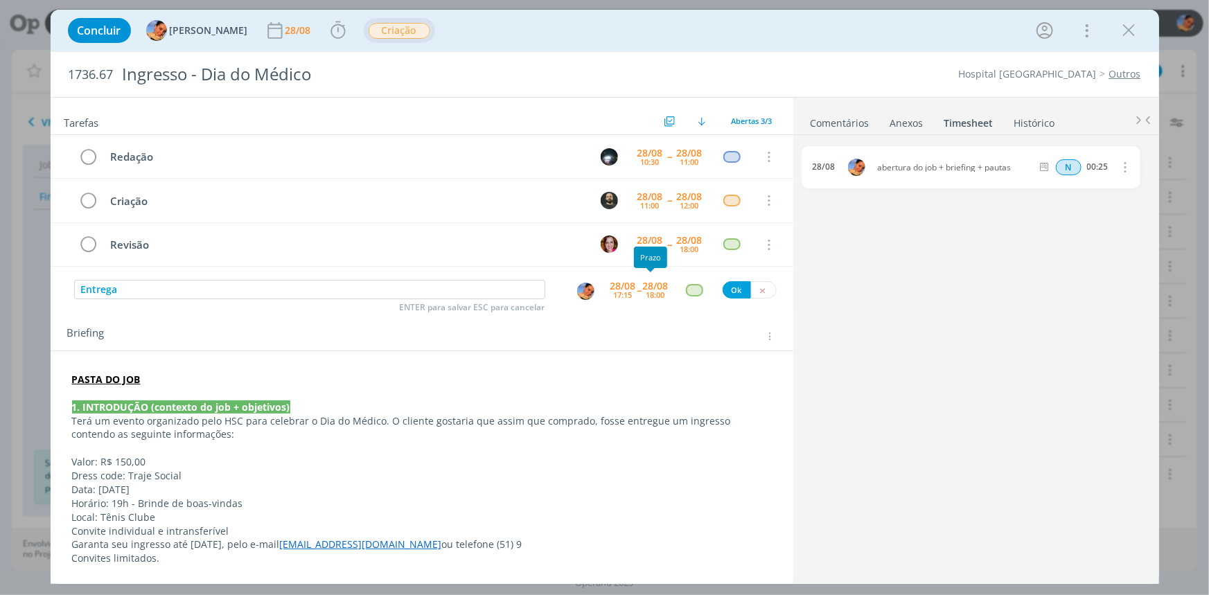
click at [650, 291] on div "18:00" at bounding box center [656, 295] width 19 height 8
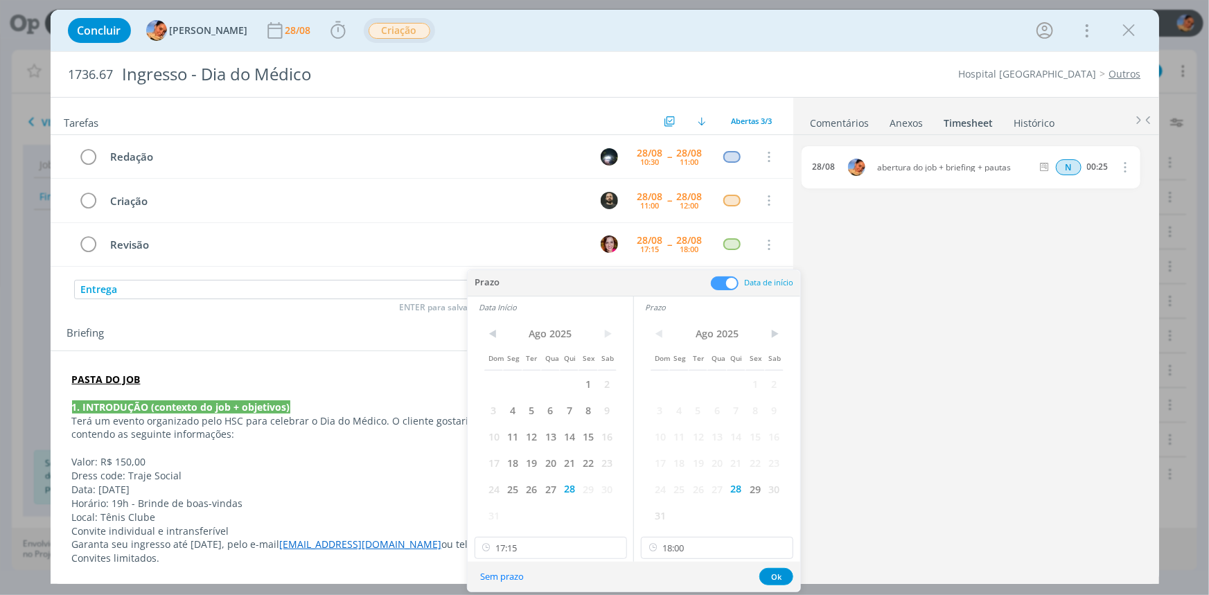
click at [724, 294] on div "Prazo Data de início" at bounding box center [634, 283] width 333 height 26
click at [721, 285] on span at bounding box center [725, 284] width 28 height 14
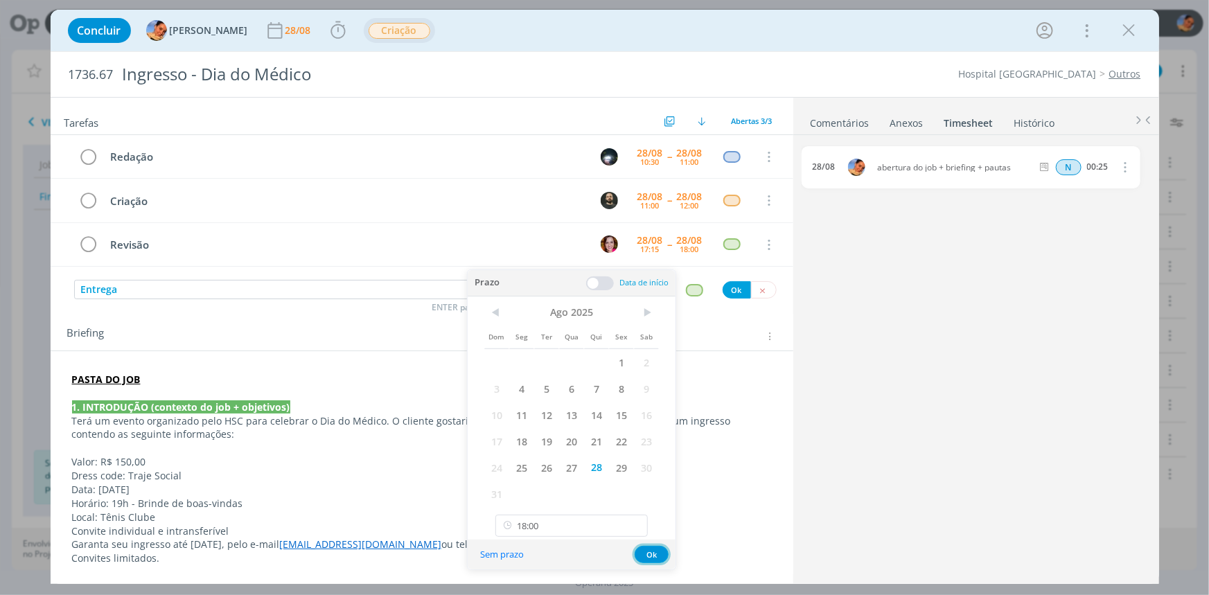
click at [646, 549] on button "Ok" at bounding box center [652, 554] width 34 height 17
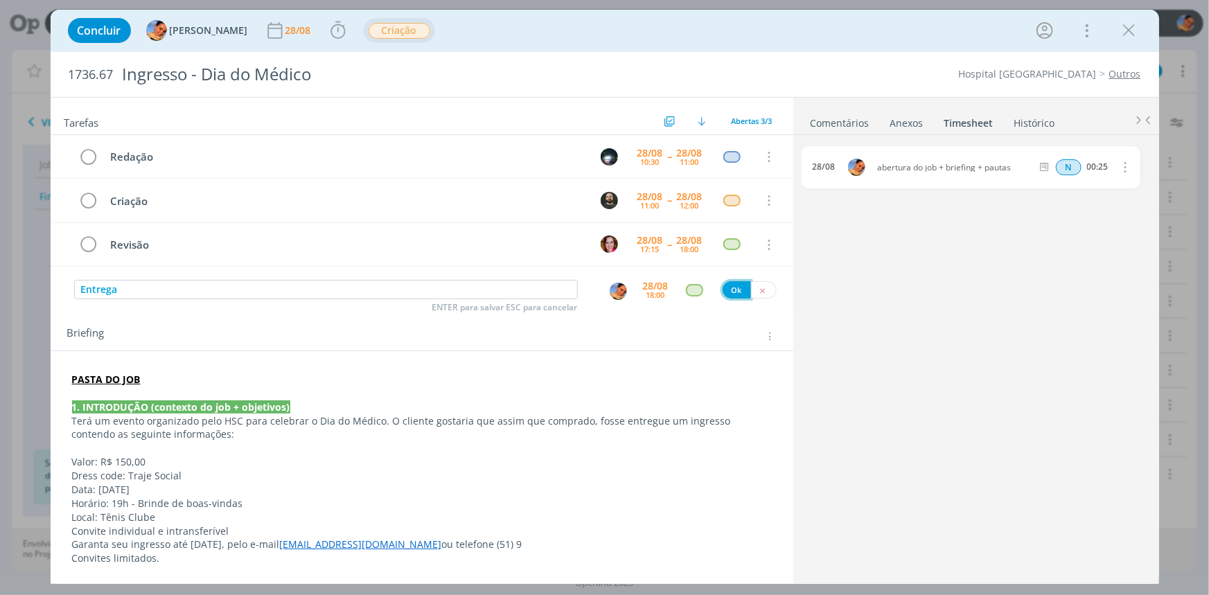
click at [732, 291] on button "Ok" at bounding box center [737, 289] width 28 height 17
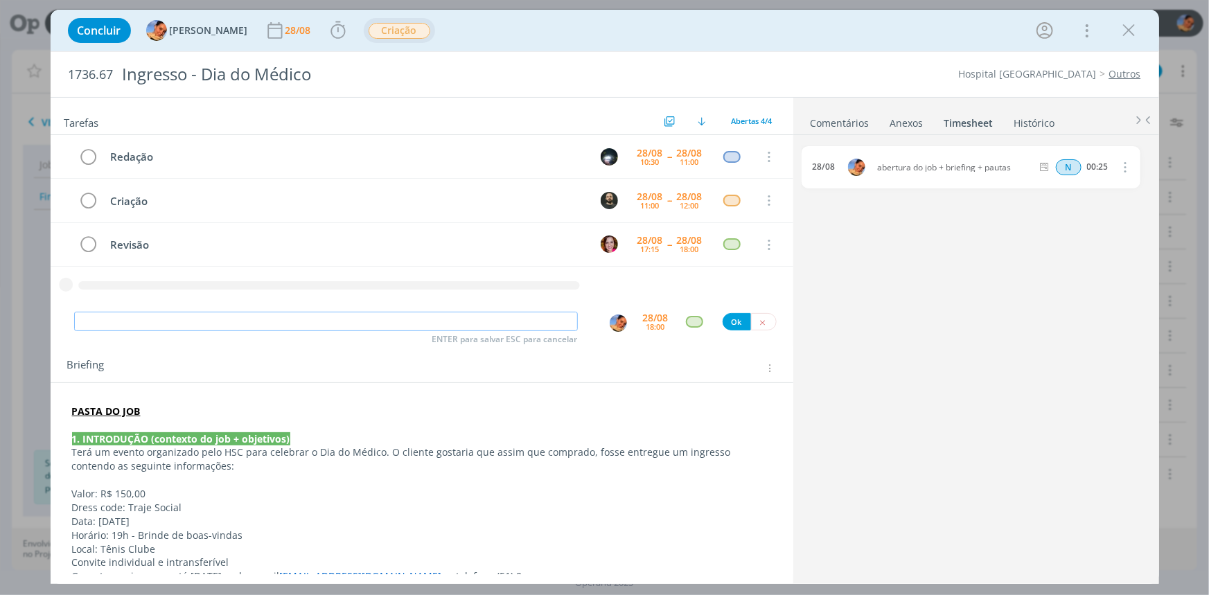
click at [205, 316] on input "dialog" at bounding box center [326, 321] width 504 height 19
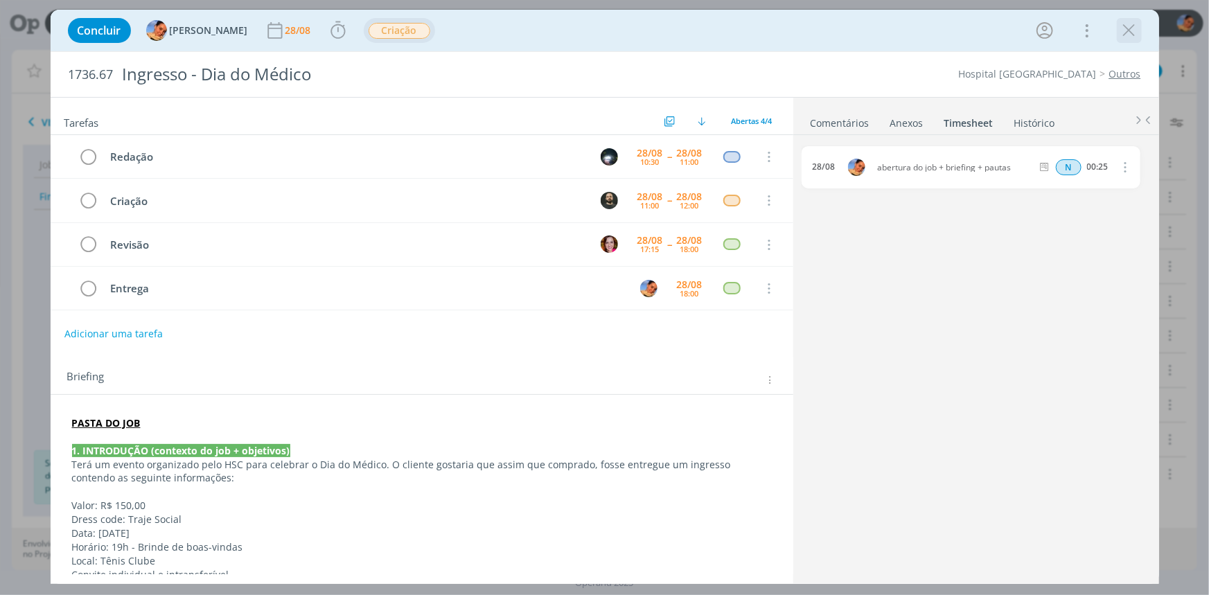
drag, startPoint x: 1119, startPoint y: 35, endPoint x: 1191, endPoint y: 64, distance: 77.5
click at [1119, 35] on icon "dialog" at bounding box center [1129, 30] width 21 height 21
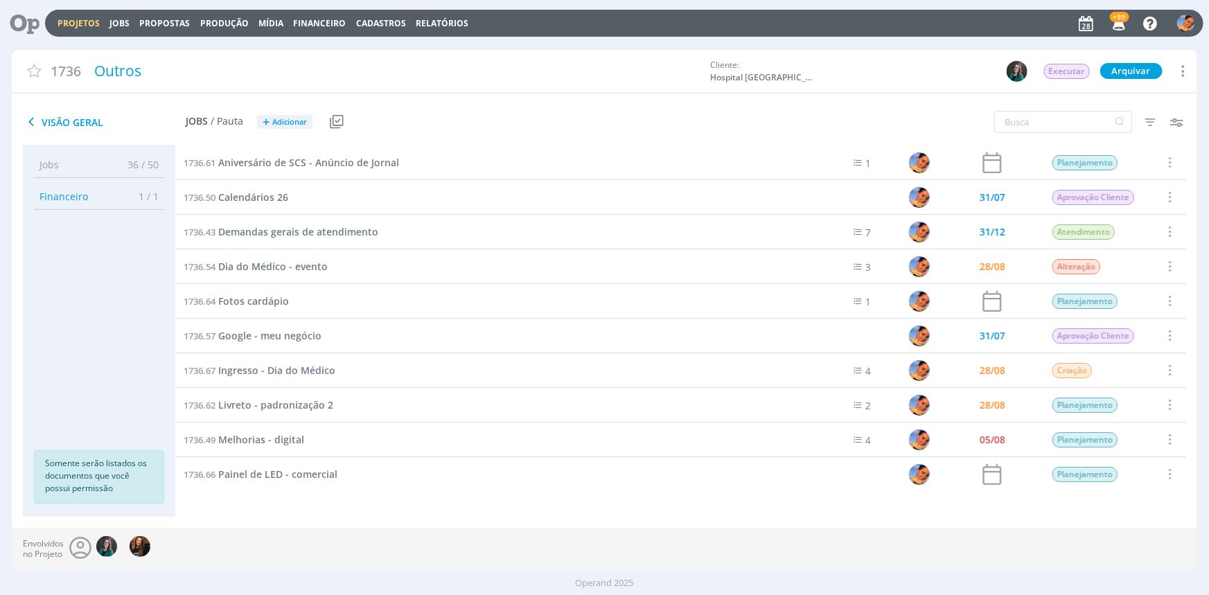
click at [65, 23] on link "Projetos" at bounding box center [79, 23] width 42 height 12
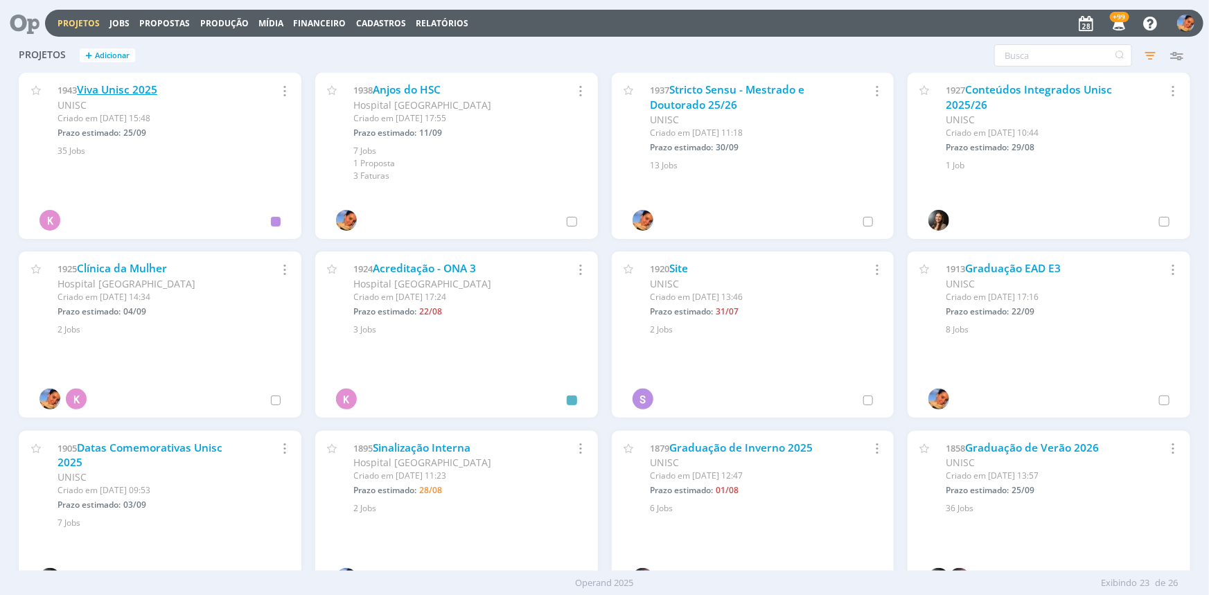
click at [121, 93] on link "Viva Unisc 2025" at bounding box center [117, 89] width 80 height 15
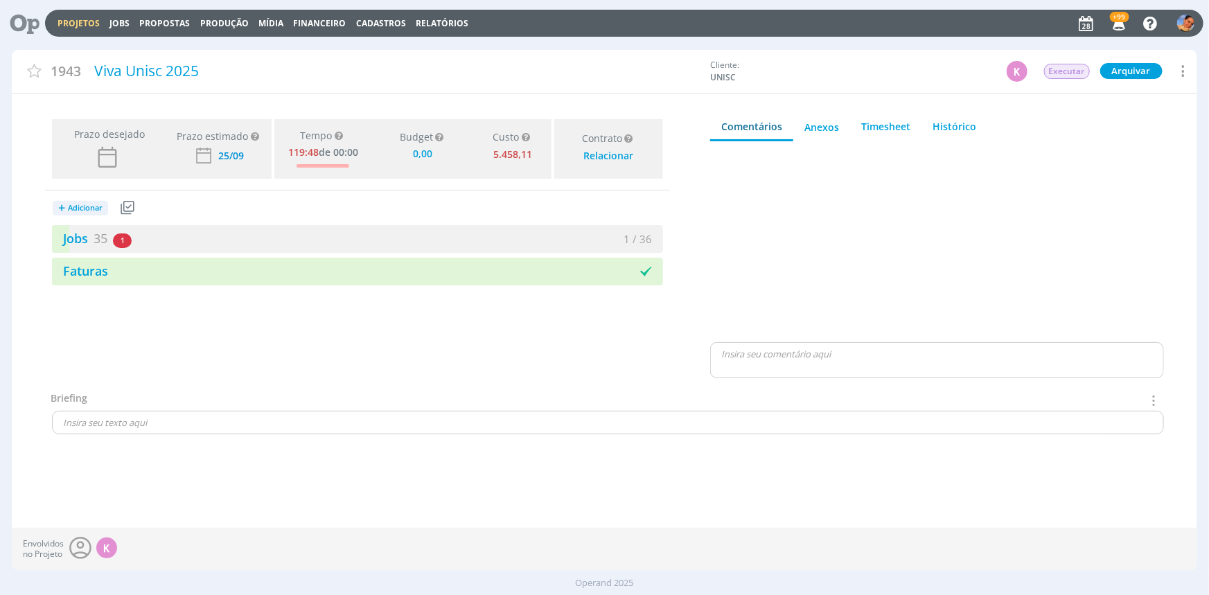
type input "0,00"
click at [510, 247] on div "Jobs 35 1 atrasado 1 / 36" at bounding box center [357, 239] width 611 height 28
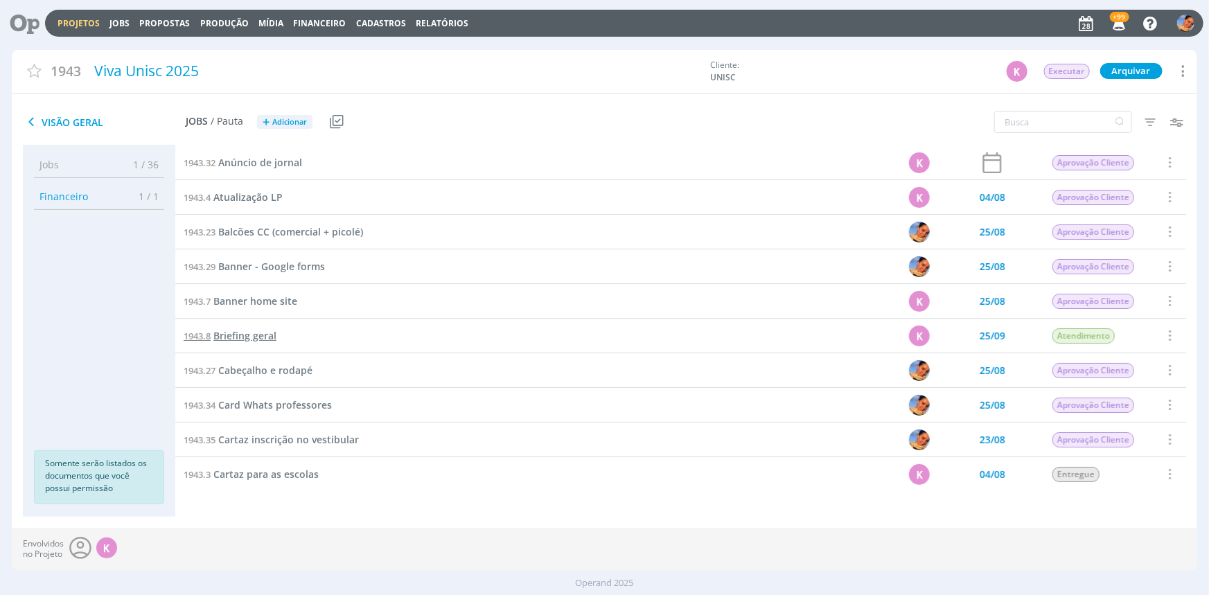
click at [258, 338] on span "Briefing geral" at bounding box center [244, 335] width 63 height 13
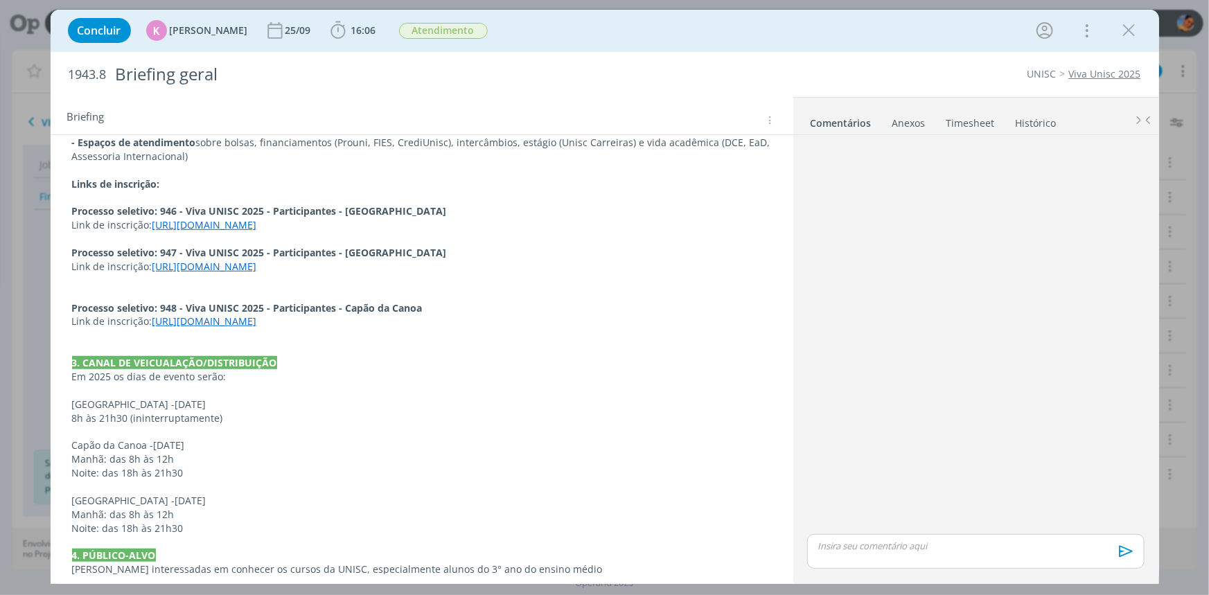
scroll to position [503, 0]
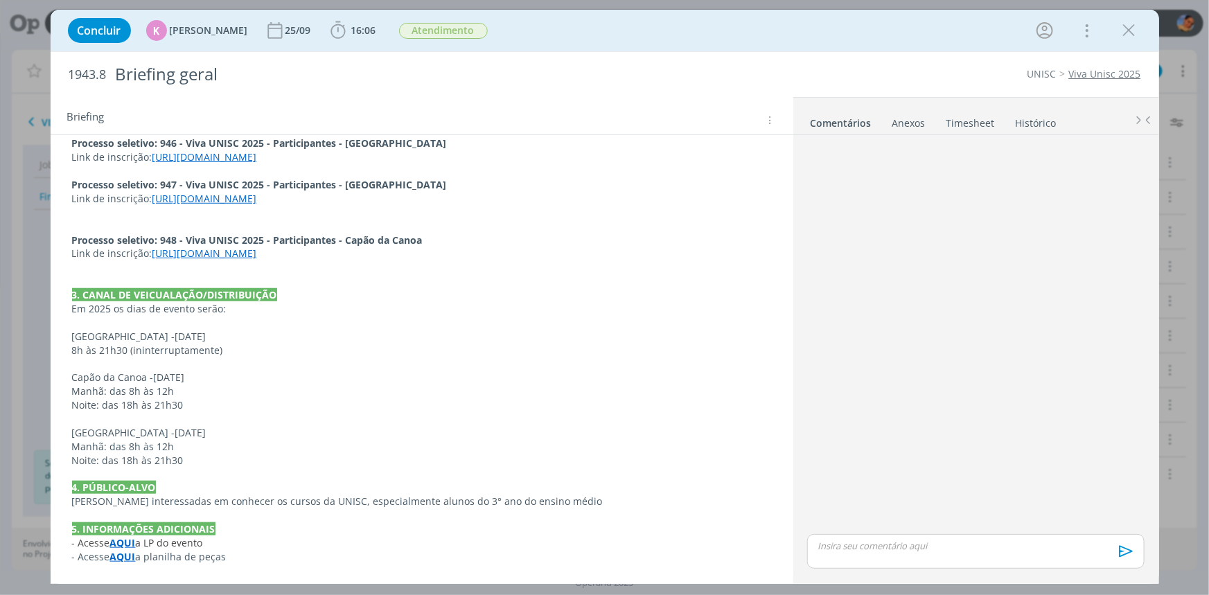
click at [118, 561] on strong "AQUI" at bounding box center [123, 556] width 26 height 13
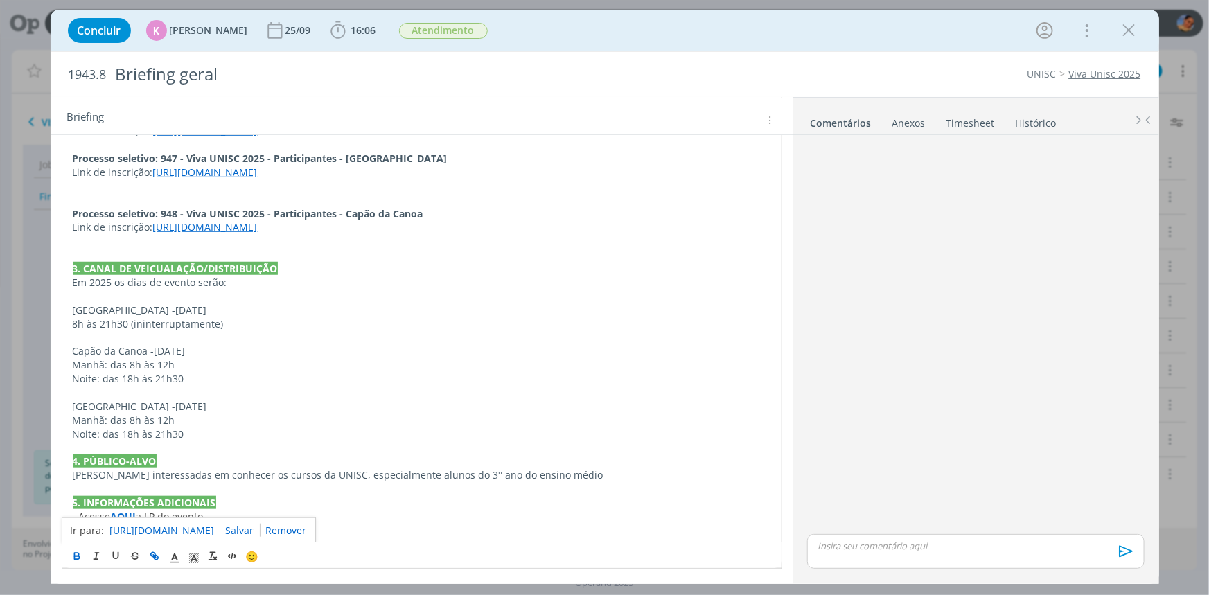
click at [143, 528] on link "https://sobeae.sharepoint.com/:x:/s/SOBEAE/EX4c6PFvX3FPlY4SkOlHem4BVr55BDSlrTXf…" at bounding box center [162, 531] width 105 height 18
click at [1128, 28] on icon "dialog" at bounding box center [1129, 30] width 21 height 21
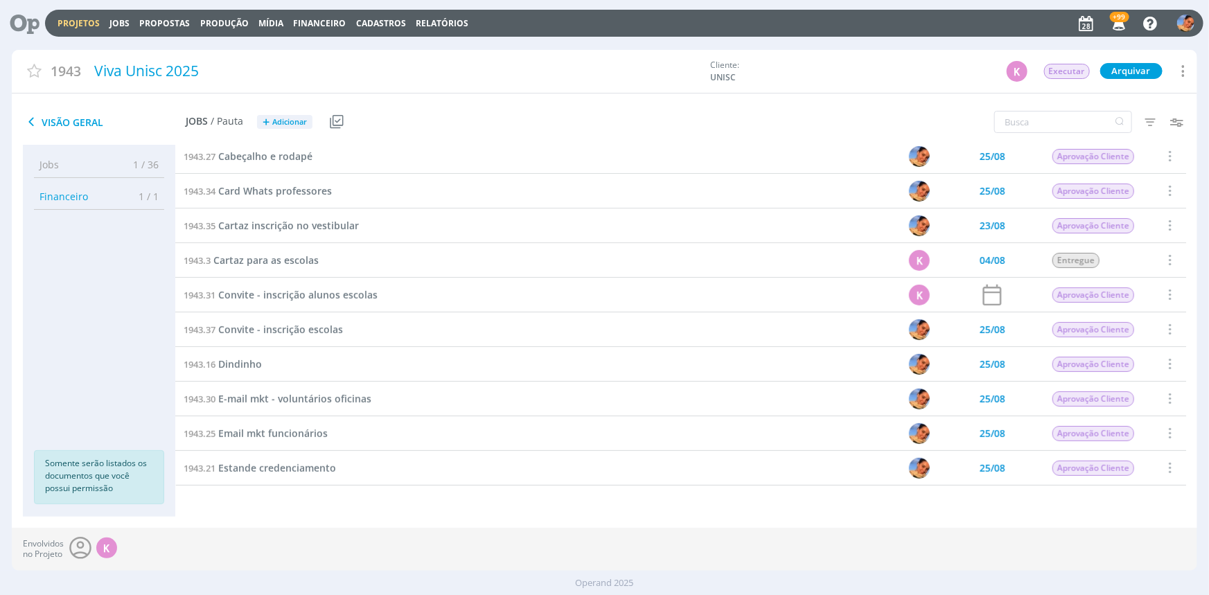
scroll to position [868, 0]
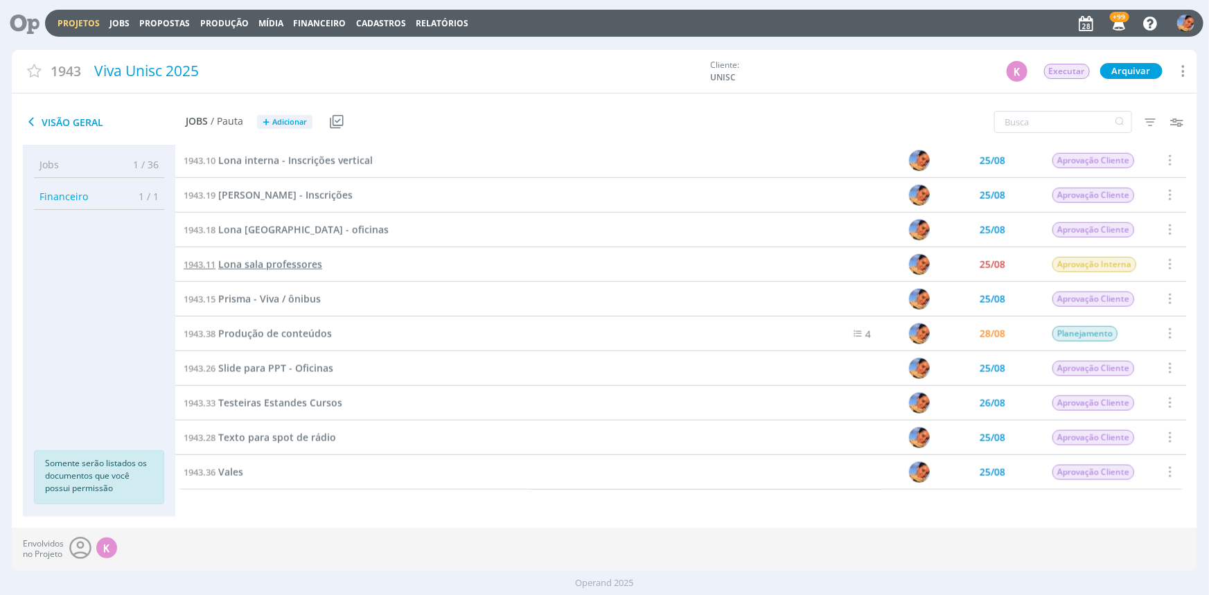
click at [302, 264] on span "Lona sala professores" at bounding box center [270, 264] width 104 height 13
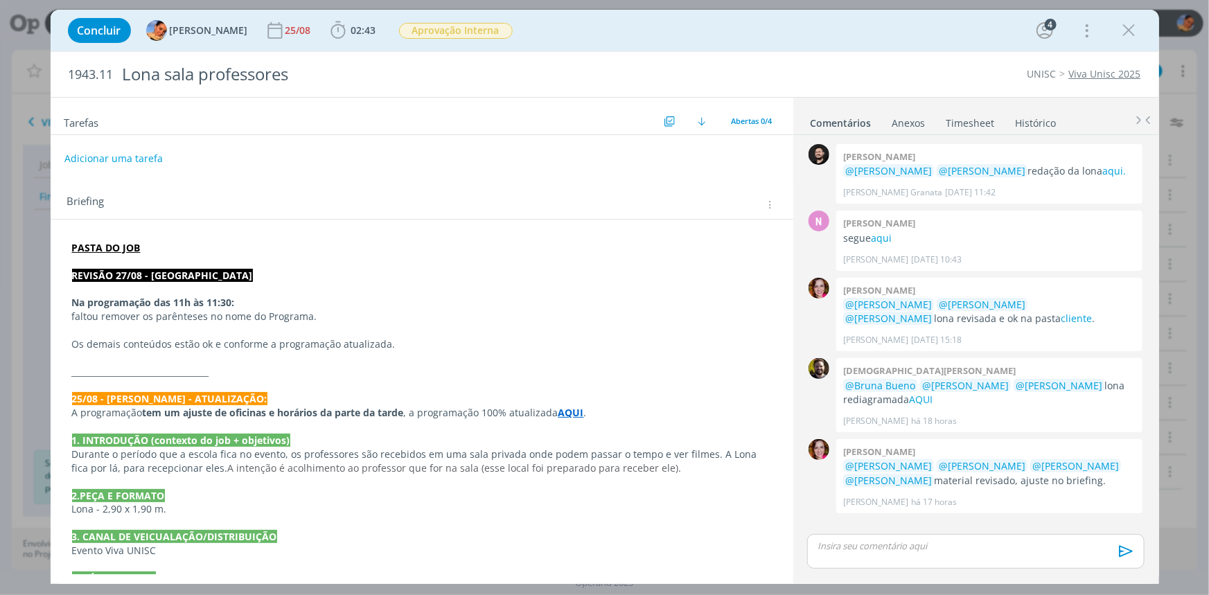
click at [105, 243] on strong "PASTA DO JOB" at bounding box center [106, 247] width 69 height 13
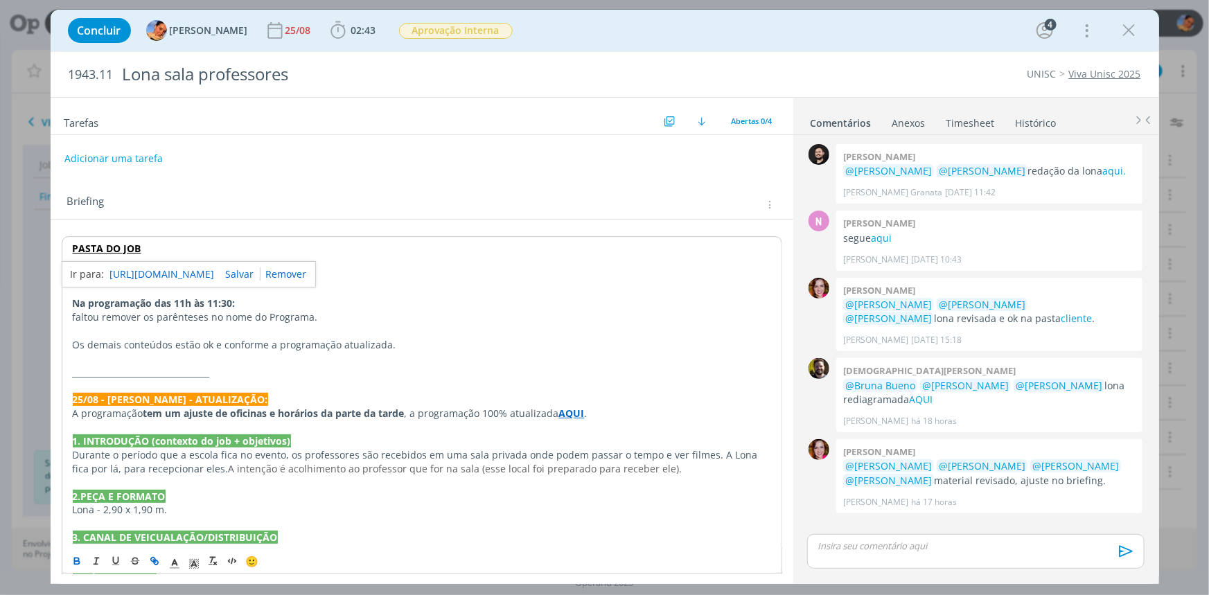
drag, startPoint x: 132, startPoint y: 274, endPoint x: 358, endPoint y: 160, distance: 252.9
click at [132, 274] on link "https://sobeae.sharepoint.com/:f:/s/SOBEAE/EqoUKf_hOm5Bs1FbI_nTr-sBsq-NpunhgOSV…" at bounding box center [162, 274] width 105 height 18
click at [480, 186] on div "Briefing Briefings Predefinidos Versões do Briefing Ver Briefing do Projeto" at bounding box center [422, 200] width 743 height 37
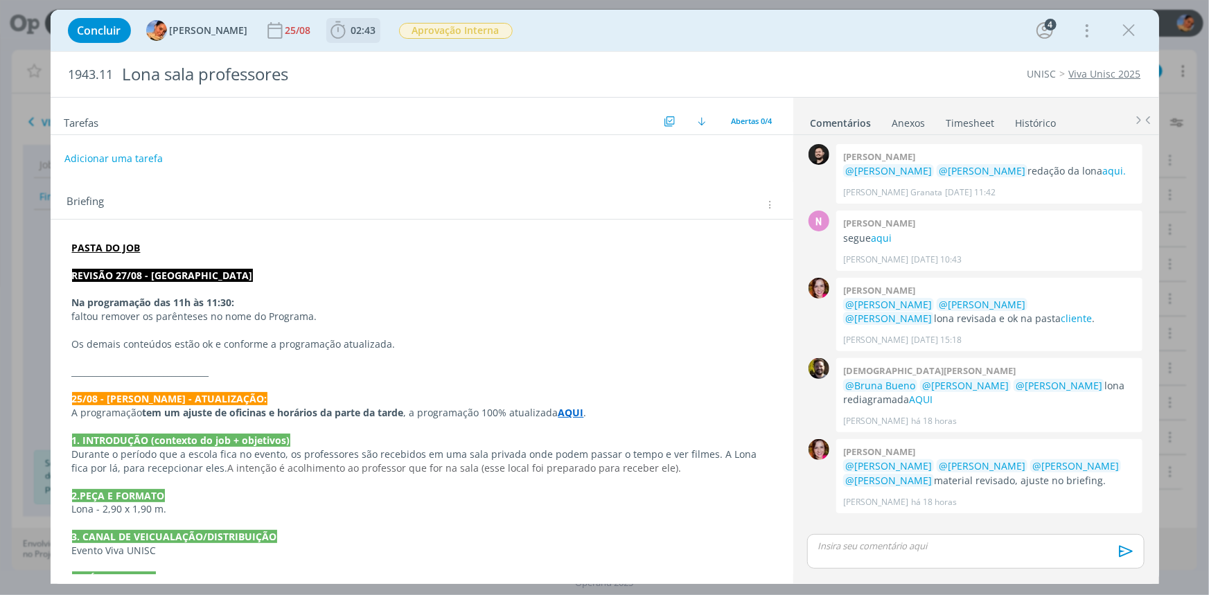
click at [346, 37] on span "02:43" at bounding box center [353, 30] width 51 height 21
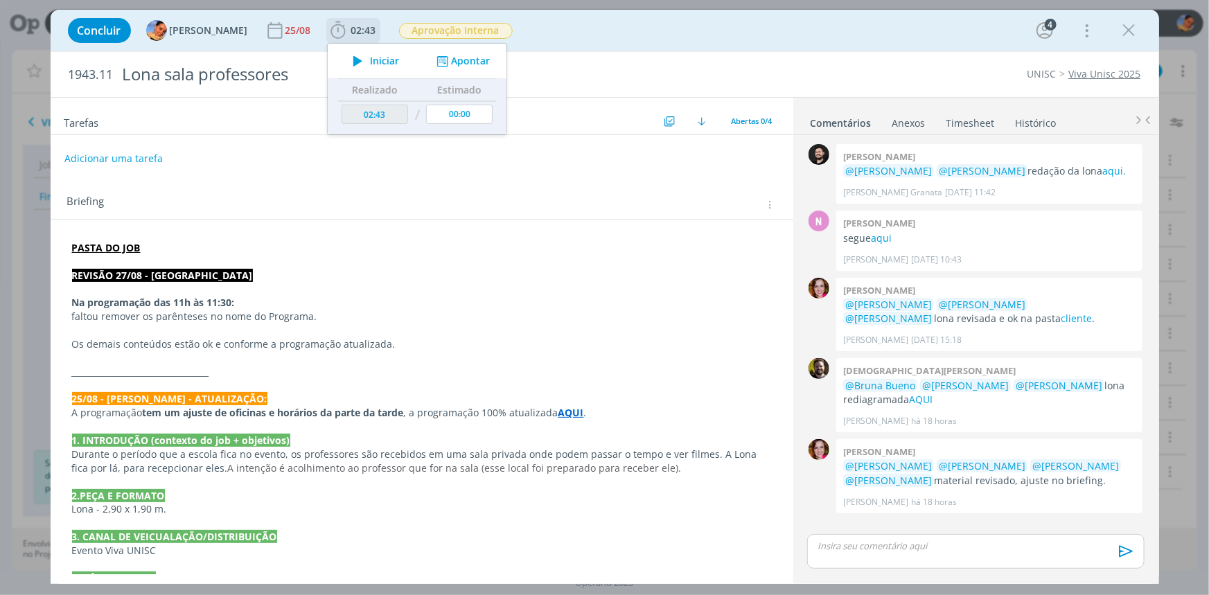
drag, startPoint x: 454, startPoint y: 76, endPoint x: 463, endPoint y: 64, distance: 15.4
click at [454, 76] on div "Iniciar Apontar" at bounding box center [417, 61] width 179 height 35
click at [463, 63] on button "Apontar" at bounding box center [461, 61] width 58 height 15
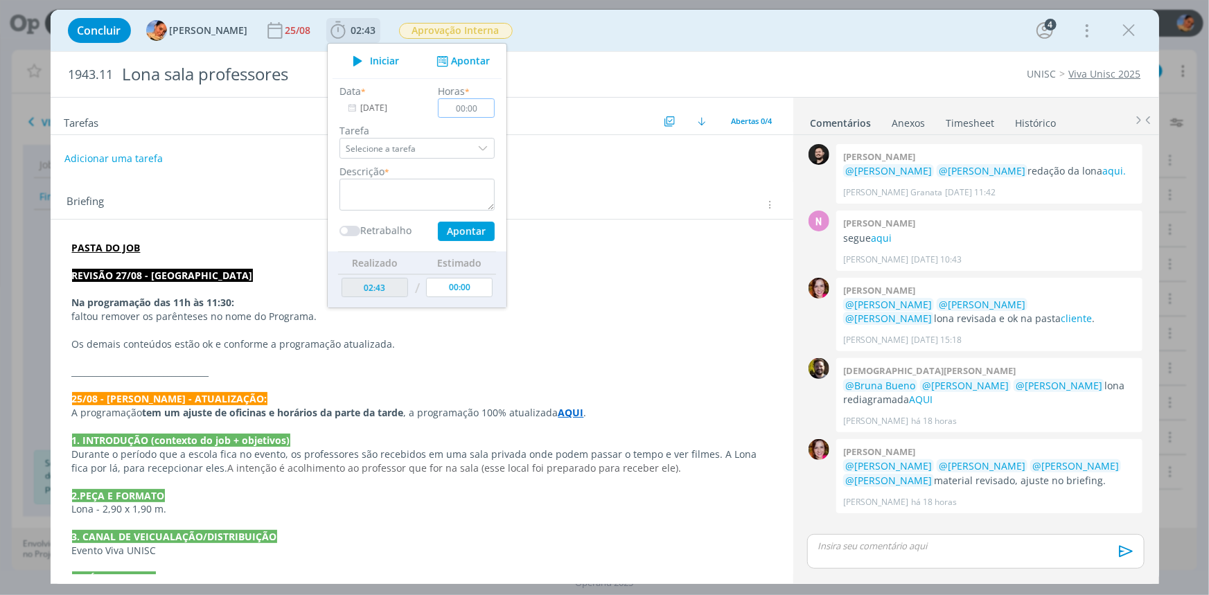
click at [480, 104] on input "00:00" at bounding box center [466, 107] width 57 height 19
type input "00:15"
click at [423, 180] on textarea "dialog" at bounding box center [417, 195] width 155 height 32
type textarea "entrega de material + atualização de planilha"
click at [448, 238] on button "Apontar" at bounding box center [465, 231] width 57 height 19
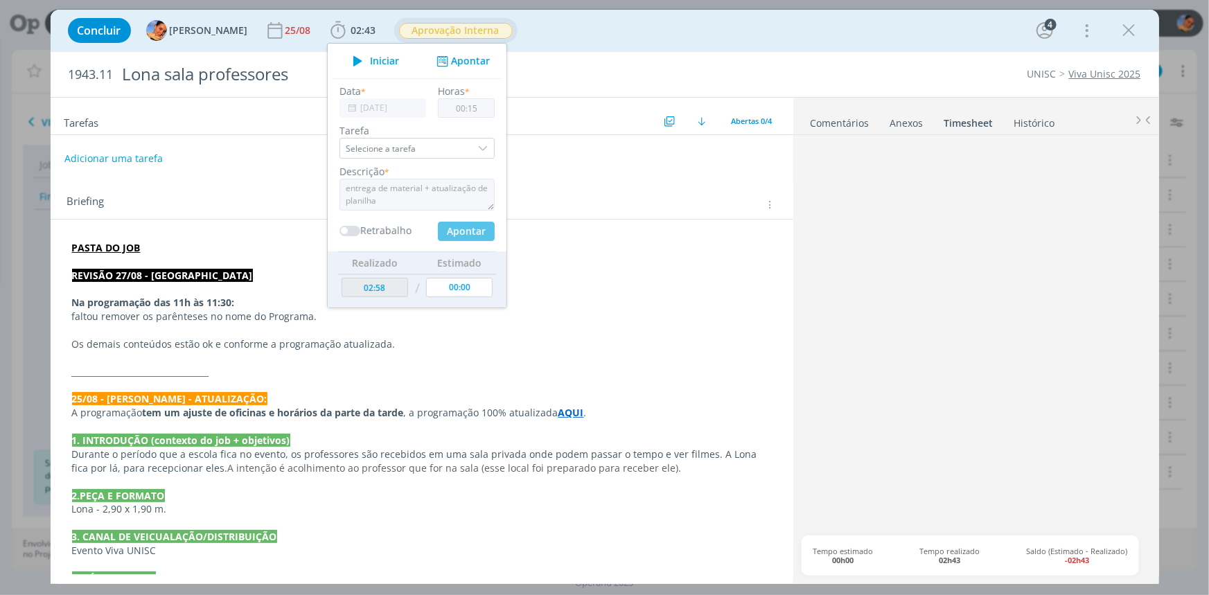
click at [459, 32] on span "Aprovação Interna" at bounding box center [456, 31] width 114 height 16
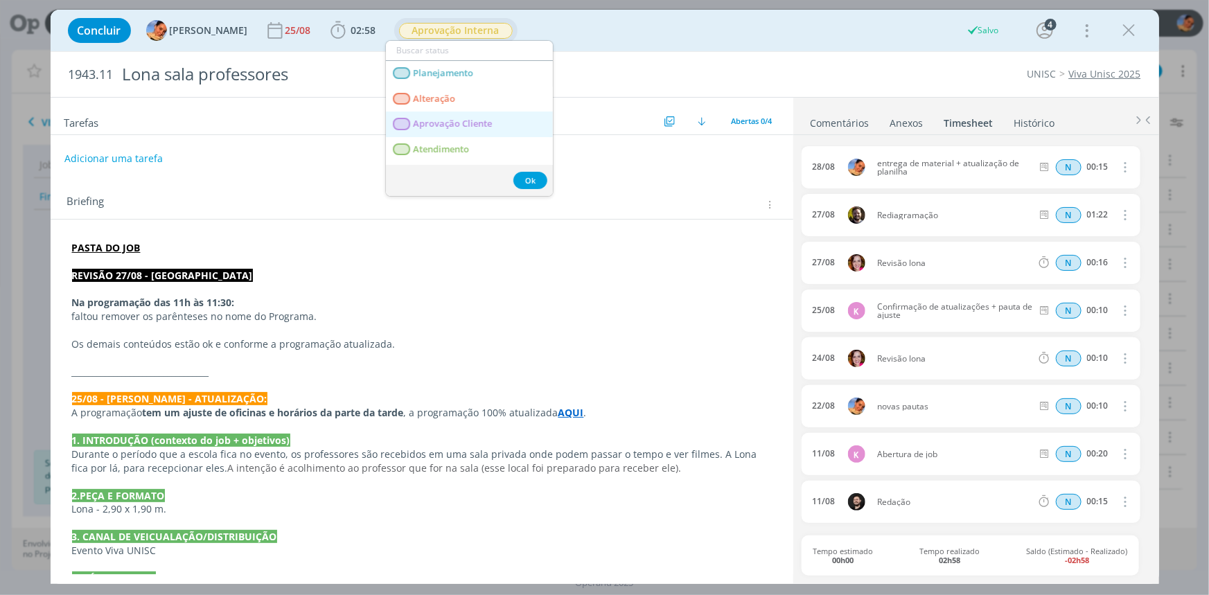
click at [492, 121] on span "Aprovação Cliente" at bounding box center [452, 124] width 79 height 11
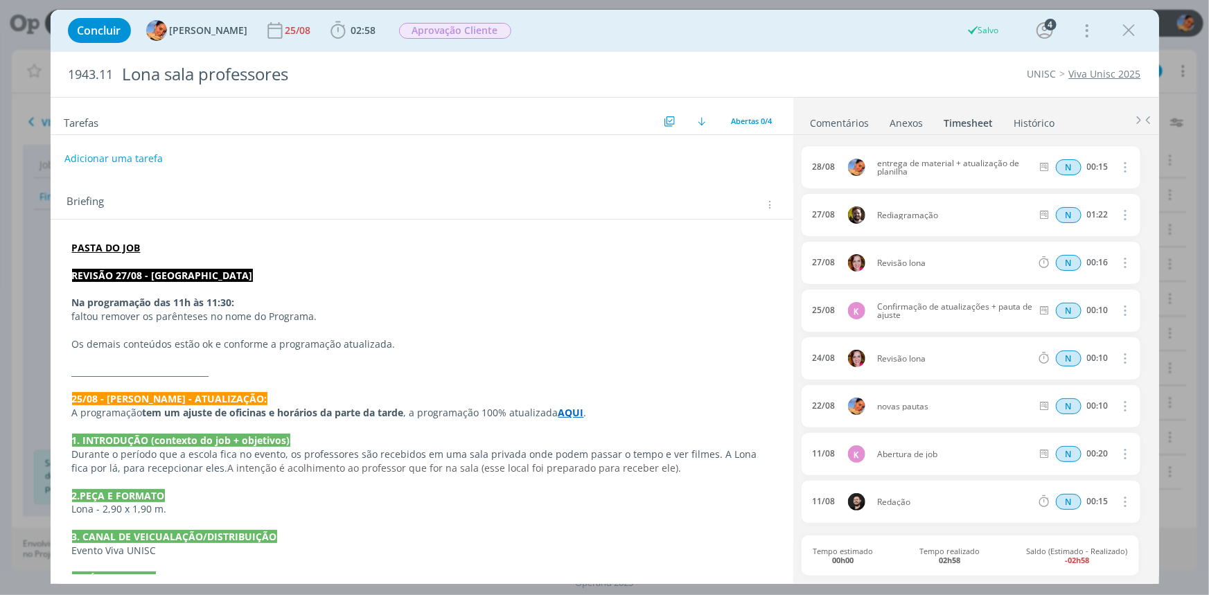
click at [827, 121] on link "Comentários" at bounding box center [840, 120] width 60 height 20
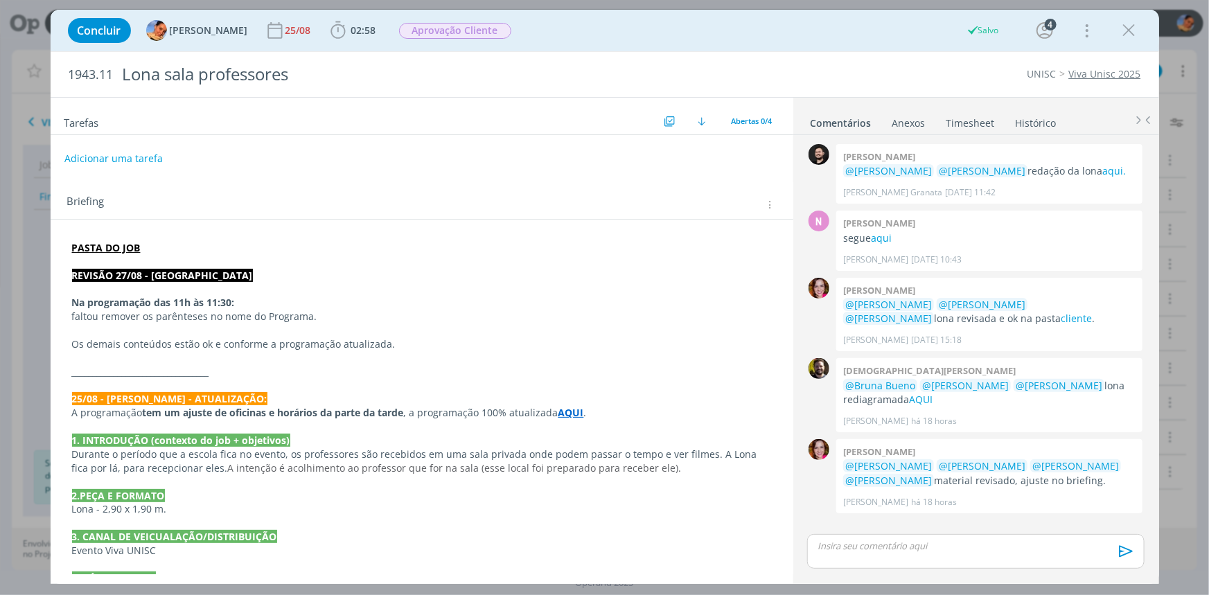
click at [918, 534] on div "🙂 Ctrl + ENTER para enviar" at bounding box center [976, 557] width 348 height 50
click at [920, 541] on p "dialog" at bounding box center [975, 546] width 315 height 12
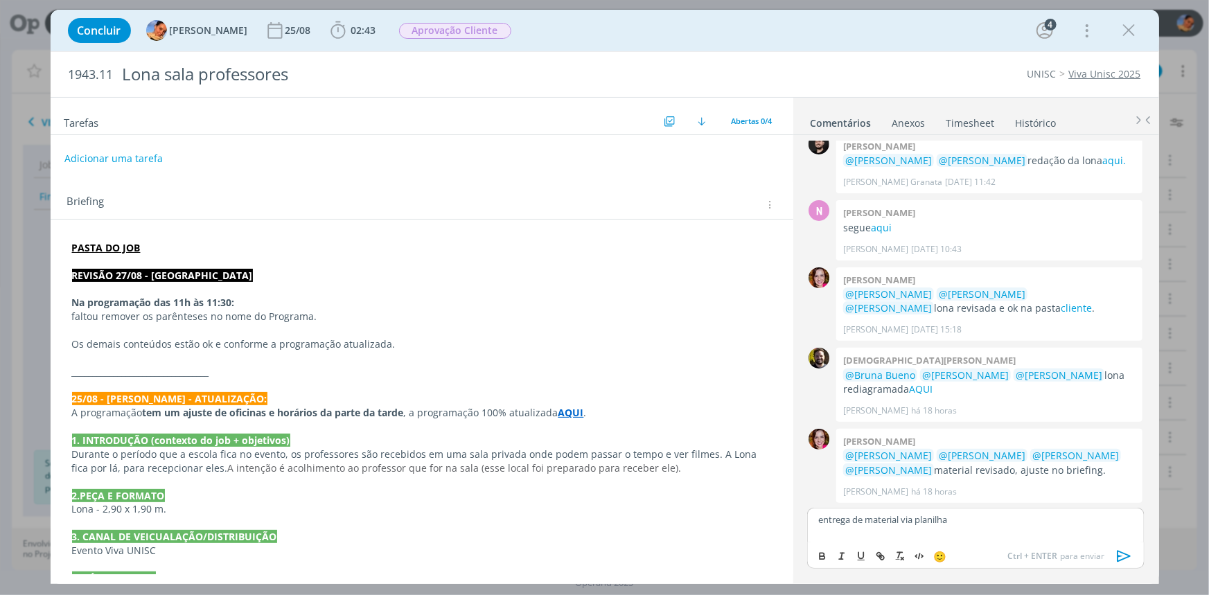
click at [1119, 553] on icon "dialog" at bounding box center [1124, 556] width 21 height 21
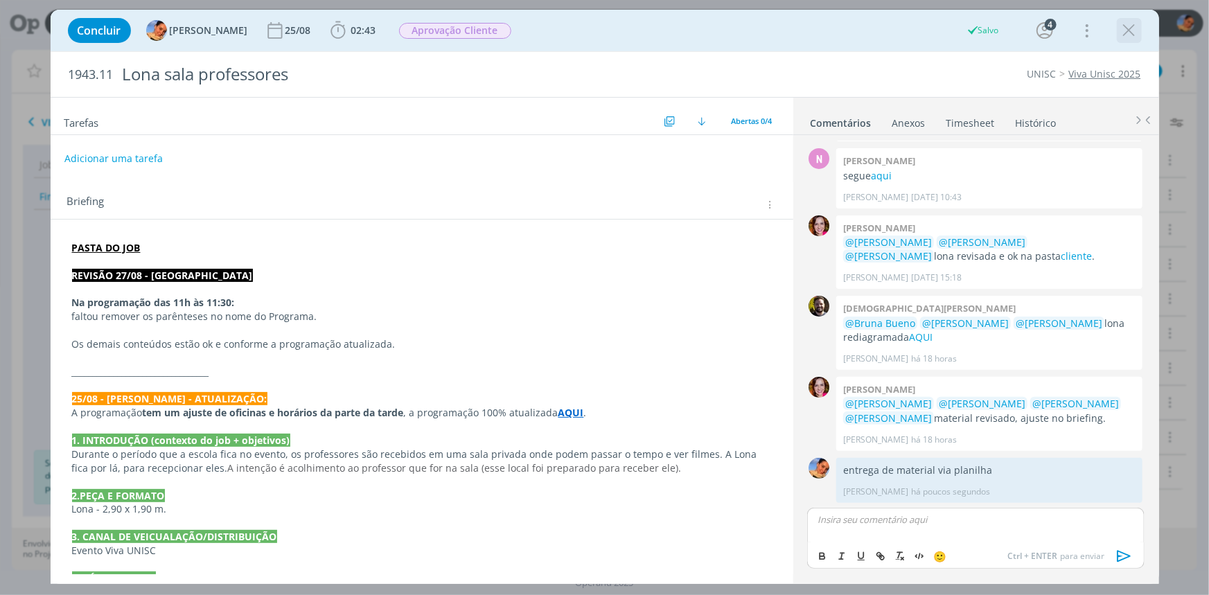
click at [1137, 23] on icon "dialog" at bounding box center [1129, 30] width 21 height 21
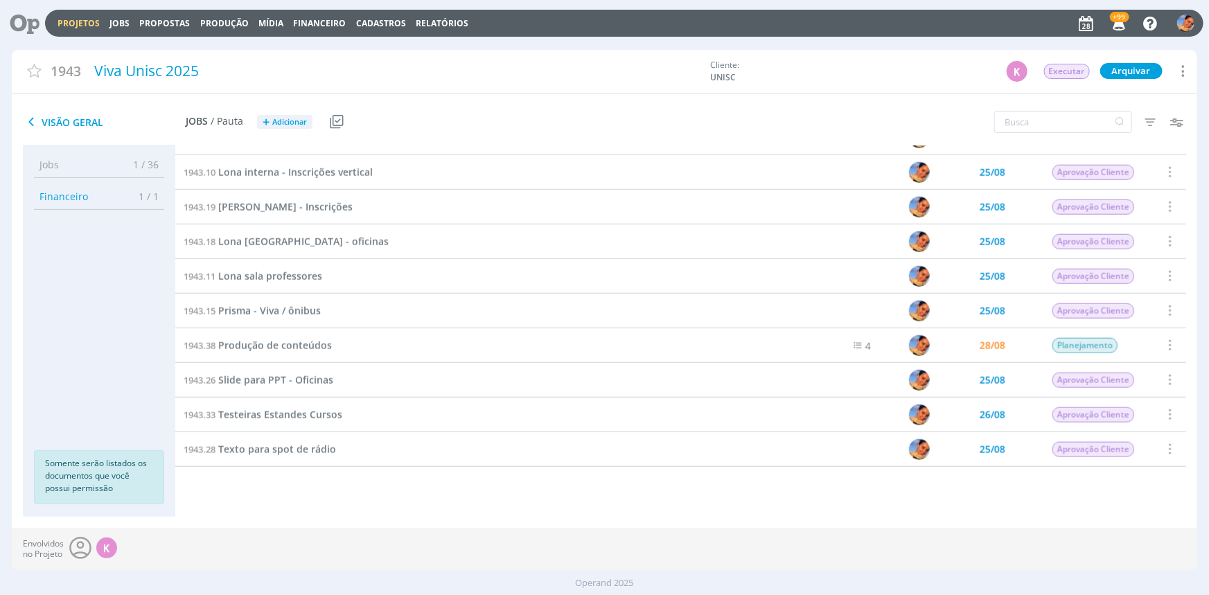
scroll to position [554, 0]
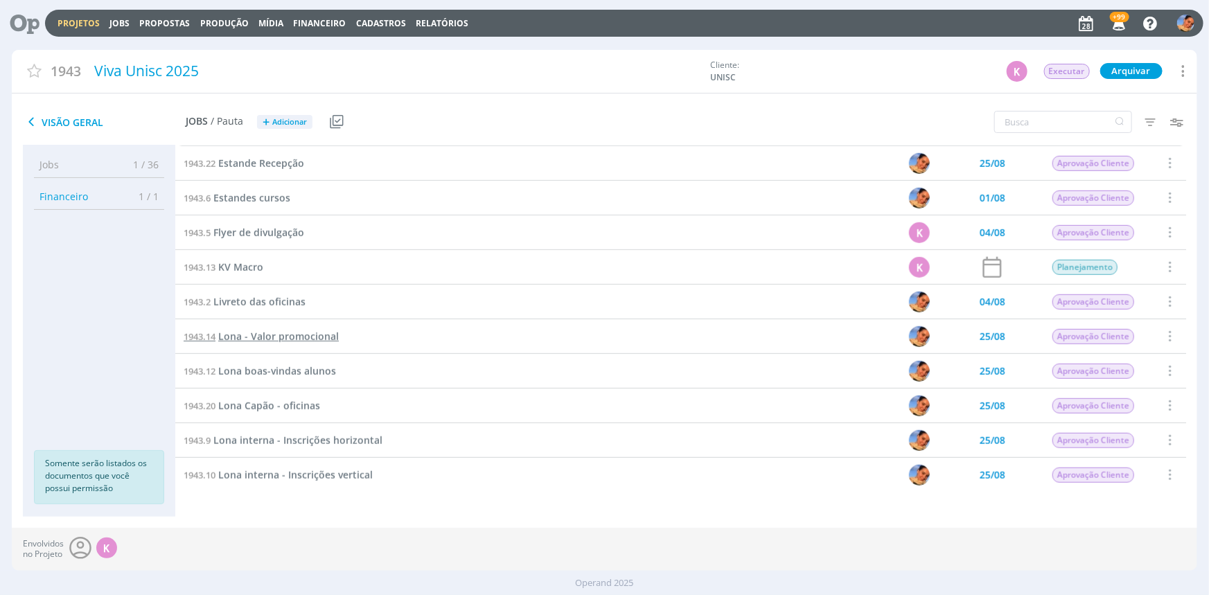
click at [291, 333] on span "Lona - Valor promocional" at bounding box center [278, 336] width 121 height 13
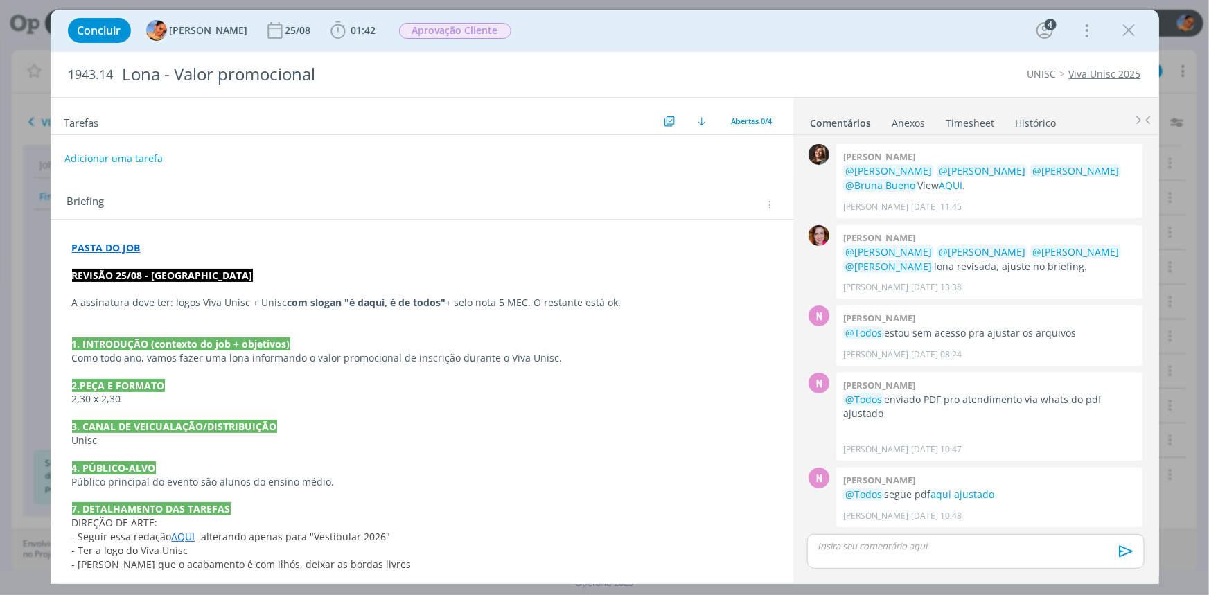
scroll to position [146, 0]
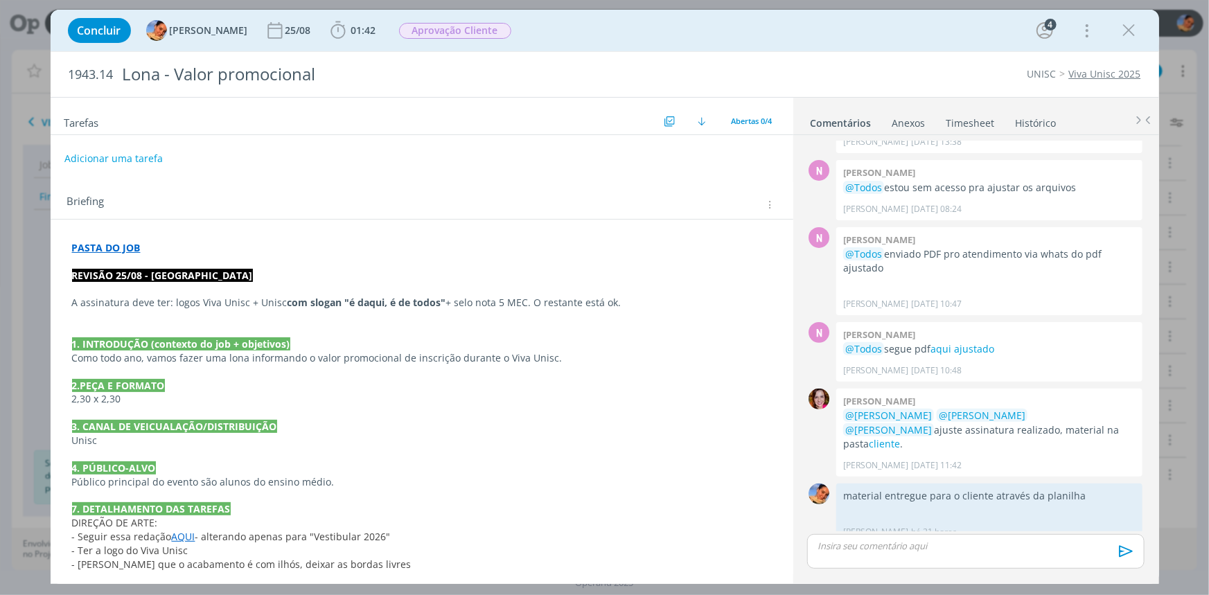
click at [249, 238] on div "PASTA DO JOB REVISÃO 25/08 - LONA A assinatura deve ter: logos Viva Unisc + Uni…" at bounding box center [422, 447] width 721 height 423
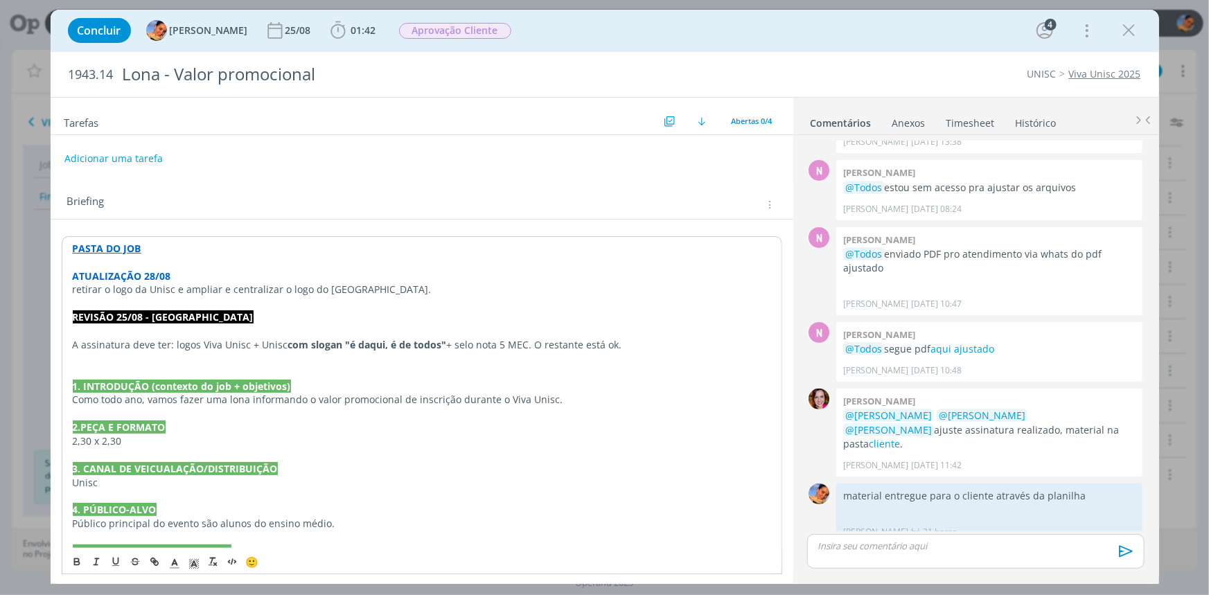
click at [71, 292] on div "PASTA DO JOB ATUALIZAÇÃO 28/08 retirar o logo da Unisc e ampliar e centralizar …" at bounding box center [422, 468] width 721 height 465
drag, startPoint x: 178, startPoint y: 270, endPoint x: 70, endPoint y: 280, distance: 108.6
click at [70, 280] on div "PASTA DO JOB ATUALIZAÇÃO 28/08 Cliente pediu para retirar o logo da Unisc e amp…" at bounding box center [422, 468] width 721 height 465
click at [80, 568] on button "dialog" at bounding box center [77, 562] width 19 height 17
drag, startPoint x: 79, startPoint y: 568, endPoint x: 132, endPoint y: 559, distance: 54.1
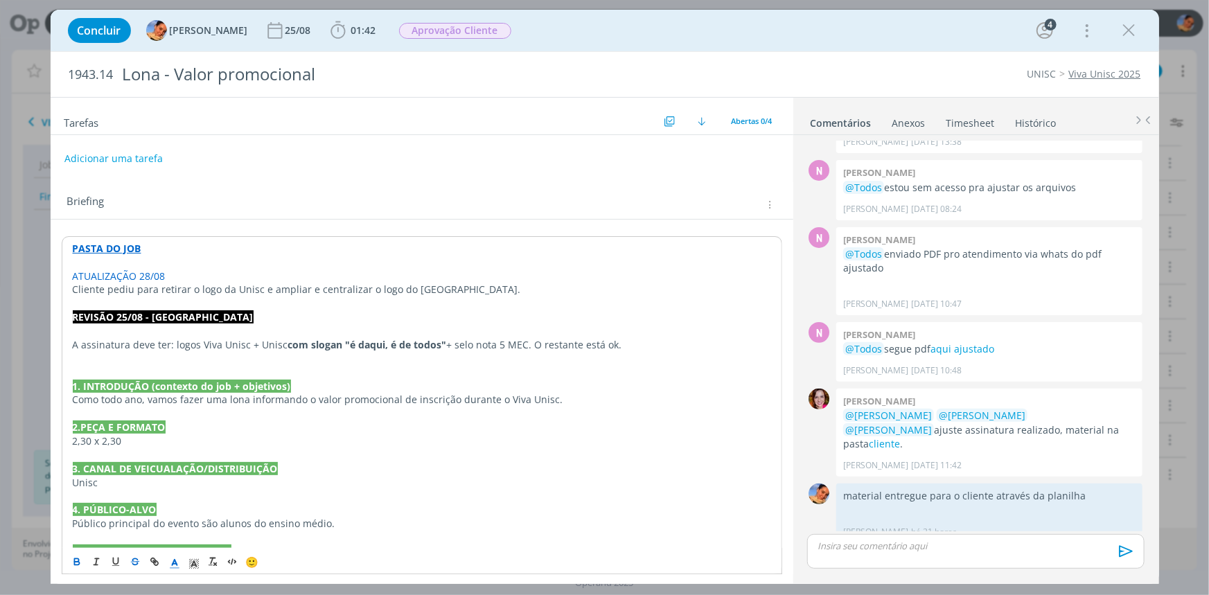
click at [79, 567] on button "dialog" at bounding box center [77, 562] width 19 height 17
click at [178, 563] on icon "dialog" at bounding box center [174, 564] width 12 height 12
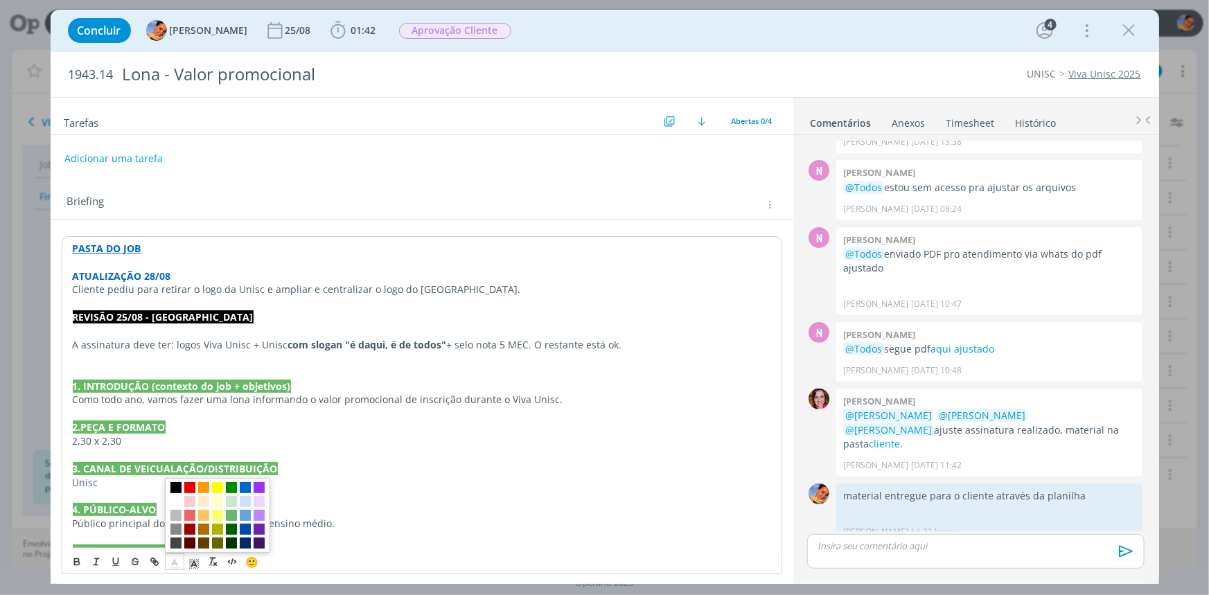
click at [169, 503] on span "dialog" at bounding box center [217, 515] width 105 height 75
click at [172, 499] on span "dialog" at bounding box center [175, 501] width 11 height 11
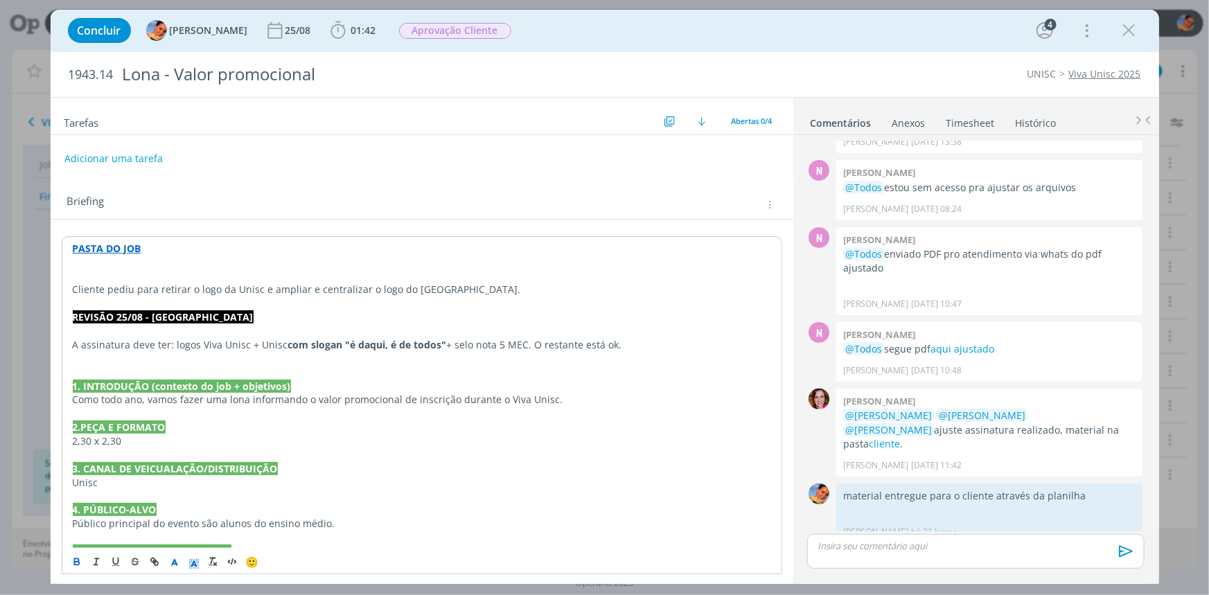
drag, startPoint x: 190, startPoint y: 561, endPoint x: 193, endPoint y: 523, distance: 38.2
click at [189, 560] on icon "dialog" at bounding box center [194, 564] width 12 height 12
click at [225, 493] on span "dialog" at bounding box center [223, 487] width 11 height 11
drag, startPoint x: 262, startPoint y: 376, endPoint x: 274, endPoint y: 220, distance: 155.7
click at [263, 376] on p "dialog" at bounding box center [422, 373] width 699 height 14
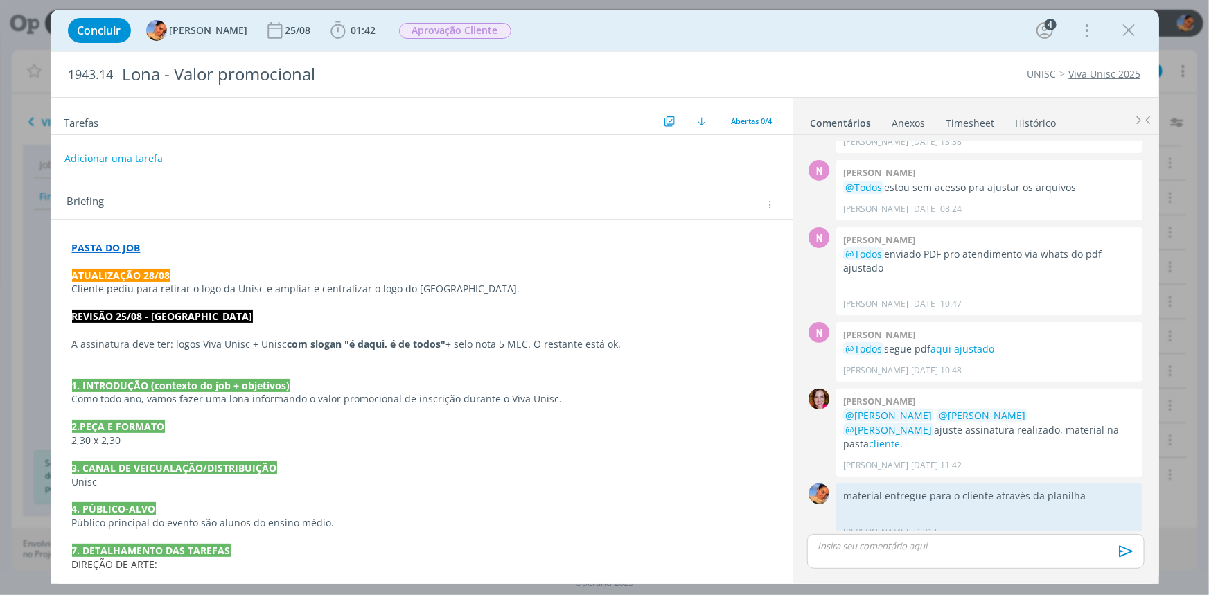
scroll to position [212, 0]
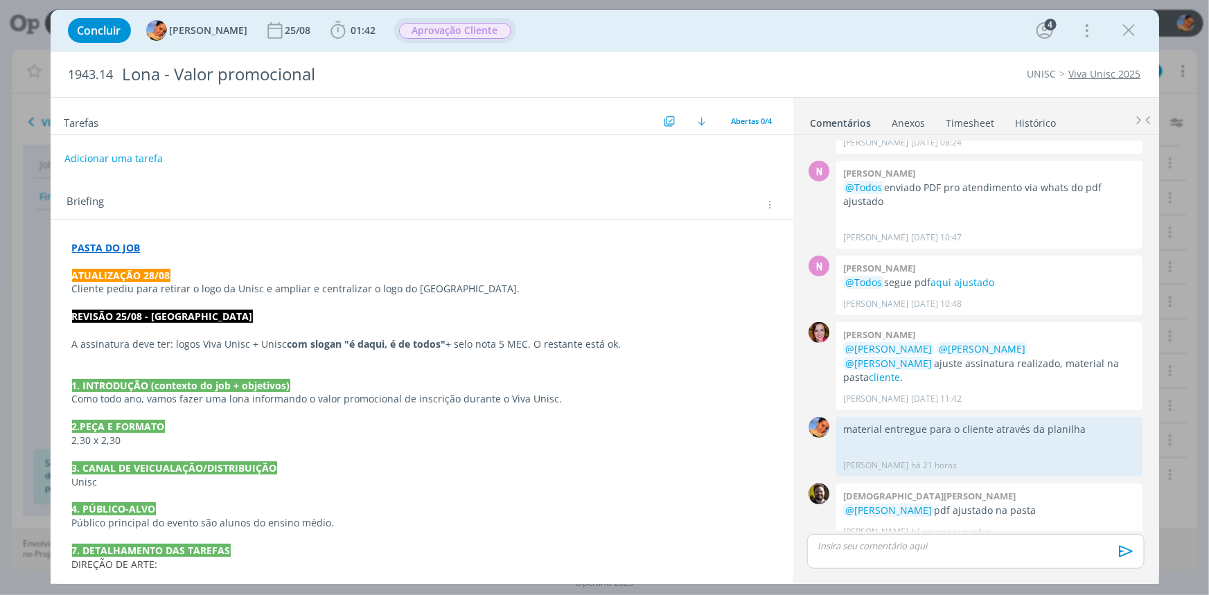
click at [483, 24] on span "Aprovação Cliente" at bounding box center [455, 31] width 112 height 16
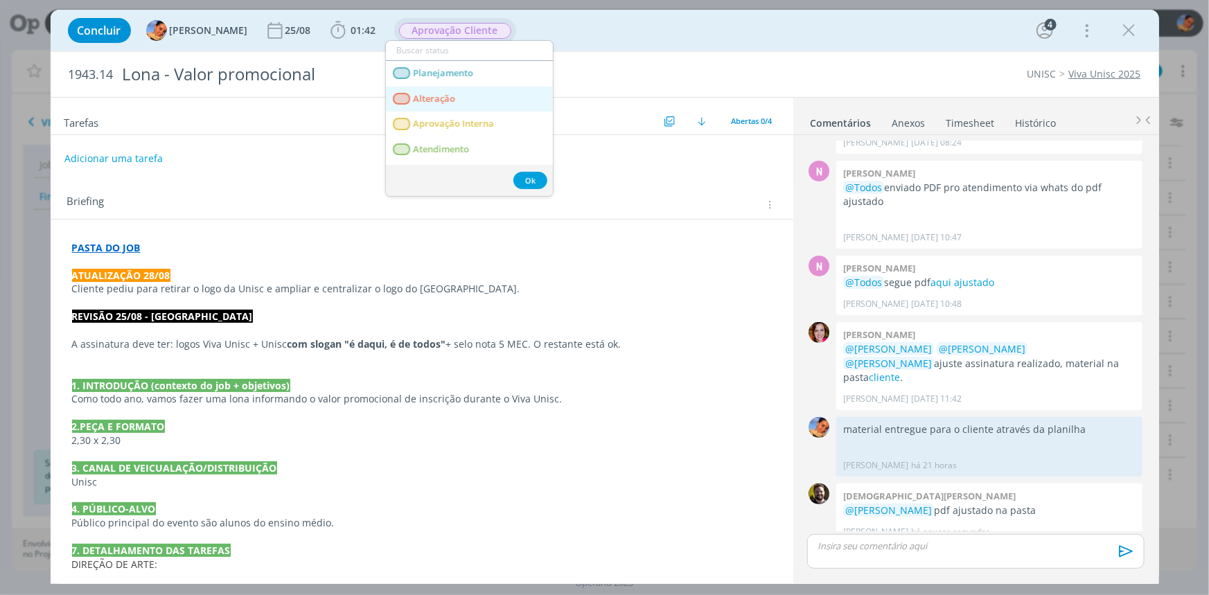
click at [487, 94] on link "Alteração" at bounding box center [469, 100] width 167 height 26
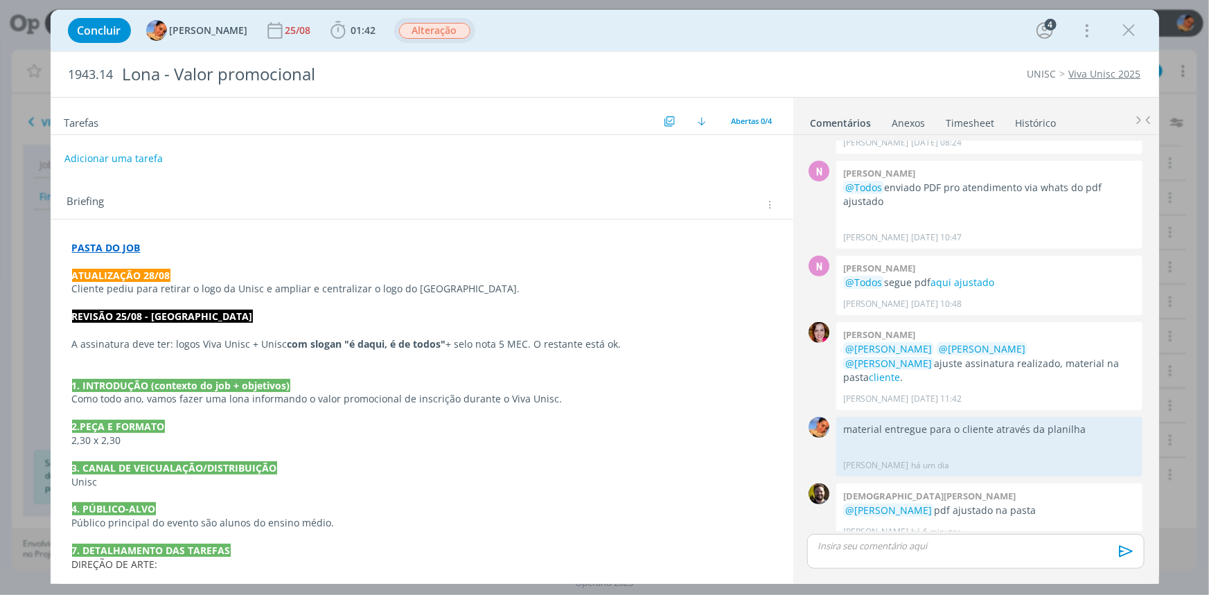
click at [419, 129] on h2 "Tarefas" at bounding box center [362, 121] width 597 height 18
click at [435, 26] on span "Alteração" at bounding box center [434, 31] width 71 height 16
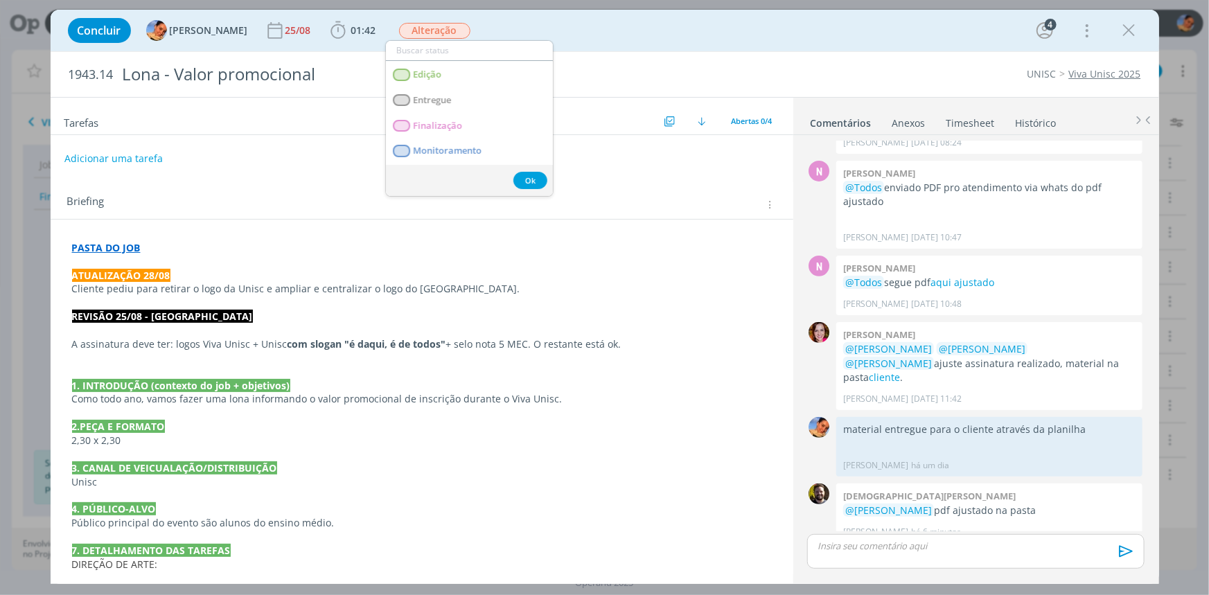
scroll to position [62, 0]
drag, startPoint x: 502, startPoint y: 111, endPoint x: 532, endPoint y: 98, distance: 32.3
click at [502, 111] on link "Criação" at bounding box center [469, 113] width 167 height 26
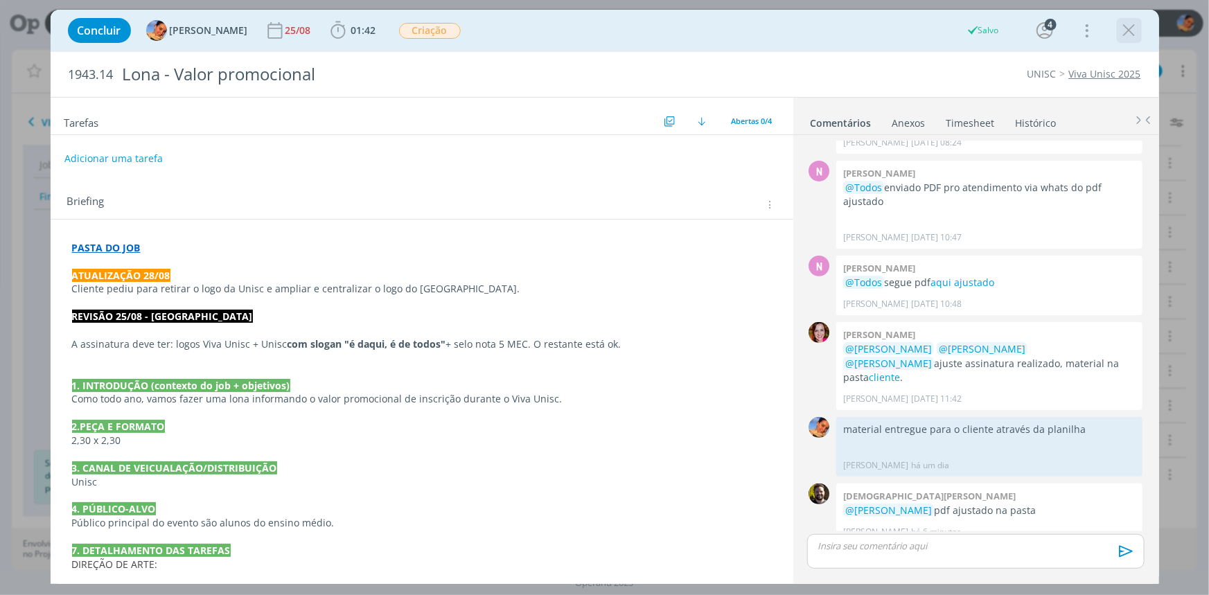
click at [1139, 24] on button "dialog" at bounding box center [1129, 30] width 21 height 21
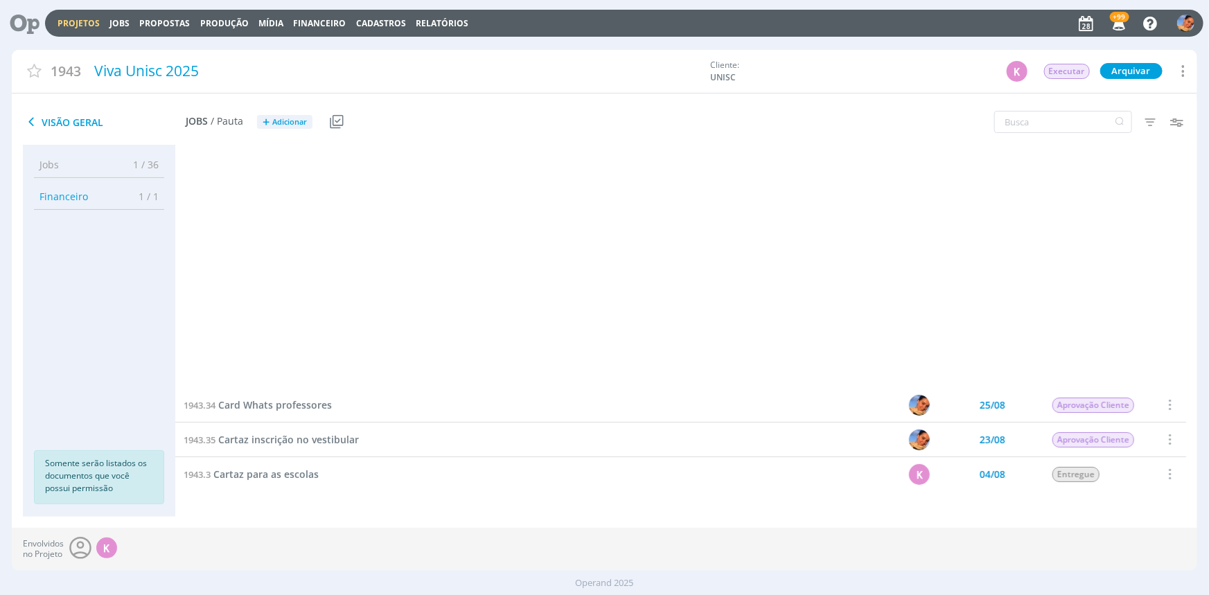
scroll to position [567, 0]
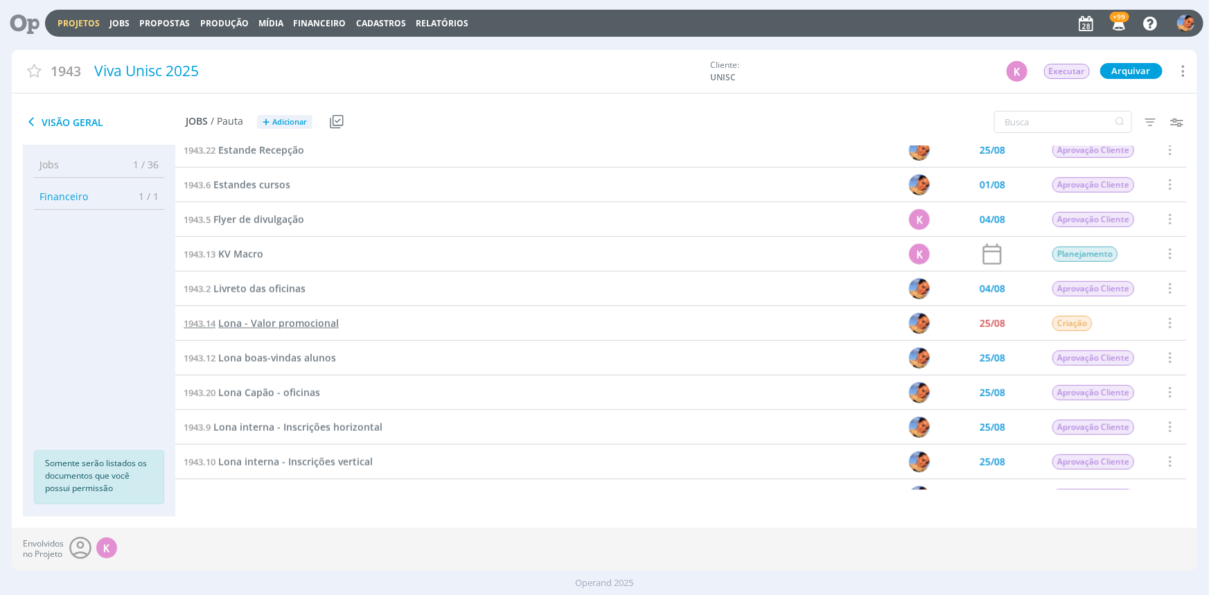
click at [297, 327] on span "Lona - Valor promocional" at bounding box center [278, 323] width 121 height 13
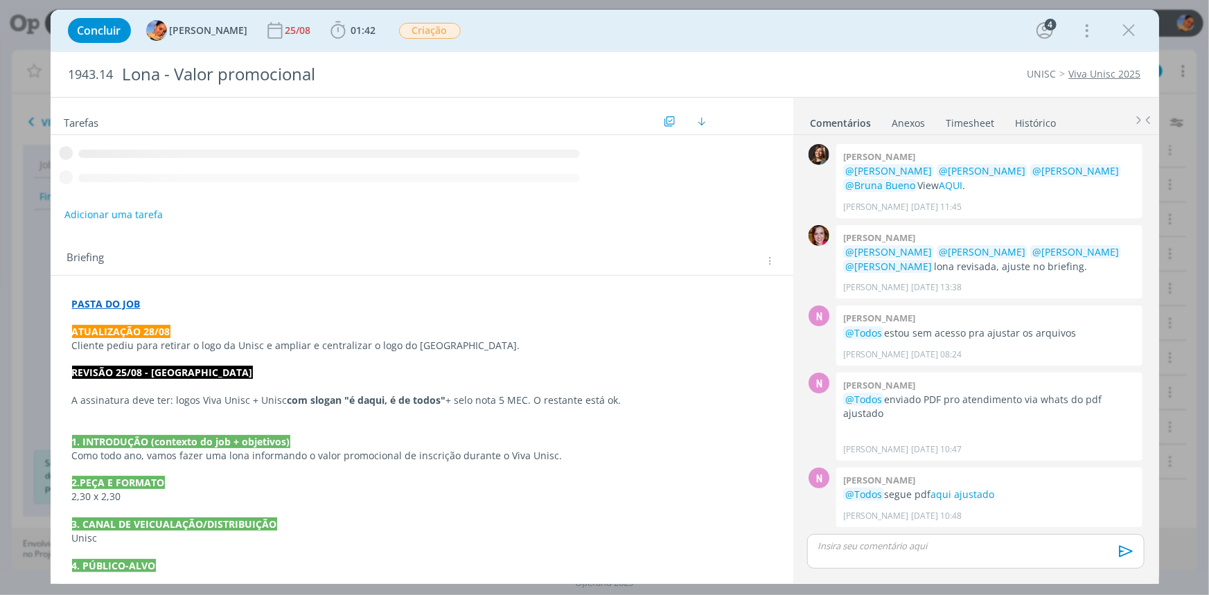
scroll to position [212, 0]
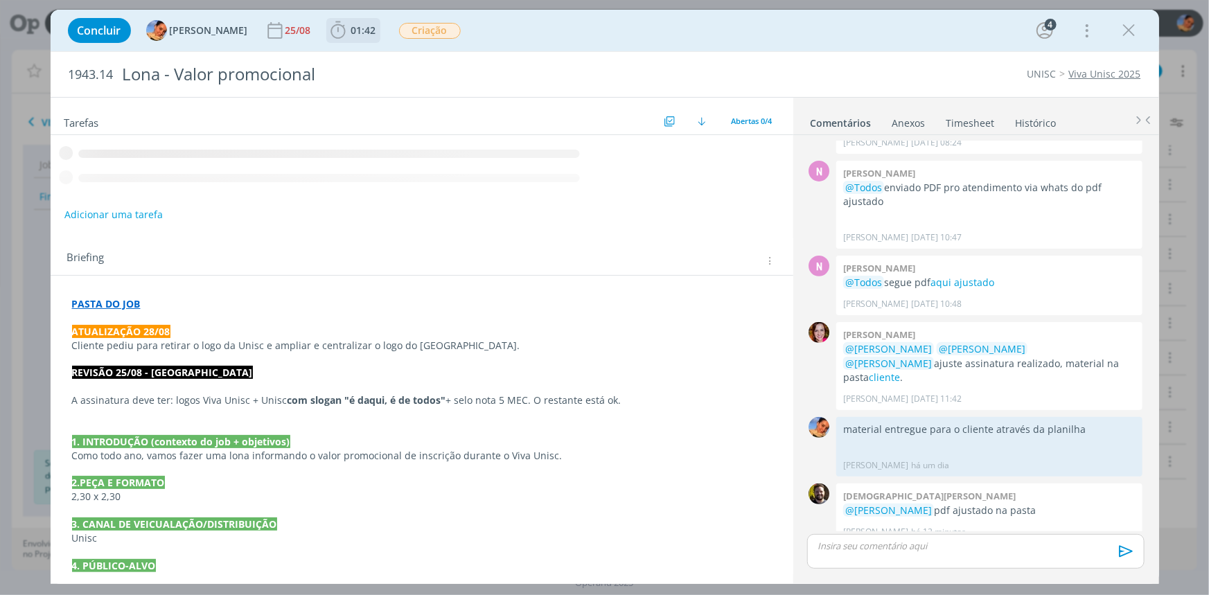
click at [348, 37] on span "01:42" at bounding box center [353, 30] width 51 height 21
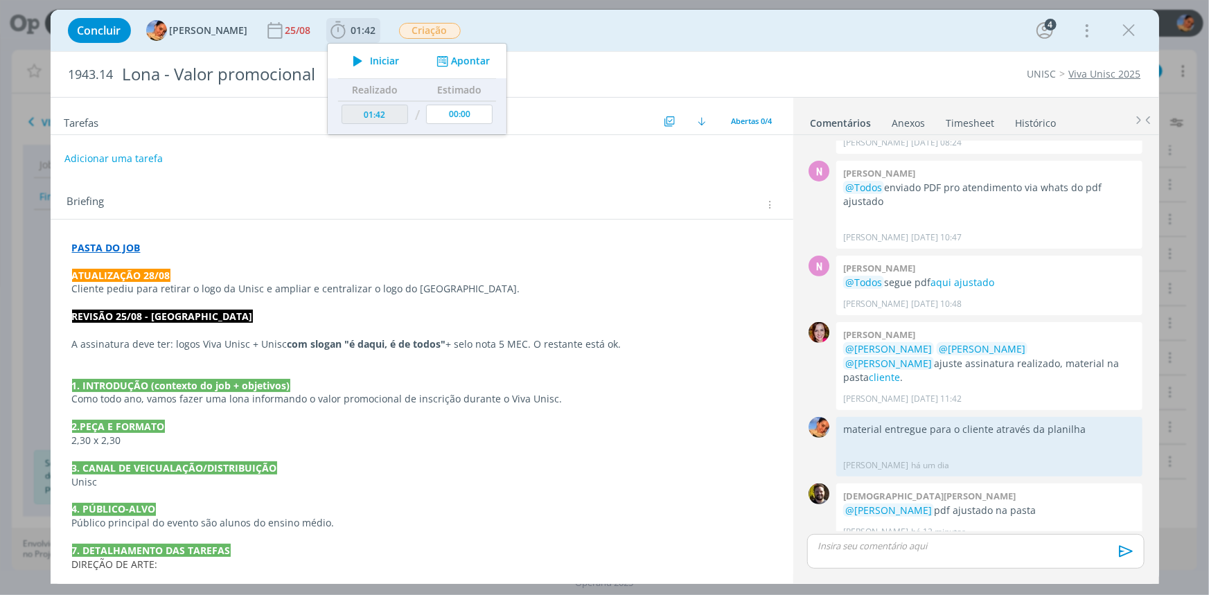
click at [451, 60] on button "Apontar" at bounding box center [461, 61] width 58 height 15
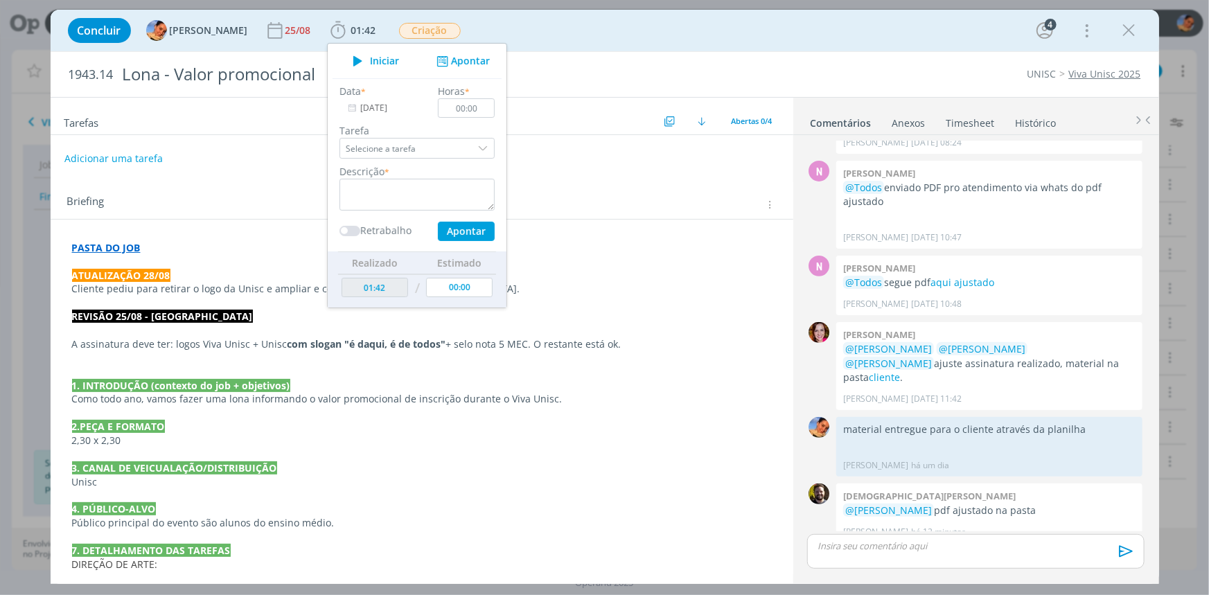
click at [964, 112] on link "Timesheet" at bounding box center [971, 120] width 50 height 20
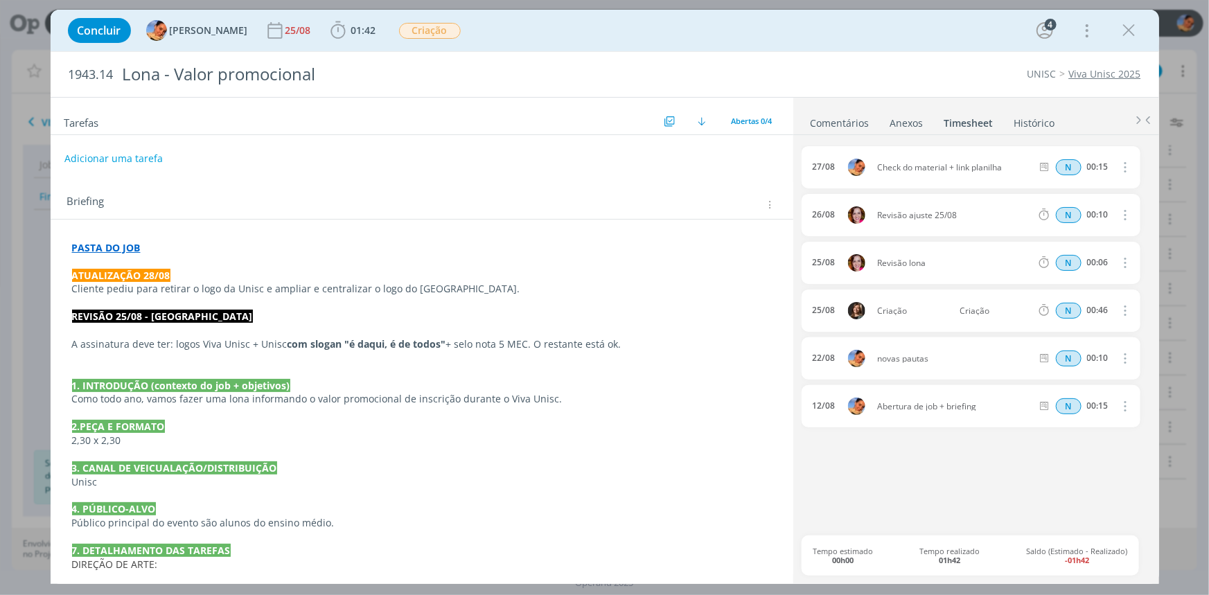
click at [862, 125] on link "Comentários" at bounding box center [840, 120] width 60 height 20
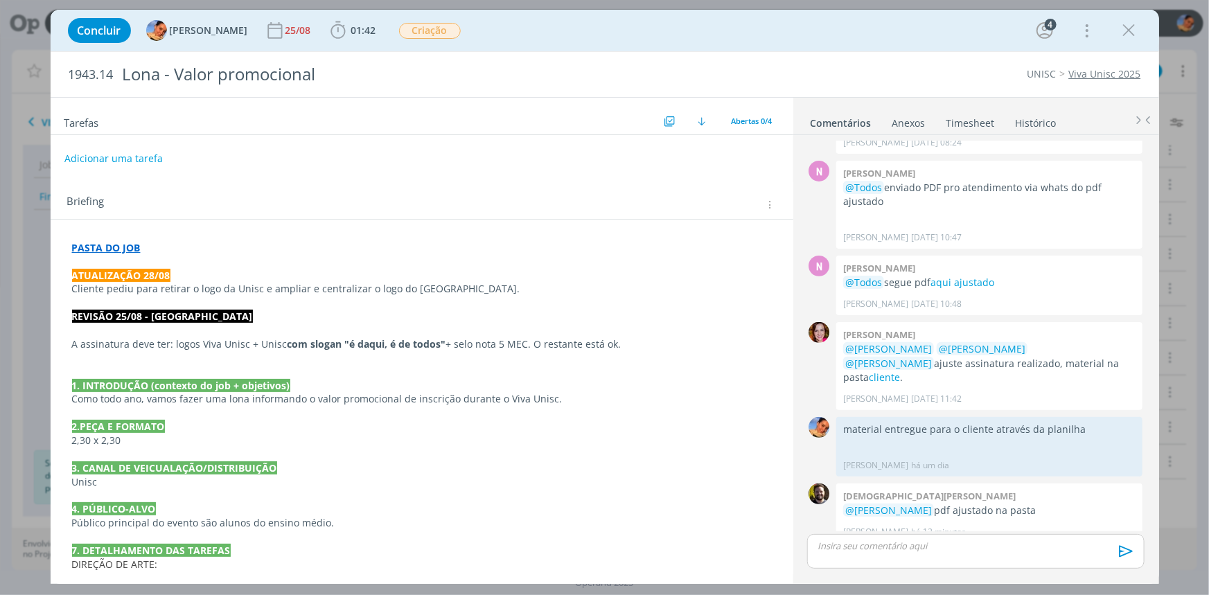
click at [383, 49] on div "Concluir Luíza Santana 25/08 01:42 Iniciar Apontar Data * 28/08/2025 Horas * 00…" at bounding box center [605, 31] width 1109 height 42
click at [401, 31] on span "Criação" at bounding box center [430, 31] width 62 height 16
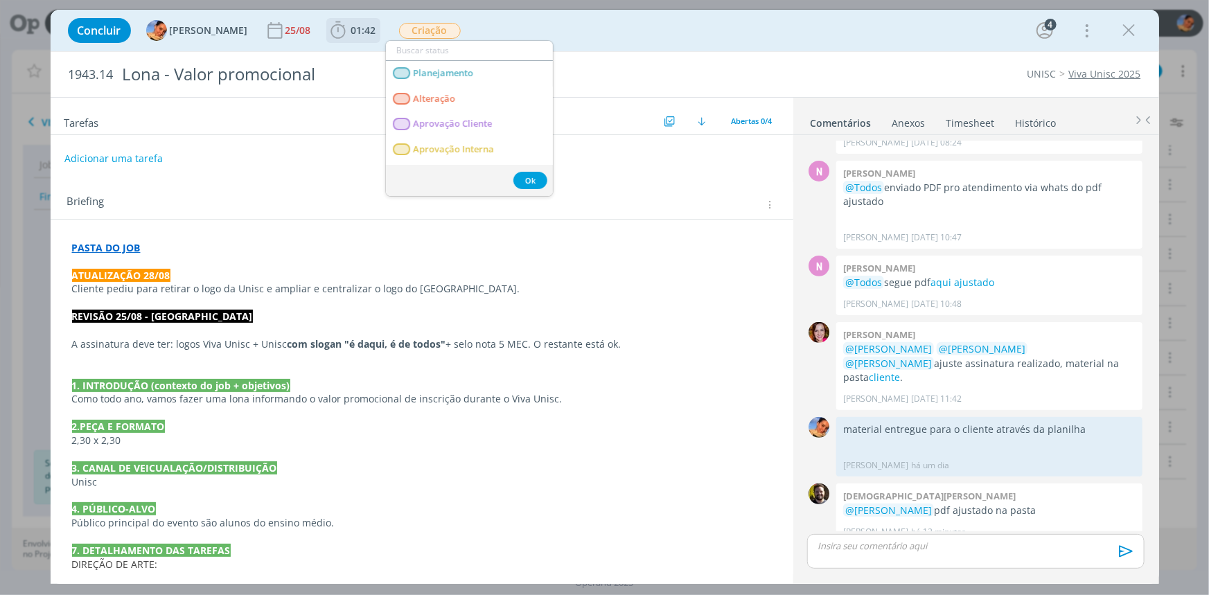
click at [351, 28] on span "01:42" at bounding box center [363, 30] width 25 height 13
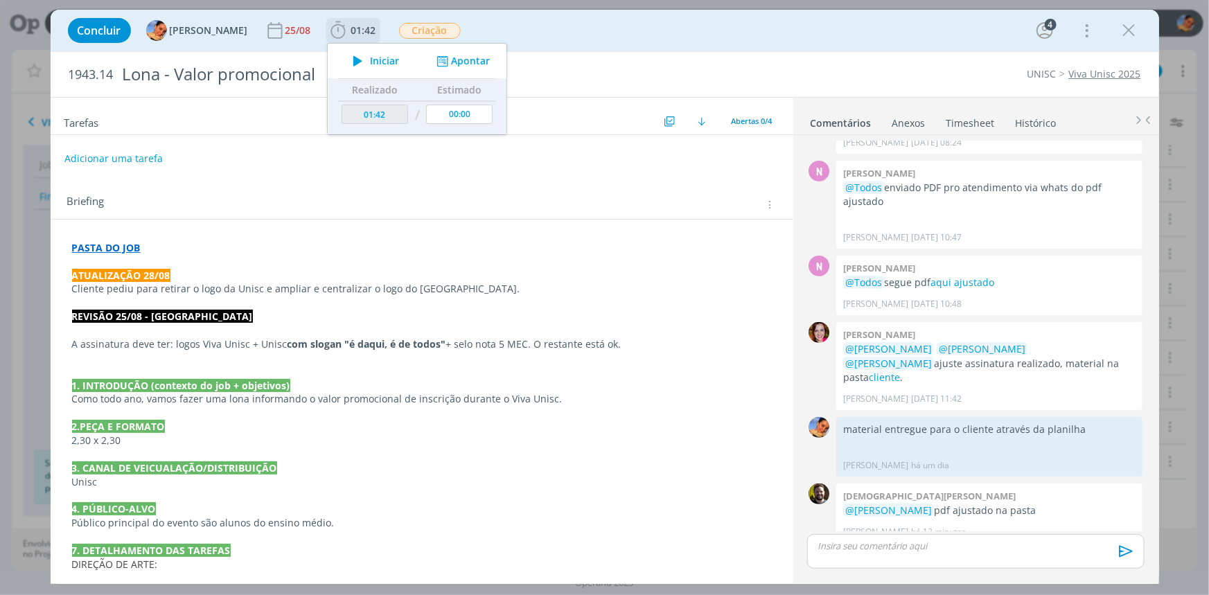
drag, startPoint x: 455, startPoint y: 58, endPoint x: 470, endPoint y: 86, distance: 31.9
click at [456, 58] on button "Apontar" at bounding box center [461, 61] width 58 height 15
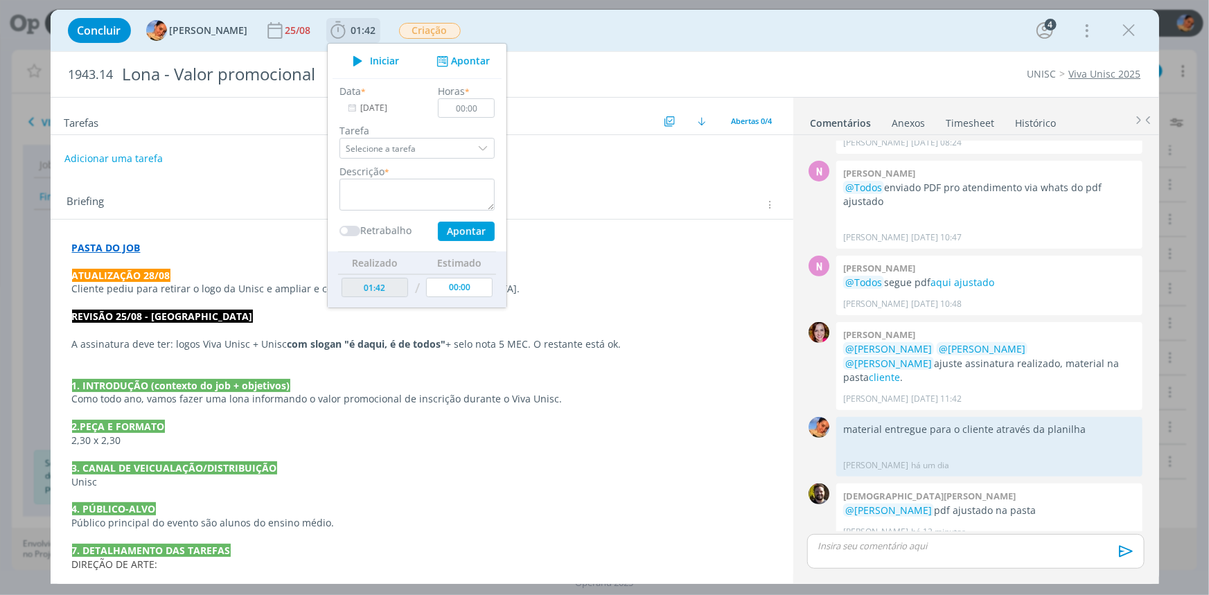
click at [469, 96] on div "Horas * 00:00" at bounding box center [466, 101] width 71 height 34
click at [464, 109] on input "00:00" at bounding box center [466, 107] width 57 height 19
type input "00:05"
click at [448, 193] on textarea "dialog" at bounding box center [417, 195] width 155 height 32
type textarea "atualização de briefing"
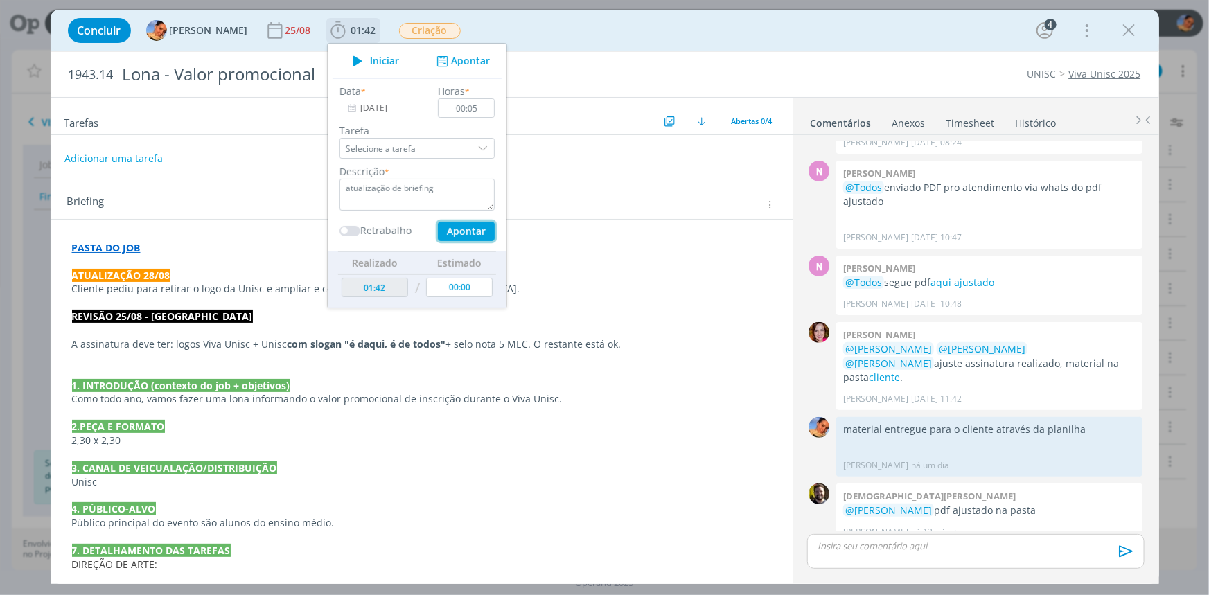
click at [480, 224] on button "Apontar" at bounding box center [465, 231] width 57 height 19
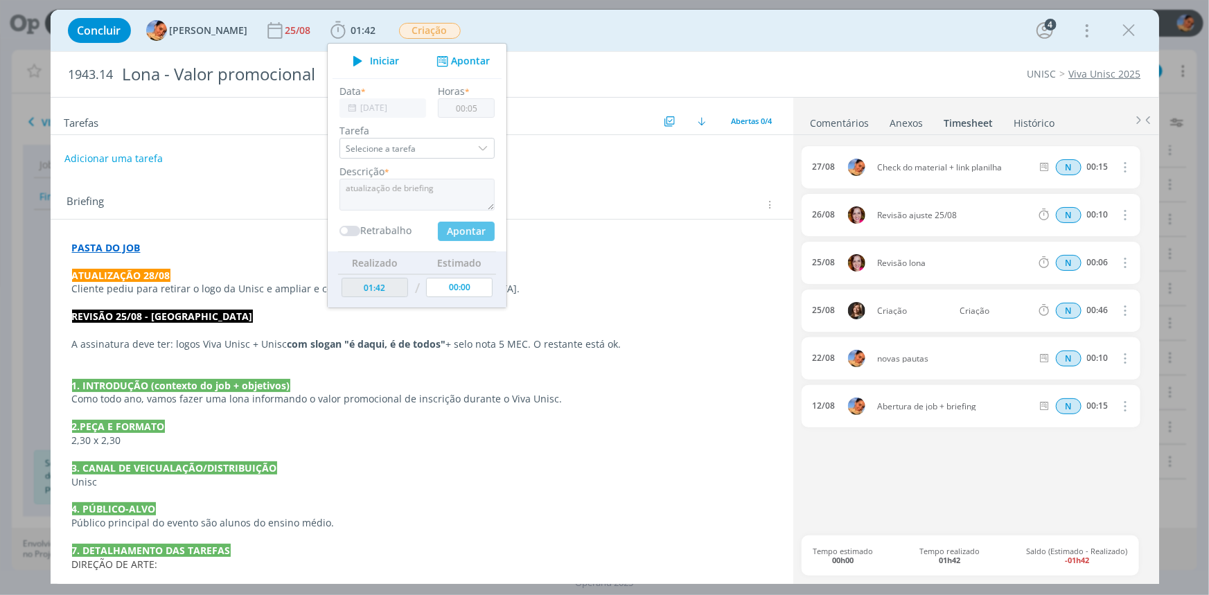
type input "00:00"
type input "01:47"
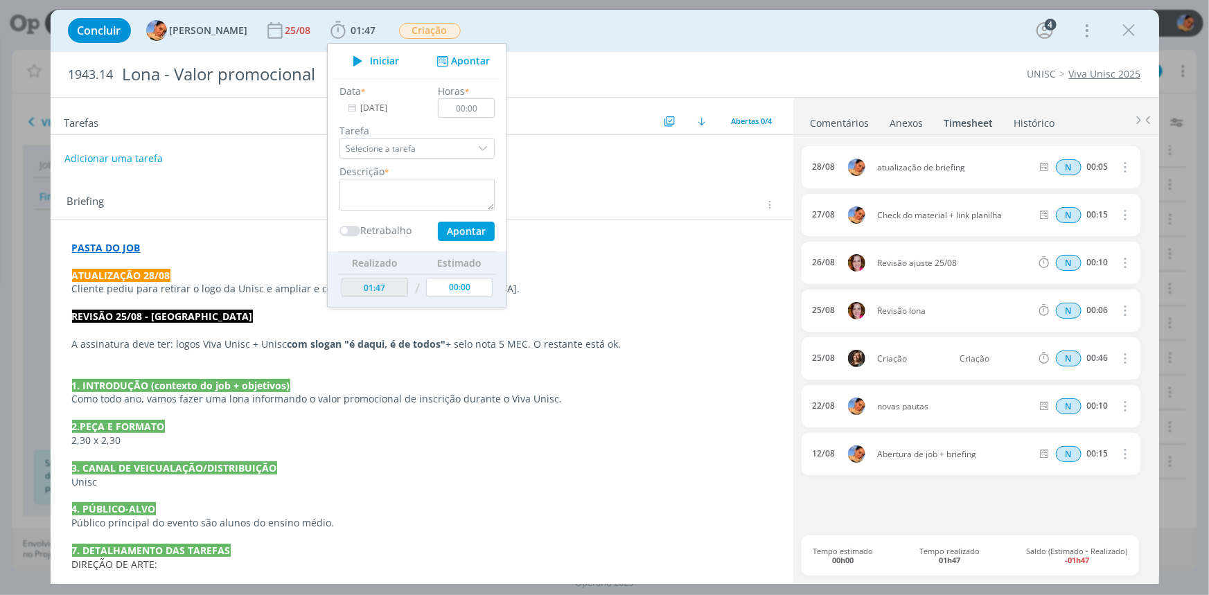
drag, startPoint x: 1132, startPoint y: 39, endPoint x: 529, endPoint y: 199, distance: 623.2
click at [1132, 39] on icon "dialog" at bounding box center [1129, 30] width 21 height 21
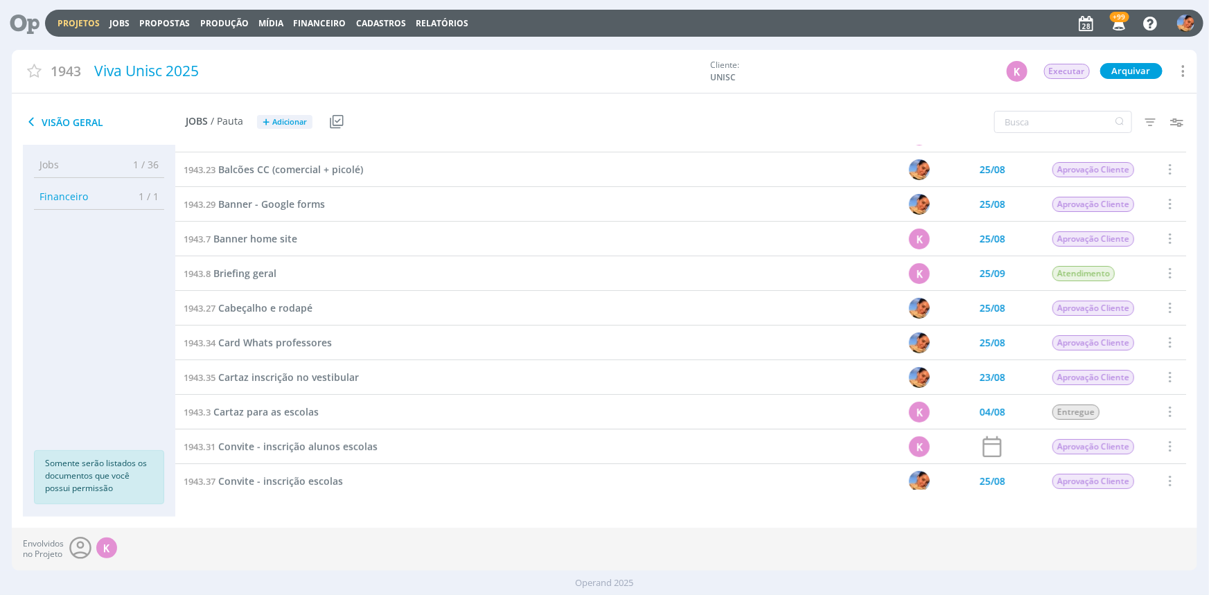
scroll to position [118, 0]
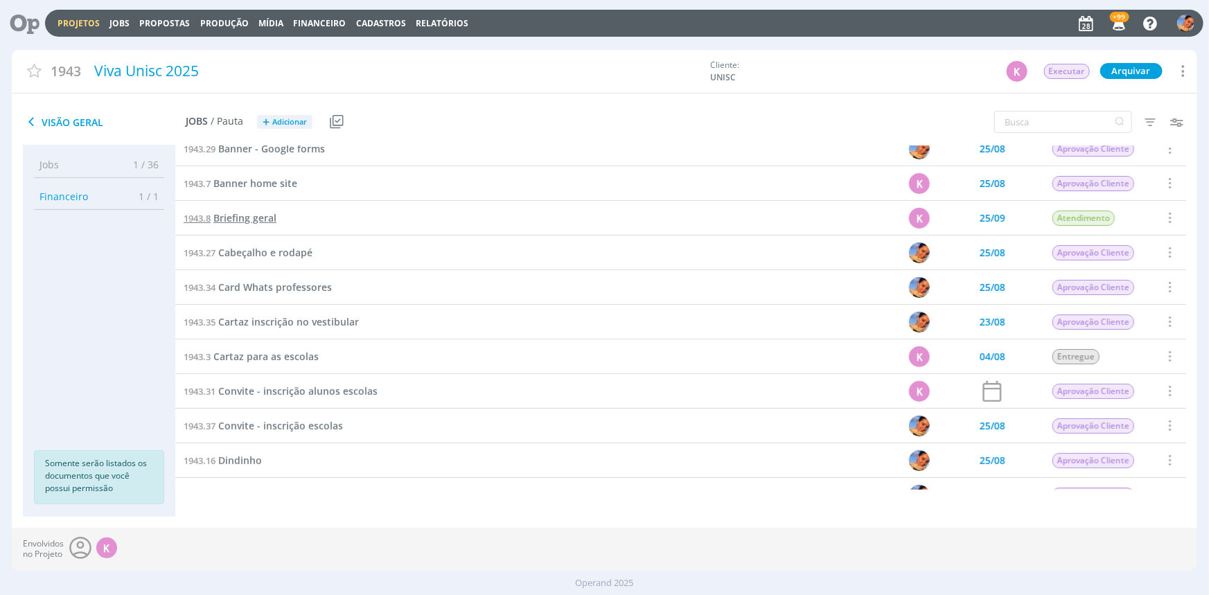
click at [258, 225] on span "Briefing geral" at bounding box center [244, 217] width 63 height 13
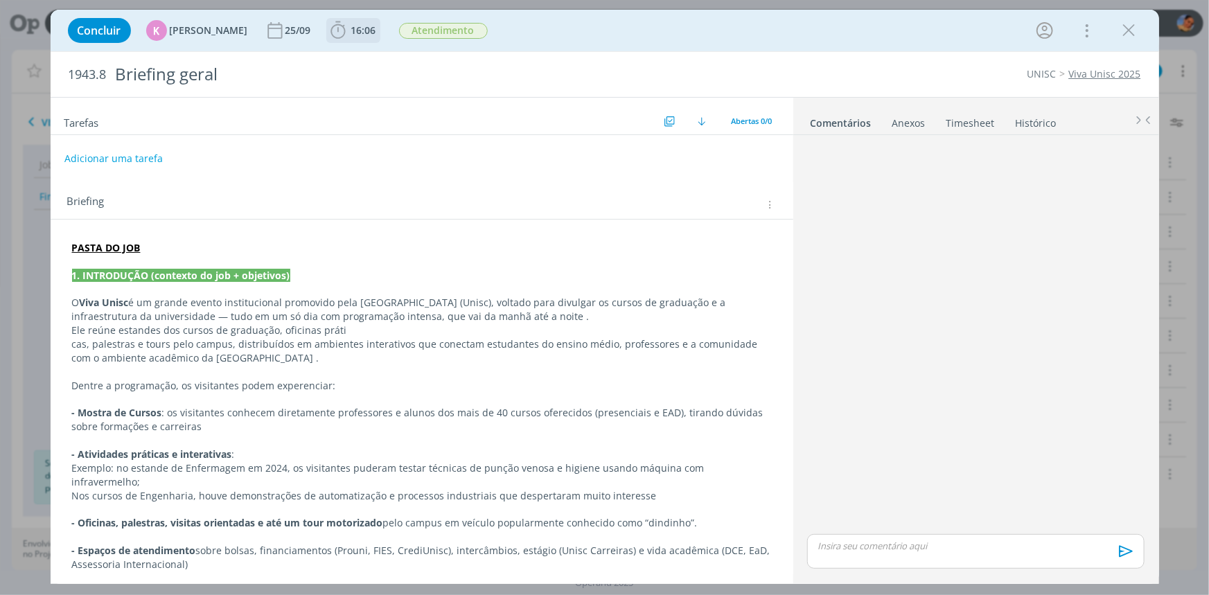
click at [367, 28] on span "16:06" at bounding box center [363, 30] width 25 height 13
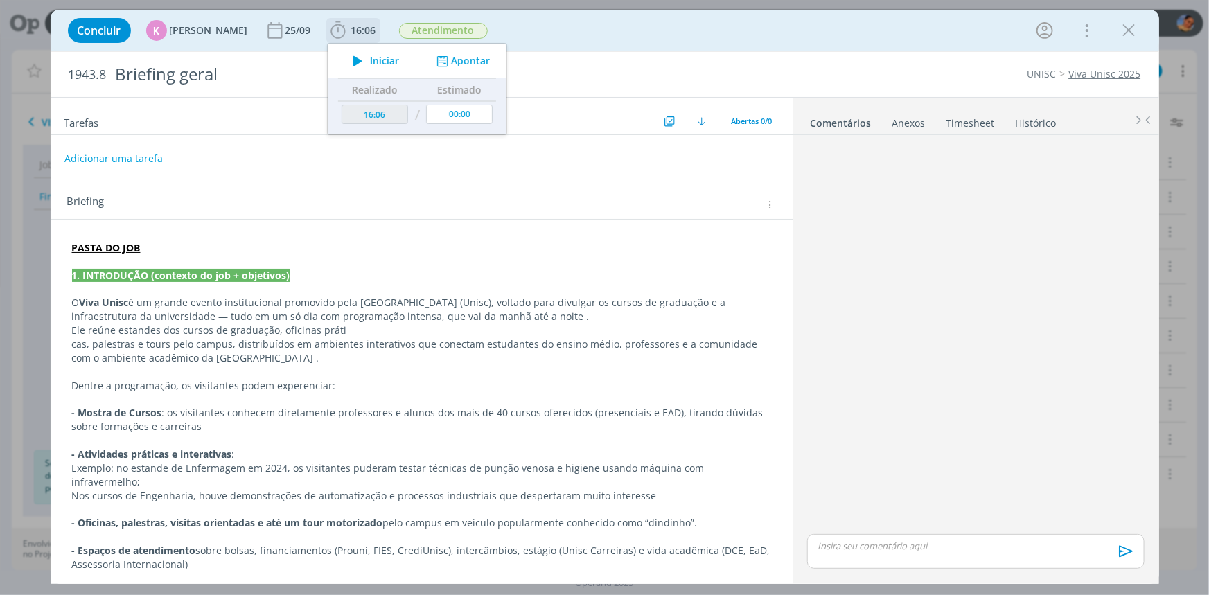
click at [475, 58] on button "Apontar" at bounding box center [461, 61] width 58 height 15
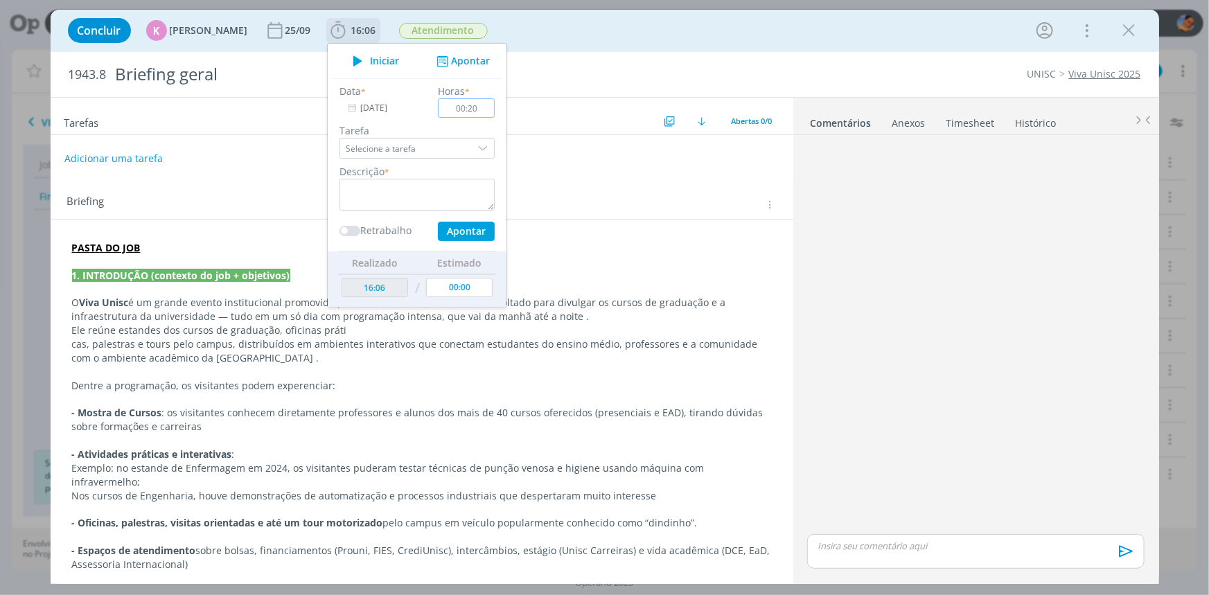
type input "00:20"
click at [412, 181] on textarea "dialog" at bounding box center [417, 195] width 155 height 32
type textarea "atualização de status na planilha pós retorno do cliente"
click at [478, 231] on button "Apontar" at bounding box center [465, 231] width 57 height 19
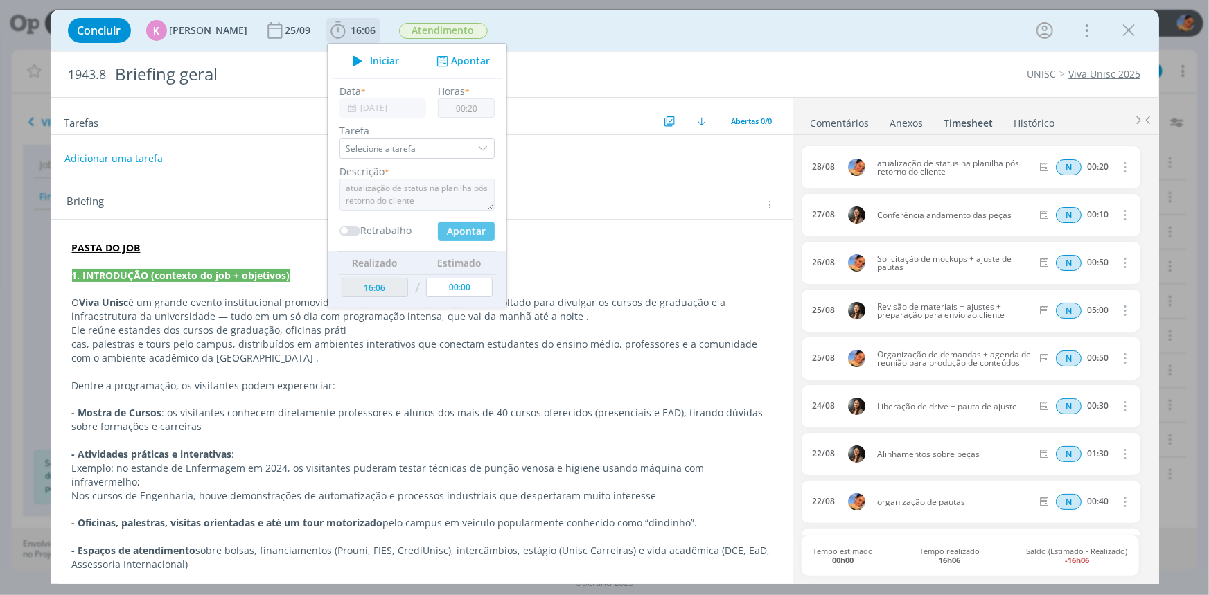
type input "00:00"
type input "16:26"
click at [699, 43] on div "Concluir K Karoline Arend 25/09 16:26 Iniciar Apontar Data * 28/08/2025 Horas *…" at bounding box center [605, 30] width 1088 height 33
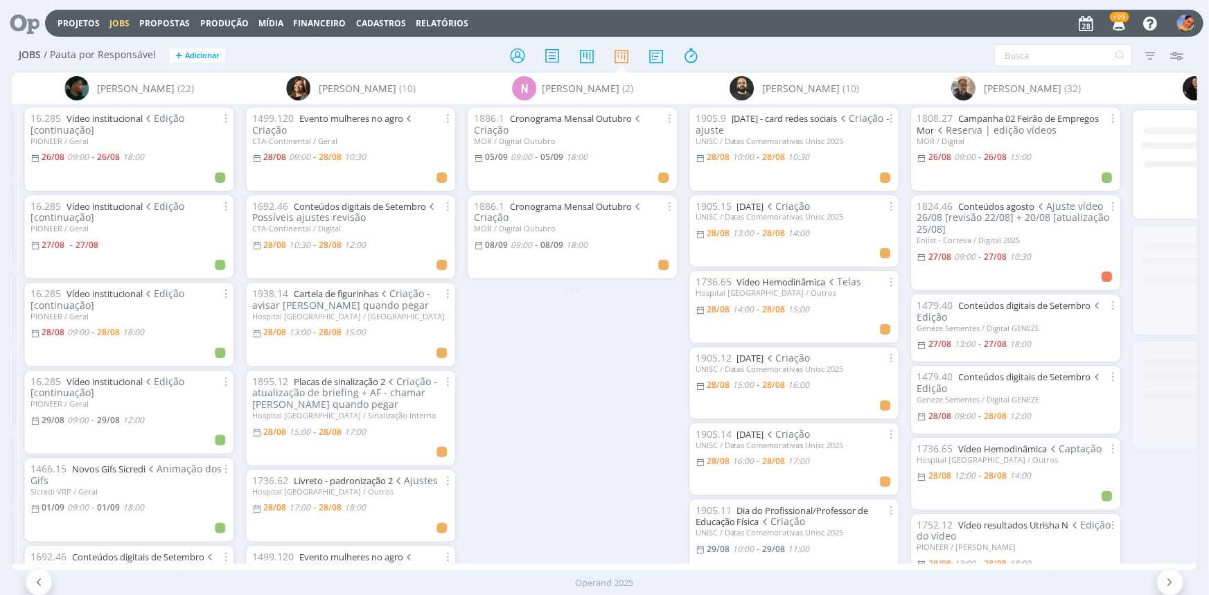
scroll to position [0, 1779]
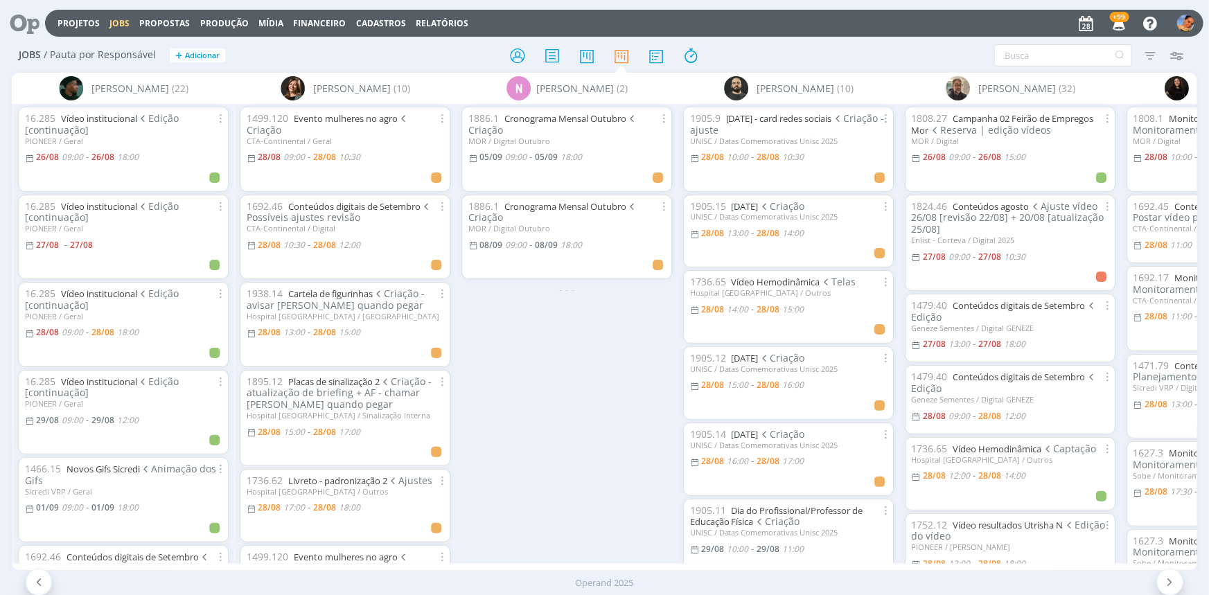
drag, startPoint x: 544, startPoint y: 286, endPoint x: 541, endPoint y: 274, distance: 12.3
click at [544, 286] on div "- - -" at bounding box center [567, 289] width 222 height 15
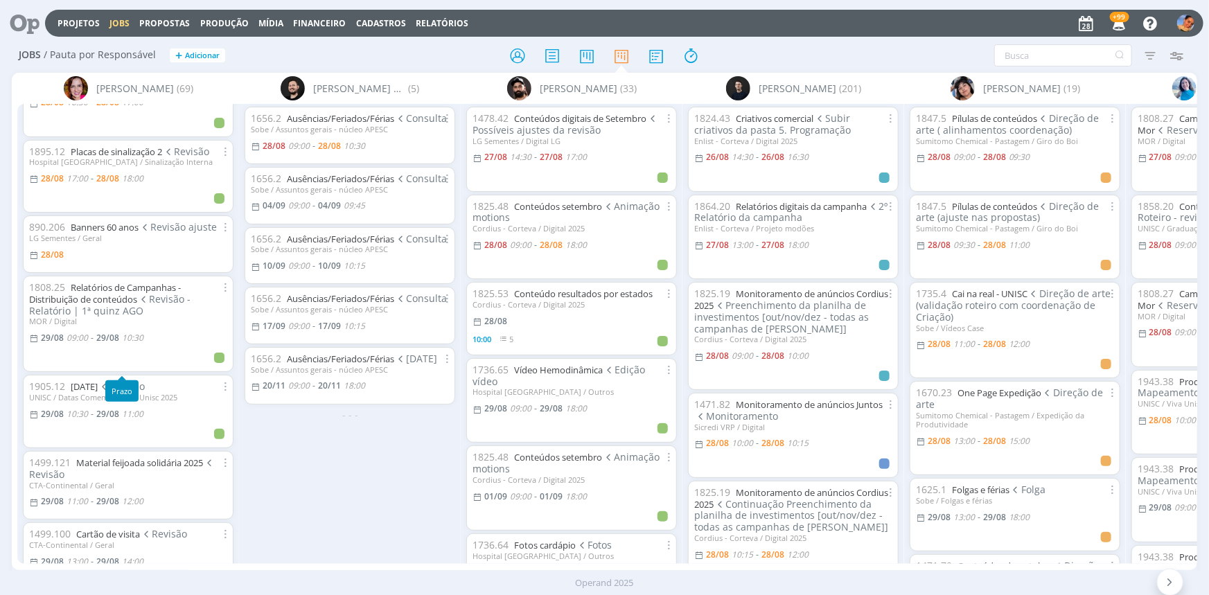
scroll to position [693, 0]
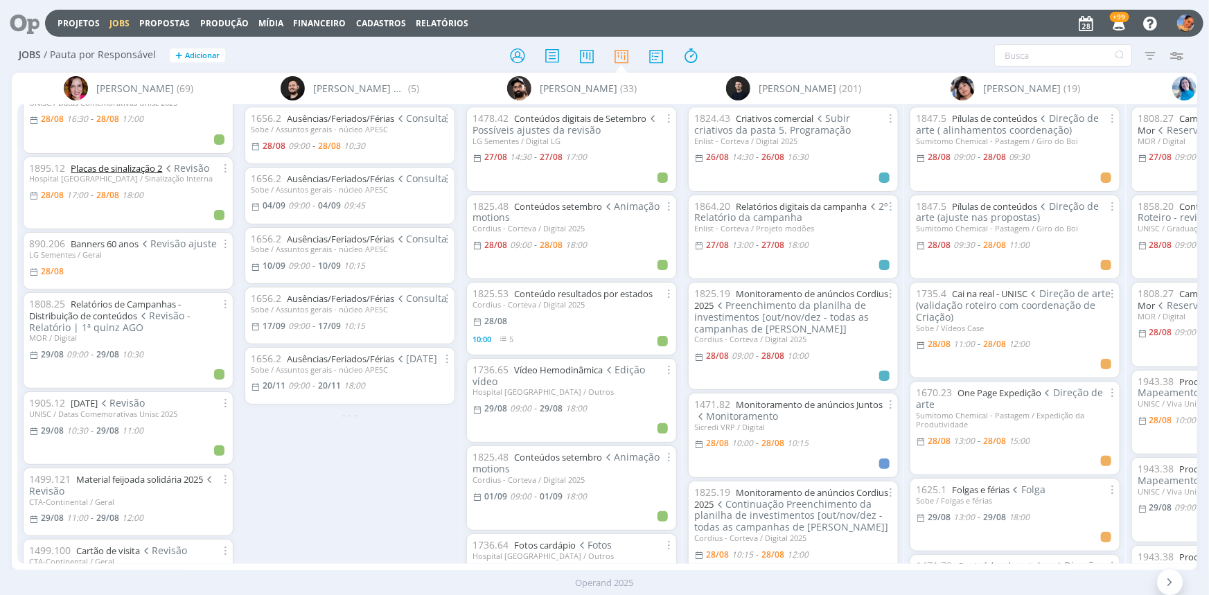
click at [144, 175] on link "Placas de sinalização 2" at bounding box center [116, 168] width 91 height 12
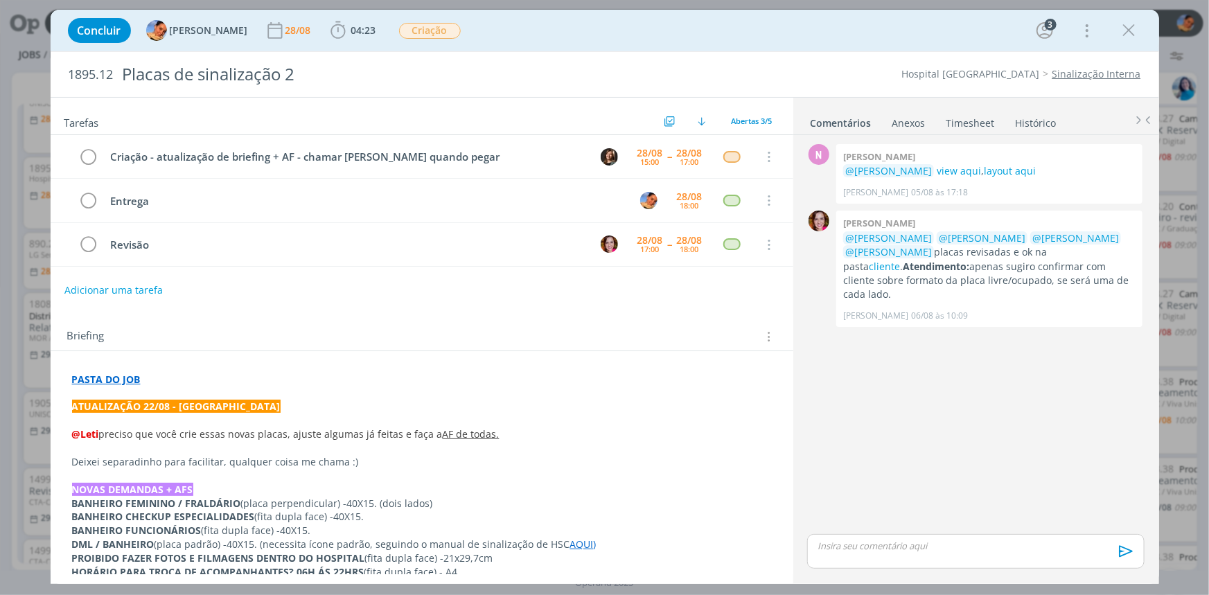
click at [176, 281] on div "Adicionar uma tarefa" at bounding box center [422, 290] width 743 height 25
click at [150, 291] on button "Adicionar uma tarefa" at bounding box center [113, 290] width 98 height 24
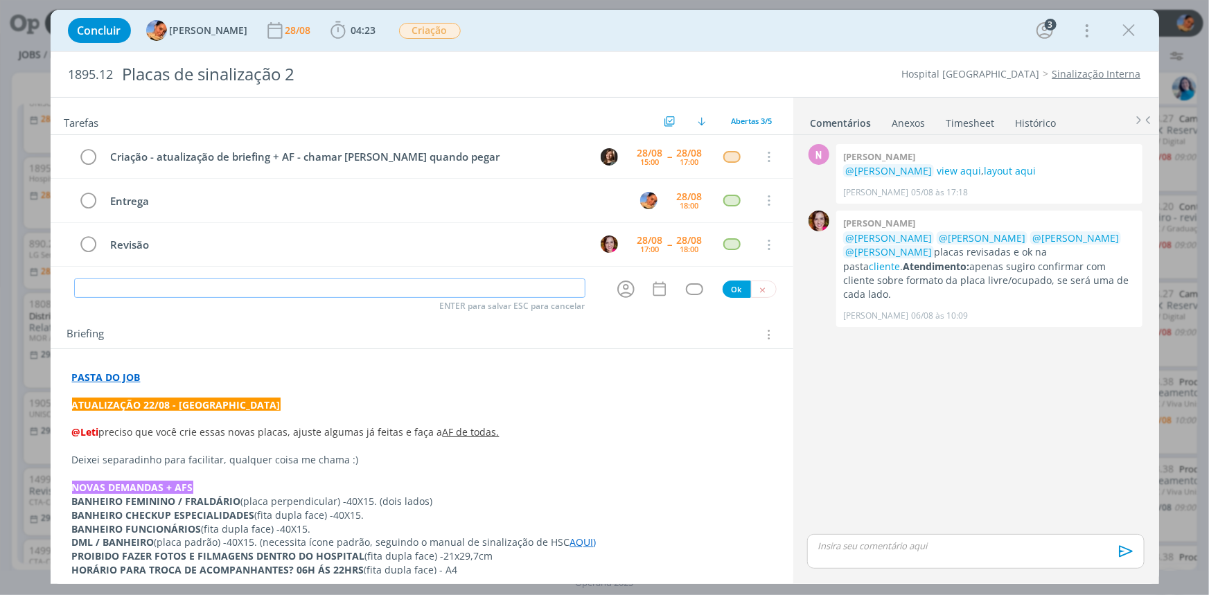
click at [150, 291] on input "dialog" at bounding box center [329, 288] width 511 height 19
click at [620, 297] on icon "dialog" at bounding box center [625, 289] width 21 height 21
type input "Revisão"
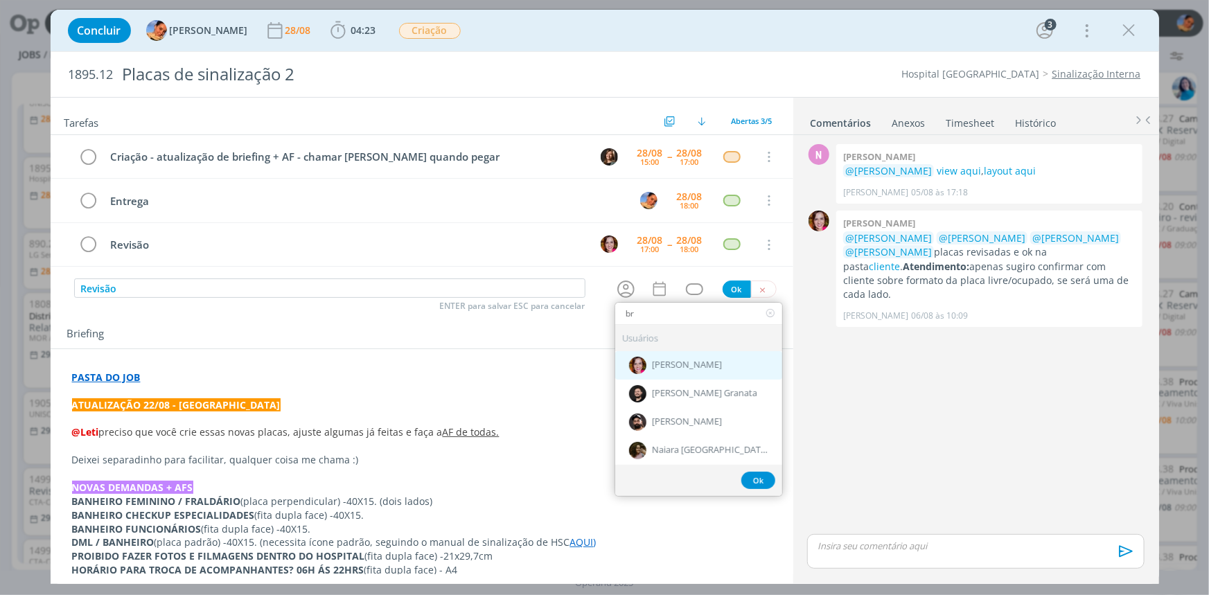
type input "br"
click at [680, 357] on div "[PERSON_NAME]" at bounding box center [698, 365] width 167 height 28
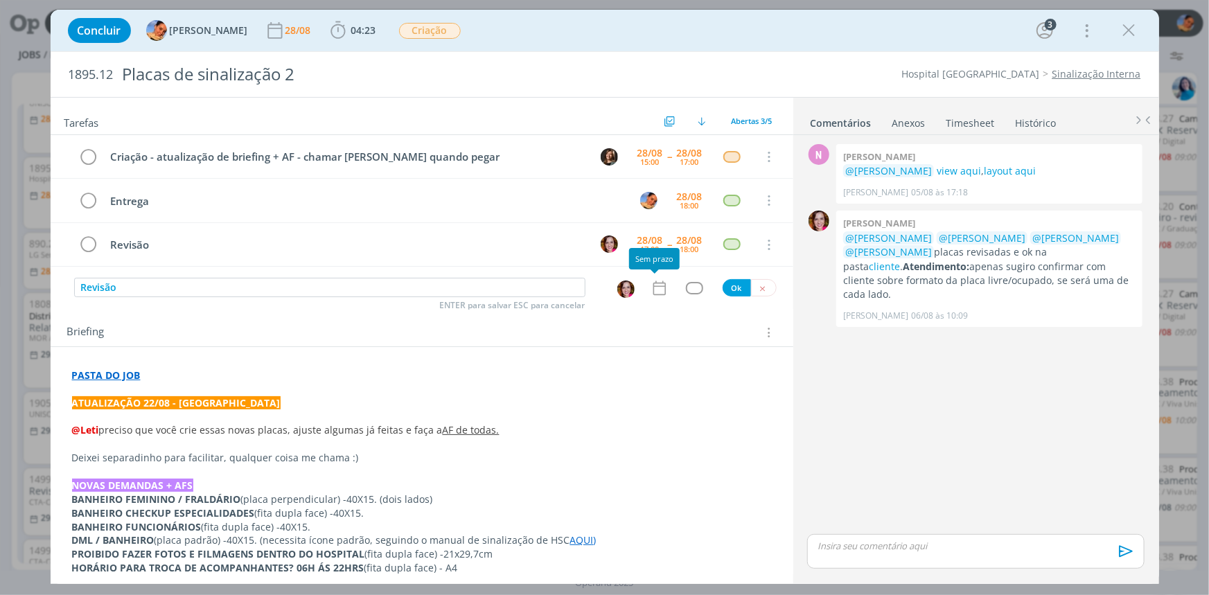
click at [656, 287] on icon "dialog" at bounding box center [660, 288] width 18 height 18
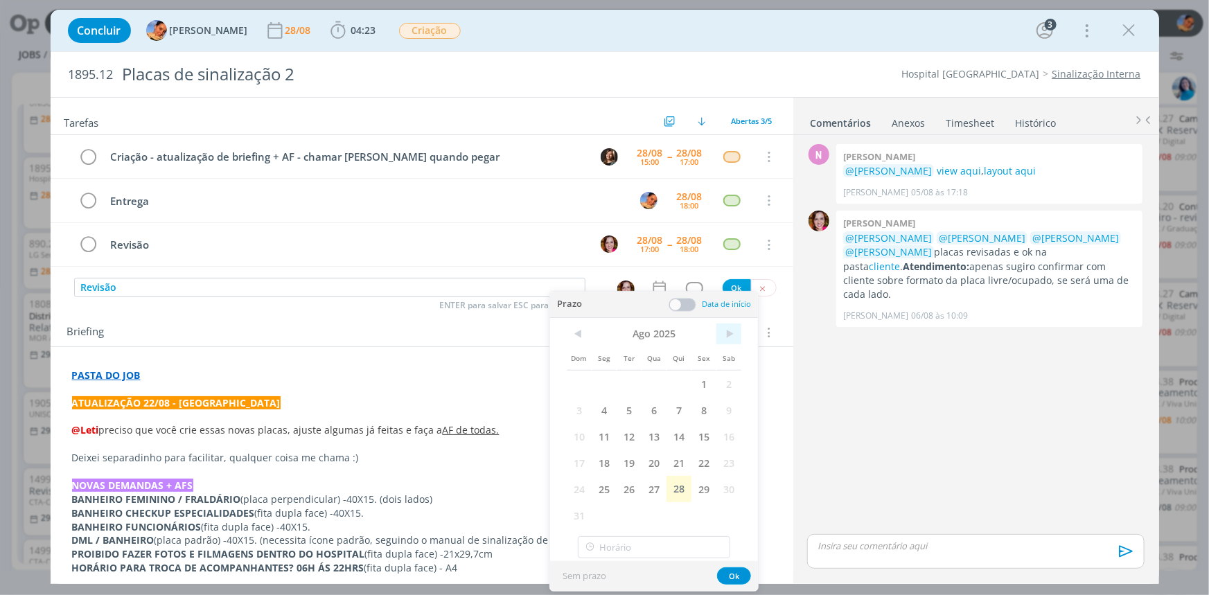
click at [729, 329] on span ">" at bounding box center [729, 334] width 25 height 21
click at [604, 385] on span "1" at bounding box center [604, 384] width 25 height 26
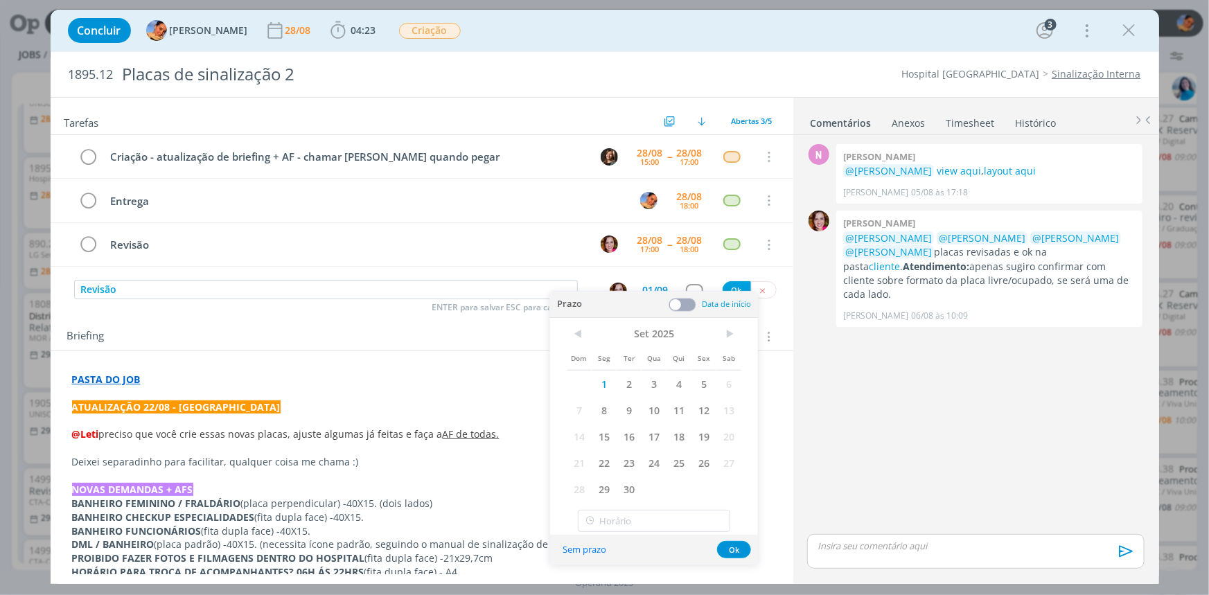
click at [681, 304] on span at bounding box center [683, 305] width 28 height 14
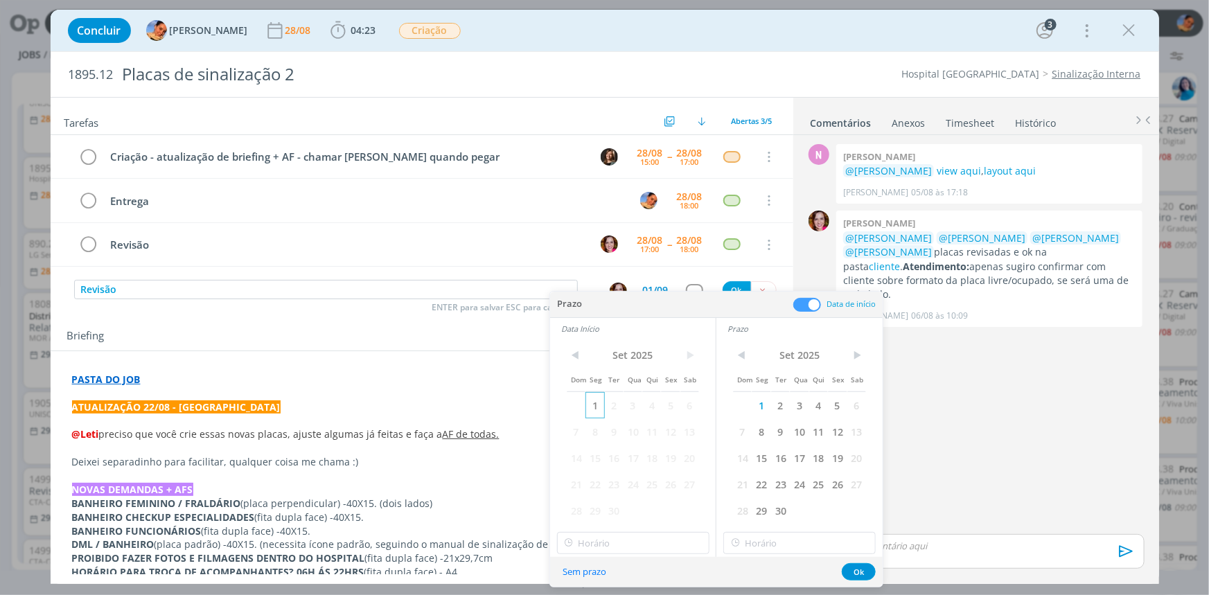
click at [602, 396] on span "1" at bounding box center [595, 405] width 19 height 26
click at [641, 527] on div "< Set 2025 > Dom Seg Ter Qua Qui Sex Sab 1 2 3 4 5 6 7 8 9 10 11 12 13 14 15 16…" at bounding box center [633, 449] width 166 height 218
click at [645, 541] on input "11:00" at bounding box center [633, 543] width 152 height 22
click at [657, 454] on div "13:00" at bounding box center [634, 453] width 155 height 25
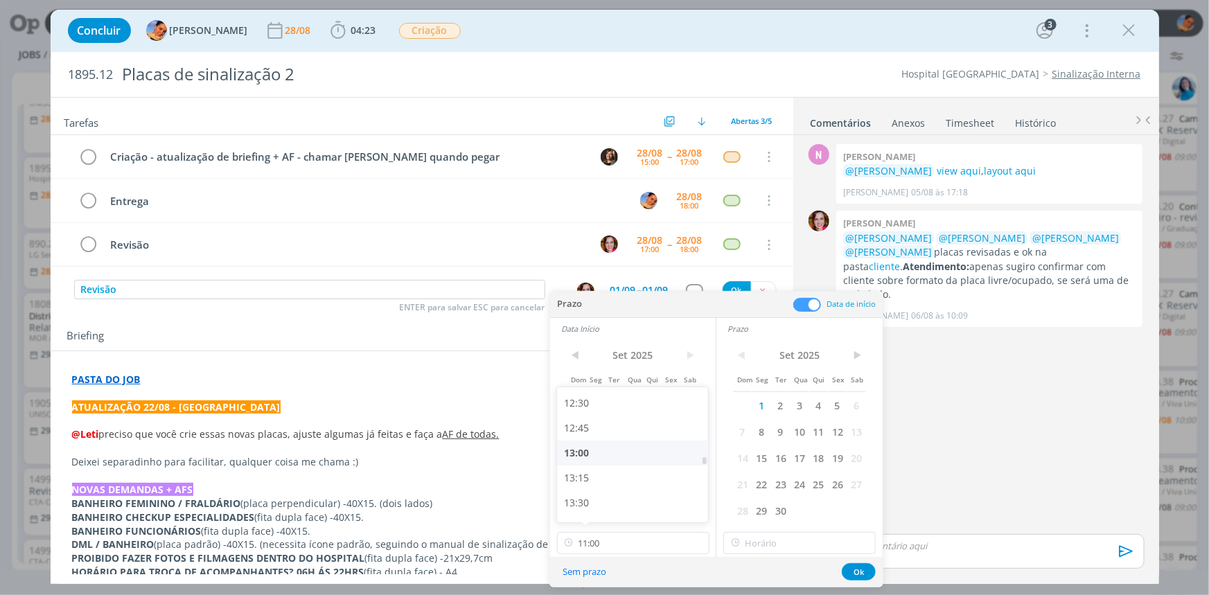
type input "13:00"
click at [797, 543] on input "13:00" at bounding box center [800, 543] width 152 height 22
click at [807, 482] on div "14:00" at bounding box center [801, 479] width 155 height 25
type input "14:00"
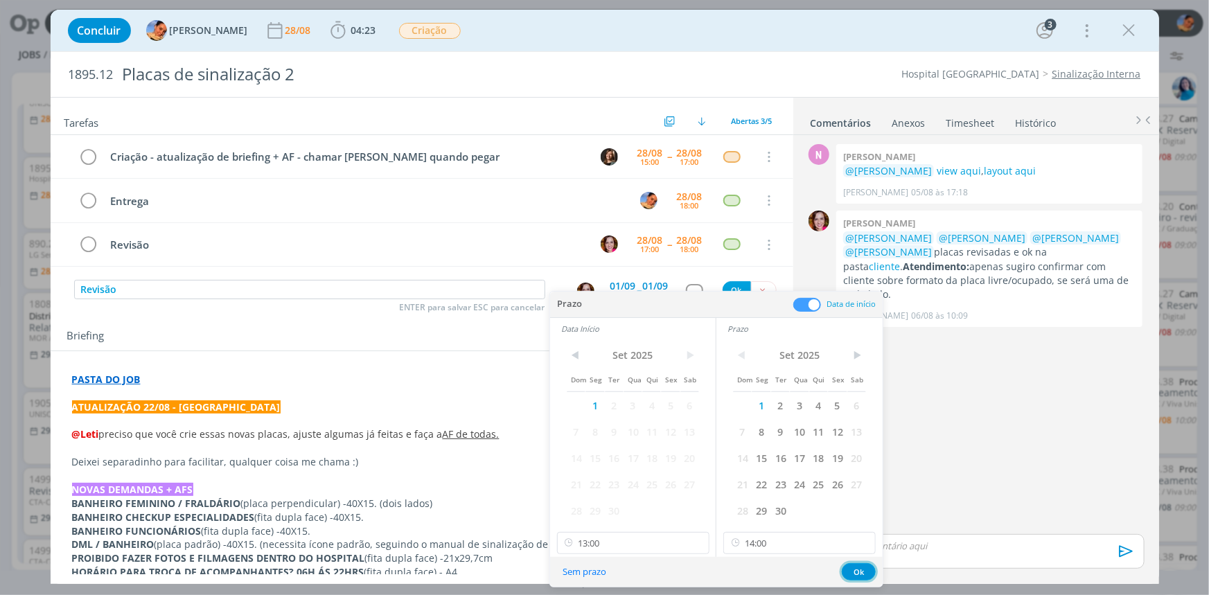
click at [852, 568] on button "Ok" at bounding box center [859, 571] width 34 height 17
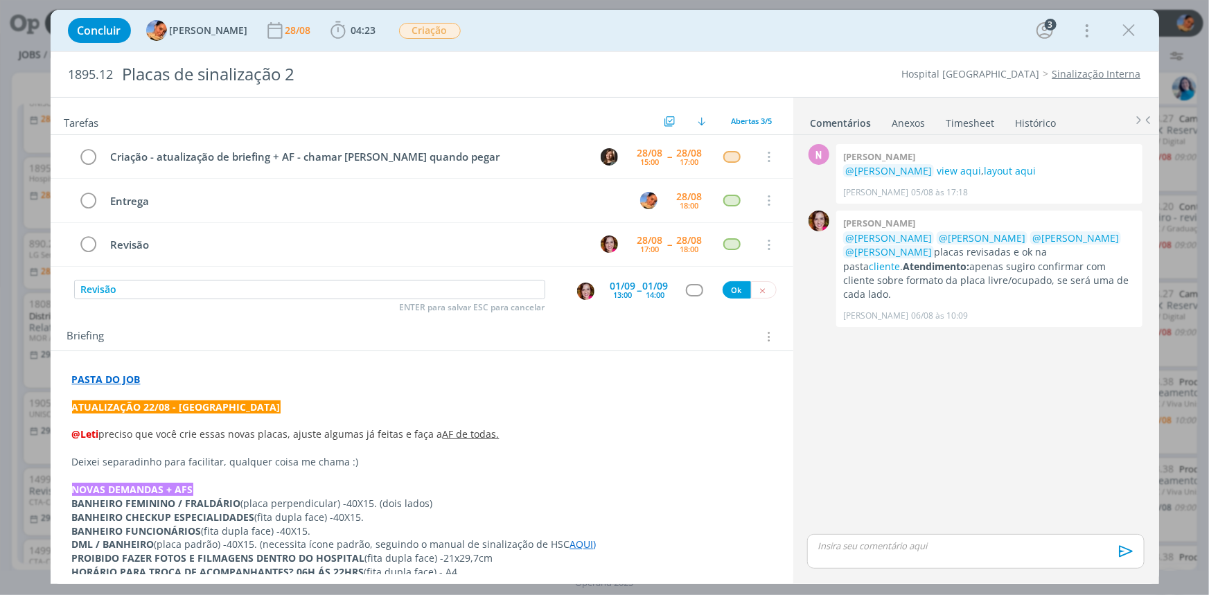
click at [692, 297] on div "Revisão ENTER para salvar ESC para cancelar 01/09 13:00 -- 01/09 14:00 Ok" at bounding box center [422, 290] width 743 height 25
click at [692, 293] on div "dialog" at bounding box center [694, 290] width 17 height 12
type input "rev"
click at [693, 318] on div "rev" at bounding box center [700, 308] width 167 height 21
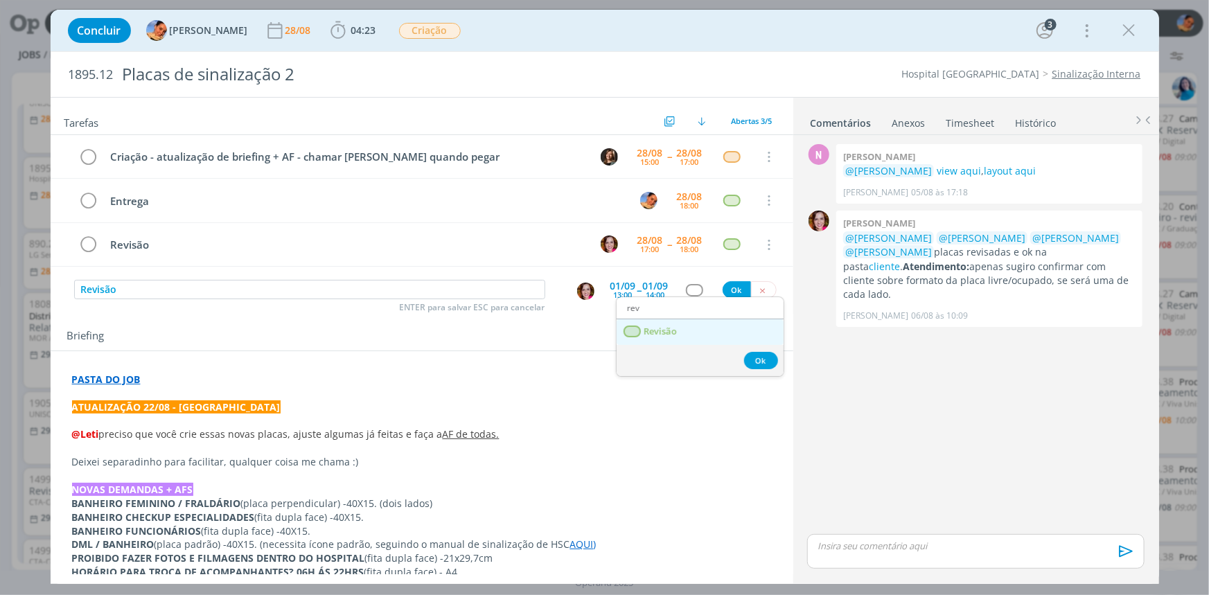
drag, startPoint x: 690, startPoint y: 326, endPoint x: 701, endPoint y: 317, distance: 14.4
click at [690, 326] on link "Revisão" at bounding box center [700, 332] width 167 height 26
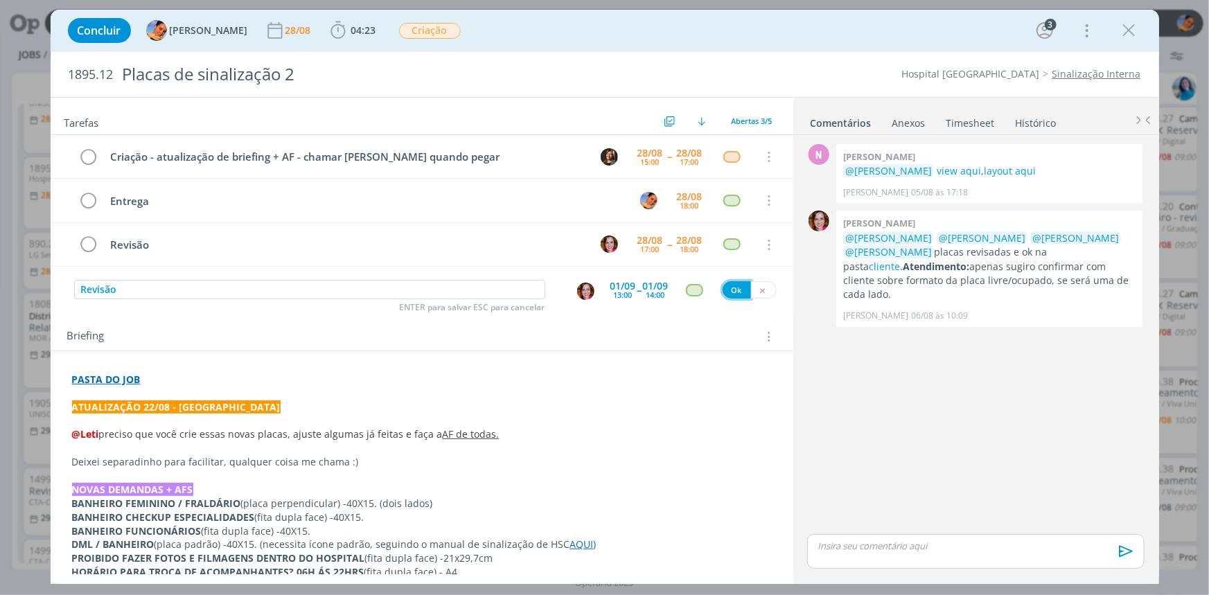
click at [728, 295] on button "Ok" at bounding box center [737, 289] width 28 height 17
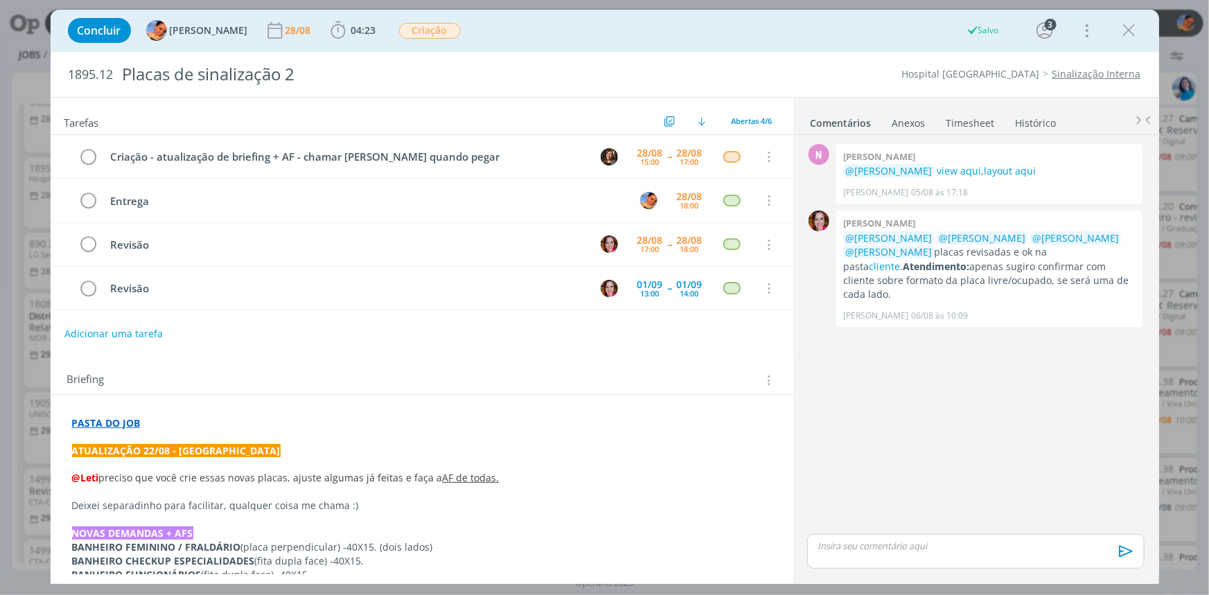
click at [1123, 28] on icon "dialog" at bounding box center [1129, 30] width 21 height 21
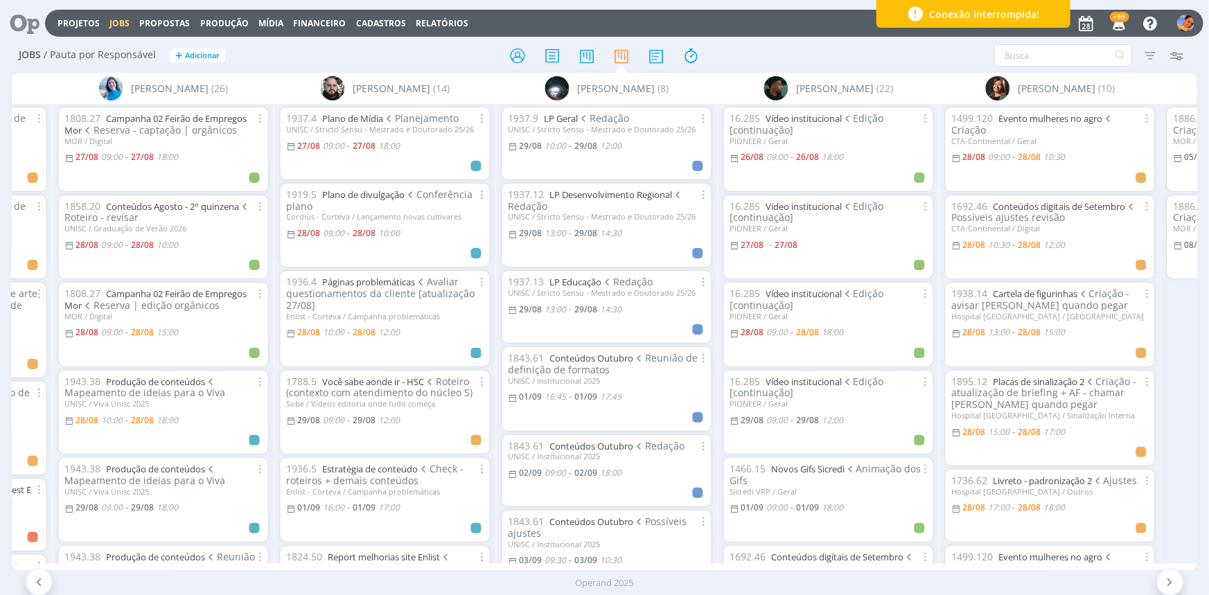
scroll to position [0, 1074]
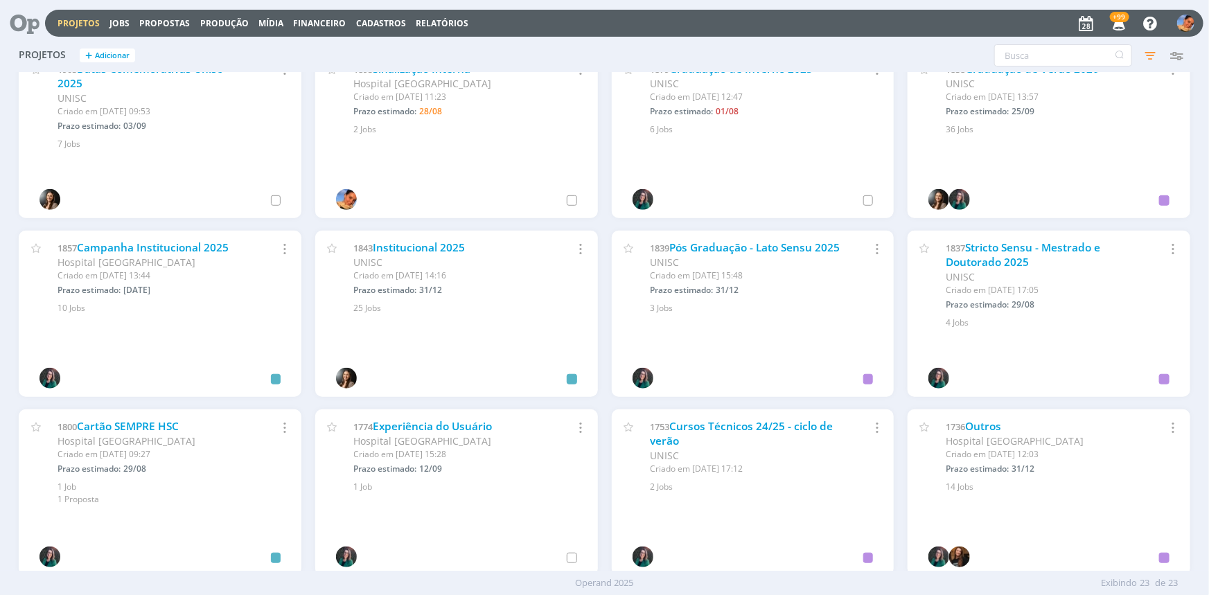
scroll to position [378, 0]
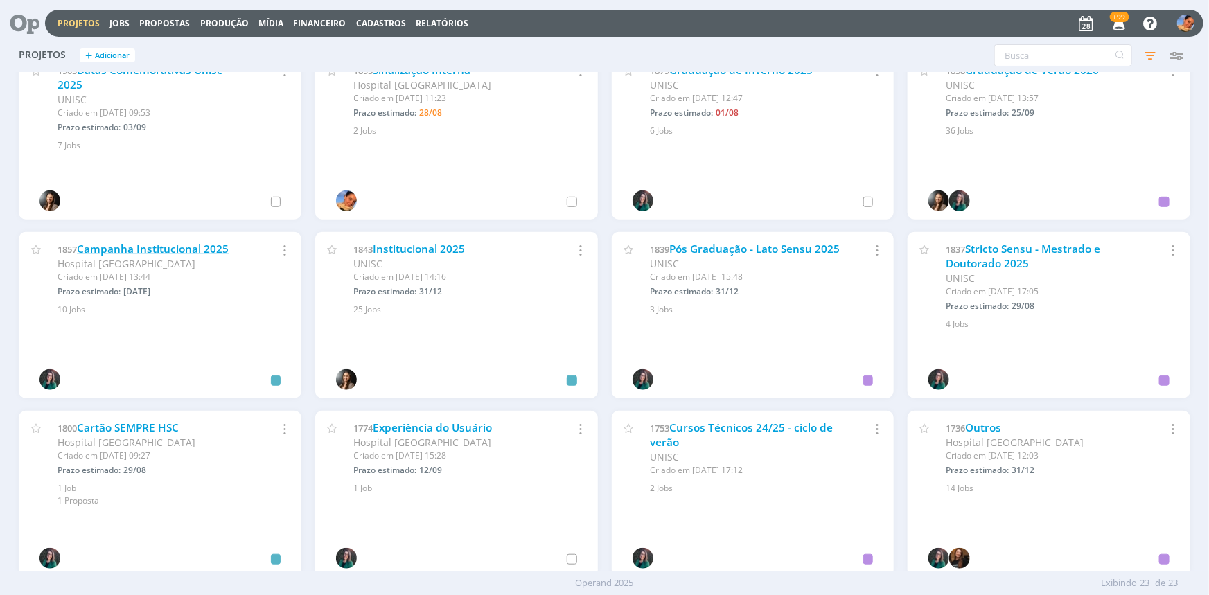
click at [211, 248] on link "Campanha Institucional 2025" at bounding box center [153, 249] width 152 height 15
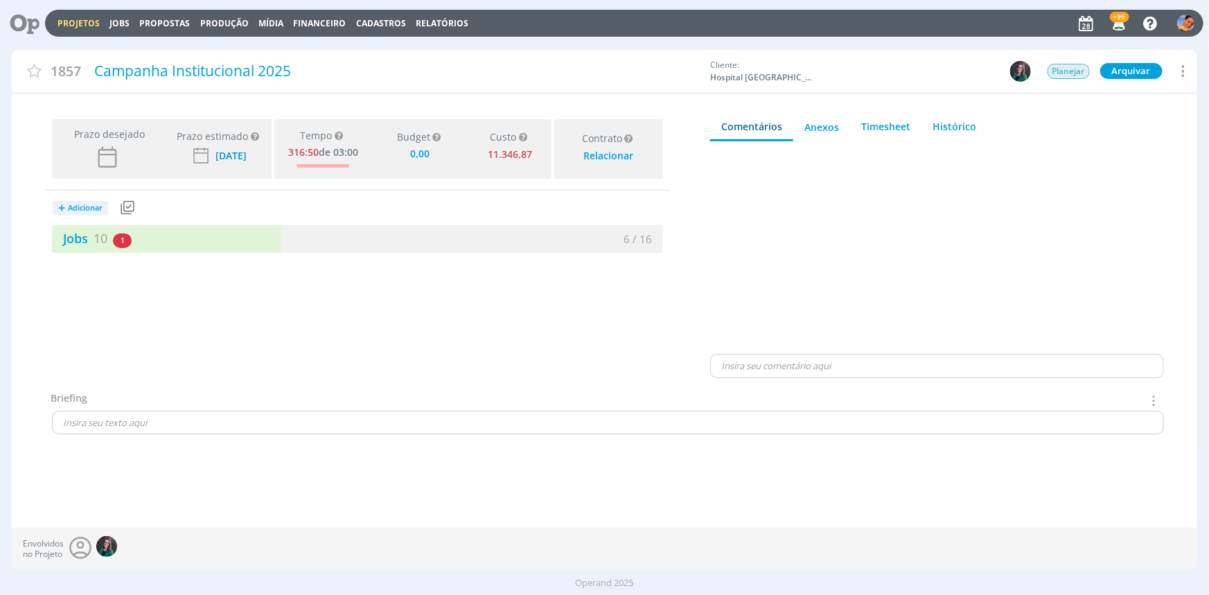
type input "0,00"
click at [85, 241] on link "Jobs 10" at bounding box center [79, 238] width 55 height 17
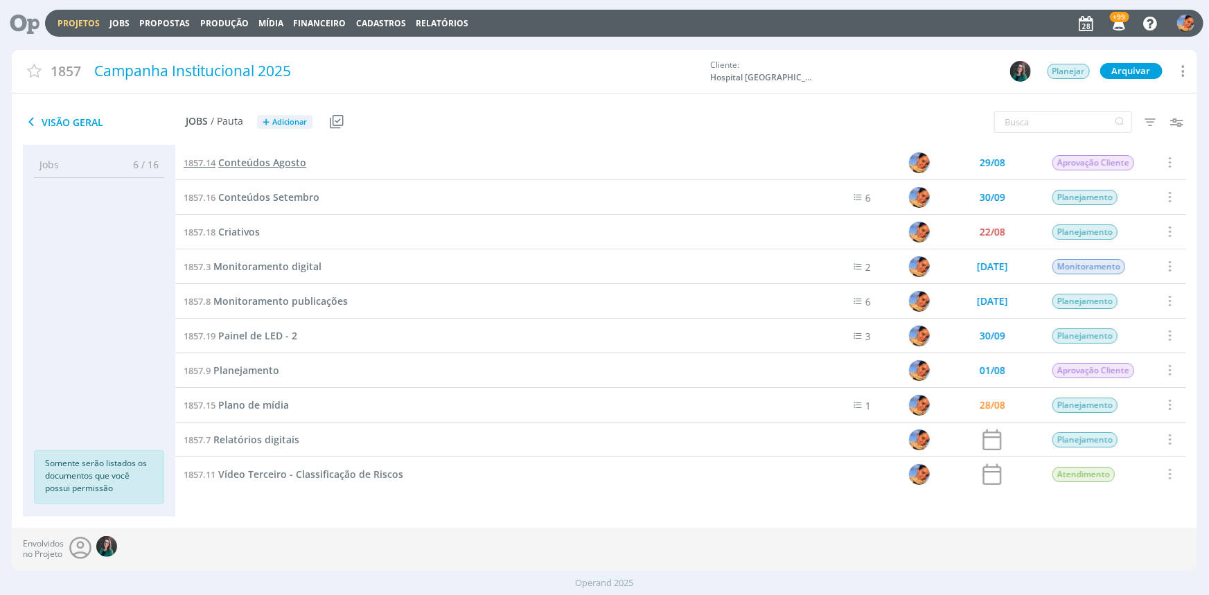
click at [299, 159] on span "Conteúdos Agosto" at bounding box center [262, 162] width 88 height 13
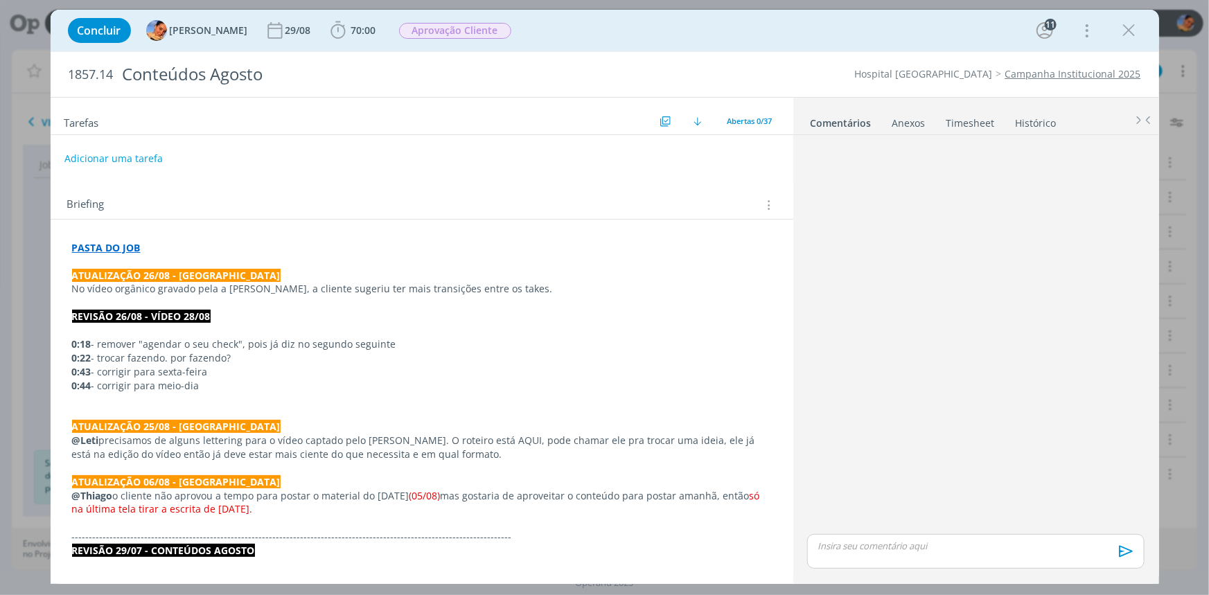
scroll to position [1917, 0]
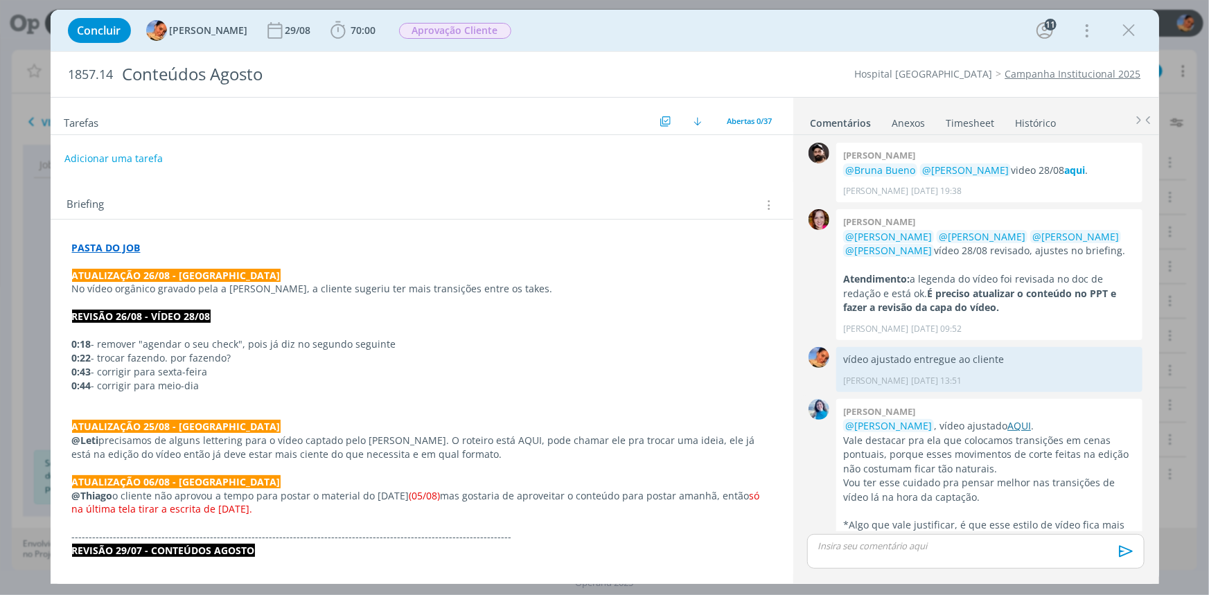
click at [1008, 419] on link "AQUI" at bounding box center [1020, 425] width 24 height 13
click at [85, 243] on strong "PASTA DO JOB" at bounding box center [106, 247] width 69 height 13
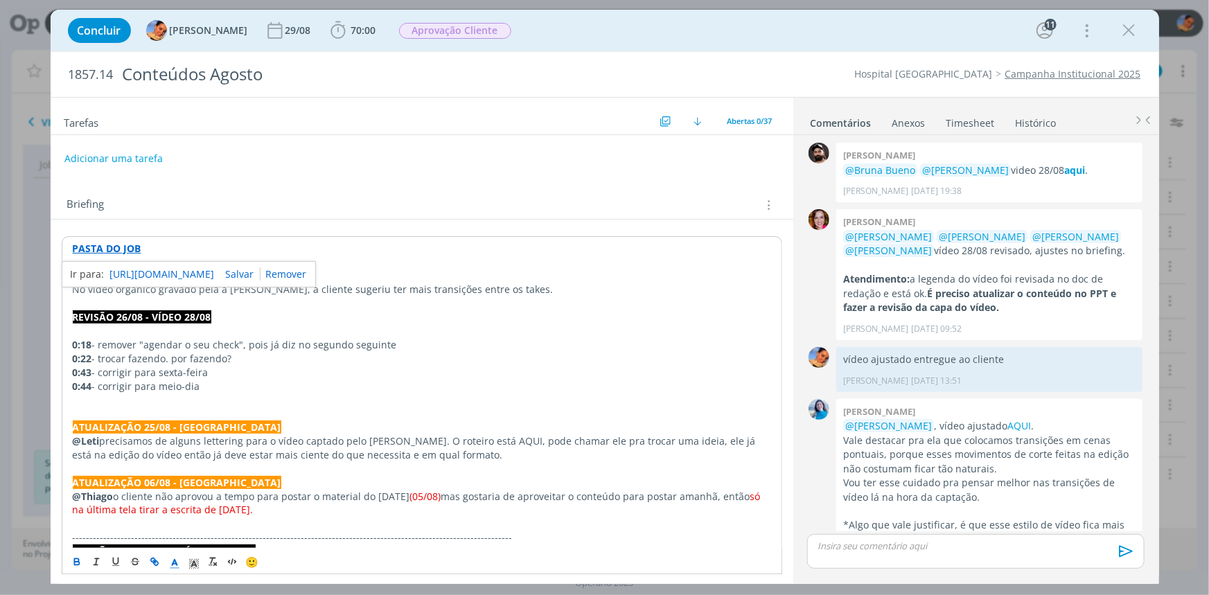
click at [116, 270] on link "https://sobeae.sharepoint.com/:f:/s/SOBEAE/Ep_wYBomHg1OjOtMBbGAmeYBRQYuFwo2Ml2Y…" at bounding box center [162, 274] width 105 height 18
click at [949, 532] on div "🙂 Ctrl + ENTER para enviar" at bounding box center [976, 557] width 348 height 50
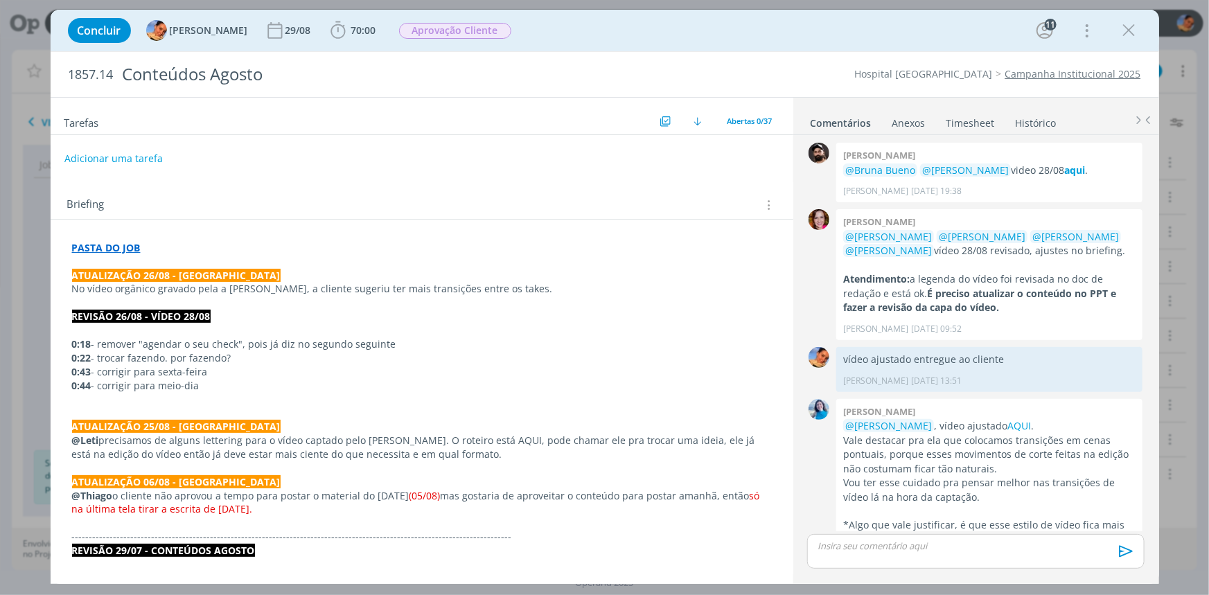
click at [941, 541] on p "dialog" at bounding box center [975, 546] width 315 height 12
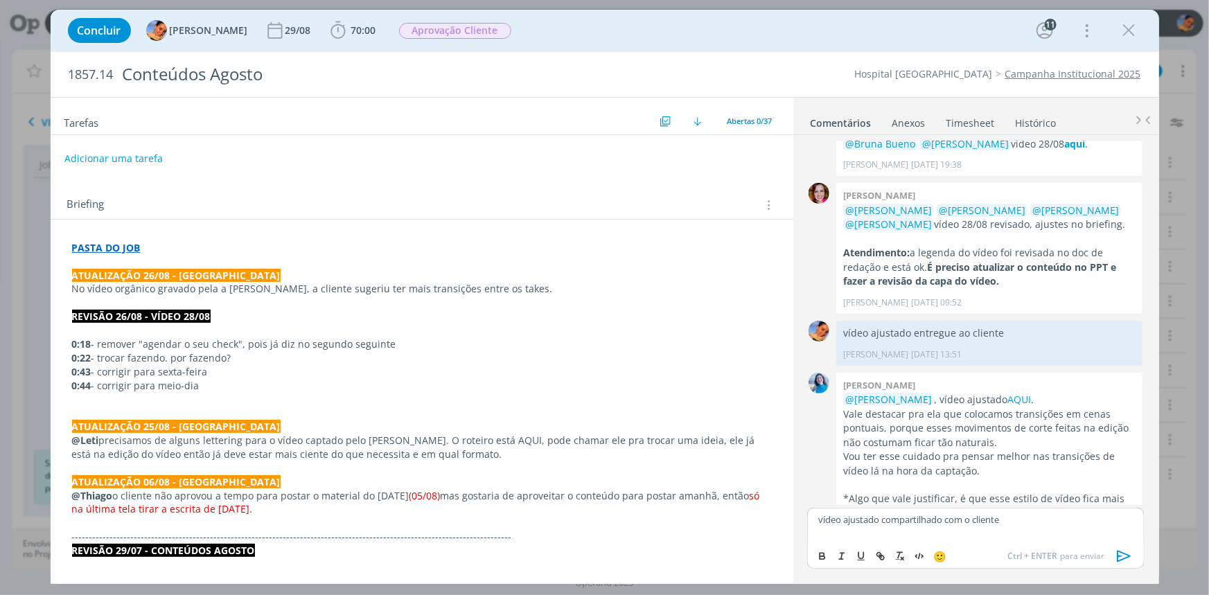
click at [1123, 566] on icon "dialog" at bounding box center [1124, 556] width 21 height 21
click at [362, 32] on span "70:00" at bounding box center [363, 30] width 25 height 13
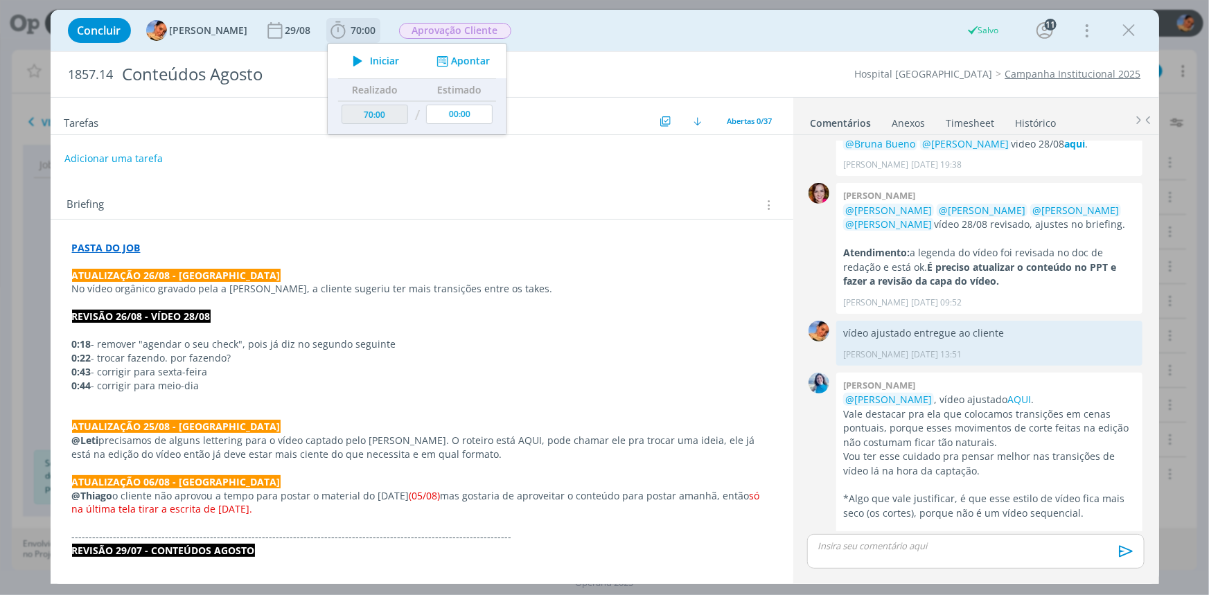
scroll to position [1969, 0]
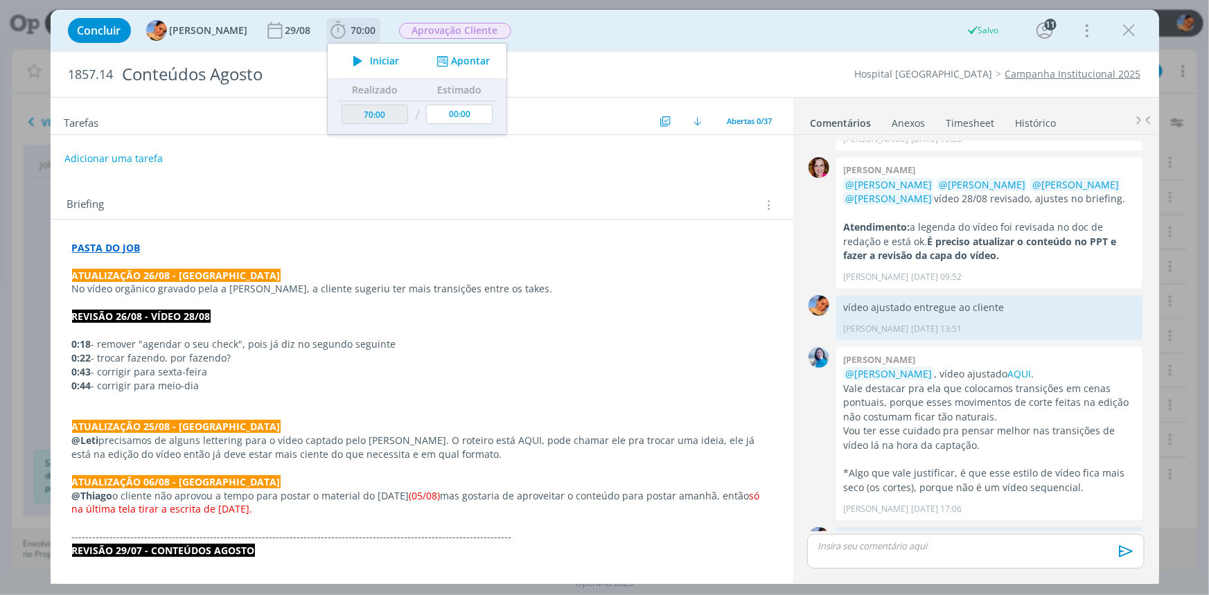
click at [353, 28] on span "70:00" at bounding box center [363, 30] width 25 height 13
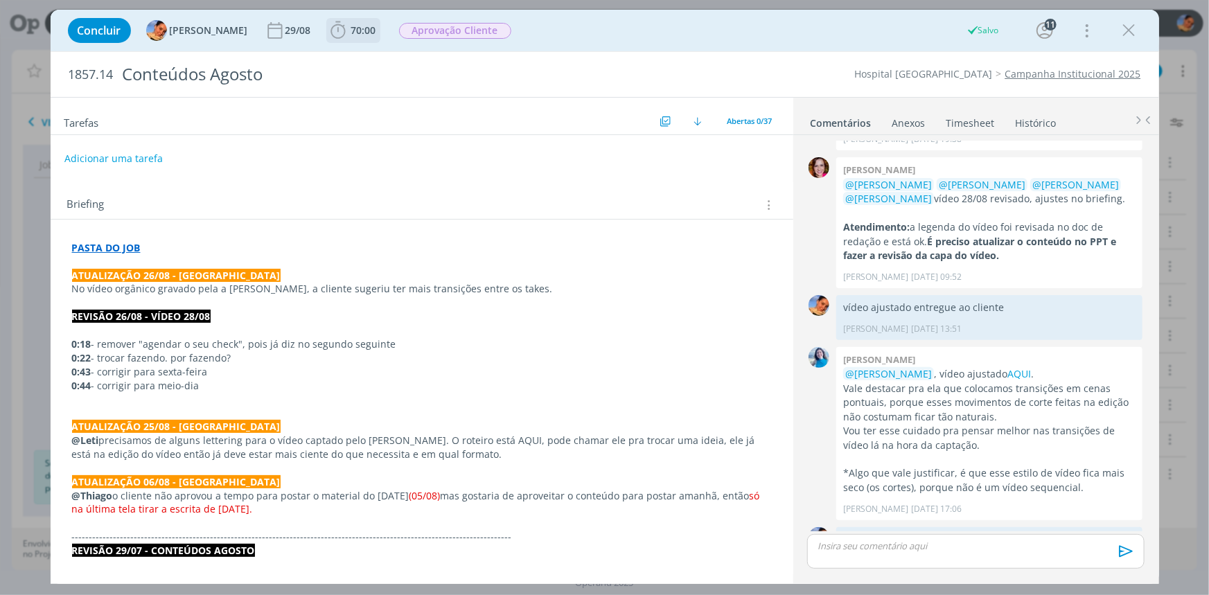
click at [333, 30] on icon "dialog" at bounding box center [338, 30] width 21 height 21
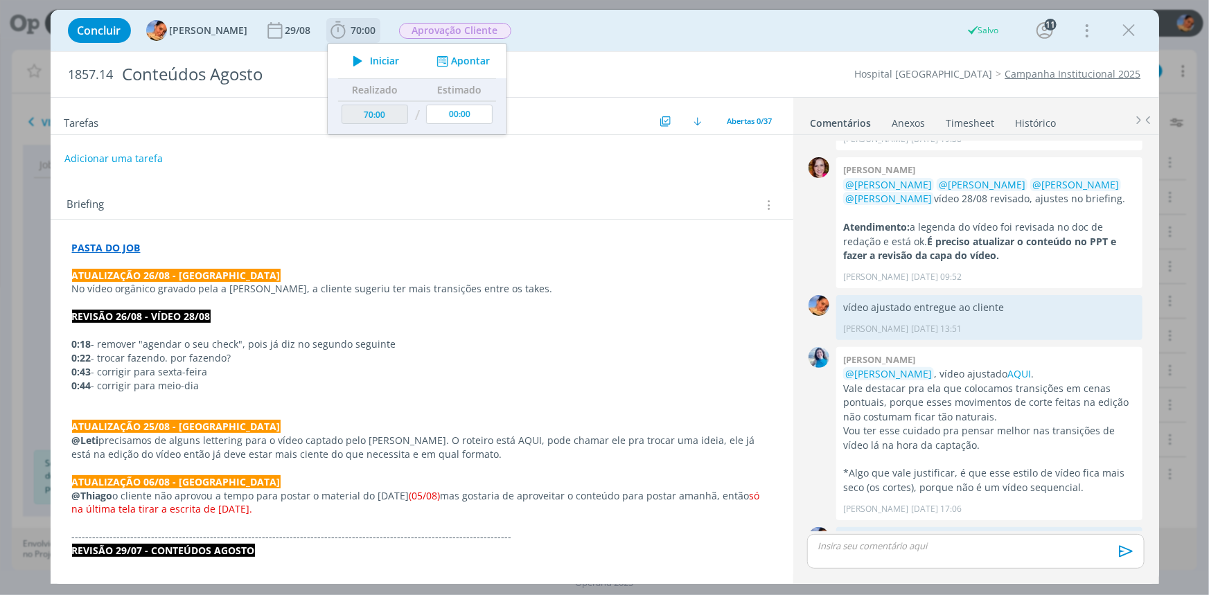
click at [437, 55] on icon "dialog" at bounding box center [441, 61] width 17 height 13
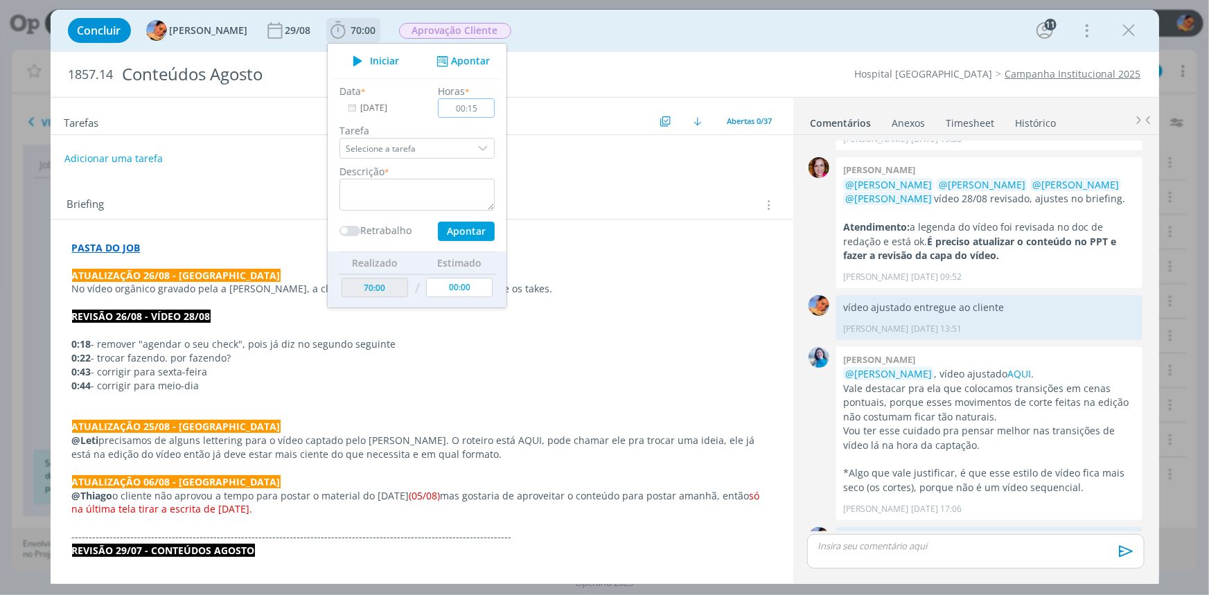
type input "00:15"
click at [401, 196] on textarea "dialog" at bounding box center [417, 195] width 155 height 32
type textarea "envio de vídeo ajustado"
click at [437, 248] on div "Data * 28/08/2025 Horas * 00:15 Tarefa Selecione a tarefa Descrição * envio de …" at bounding box center [417, 164] width 169 height 173
click at [442, 238] on button "Apontar" at bounding box center [465, 231] width 57 height 19
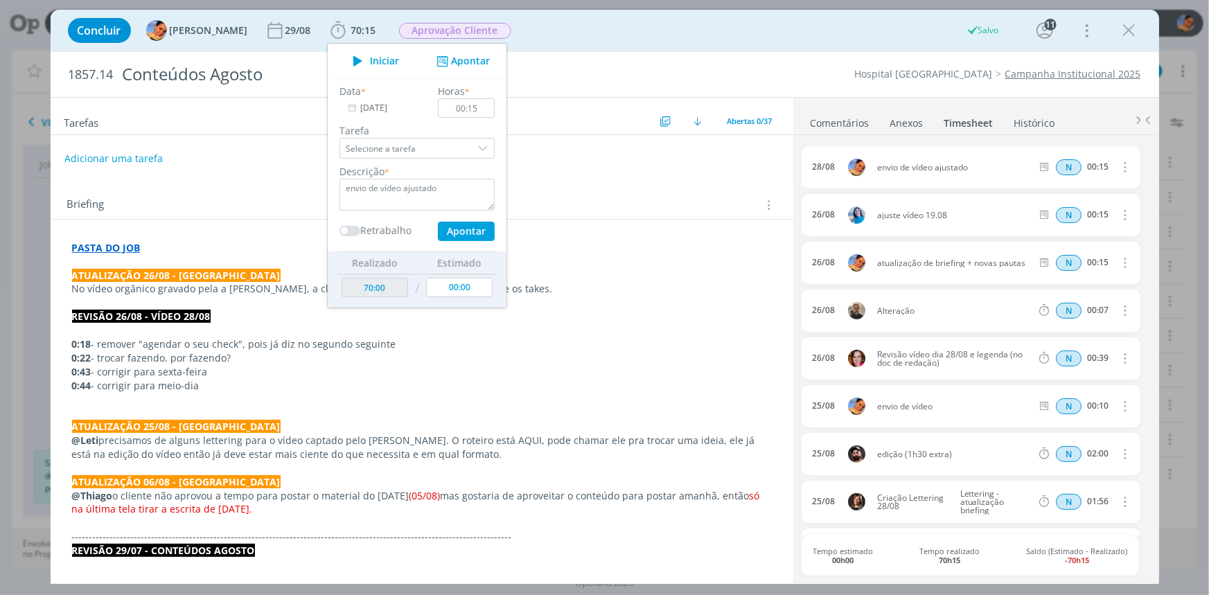
type input "00:00"
type input "70:15"
click at [595, 166] on div "Adicionar uma tarefa" at bounding box center [422, 158] width 743 height 25
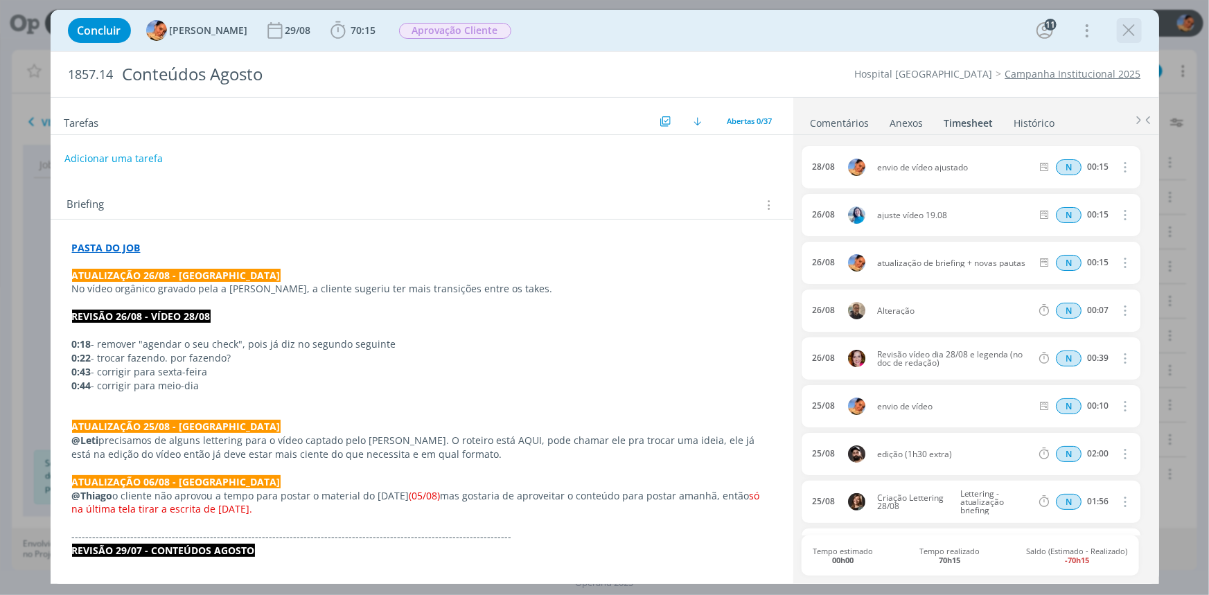
click at [1133, 30] on icon "dialog" at bounding box center [1129, 30] width 21 height 21
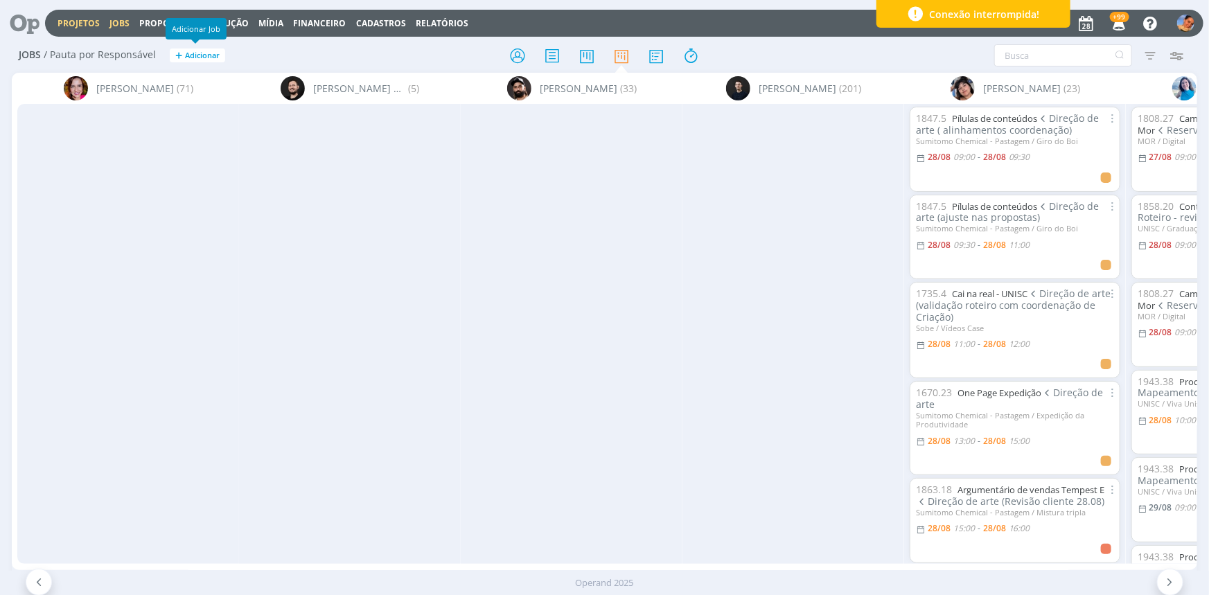
scroll to position [0, 1074]
